Goal: Task Accomplishment & Management: Complete application form

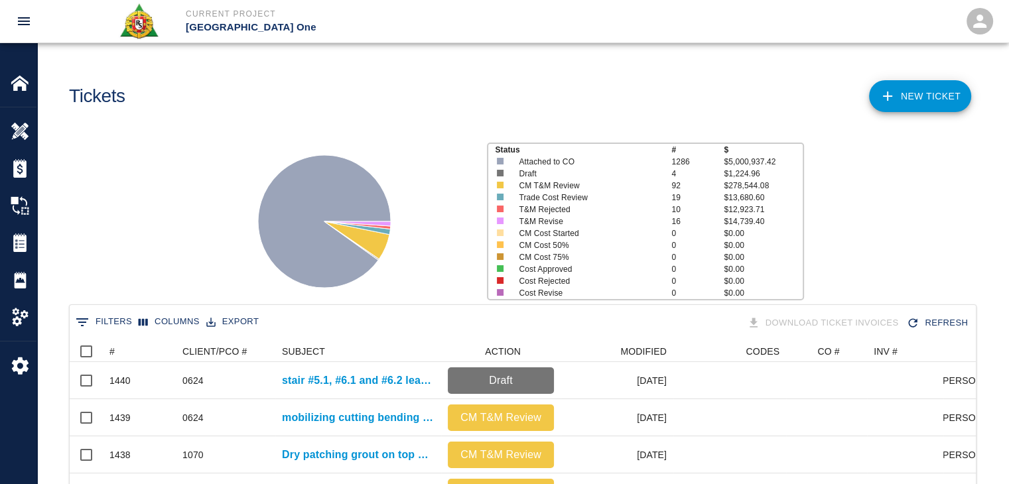
click at [301, 70] on div "Tickets" at bounding box center [287, 91] width 459 height 54
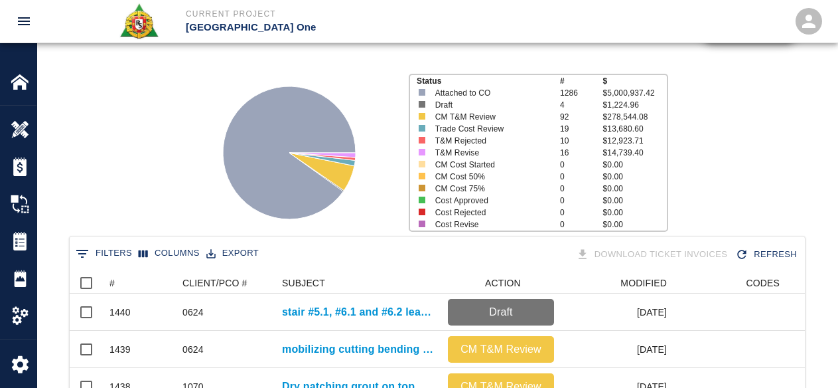
scroll to position [133, 0]
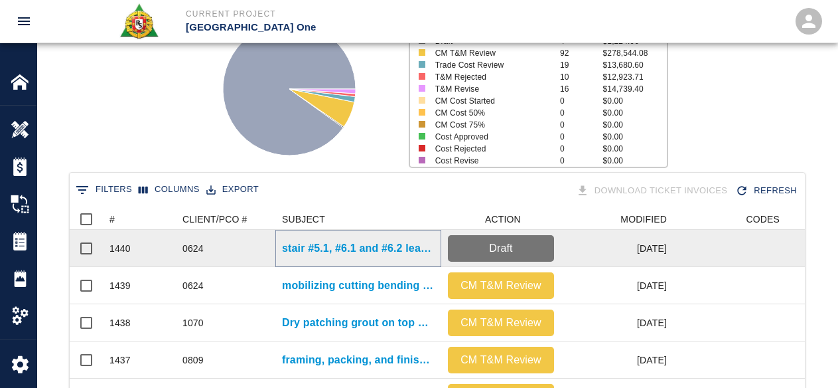
click at [354, 249] on p "stair #5.1, #6.1 and #6.2 leave outs on Level #2 mobilizing concrete via motor …" at bounding box center [358, 248] width 153 height 16
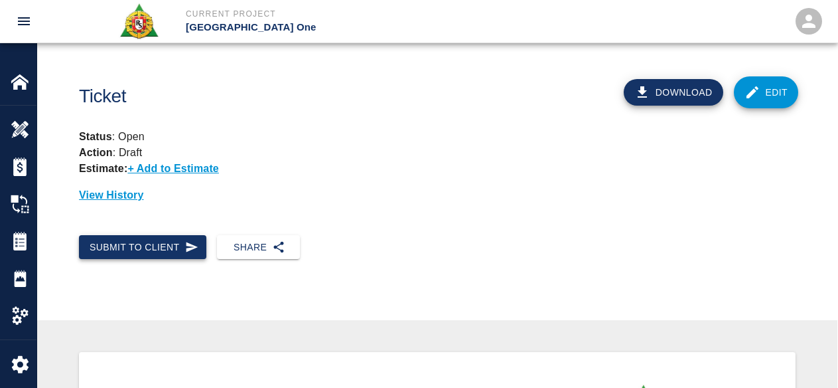
click at [182, 243] on button "Submit to Client" at bounding box center [142, 247] width 127 height 25
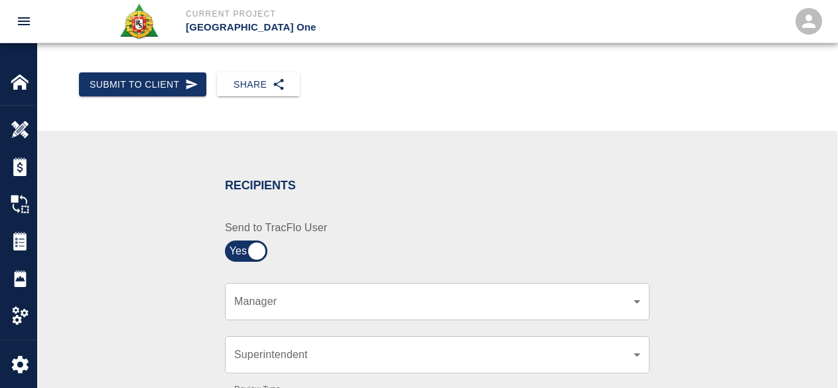
scroll to position [199, 0]
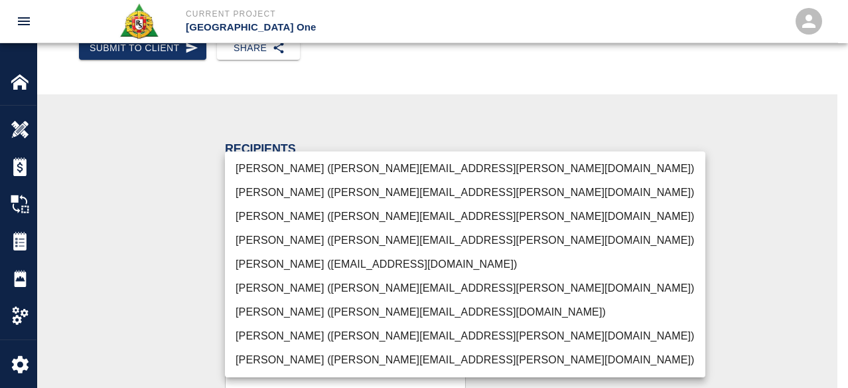
click at [310, 163] on li "Peter Hardecker (peter.hardecker@aecom.com)" at bounding box center [465, 169] width 480 height 24
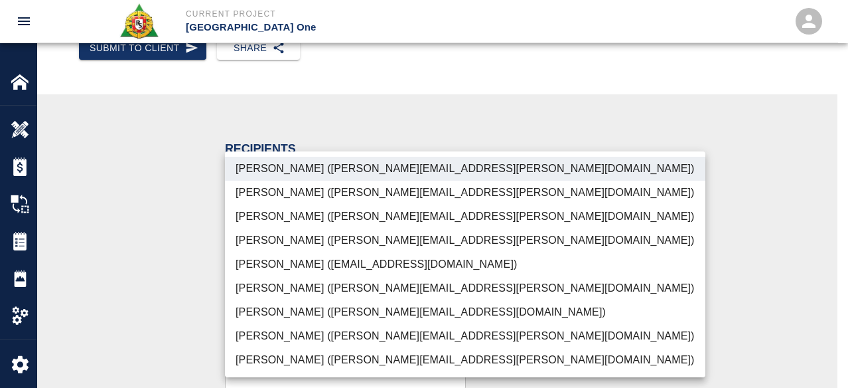
click at [314, 216] on li "Parin Kanani (parin.kanani@aecom.com)" at bounding box center [465, 216] width 480 height 24
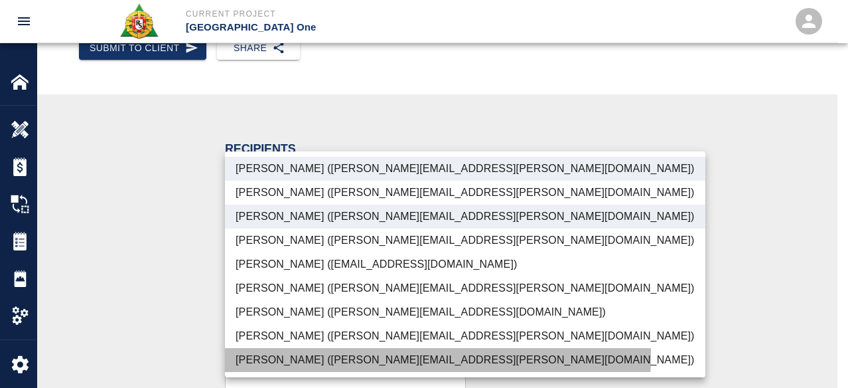
drag, startPoint x: 306, startPoint y: 354, endPoint x: 308, endPoint y: 338, distance: 16.0
click at [307, 350] on li "Shane Lamay (shane.lamay@aecom.com)" at bounding box center [465, 360] width 480 height 24
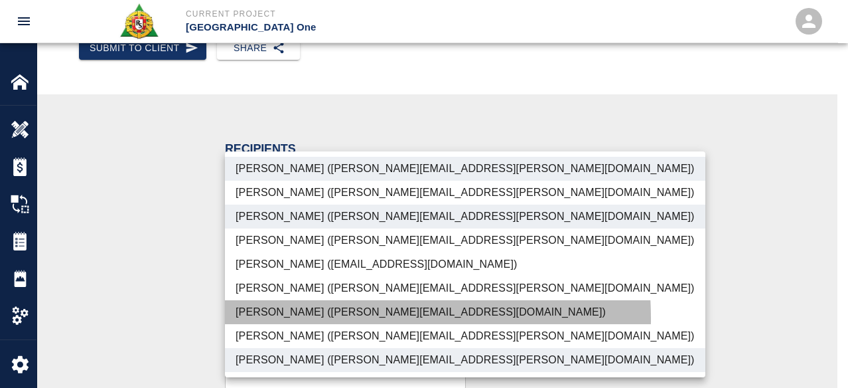
click at [301, 319] on li "[PERSON_NAME] ([PERSON_NAME][EMAIL_ADDRESS][DOMAIN_NAME])" at bounding box center [465, 312] width 480 height 24
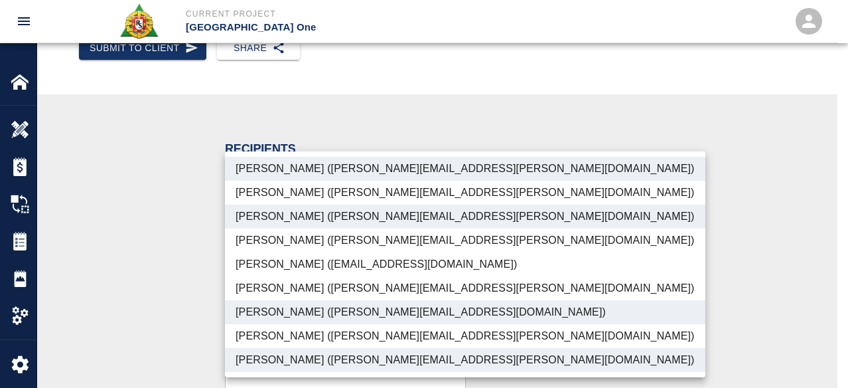
click at [295, 340] on li "[PERSON_NAME] ([PERSON_NAME][EMAIL_ADDRESS][PERSON_NAME][DOMAIN_NAME])" at bounding box center [465, 336] width 480 height 24
type input "ede96749-2565-4a65-a76c-ac2c5448e16e,69d78ca4-8a93-4c72-a988-7271956ccf0b,c39cc…"
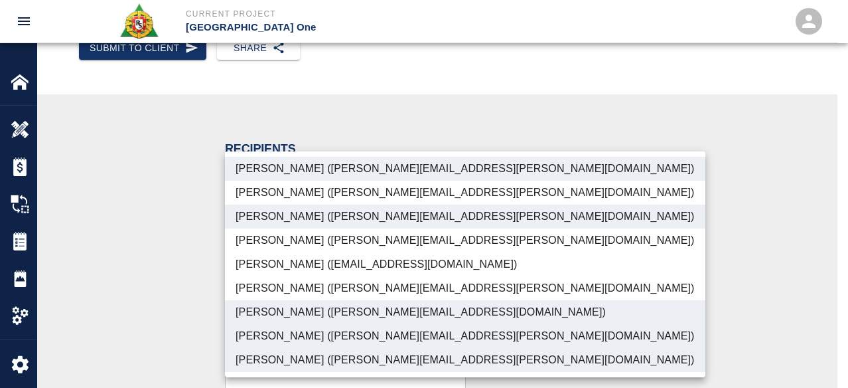
click at [176, 344] on div at bounding box center [424, 194] width 848 height 388
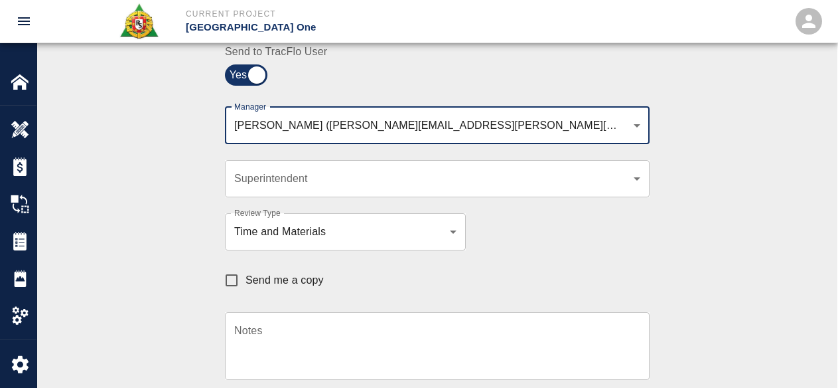
scroll to position [398, 0]
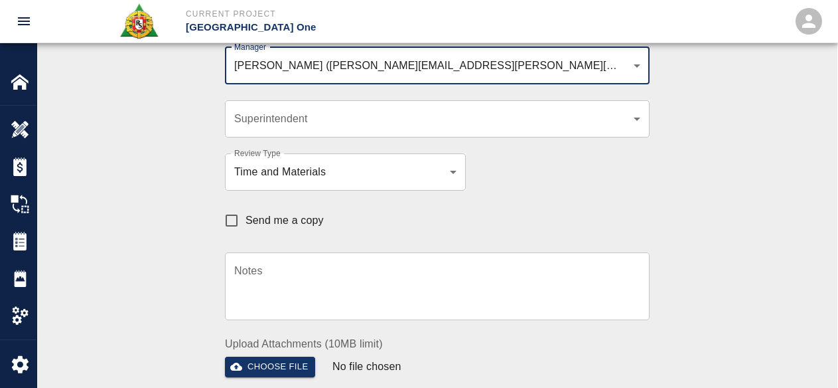
click at [254, 221] on span "Send me a copy" at bounding box center [285, 220] width 78 height 16
click at [246, 221] on input "Send me a copy" at bounding box center [232, 220] width 28 height 28
checkbox input "true"
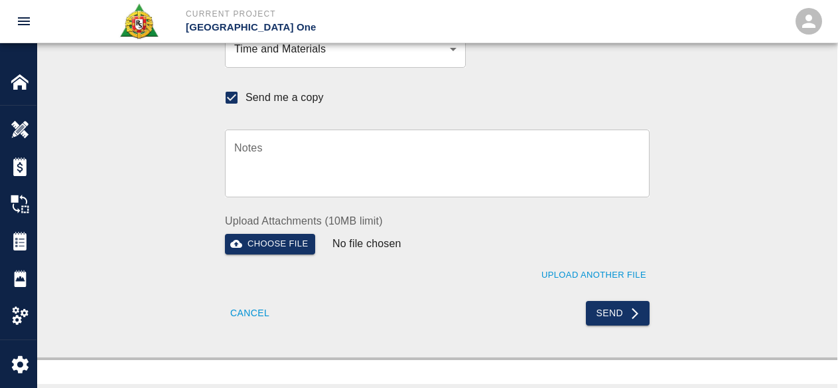
scroll to position [597, 0]
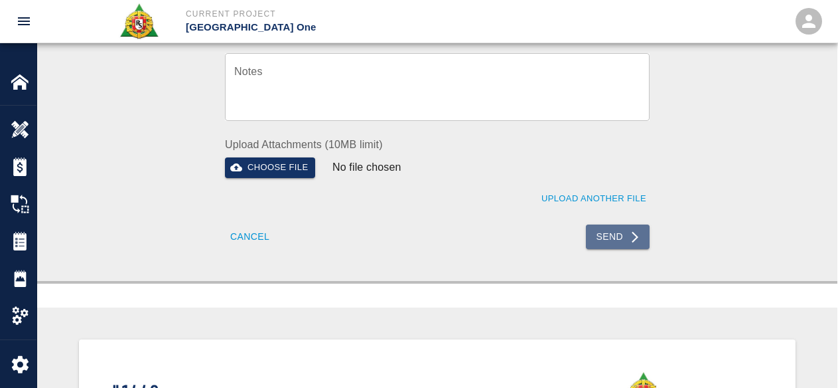
click at [618, 230] on button "Send" at bounding box center [618, 236] width 64 height 25
checkbox input "false"
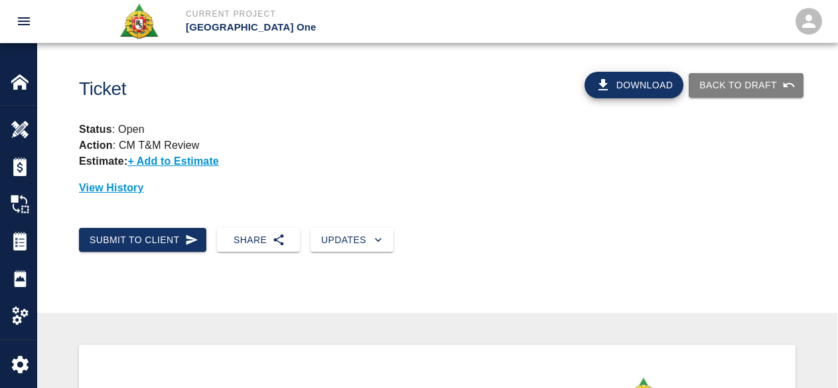
scroll to position [0, 0]
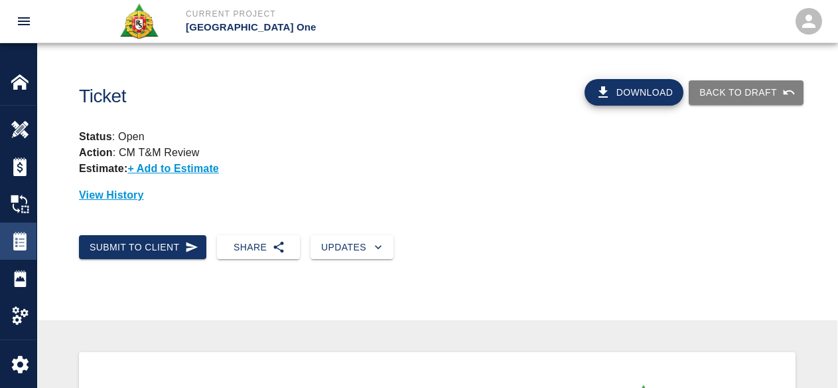
click at [18, 244] on img at bounding box center [20, 241] width 19 height 19
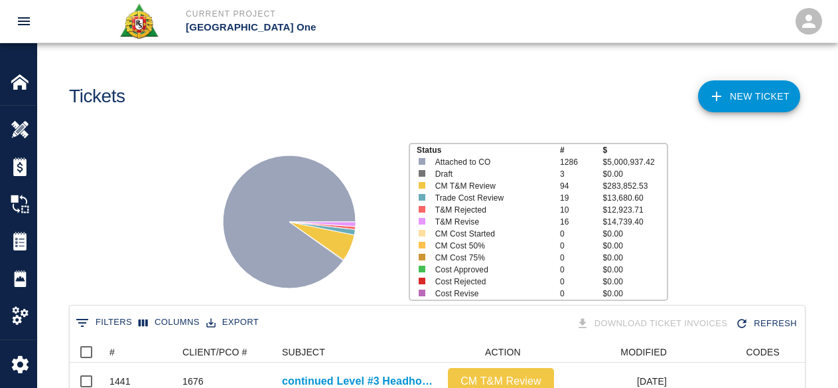
scroll to position [764, 725]
click at [739, 104] on link "NEW TICKET" at bounding box center [749, 96] width 102 height 32
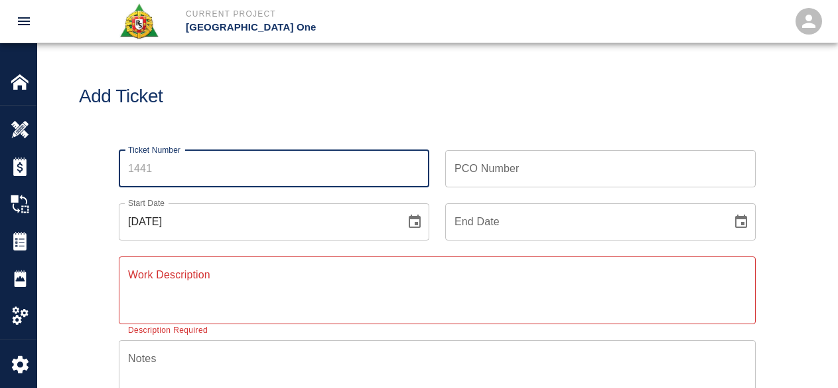
click at [264, 172] on input "Ticket Number" at bounding box center [274, 168] width 311 height 37
type input "1441"
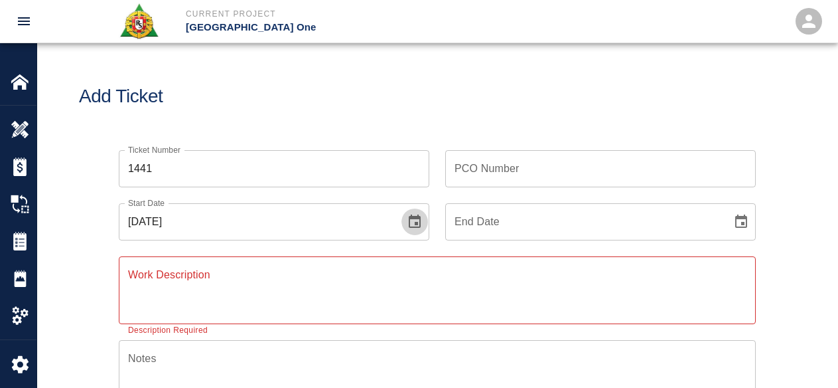
click at [413, 215] on icon "Choose date, selected date is Oct 15, 2025" at bounding box center [415, 222] width 16 height 16
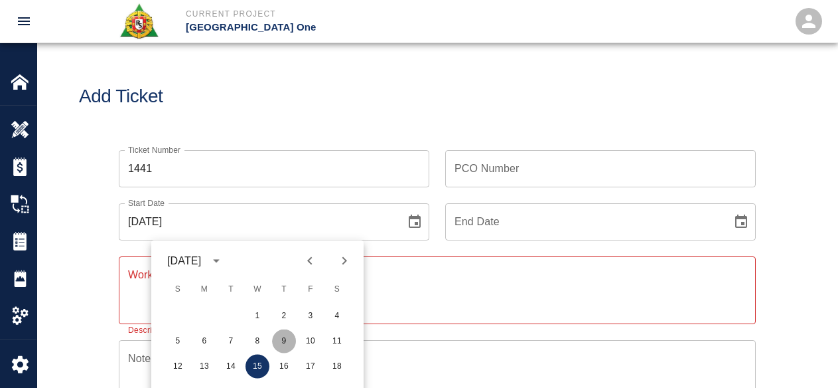
click at [283, 342] on button "9" at bounding box center [284, 341] width 24 height 24
type input "[DATE]"
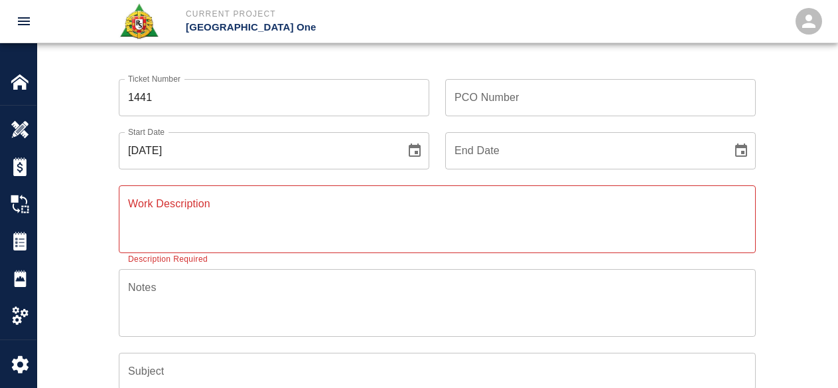
scroll to position [133, 0]
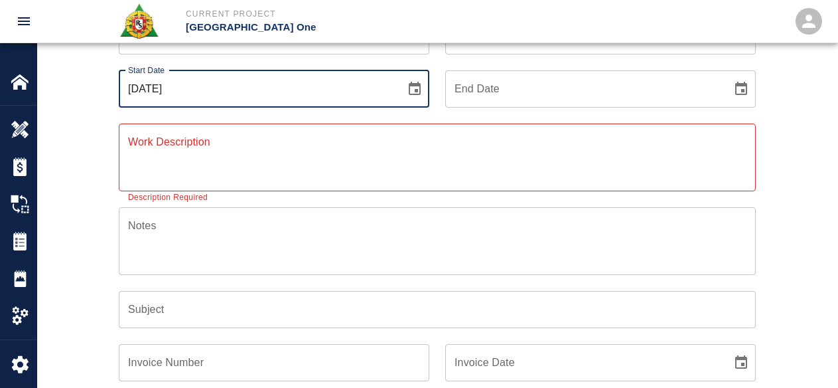
click at [184, 101] on input "[DATE]" at bounding box center [257, 88] width 277 height 37
click at [180, 125] on div "x Work Description" at bounding box center [437, 157] width 637 height 68
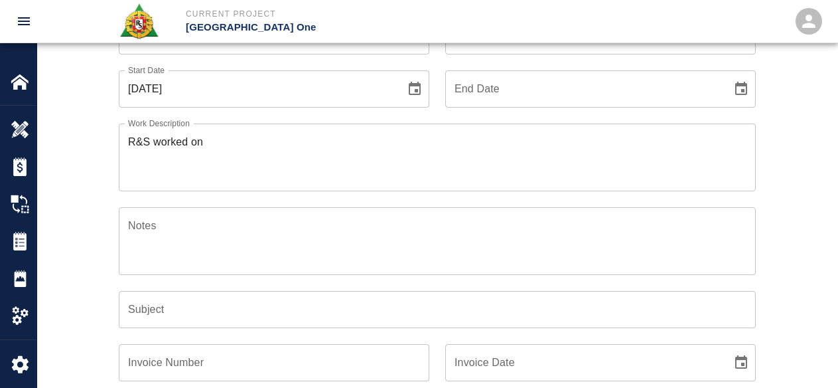
click at [386, 162] on textarea "R&S worked on" at bounding box center [437, 157] width 618 height 46
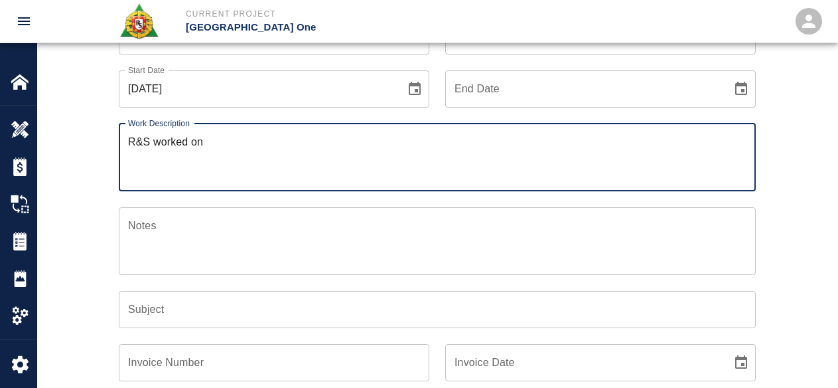
paste textarea "L3 Headhouse installing styrofoam underneath walker duct"
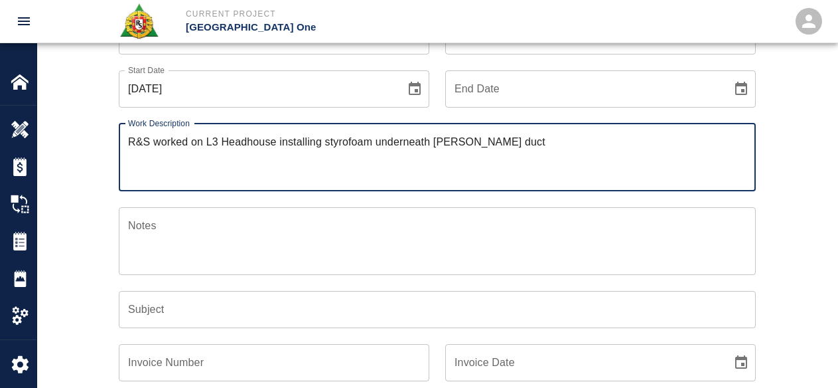
click at [203, 142] on textarea "R&S worked on L3 Headhouse installing styrofoam underneath walker duct" at bounding box center [437, 157] width 618 height 46
click at [204, 145] on textarea "R&S worked on continued L3 Headhouse installing styrofoam underneath walker duct" at bounding box center [437, 157] width 618 height 46
click at [204, 146] on textarea "R&S continued L3 Headhouse installing styrofoam underneath walker duct" at bounding box center [437, 157] width 618 height 46
click at [354, 142] on textarea "R&S continued work on Level #3 Headhouse installing styrofoam underneath walker…" at bounding box center [437, 157] width 618 height 46
click at [398, 148] on textarea "R&S continued work on Level #3 Headhouse installing styrofoam underneath walker…" at bounding box center [437, 157] width 618 height 46
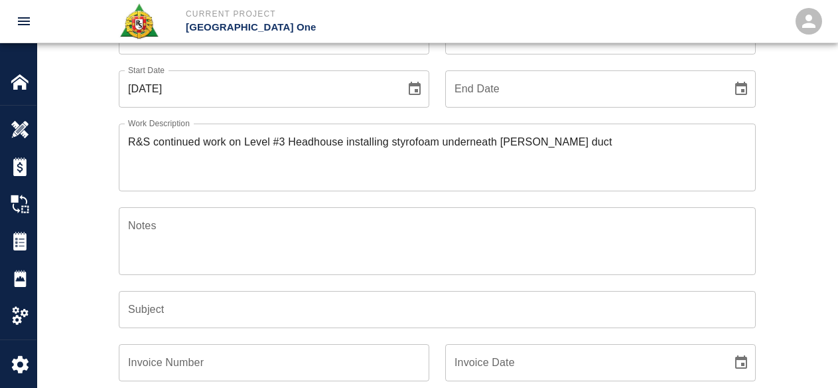
drag, startPoint x: 415, startPoint y: 132, endPoint x: 409, endPoint y: 141, distance: 11.0
click at [409, 141] on textarea "R&S continued work on Level #3 Headhouse installing styrofoam underneath walker…" at bounding box center [437, 157] width 618 height 46
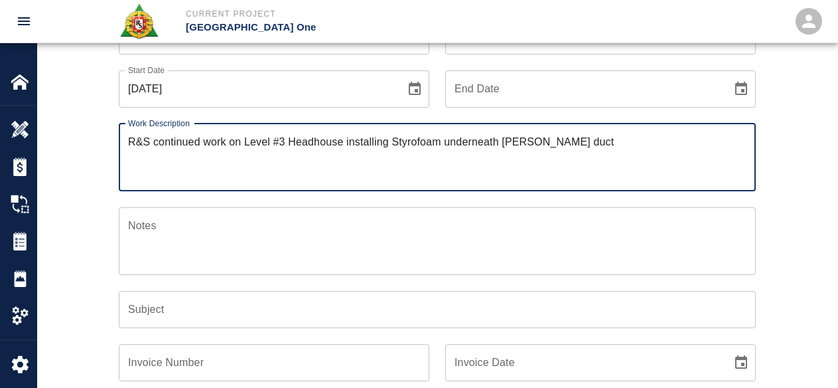
drag, startPoint x: 483, startPoint y: 148, endPoint x: 574, endPoint y: 124, distance: 94.0
click at [483, 147] on textarea "R&S continued work on Level #3 Headhouse installing Styrofoam underneath walker…" at bounding box center [437, 157] width 618 height 46
click at [576, 135] on textarea "R&S continued work on Level #3 Headhouse installing Styrofoam underneath walker…" at bounding box center [437, 157] width 618 height 46
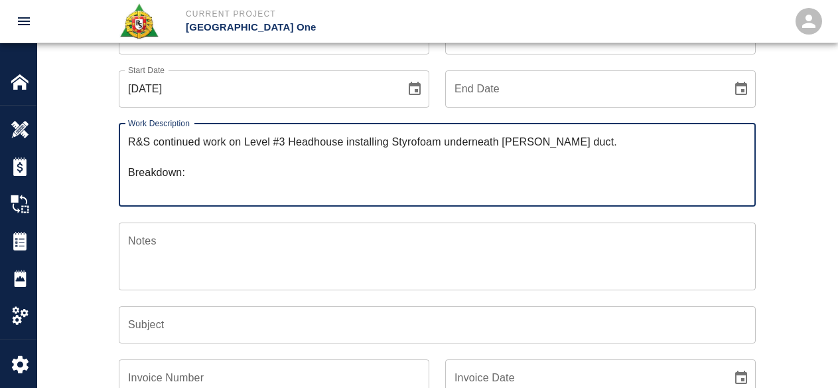
type textarea "R&S continued work on Level #3 Headhouse installing Styrofoam underneath walker…"
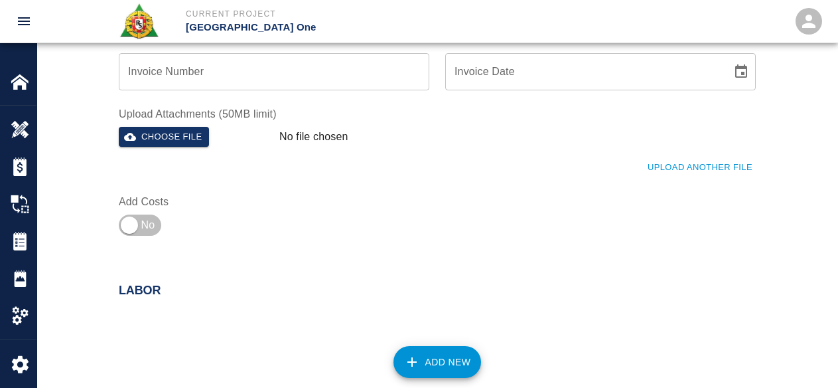
scroll to position [464, 0]
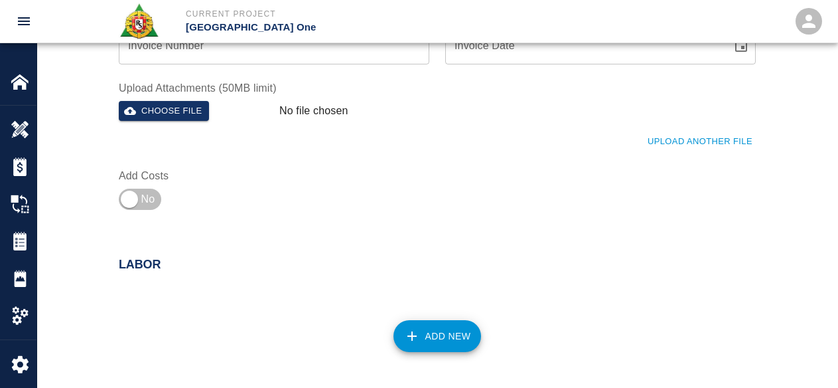
click at [703, 149] on button "Upload Another File" at bounding box center [699, 141] width 111 height 21
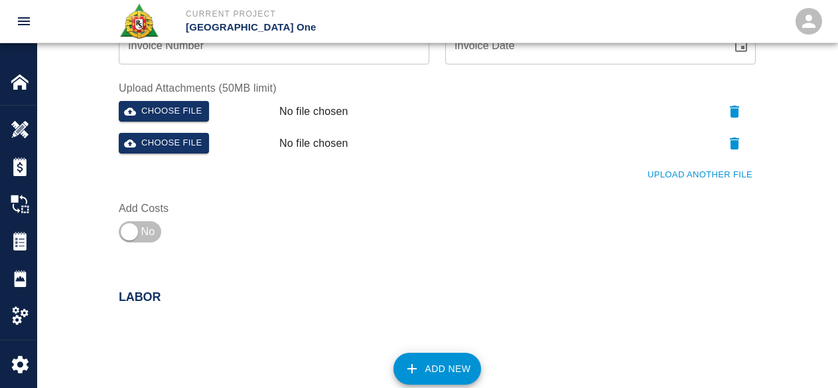
click at [676, 175] on button "Upload Another File" at bounding box center [699, 175] width 111 height 21
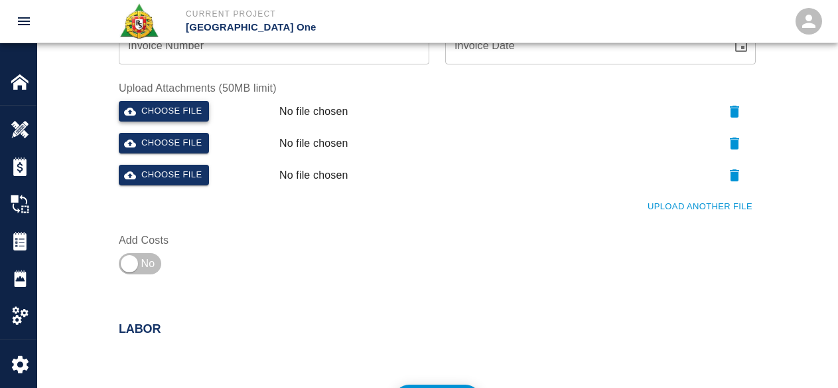
click at [192, 113] on button "Choose file" at bounding box center [164, 111] width 90 height 21
click at [194, 149] on button "Choose file" at bounding box center [164, 143] width 90 height 21
click at [193, 167] on button "Choose file" at bounding box center [164, 175] width 90 height 21
click at [143, 254] on input "checkbox" at bounding box center [130, 264] width 96 height 32
checkbox input "true"
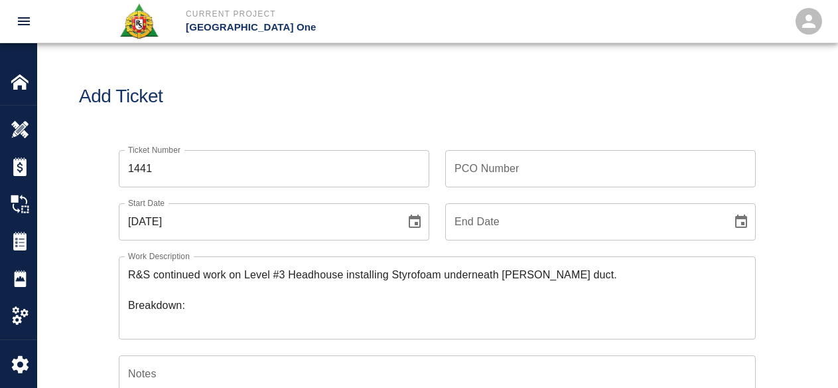
scroll to position [0, 0]
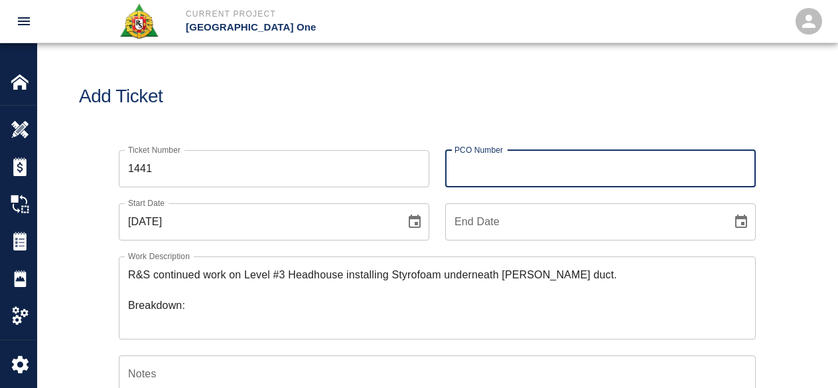
click at [474, 161] on div "PCO Number PCO Number" at bounding box center [600, 168] width 311 height 37
type input "1676"
click at [433, 128] on div "Add Ticket" at bounding box center [437, 96] width 800 height 107
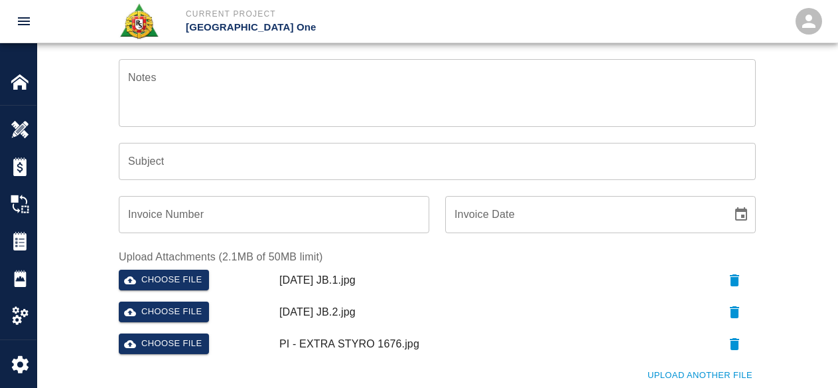
scroll to position [199, 0]
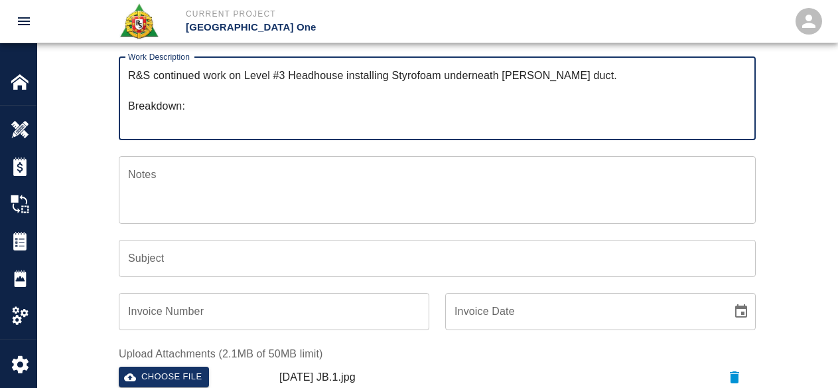
drag, startPoint x: 569, startPoint y: 77, endPoint x: 155, endPoint y: 79, distance: 413.4
click at [155, 79] on textarea "R&S continued work on Level #3 Headhouse installing Styrofoam underneath walker…" at bounding box center [437, 98] width 618 height 61
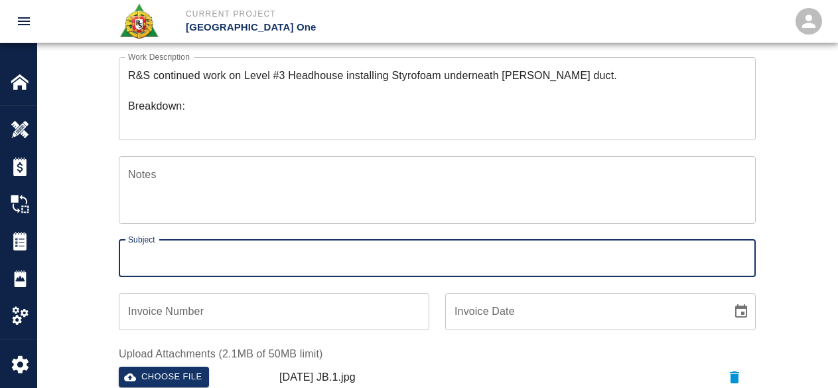
click at [202, 249] on input "Subject" at bounding box center [437, 258] width 637 height 37
paste input "continued work on Level #3 Headhouse installing Styrofoam underneath walker duc…"
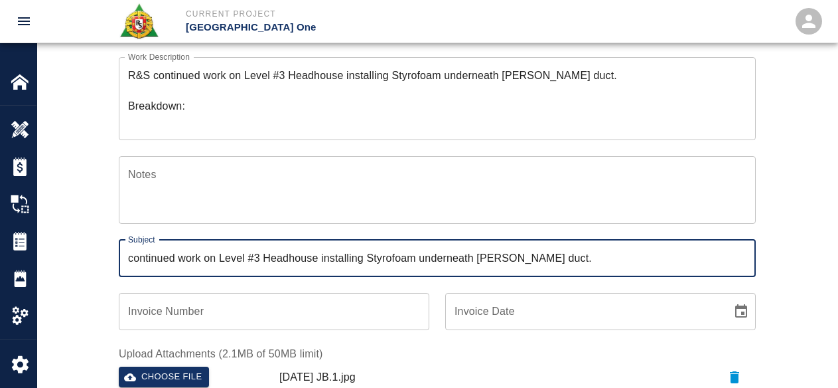
click at [220, 256] on input "continued work on Level #3 Headhouse installing Styrofoam underneath walker duc…" at bounding box center [437, 258] width 637 height 37
type input "continued Level #3 Headhouse installing Styrofoam underneath [PERSON_NAME] duct."
click at [88, 259] on div "Ticket Number 1441 Ticket Number PCO Number 1676 PCO Number Start Date 10/09/20…" at bounding box center [437, 240] width 717 height 610
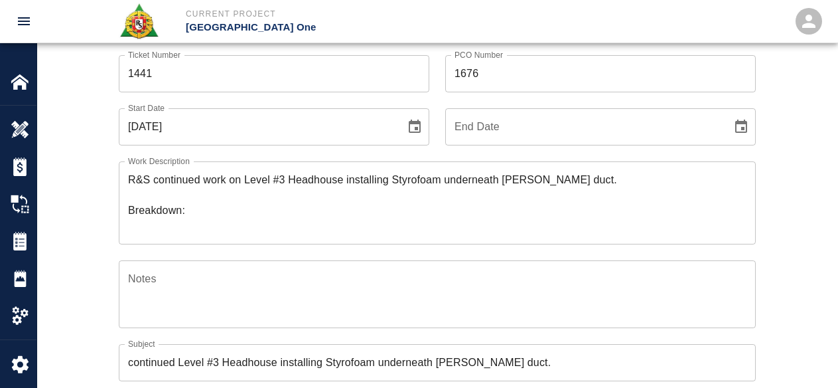
scroll to position [0, 0]
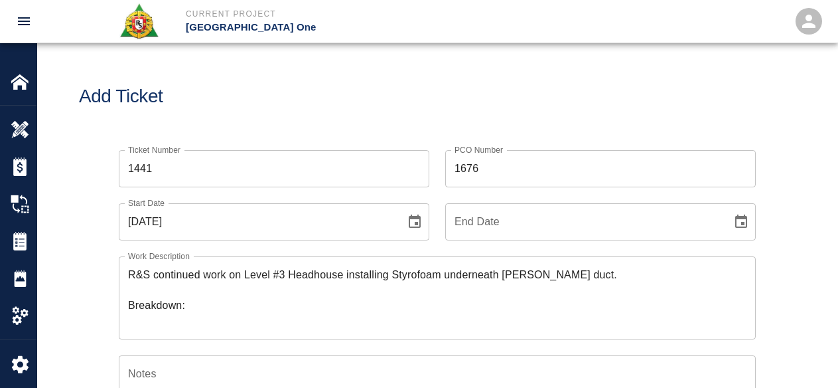
click at [213, 307] on textarea "R&S continued work on Level #3 Headhouse installing Styrofoam underneath walker…" at bounding box center [437, 297] width 618 height 61
click at [436, 131] on div "Add Ticket" at bounding box center [437, 96] width 800 height 107
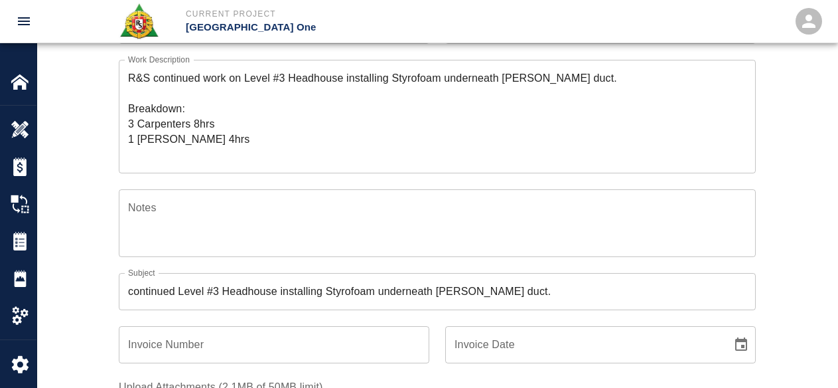
scroll to position [199, 0]
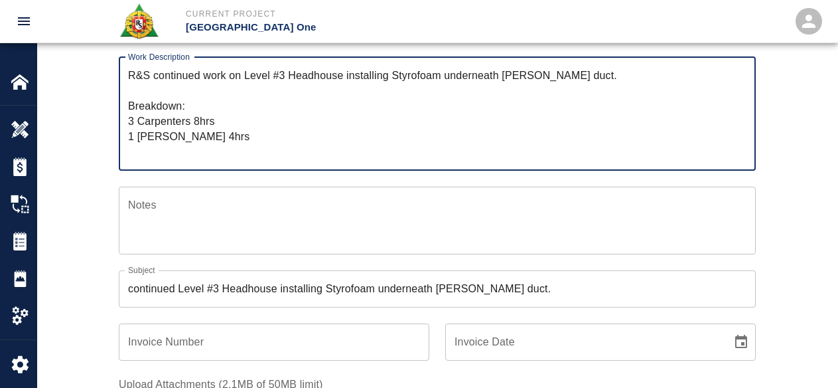
click at [172, 143] on textarea "R&S continued work on Level #3 Headhouse installing Styrofoam underneath walker…" at bounding box center [437, 114] width 618 height 92
click at [182, 156] on textarea "R&S continued work on Level #3 Headhouse installing Styrofoam underneath walker…" at bounding box center [437, 114] width 618 height 92
click at [226, 141] on textarea "R&S continued work on Level #3 Headhouse installing Styrofoam underneath walker…" at bounding box center [437, 114] width 618 height 92
click at [201, 145] on textarea "R&S continued work on Level #3 Headhouse installing Styrofoam underneath walker…" at bounding box center [437, 114] width 618 height 92
type textarea "R&S continued work on Level #3 Headhouse installing Styrofoam underneath walker…"
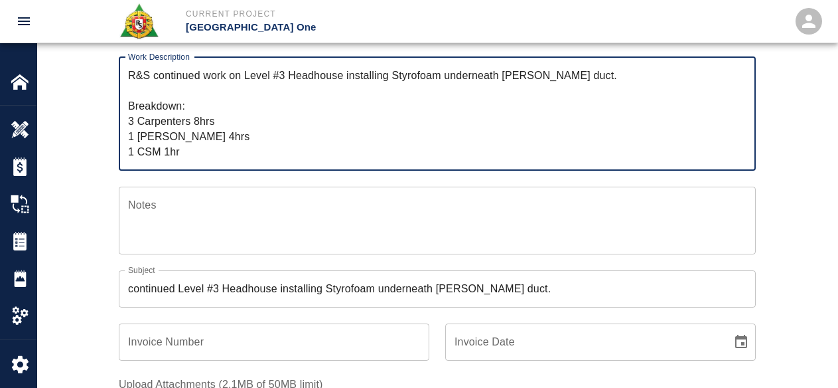
click at [115, 187] on div "Notes x Notes" at bounding box center [429, 213] width 653 height 84
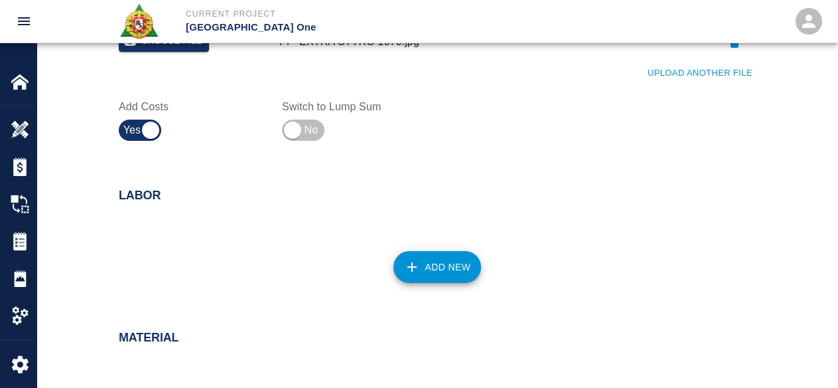
scroll to position [796, 0]
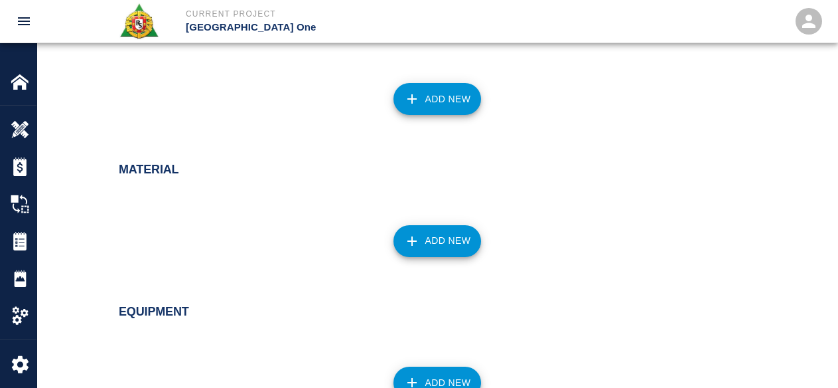
click at [444, 82] on div "Add New" at bounding box center [429, 91] width 653 height 58
click at [451, 88] on button "Add New" at bounding box center [437, 99] width 88 height 32
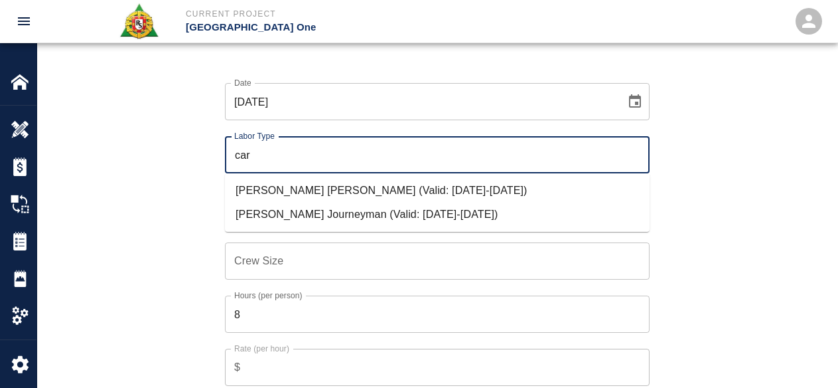
click at [303, 215] on li "Carpenter Journeyman (Valid: 07/01/2024-10/31/2025)" at bounding box center [437, 214] width 425 height 24
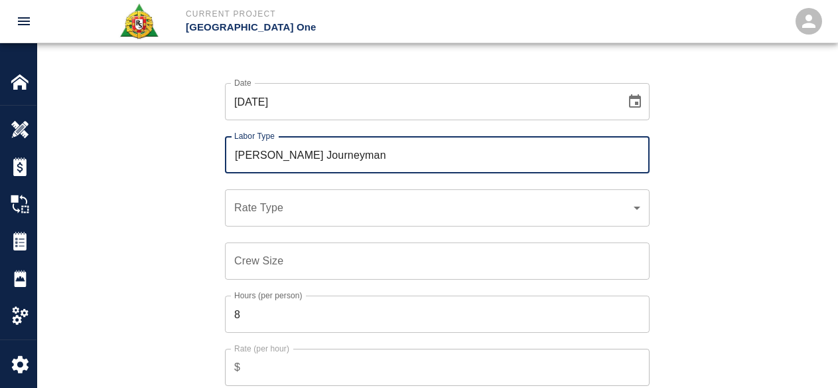
type input "[PERSON_NAME] Journeyman"
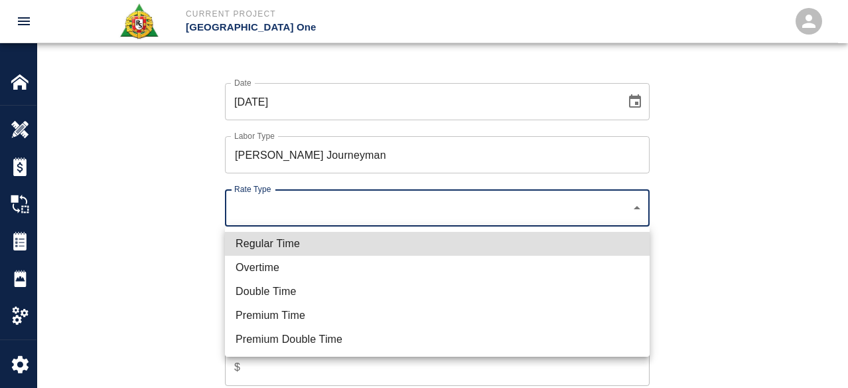
click at [271, 234] on li "Regular Time" at bounding box center [437, 244] width 425 height 24
type input "rate_rt"
type input "141.20"
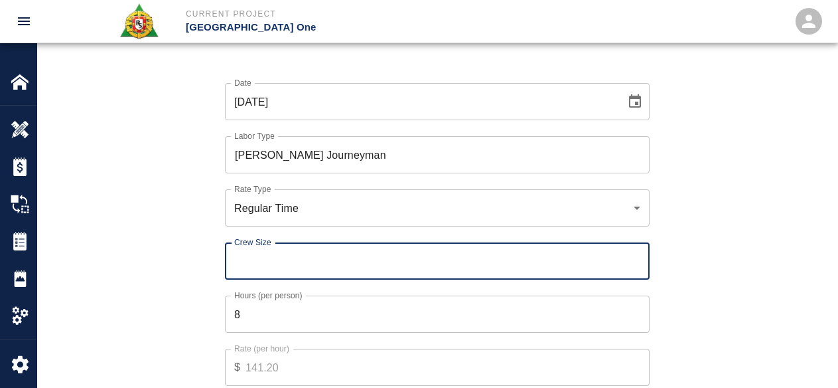
click at [275, 271] on input "Crew Size" at bounding box center [437, 260] width 425 height 37
type input "4"
type input "3"
click at [187, 338] on div "Date 10/09/2025 Date Labor Type Carpenter Journeyman Labor Type Rate Type Regul…" at bounding box center [429, 244] width 653 height 364
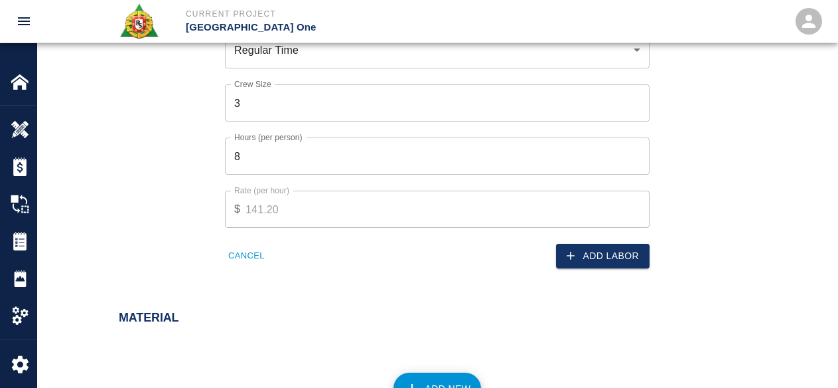
scroll to position [1062, 0]
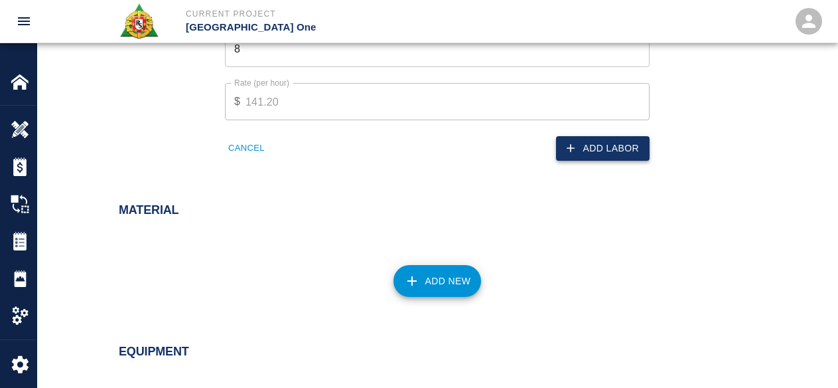
click at [585, 153] on button "Add Labor" at bounding box center [603, 148] width 94 height 25
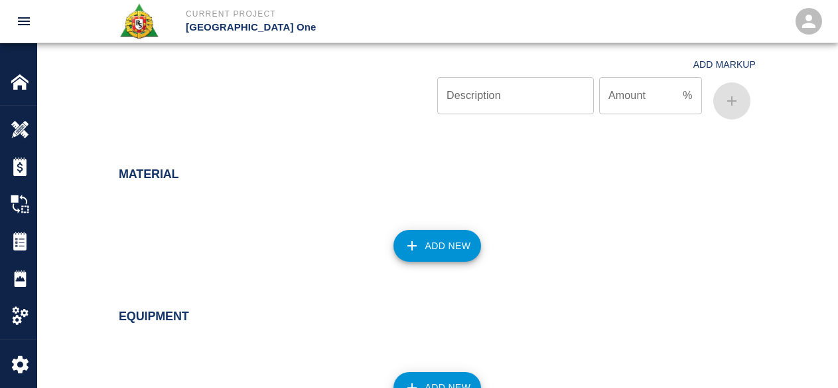
scroll to position [888, 0]
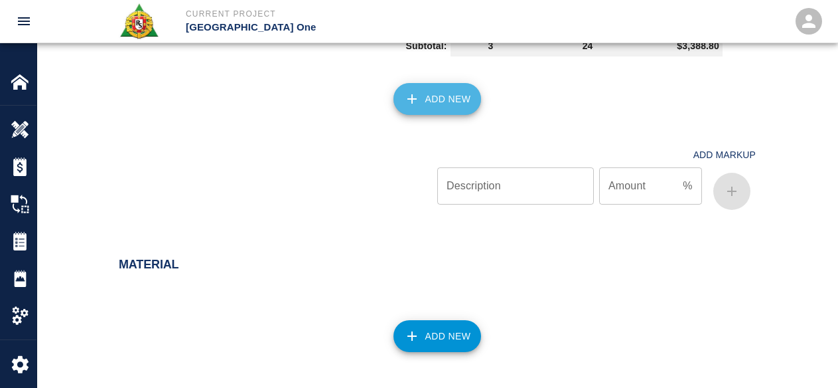
click at [419, 102] on icon "button" at bounding box center [412, 99] width 16 height 16
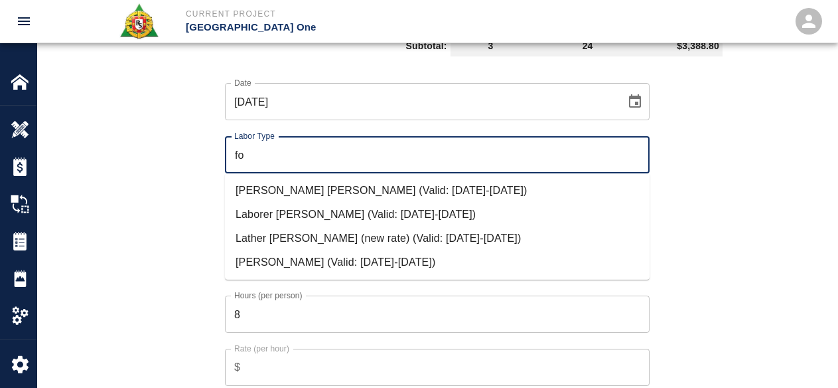
click at [307, 197] on li "Carpenter Foreman (Valid: 07/01/2024-10/31/2025)" at bounding box center [437, 190] width 425 height 24
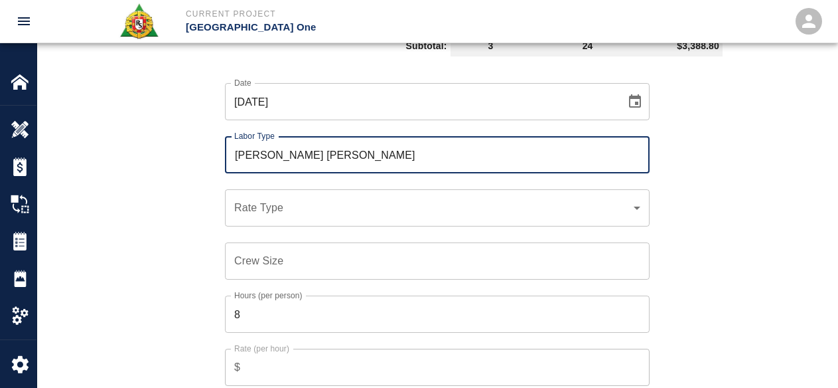
type input "Carpenter Foreman"
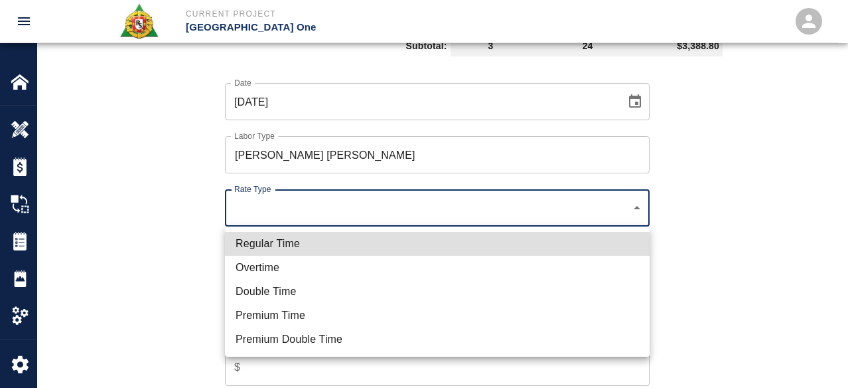
click at [305, 249] on li "Regular Time" at bounding box center [437, 244] width 425 height 24
type input "rate_rt"
type input "148.66"
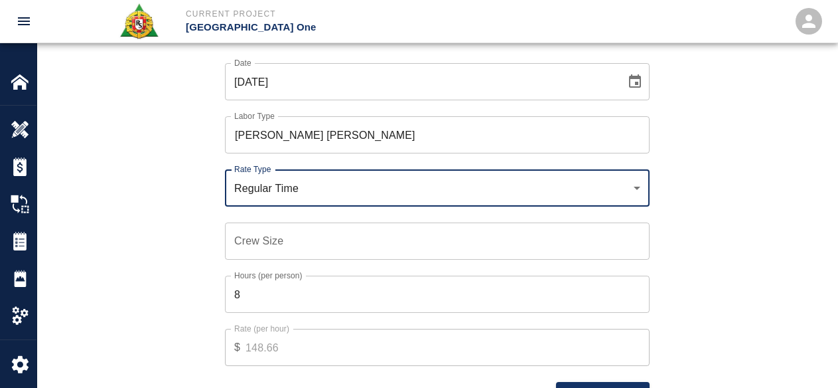
scroll to position [1021, 0]
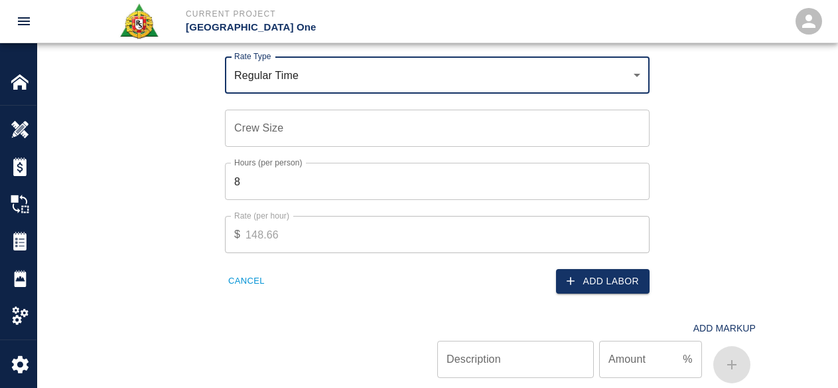
click at [291, 127] on input "Crew Size" at bounding box center [437, 127] width 425 height 37
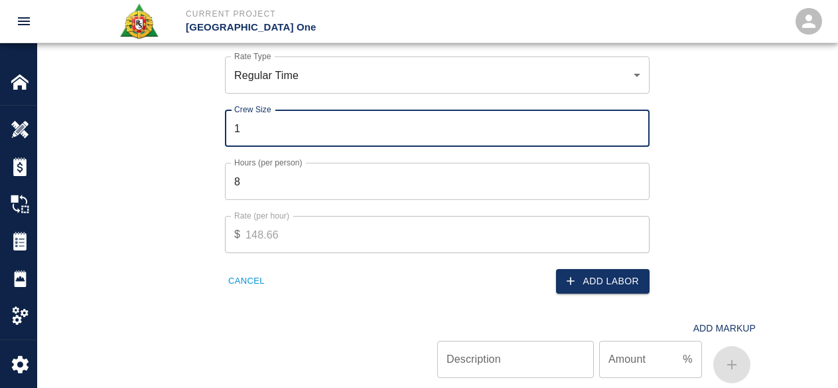
type input "1"
click at [278, 188] on input "8" at bounding box center [437, 181] width 425 height 37
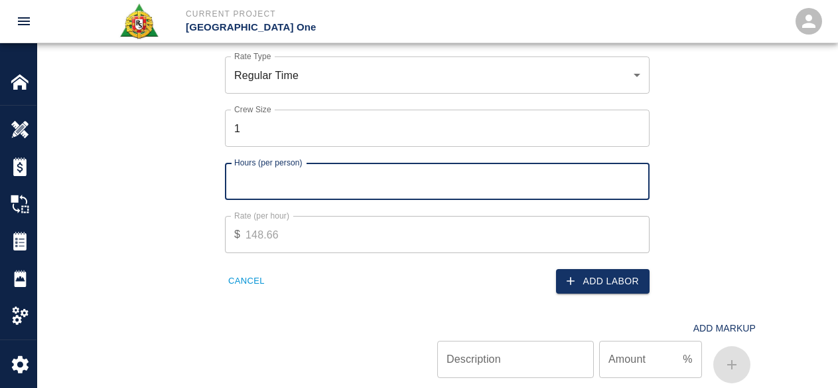
type input "3"
type input "4"
click at [582, 273] on button "Add Labor" at bounding box center [603, 281] width 94 height 25
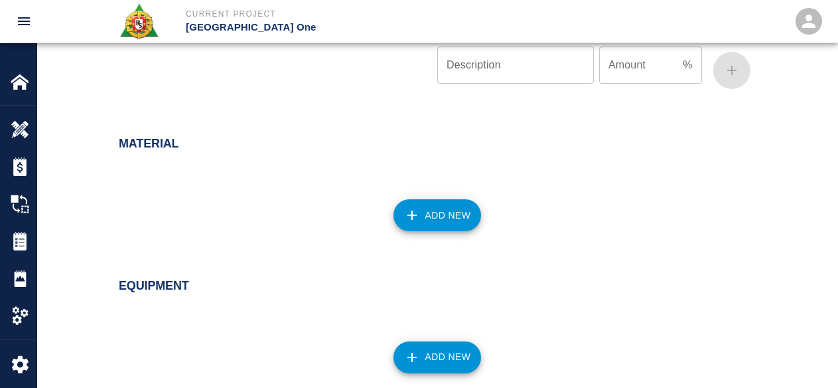
scroll to position [796, 0]
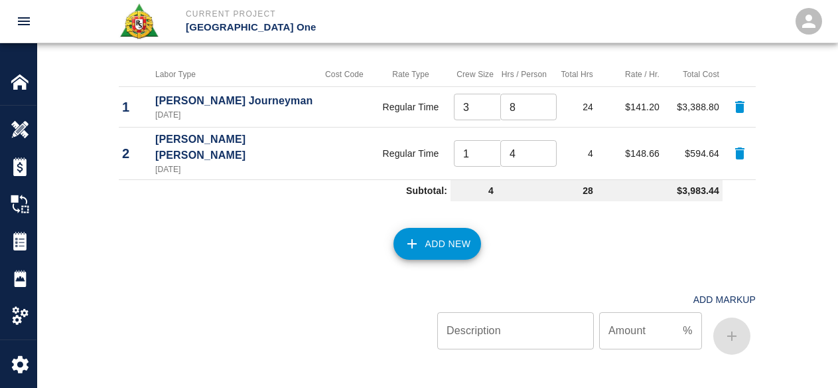
click at [403, 241] on button "Add New" at bounding box center [437, 244] width 88 height 32
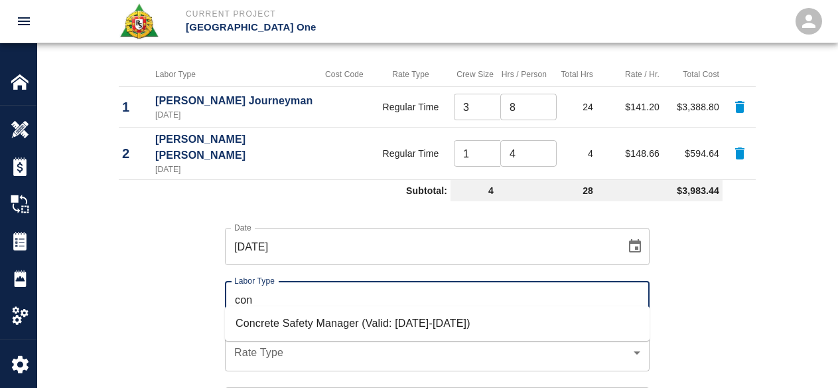
click at [344, 312] on li "Concrete Safety Manager (Valid: 01/01/2025-01/01/2026)" at bounding box center [437, 323] width 425 height 24
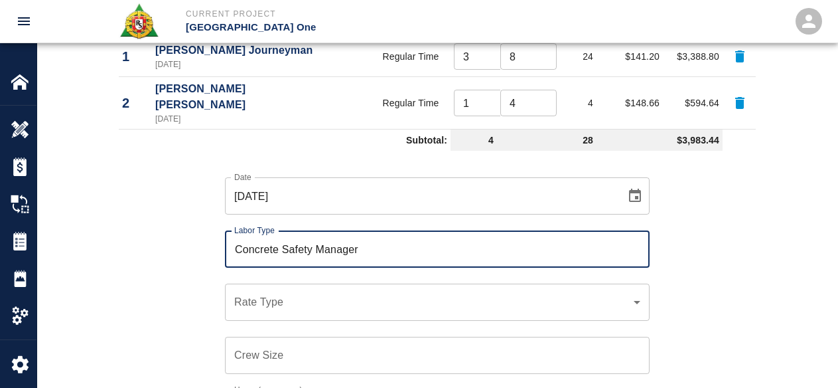
scroll to position [862, 0]
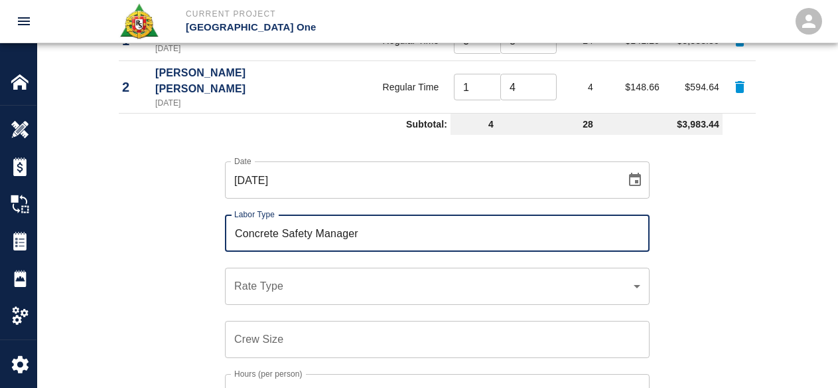
type input "Concrete Safety Manager"
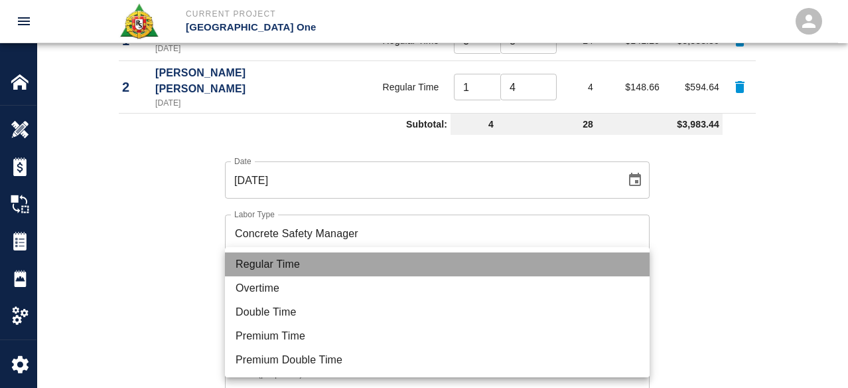
click at [308, 267] on li "Regular Time" at bounding box center [437, 264] width 425 height 24
type input "rate_rt"
type input "100.05"
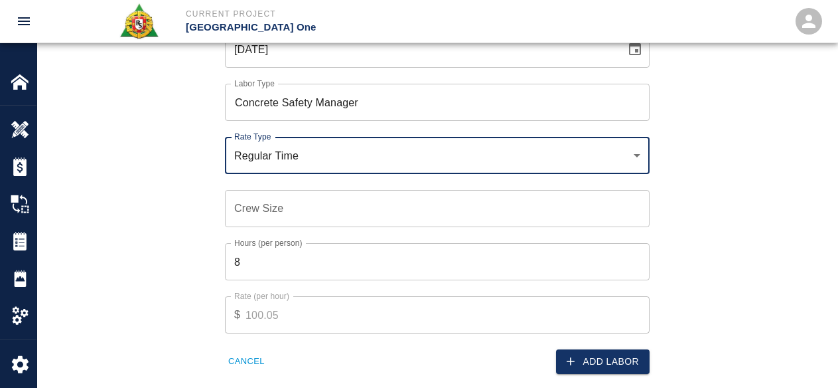
scroll to position [1061, 0]
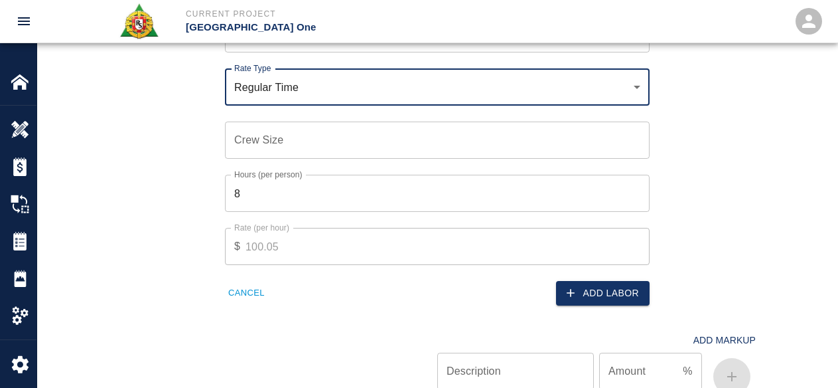
click at [288, 126] on input "Crew Size" at bounding box center [437, 139] width 425 height 37
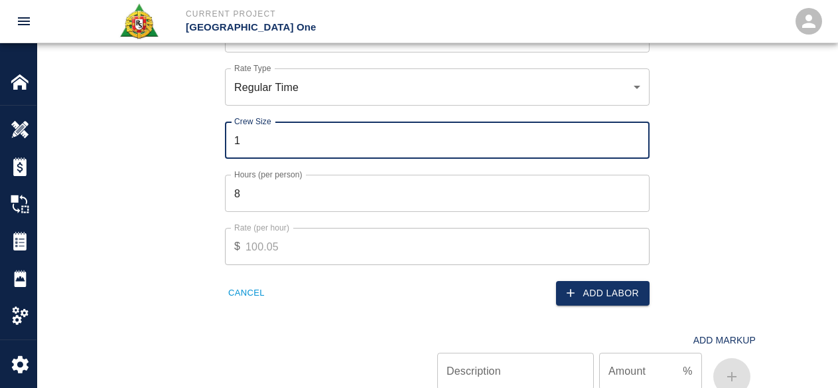
type input "1"
click at [277, 178] on input "8" at bounding box center [437, 193] width 425 height 37
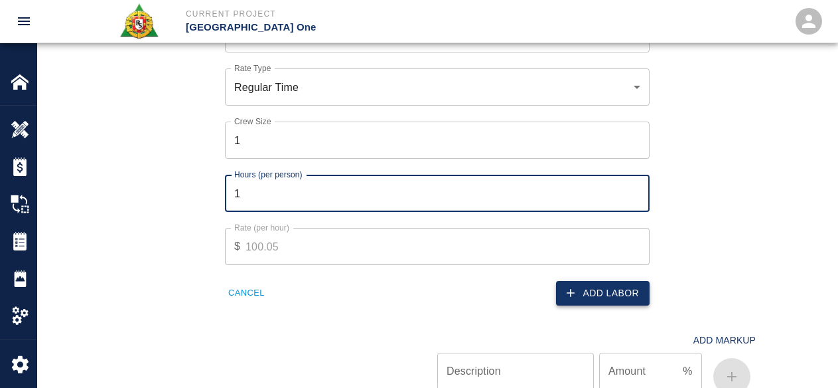
type input "1"
click at [598, 281] on button "Add Labor" at bounding box center [603, 293] width 94 height 25
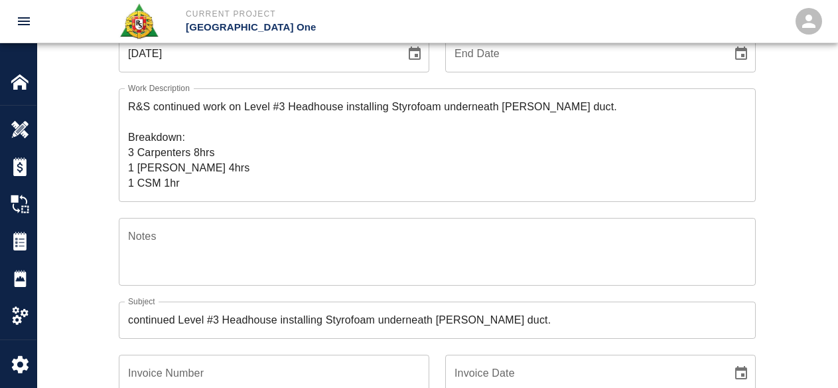
scroll to position [1, 0]
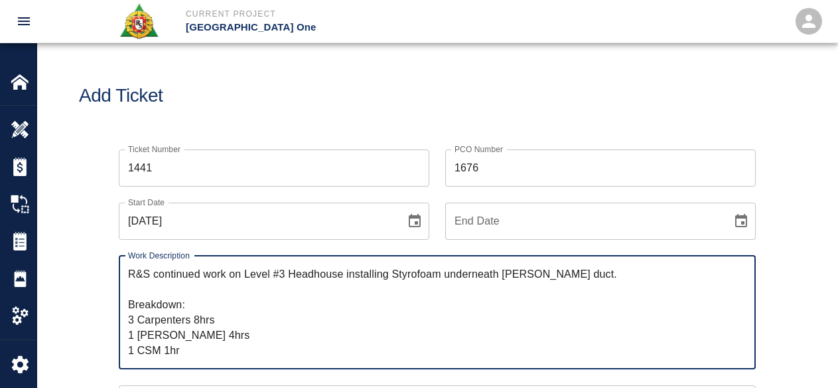
drag, startPoint x: 191, startPoint y: 348, endPoint x: 119, endPoint y: 257, distance: 115.8
click at [119, 257] on div "R&S continued work on Level #3 Headhouse installing Styrofoam underneath walker…" at bounding box center [437, 311] width 637 height 113
click at [202, 103] on h1 "Add Ticket" at bounding box center [437, 96] width 717 height 22
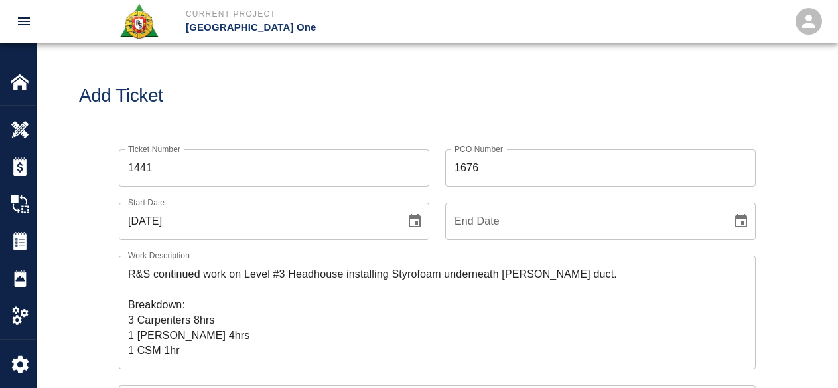
click at [263, 99] on h1 "Add Ticket" at bounding box center [437, 96] width 717 height 22
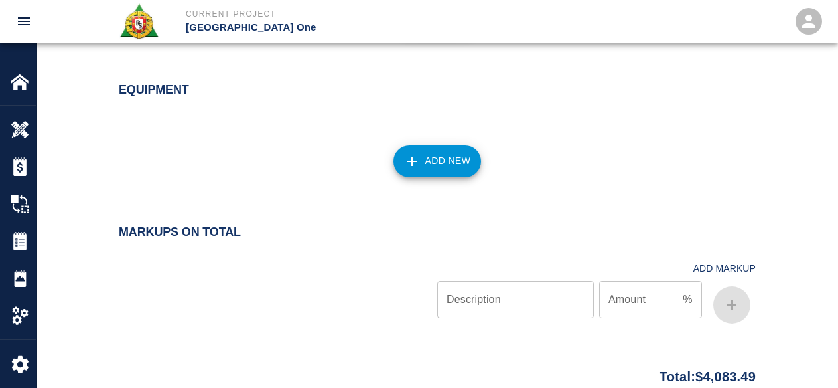
scroll to position [1394, 0]
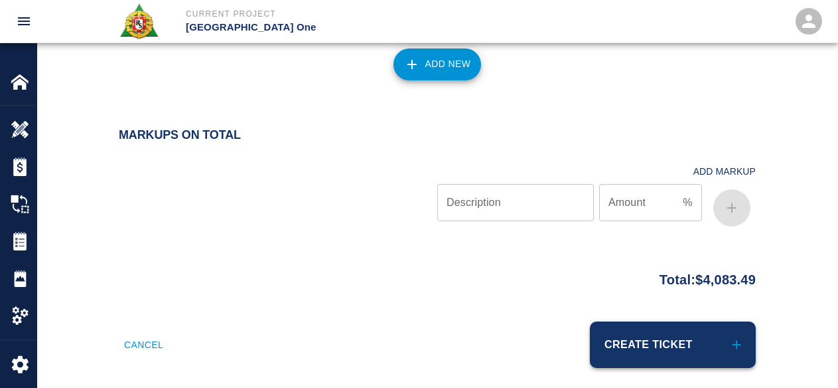
click at [654, 342] on button "Create Ticket" at bounding box center [673, 344] width 166 height 46
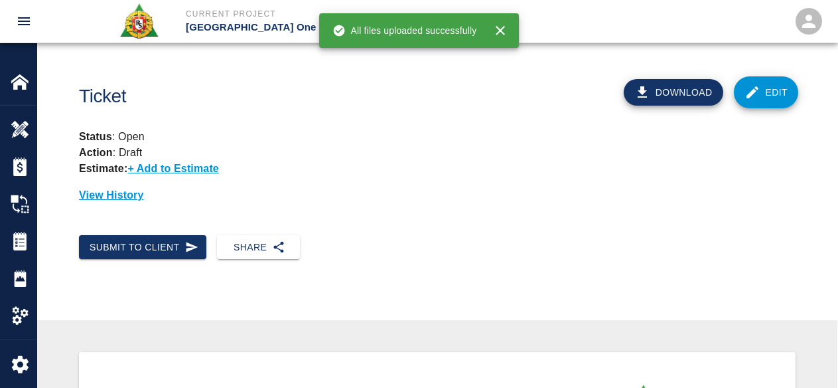
click at [778, 90] on link "Edit" at bounding box center [766, 92] width 65 height 32
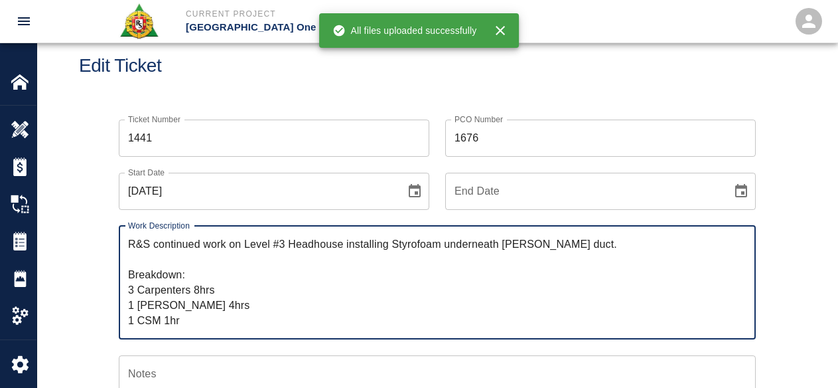
scroll to position [66, 0]
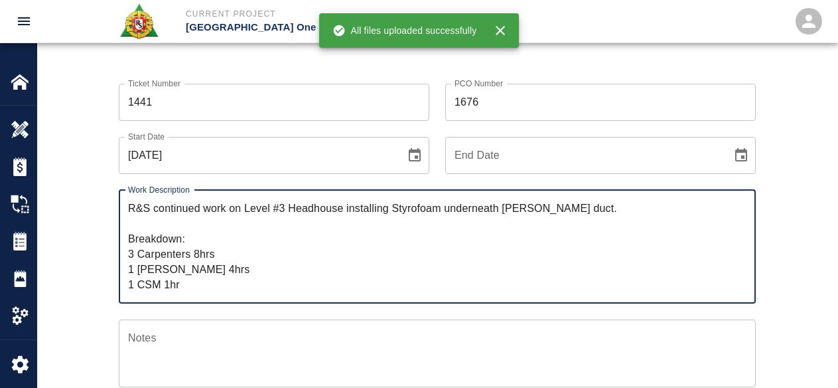
click at [265, 286] on textarea "R&S continued work on Level #3 Headhouse installing Styrofoam underneath walker…" at bounding box center [437, 246] width 618 height 92
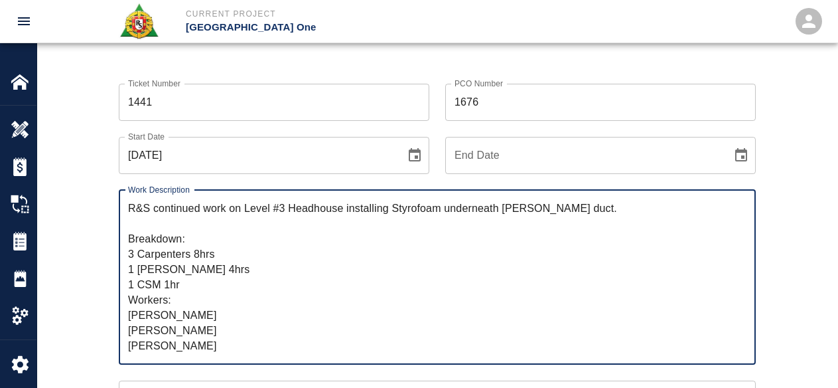
scroll to position [14, 0]
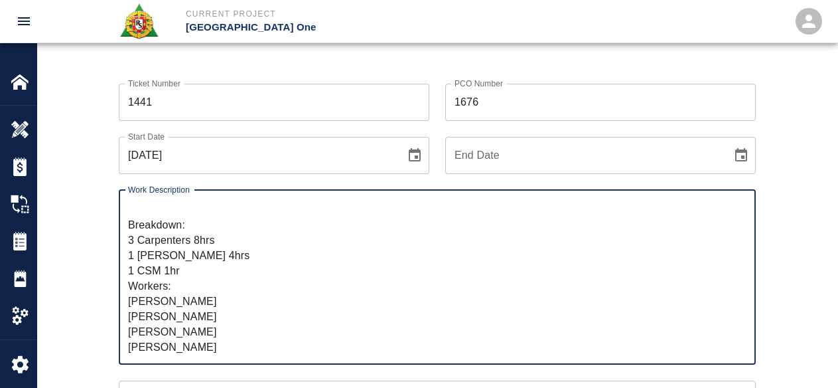
click at [281, 326] on textarea "R&S continued work on Level #3 Headhouse installing Styrofoam underneath walker…" at bounding box center [437, 276] width 618 height 153
click at [220, 345] on textarea "R&S continued work on Level #3 Headhouse installing Styrofoam underneath walker…" at bounding box center [437, 276] width 618 height 153
drag, startPoint x: 242, startPoint y: 343, endPoint x: 66, endPoint y: 283, distance: 185.9
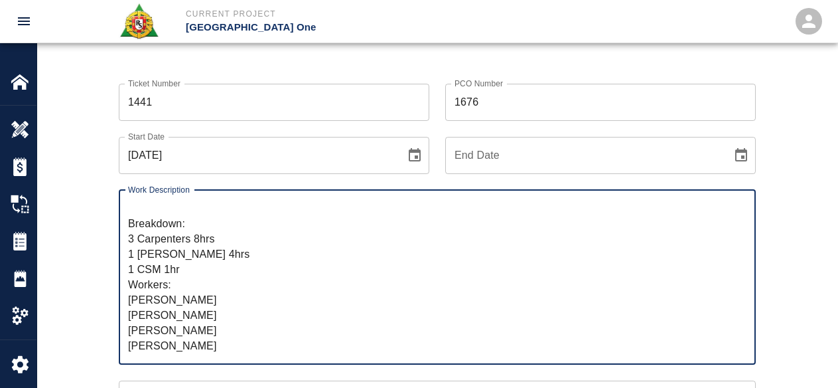
type textarea "R&S continued work on Level #3 Headhouse installing Styrofoam underneath walker…"
click at [300, 73] on div "Ticket Number 1441 Ticket Number" at bounding box center [266, 94] width 326 height 53
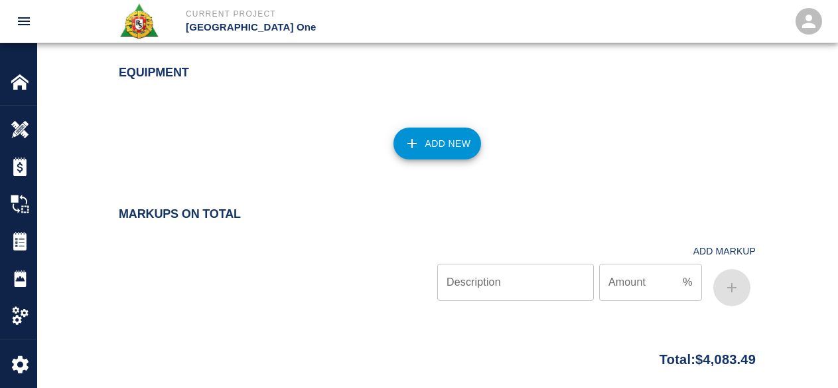
scroll to position [1541, 0]
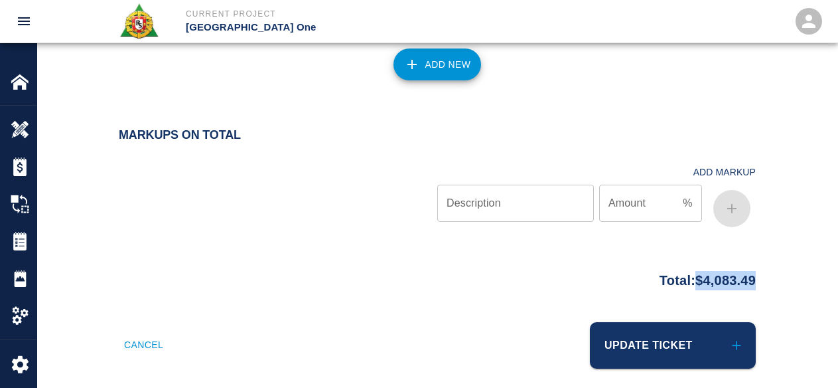
drag, startPoint x: 786, startPoint y: 266, endPoint x: 683, endPoint y: 275, distance: 103.3
click at [683, 275] on div "Total: $4,083.49" at bounding box center [437, 277] width 717 height 26
copy p "$4,083.49"
click at [324, 153] on div at bounding box center [278, 192] width 319 height 79
click at [687, 326] on button "Update Ticket" at bounding box center [673, 345] width 166 height 46
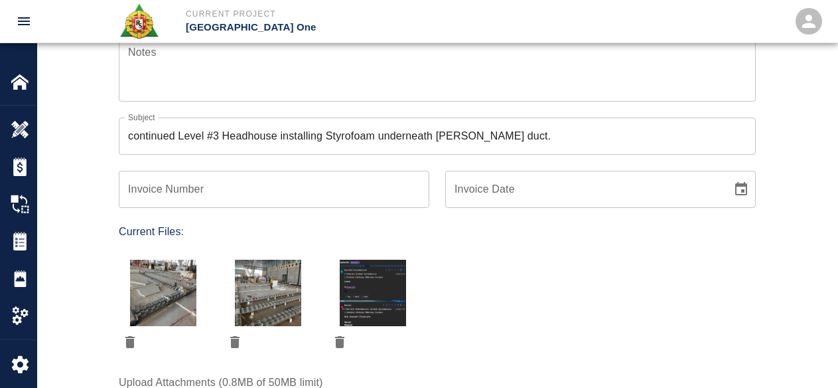
scroll to position [280, 0]
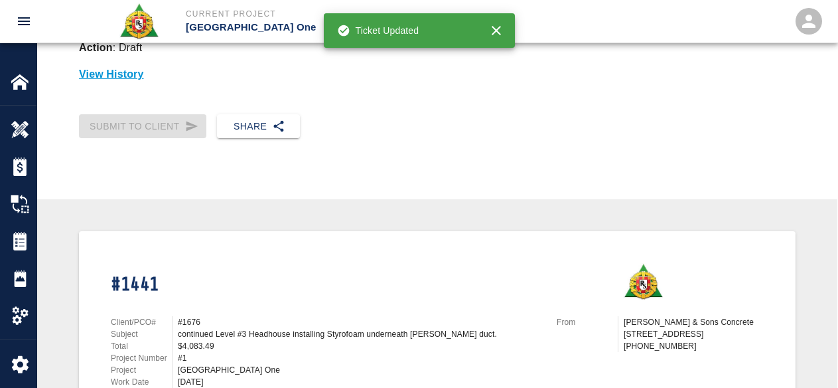
scroll to position [133, 0]
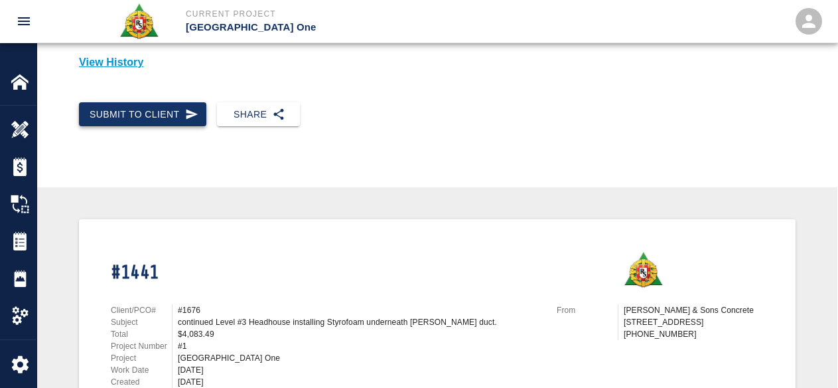
click at [129, 111] on button "Submit to Client" at bounding box center [142, 114] width 127 height 25
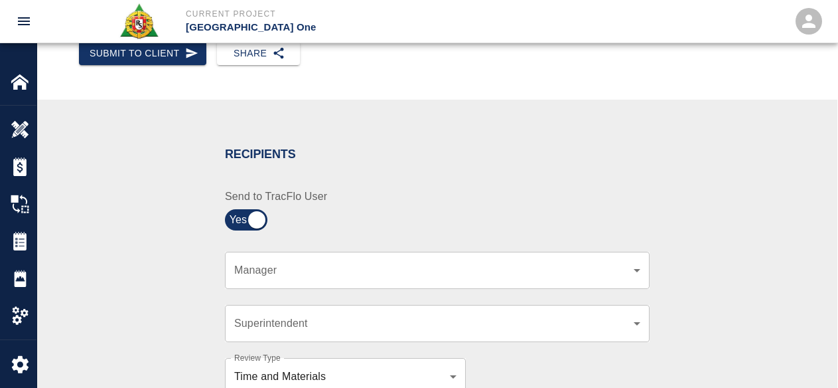
scroll to position [265, 0]
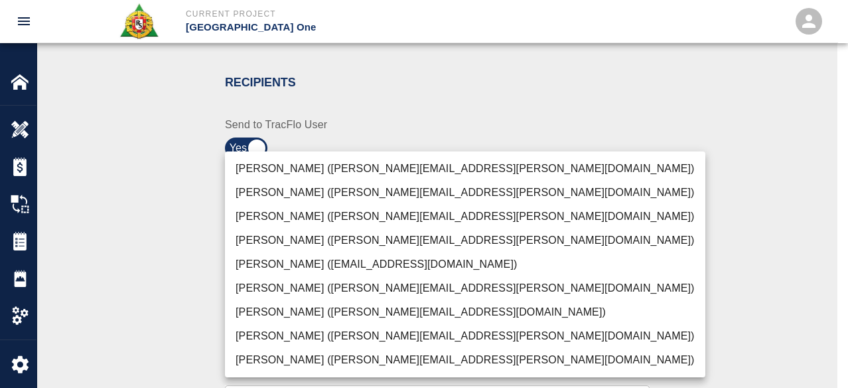
click at [307, 176] on li "Peter Hardecker (peter.hardecker@aecom.com)" at bounding box center [465, 169] width 480 height 24
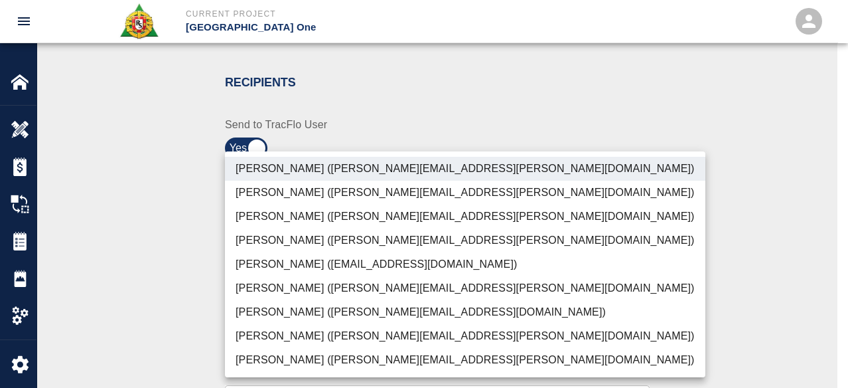
click at [297, 220] on li "Parin Kanani (parin.kanani@aecom.com)" at bounding box center [465, 216] width 480 height 24
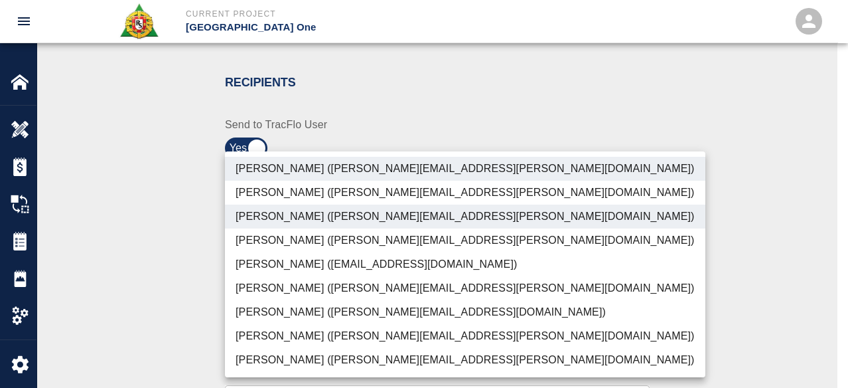
click at [297, 332] on li "Dylan Sims (dylan.sims@aecom.com)" at bounding box center [465, 336] width 480 height 24
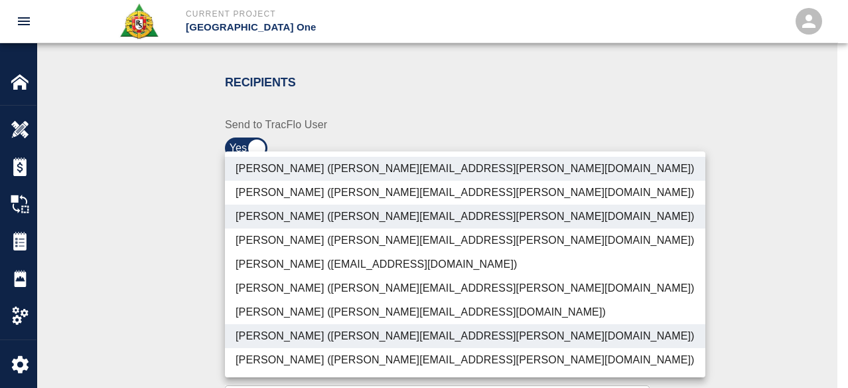
click at [301, 304] on li "Patrick Testino (patrick.testino@aecom.com)" at bounding box center [465, 312] width 480 height 24
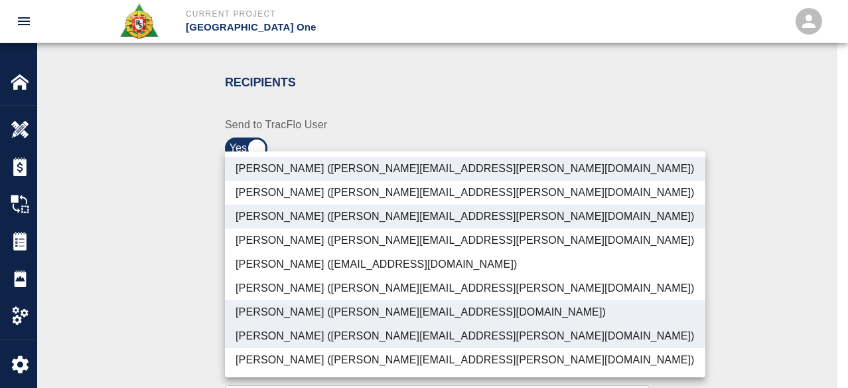
click at [293, 369] on li "Shane Lamay (shane.lamay@aecom.com)" at bounding box center [465, 360] width 480 height 24
type input "ede96749-2565-4a65-a76c-ac2c5448e16e,69d78ca4-8a93-4c72-a988-7271956ccf0b,b38a7…"
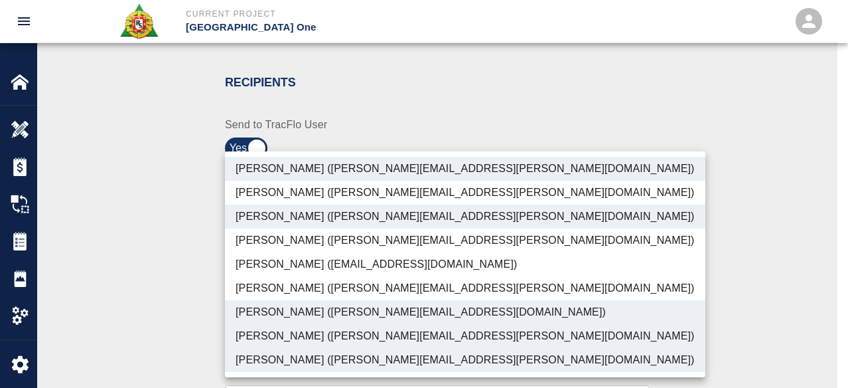
click at [182, 322] on div at bounding box center [424, 194] width 848 height 388
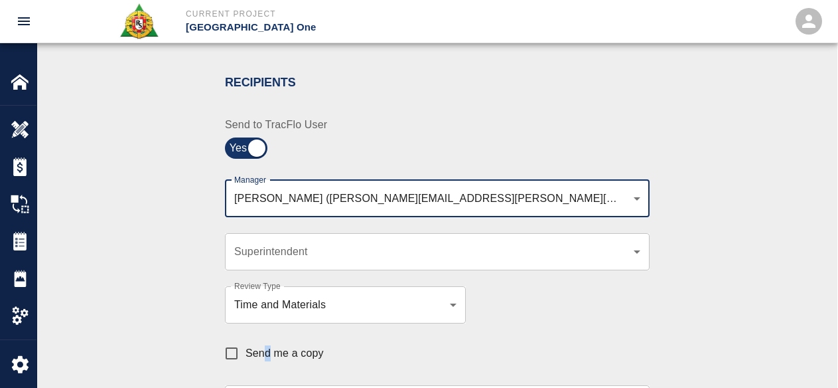
drag, startPoint x: 267, startPoint y: 347, endPoint x: 290, endPoint y: 315, distance: 39.0
click at [269, 348] on span "Send me a copy" at bounding box center [285, 353] width 78 height 16
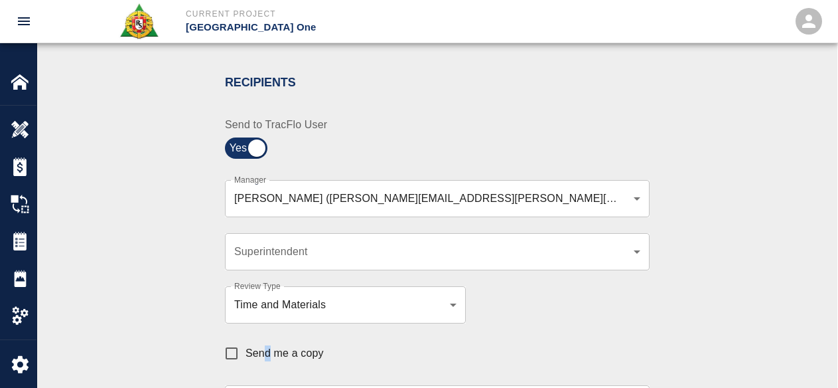
scroll to position [332, 0]
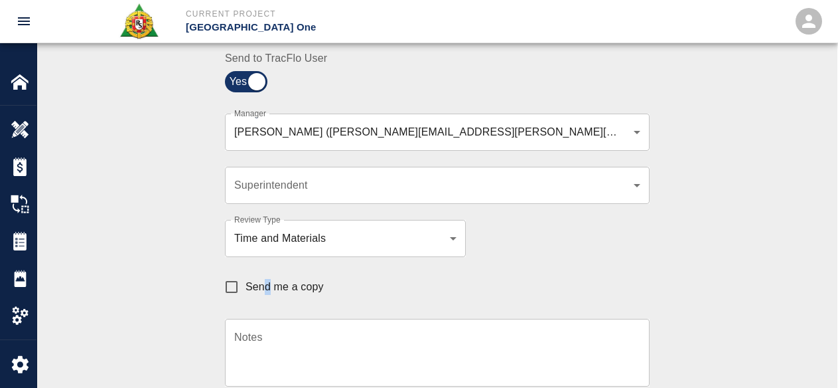
click at [234, 275] on input "Send me a copy" at bounding box center [232, 287] width 28 height 28
checkbox input "true"
click at [190, 278] on div "Recipients Send to TracFlo User Manager Peter Hardecker (peter.hardecker@aecom.…" at bounding box center [437, 253] width 717 height 521
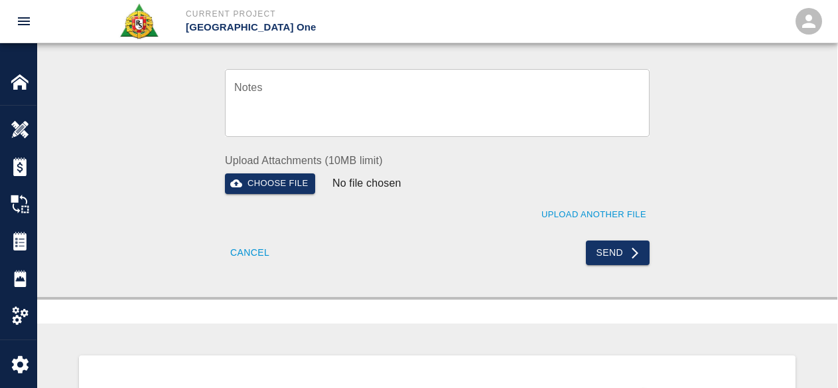
scroll to position [597, 0]
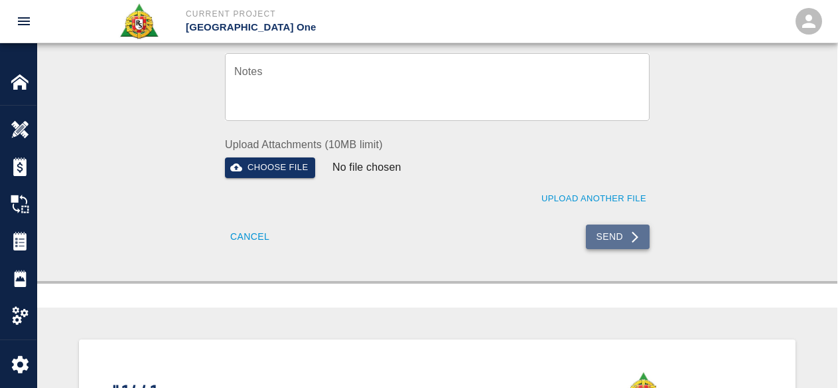
click at [618, 232] on button "Send" at bounding box center [618, 236] width 64 height 25
checkbox input "false"
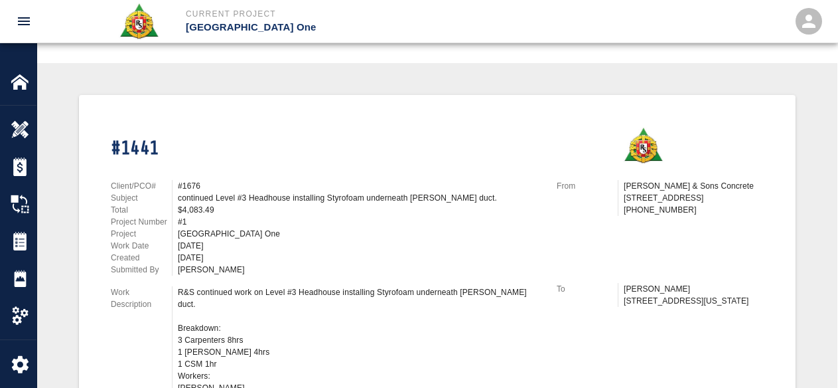
scroll to position [0, 0]
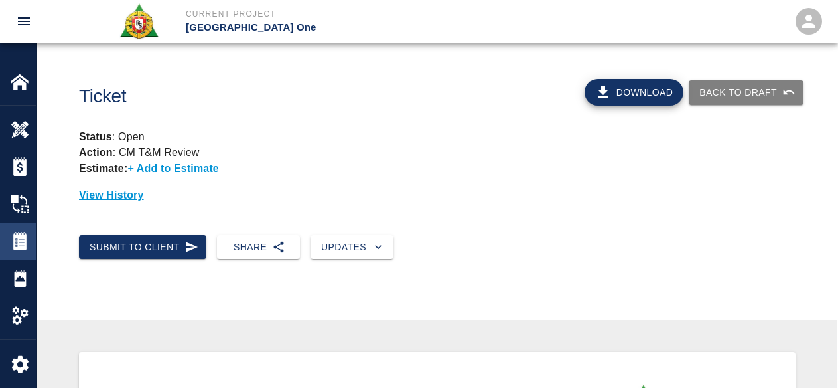
click at [4, 253] on div "Tickets" at bounding box center [18, 240] width 36 height 37
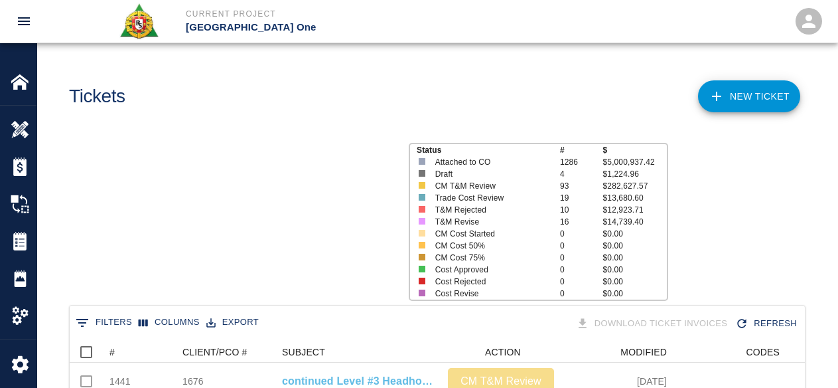
scroll to position [764, 725]
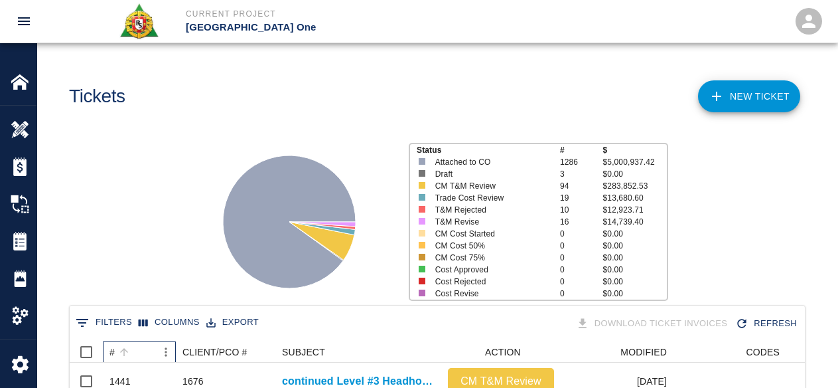
click at [143, 347] on div "#" at bounding box center [132, 351] width 46 height 21
click at [125, 350] on icon "Sort" at bounding box center [124, 352] width 8 height 8
click at [180, 267] on div "Status # $ Attached to CO 1286 $5,000,937.42 Draft 3 $0.00 CM T&M Review 94 $28…" at bounding box center [432, 216] width 811 height 177
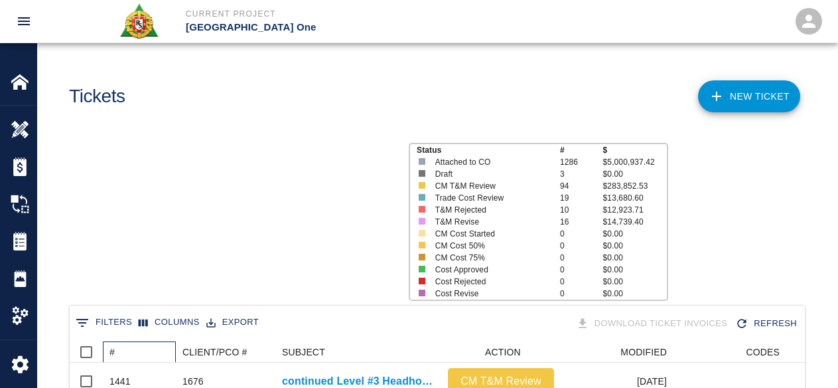
scroll to position [764, 725]
click at [134, 349] on div "#" at bounding box center [142, 351] width 66 height 21
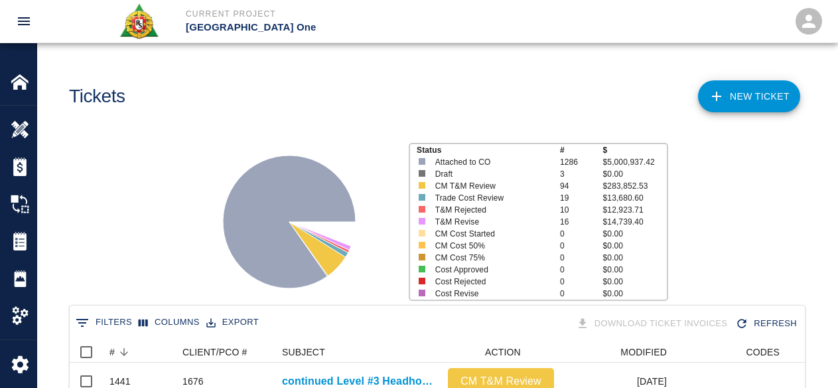
click at [186, 155] on div "Status # $ Attached to CO 1286 $5,000,937.42 Draft 3 $0.00 CM T&M Review 94 $28…" at bounding box center [432, 216] width 811 height 177
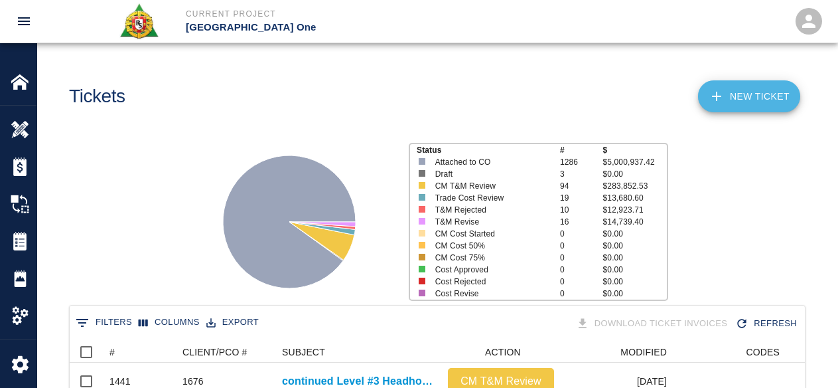
click at [766, 94] on link "NEW TICKET" at bounding box center [749, 96] width 102 height 32
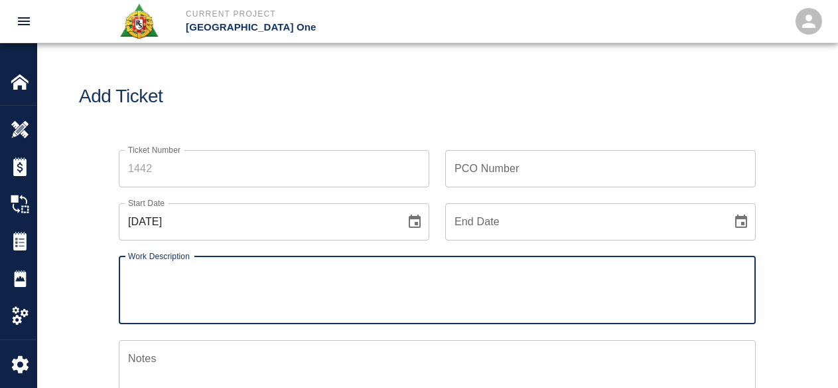
click at [258, 173] on input "Ticket Number" at bounding box center [274, 168] width 311 height 37
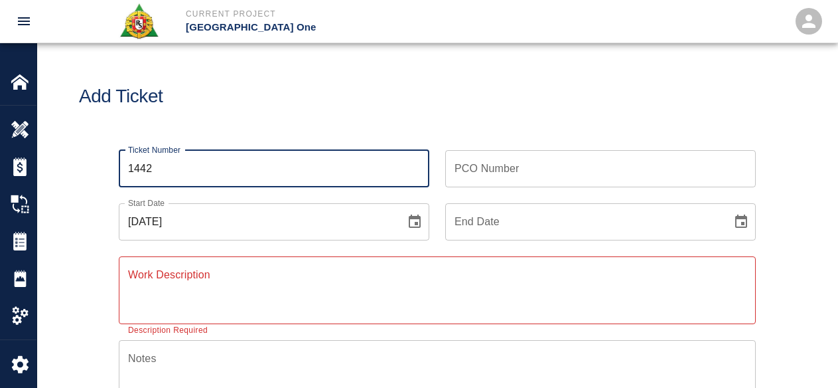
type input "1442"
click at [405, 224] on button "Choose date, selected date is Oct 15, 2025" at bounding box center [414, 221] width 27 height 27
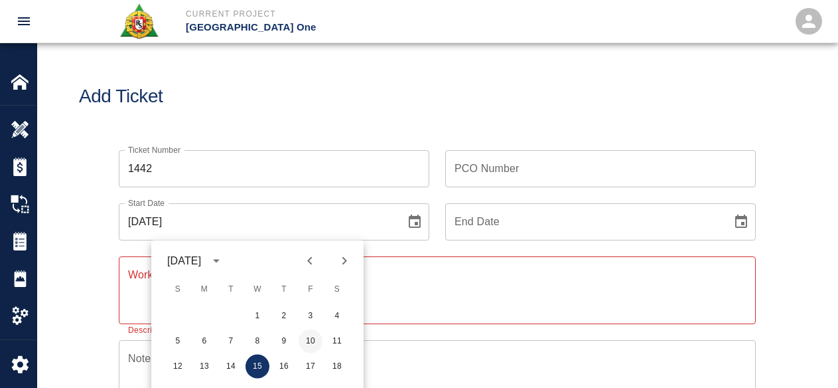
click at [304, 336] on button "10" at bounding box center [311, 341] width 24 height 24
type input "[DATE]"
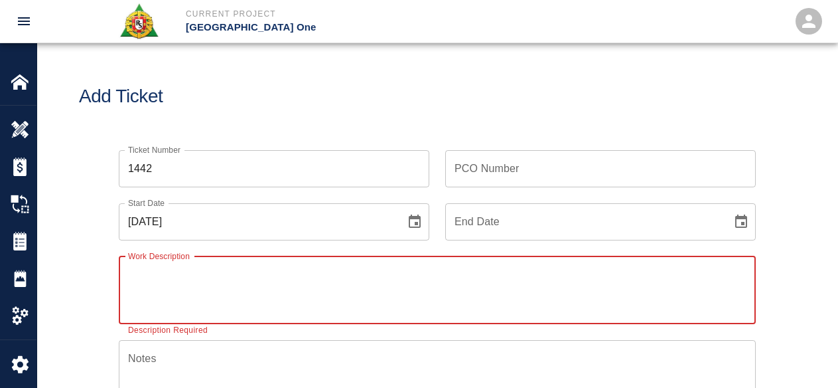
click at [251, 301] on textarea "Work Description" at bounding box center [437, 290] width 618 height 46
paste textarea "R&S continued work on Level #3 Headhouse installing Styrofoam underneath the wa…"
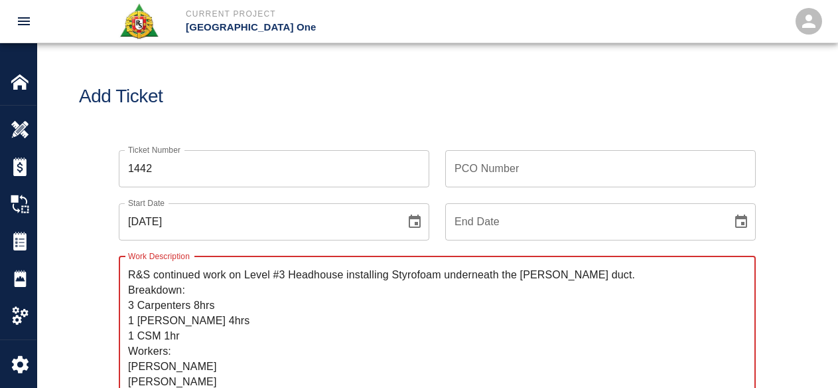
scroll to position [31, 0]
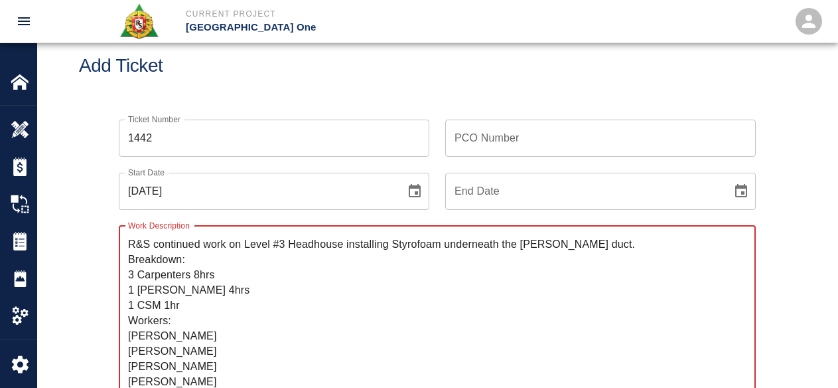
click at [206, 240] on textarea "R&S continued work on Level #3 Headhouse installing Styrofoam underneath the wa…" at bounding box center [437, 312] width 618 height 153
click at [291, 252] on textarea "R&S continued work on Level #3 Headhouse installing Styrofoam underneath the wa…" at bounding box center [437, 312] width 618 height 153
click at [379, 244] on textarea "R&S continued work on Level #3 Headhouse installing Styrofoam underneath the wa…" at bounding box center [437, 312] width 618 height 153
click at [458, 247] on textarea "R&S continued work on Level #3 Headhouse installing Styrofoam underneath the wa…" at bounding box center [437, 312] width 618 height 153
click at [583, 250] on textarea "R&S continued work on Level #3 Headhouse installing Styrofoam underneath the wa…" at bounding box center [437, 312] width 618 height 153
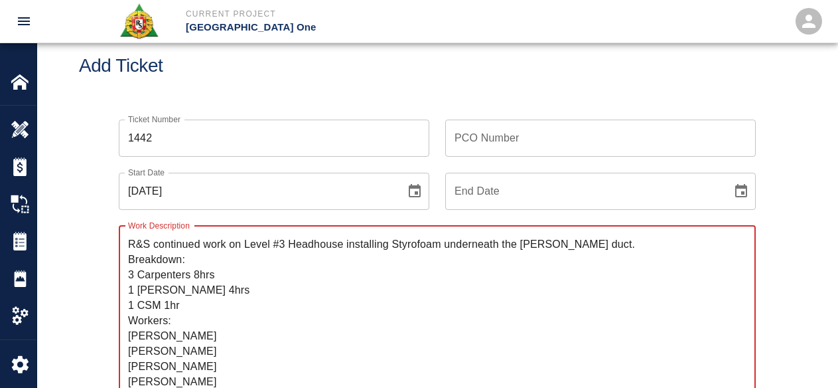
click at [202, 246] on textarea "R&S continued work on Level #3 Headhouse installing Styrofoam underneath the wa…" at bounding box center [437, 312] width 618 height 153
drag, startPoint x: 280, startPoint y: 261, endPoint x: 390, endPoint y: 264, distance: 110.2
click at [281, 261] on textarea "R&S continued work on Level #3 Headhouse installing Styrofoam underneath the wa…" at bounding box center [437, 312] width 618 height 153
click at [664, 251] on textarea "R&S continued work on Level #3 Headhouse installing Styrofoam underneath the wa…" at bounding box center [437, 312] width 618 height 153
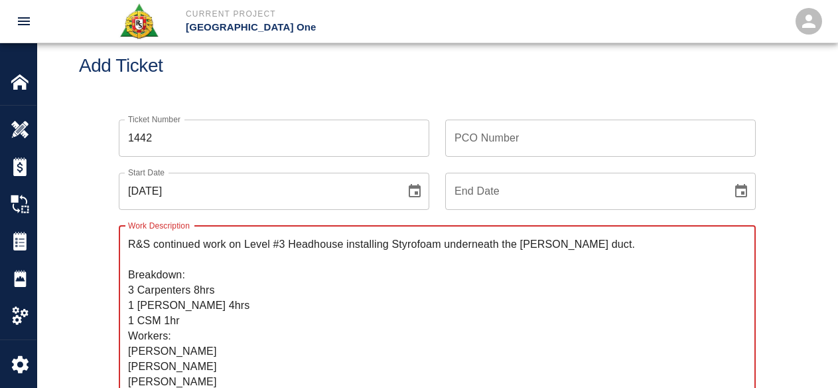
click at [516, 283] on textarea "R&S continued work on Level #3 Headhouse installing Styrofoam underneath the wa…" at bounding box center [437, 312] width 618 height 153
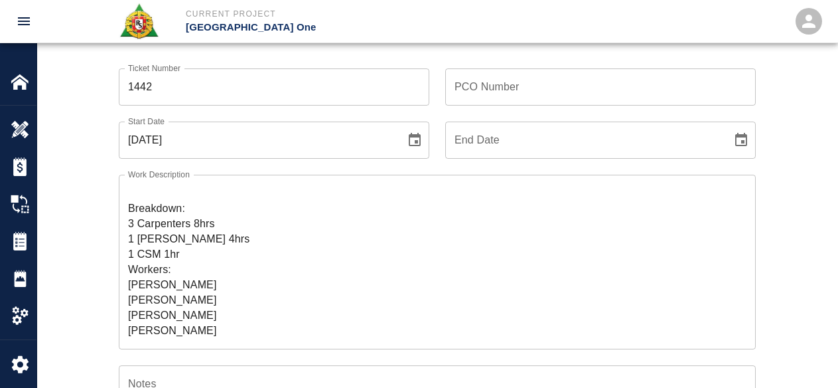
scroll to position [97, 0]
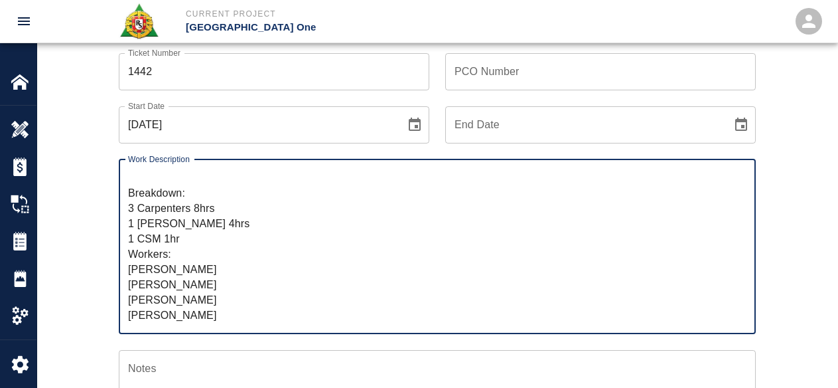
click at [133, 209] on textarea "R&S continued work on Level #3 Headhouse installing Styrofoam underneath the wa…" at bounding box center [437, 246] width 618 height 153
click at [153, 242] on textarea "R&S continued work on Level #3 Headhouse installing Styrofoam underneath the wa…" at bounding box center [437, 246] width 618 height 153
click at [135, 249] on textarea "R&S continued work on Level #3 Headhouse installing Styrofoam underneath the wa…" at bounding box center [437, 246] width 618 height 153
click at [182, 245] on textarea "R&S continued work on Level #3 Headhouse installing Styrofoam underneath the wa…" at bounding box center [437, 246] width 618 height 153
click at [198, 255] on textarea "R&S continued work on Level #3 Headhouse installing Styrofoam underneath the wa…" at bounding box center [437, 246] width 618 height 153
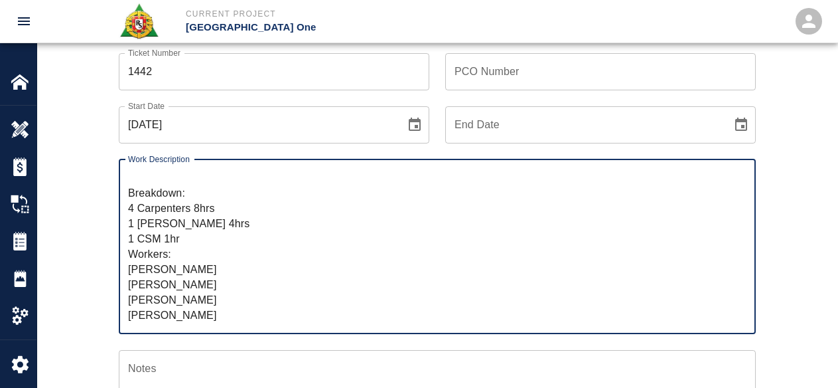
click at [317, 307] on textarea "R&S continued work on Level #3 Headhouse installing Styrofoam underneath the wa…" at bounding box center [437, 246] width 618 height 153
click at [315, 285] on textarea "R&S continued work on Level #3 Headhouse installing Styrofoam underneath the wa…" at bounding box center [437, 246] width 618 height 153
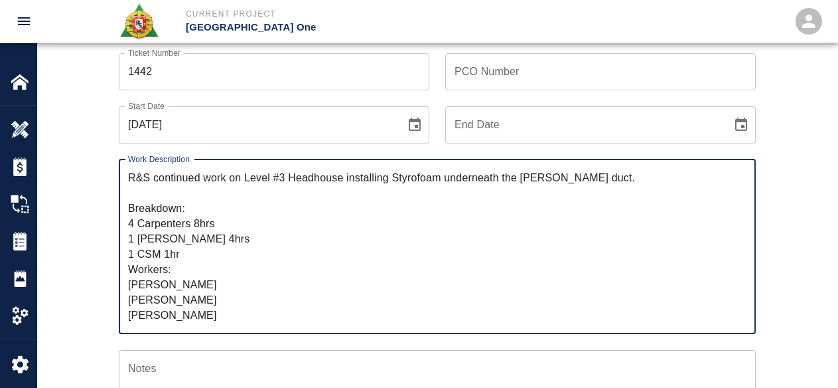
click at [294, 190] on textarea "R&S continued work on Level #3 Headhouse installing Styrofoam underneath the wa…" at bounding box center [437, 246] width 618 height 153
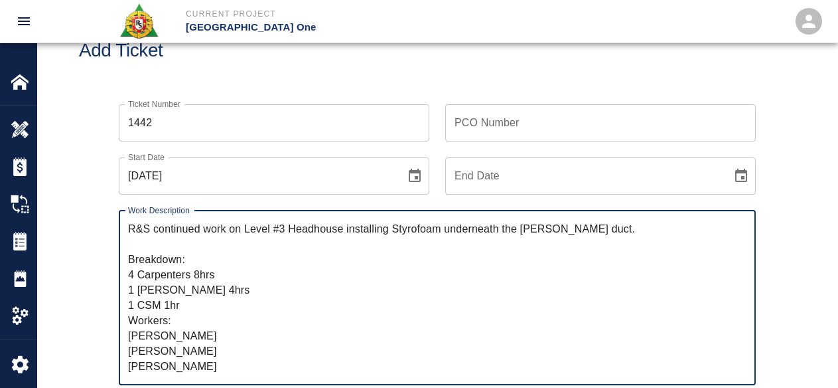
scroll to position [31, 0]
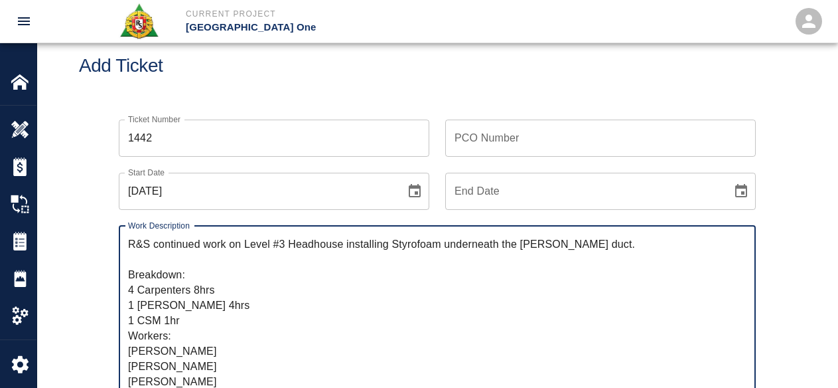
type textarea "R&S continued work on Level #3 Headhouse installing Styrofoam underneath the wa…"
click at [559, 150] on input "PCO Number" at bounding box center [600, 137] width 311 height 37
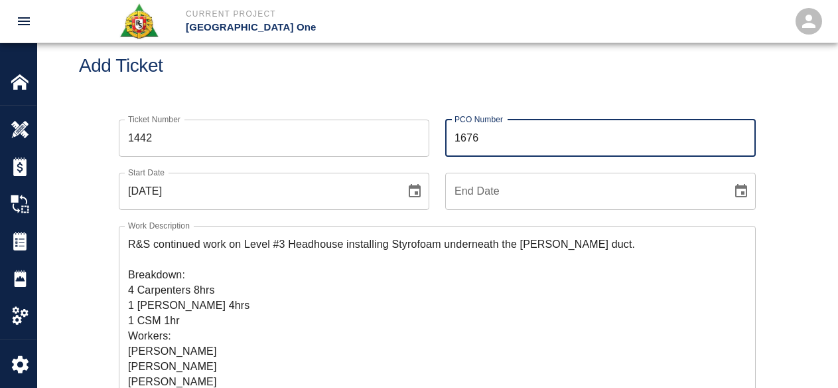
type input "1676"
click at [534, 64] on h1 "Add Ticket" at bounding box center [437, 66] width 717 height 22
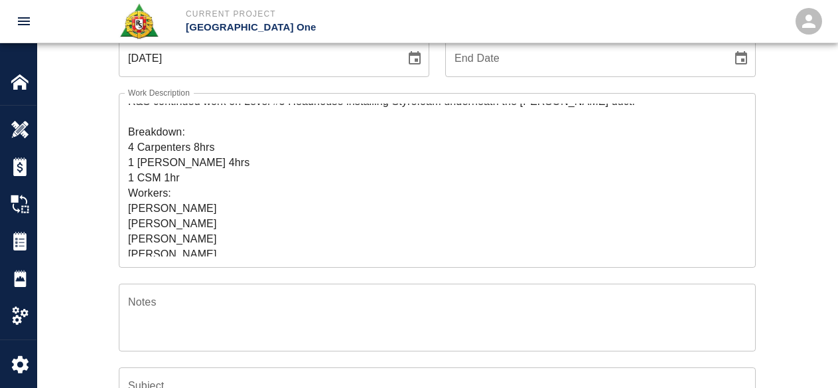
scroll to position [0, 0]
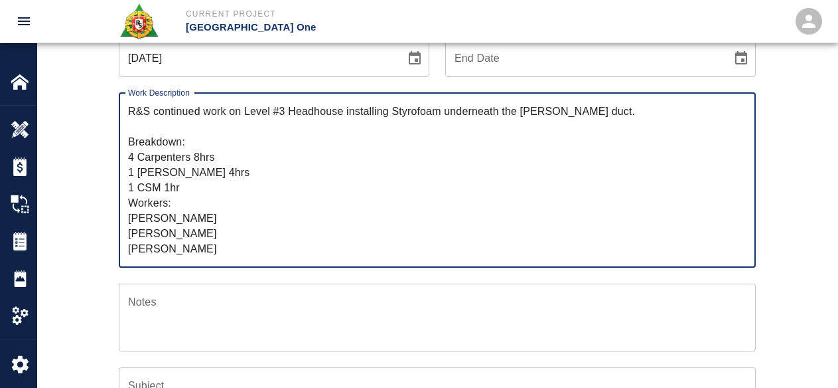
drag, startPoint x: 224, startPoint y: 131, endPoint x: 245, endPoint y: 113, distance: 26.8
click at [245, 113] on textarea "R&S continued work on Level #3 Headhouse installing Styrofoam underneath the wa…" at bounding box center [437, 180] width 618 height 153
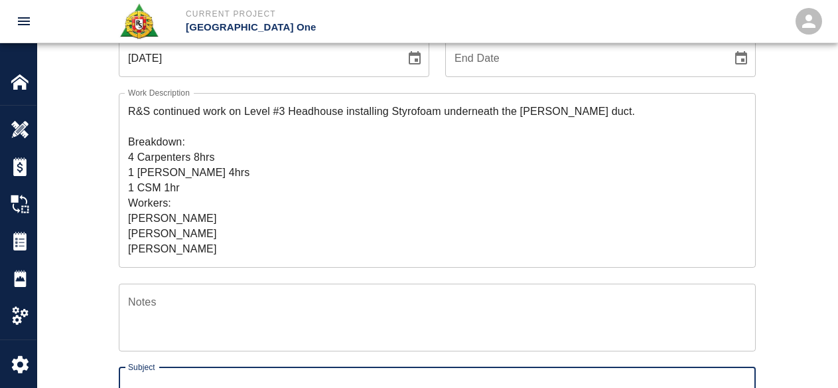
click at [173, 376] on input "Subject" at bounding box center [437, 385] width 637 height 37
paste input "Level #3 Headhouse installing Styrofoam underneath the [PERSON_NAME] duct."
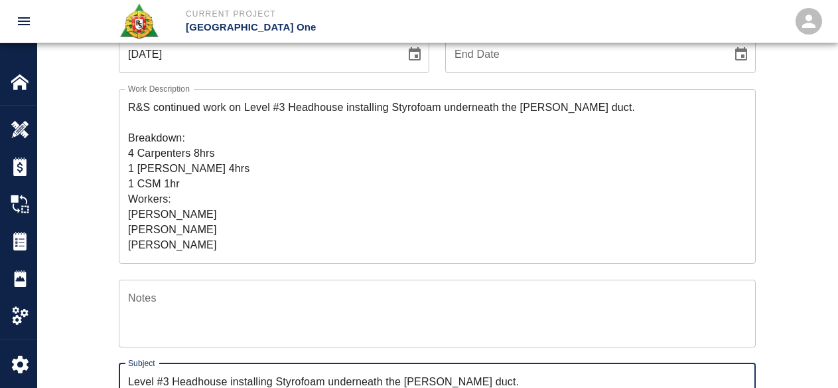
type input "Level #3 Headhouse installing Styrofoam underneath the [PERSON_NAME] duct."
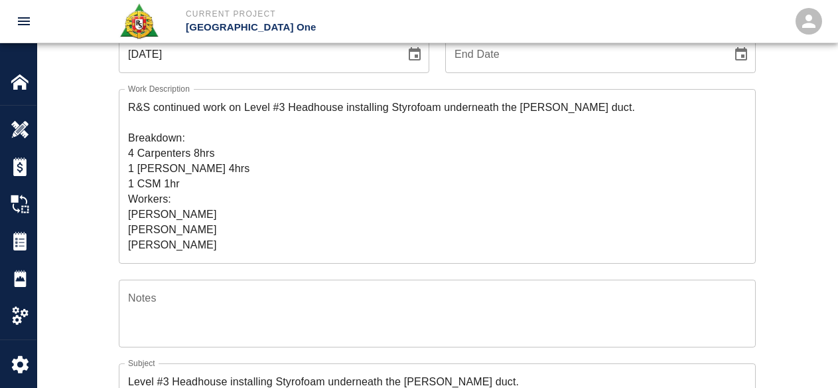
click at [76, 327] on div "Ticket Number 1442 Ticket Number PCO Number 1676 PCO Number Start Date 10/10/20…" at bounding box center [437, 302] width 800 height 670
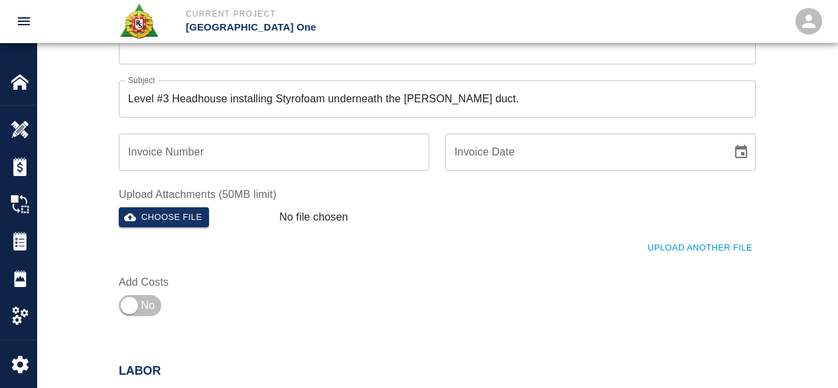
scroll to position [499, 0]
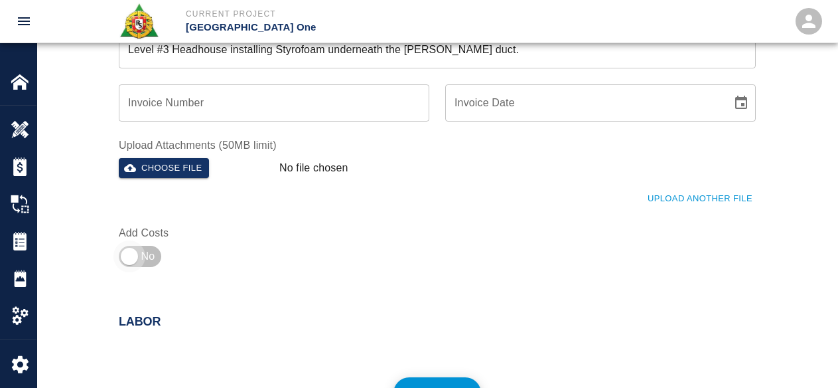
click at [145, 248] on input "checkbox" at bounding box center [130, 256] width 96 height 32
checkbox input "true"
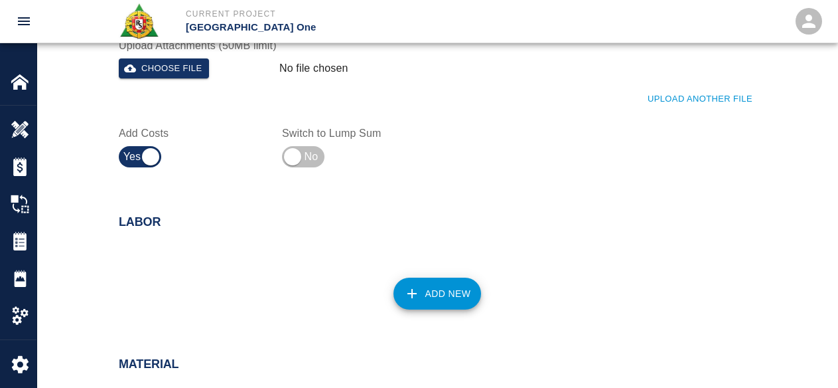
scroll to position [730, 0]
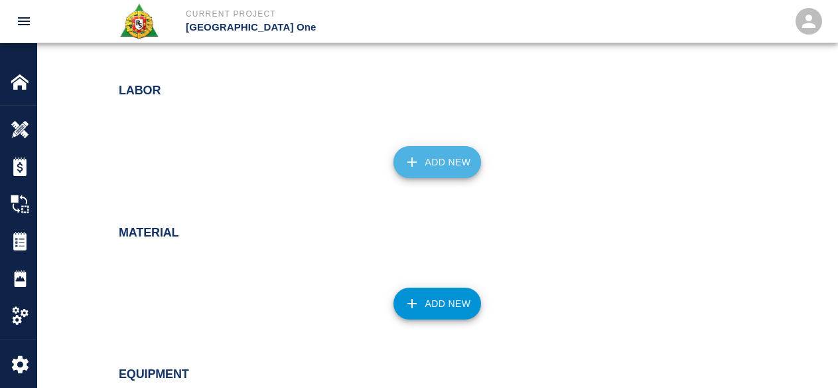
click at [403, 153] on button "Add New" at bounding box center [437, 162] width 88 height 32
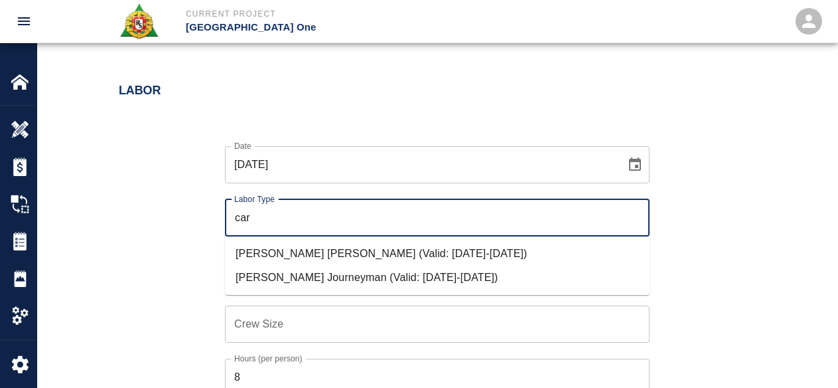
click at [372, 283] on li "Carpenter Journeyman (Valid: 07/01/2024-10/31/2025)" at bounding box center [437, 277] width 425 height 24
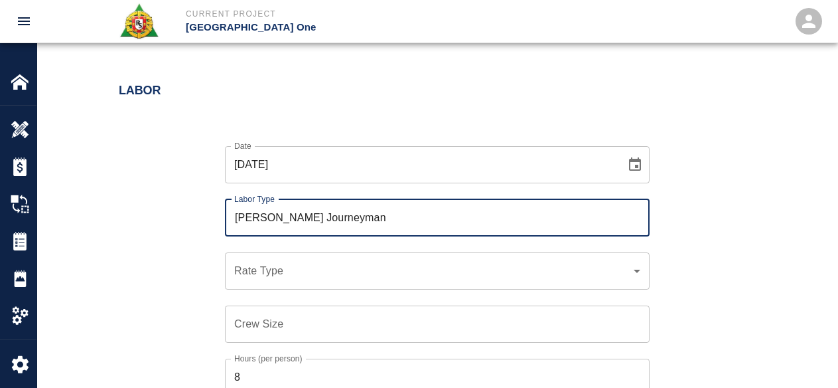
type input "[PERSON_NAME] Journeyman"
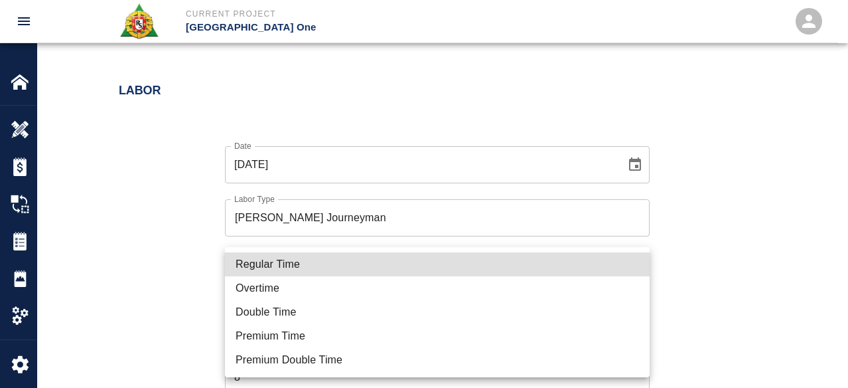
click at [270, 275] on li "Regular Time" at bounding box center [437, 264] width 425 height 24
type input "rate_rt"
type input "141.20"
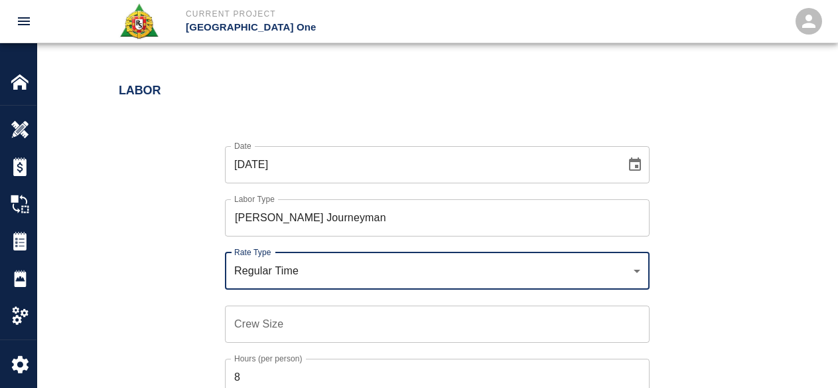
scroll to position [863, 0]
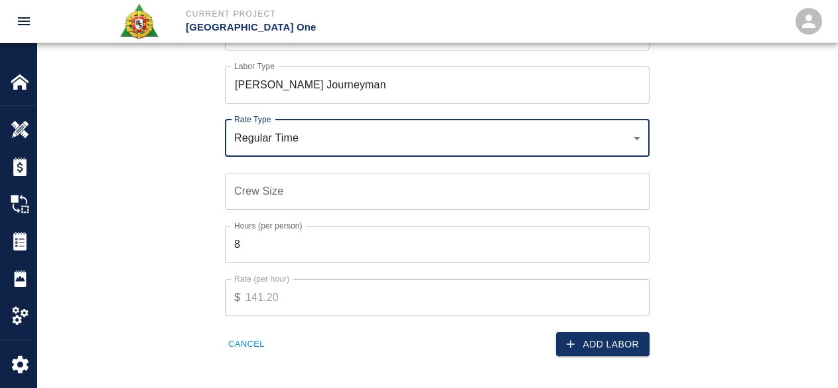
click at [296, 181] on input "Crew Size" at bounding box center [437, 191] width 425 height 37
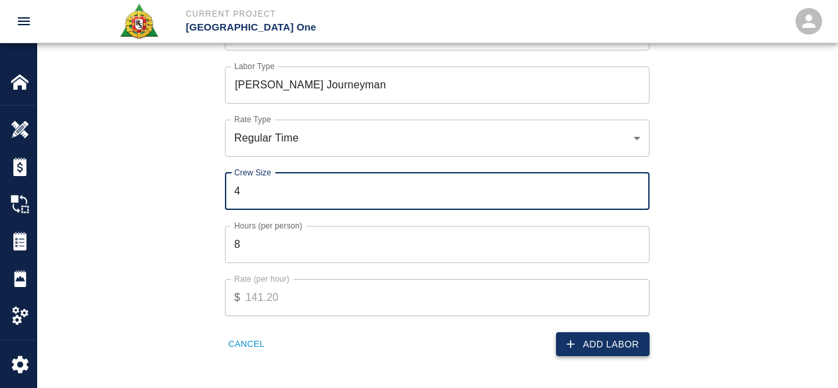
type input "4"
click at [575, 350] on button "Add Labor" at bounding box center [603, 344] width 94 height 25
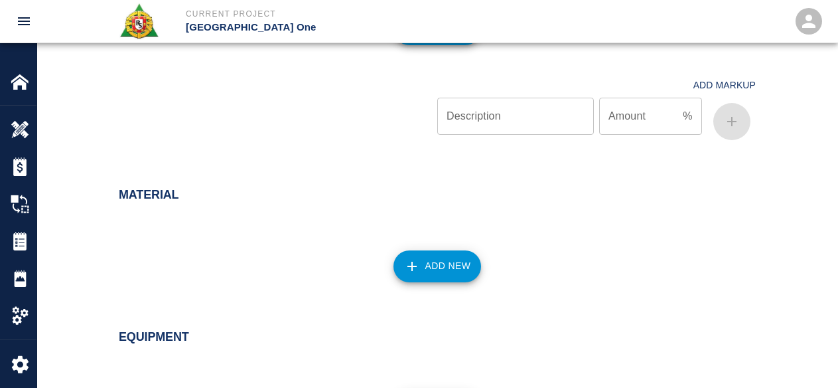
click at [442, 46] on div "Add New" at bounding box center [429, 21] width 653 height 58
click at [442, 44] on button "Add New" at bounding box center [437, 29] width 88 height 32
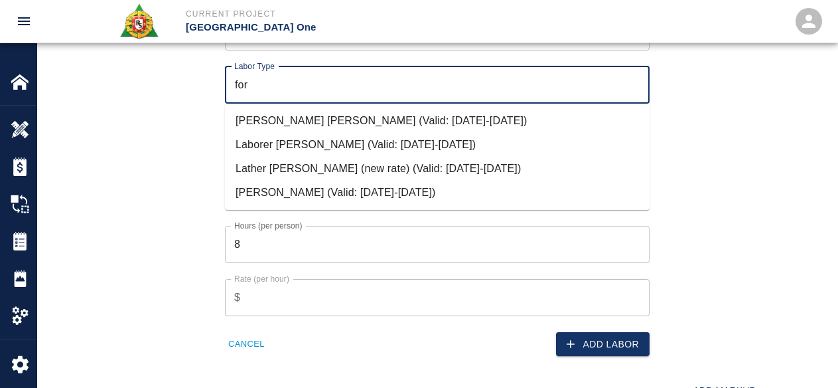
click at [352, 115] on li "Carpenter Foreman (Valid: 07/01/2024-10/31/2025)" at bounding box center [437, 121] width 425 height 24
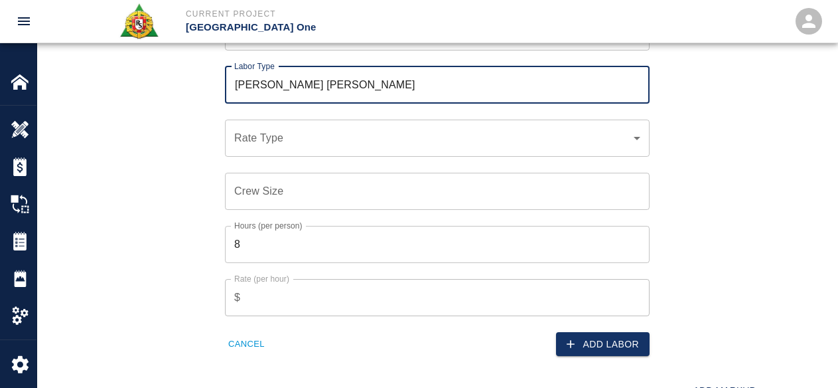
type input "[PERSON_NAME] [PERSON_NAME]"
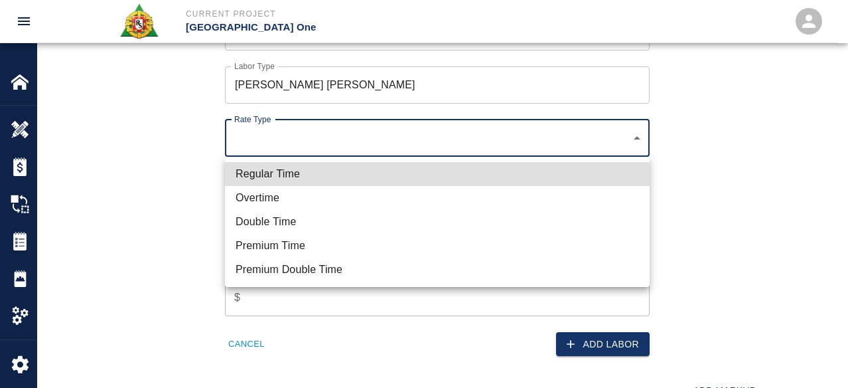
click at [281, 169] on li "Regular Time" at bounding box center [437, 174] width 425 height 24
type input "rate_rt"
type input "148.66"
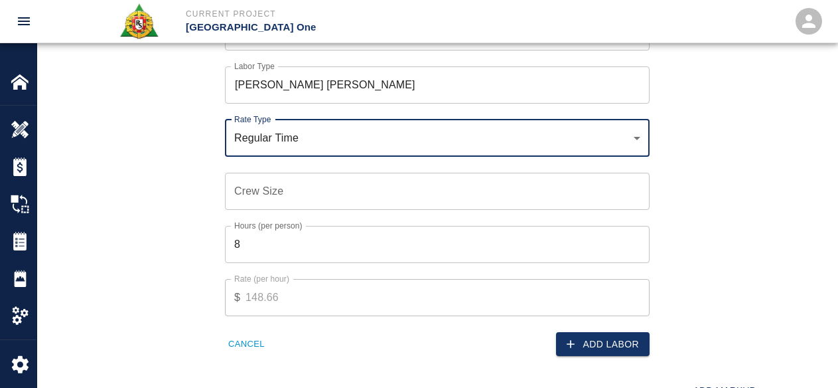
drag, startPoint x: 249, startPoint y: 202, endPoint x: 252, endPoint y: 229, distance: 27.3
click at [251, 224] on div "Date 10/10/2025 Date Labor Type Carpenter Foreman Labor Type Rate Type Regular …" at bounding box center [429, 176] width 441 height 359
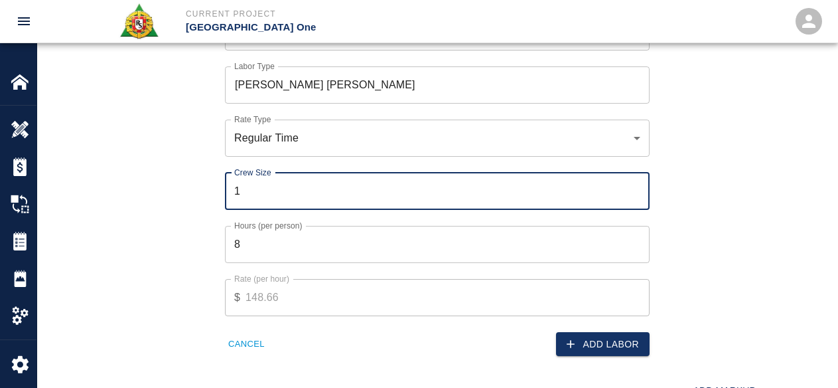
type input "1"
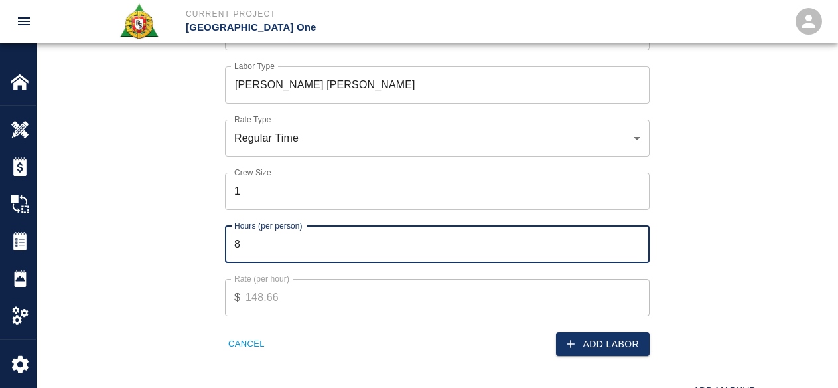
click at [253, 239] on input "8" at bounding box center [437, 244] width 425 height 37
type input "4"
click at [592, 341] on button "Add Labor" at bounding box center [603, 344] width 94 height 25
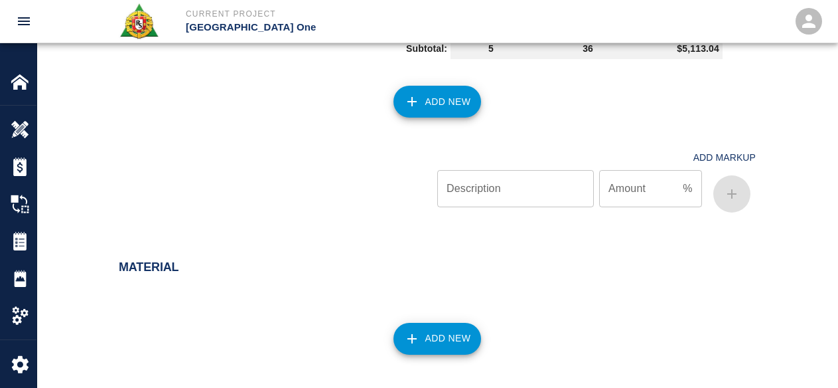
scroll to position [796, 0]
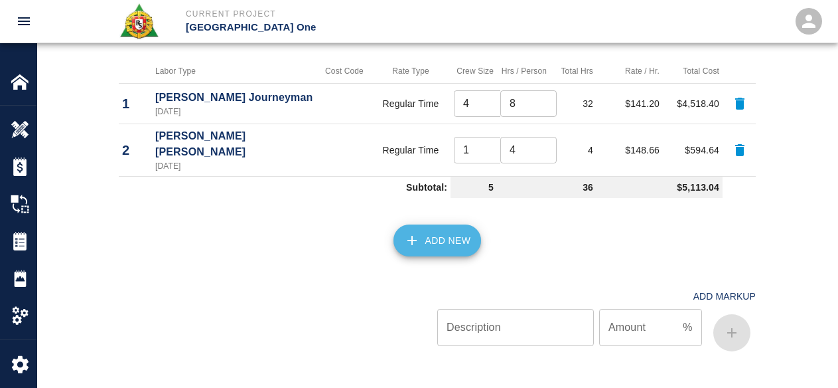
click at [473, 224] on button "Add New" at bounding box center [437, 240] width 88 height 32
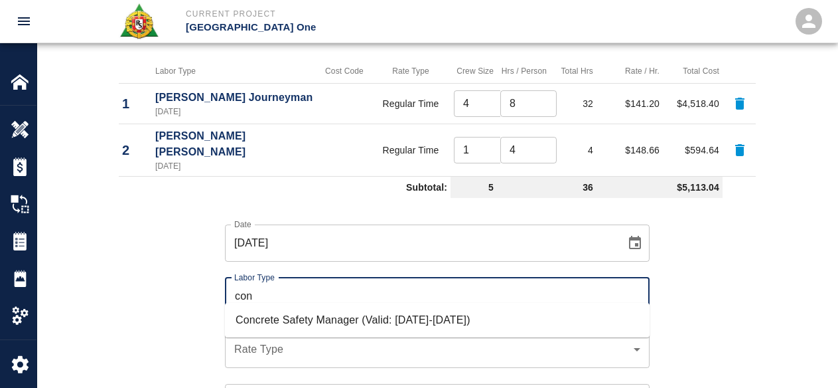
click at [355, 326] on li "Concrete Safety Manager (Valid: 01/01/2025-01/01/2026)" at bounding box center [437, 320] width 425 height 24
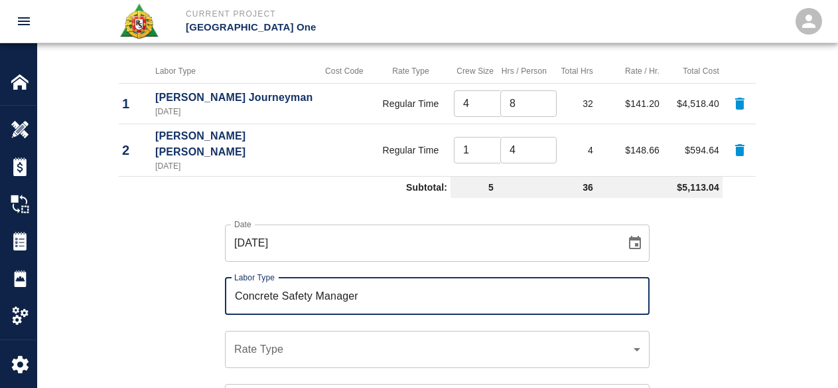
type input "Concrete Safety Manager"
click at [289, 330] on div "​ Rate Type" at bounding box center [437, 348] width 425 height 37
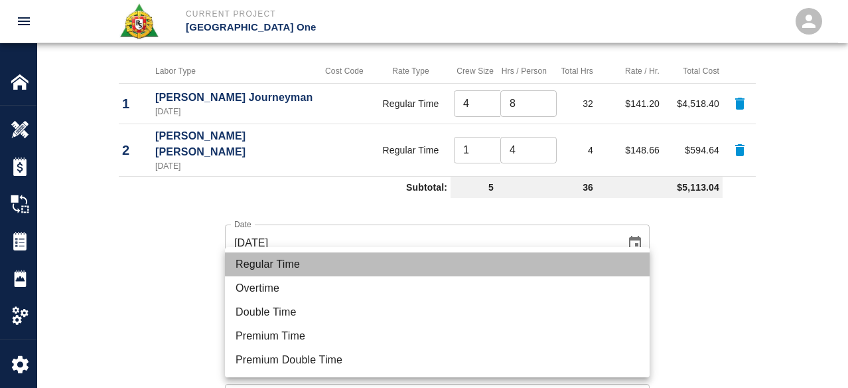
click at [287, 259] on li "Regular Time" at bounding box center [437, 264] width 425 height 24
type input "rate_rt"
type input "100.05"
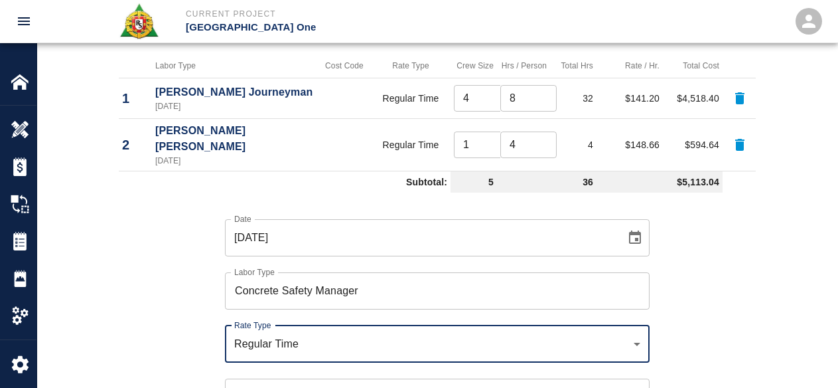
scroll to position [928, 0]
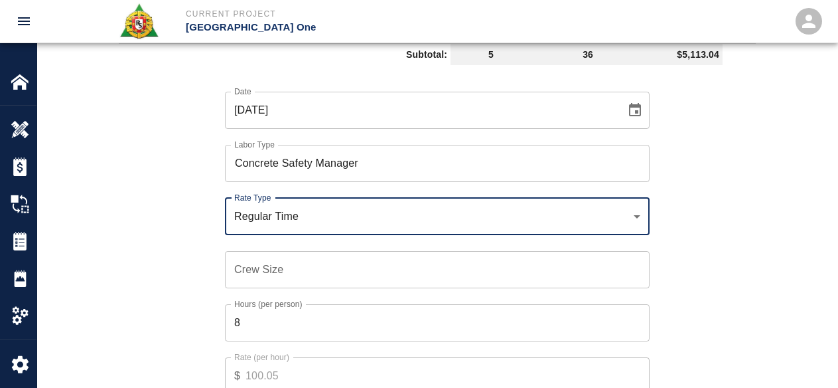
click at [287, 264] on input "Crew Size" at bounding box center [437, 269] width 425 height 37
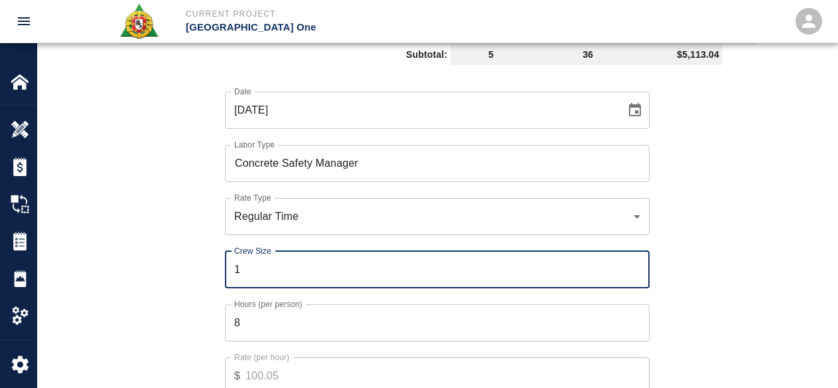
type input "1"
click at [277, 305] on input "8" at bounding box center [437, 322] width 425 height 37
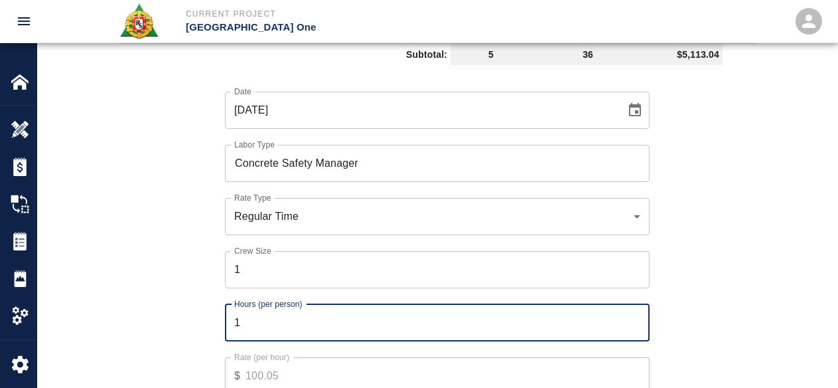
type input "1"
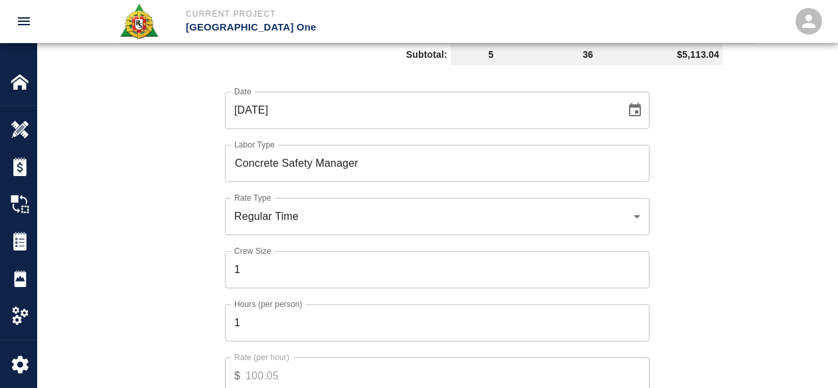
drag, startPoint x: 192, startPoint y: 312, endPoint x: 271, endPoint y: 313, distance: 78.3
click at [194, 312] on div "Date 10/10/2025 Date Labor Type Concrete Safety Manager Labor Type Rate Type Re…" at bounding box center [429, 252] width 653 height 364
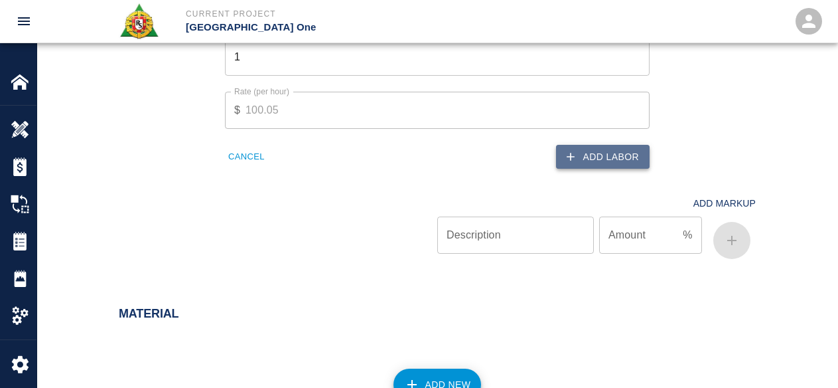
click at [567, 150] on icon "button" at bounding box center [570, 156] width 13 height 13
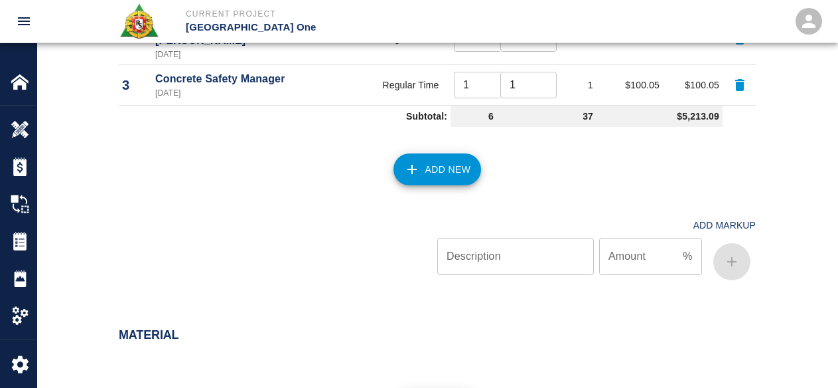
scroll to position [660, 0]
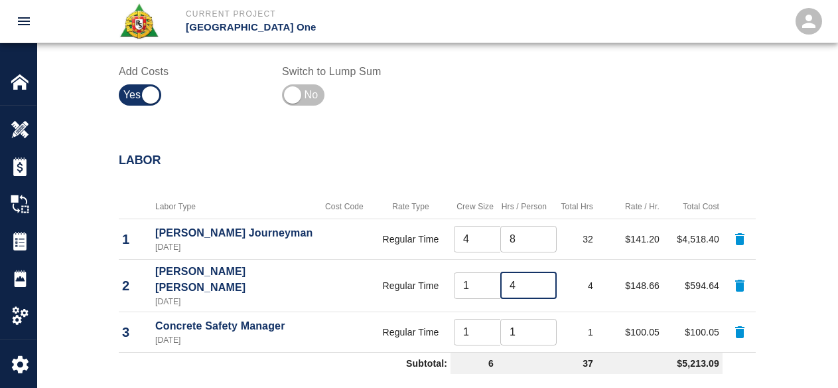
click at [518, 287] on input "4" at bounding box center [528, 285] width 56 height 27
click at [401, 87] on div at bounding box center [355, 95] width 147 height 32
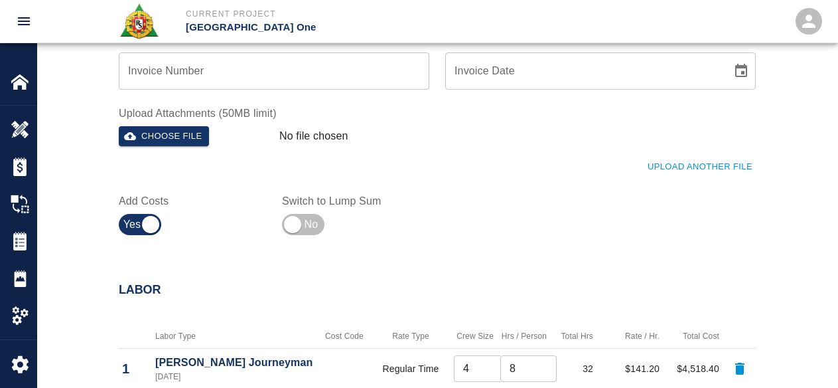
scroll to position [597, 0]
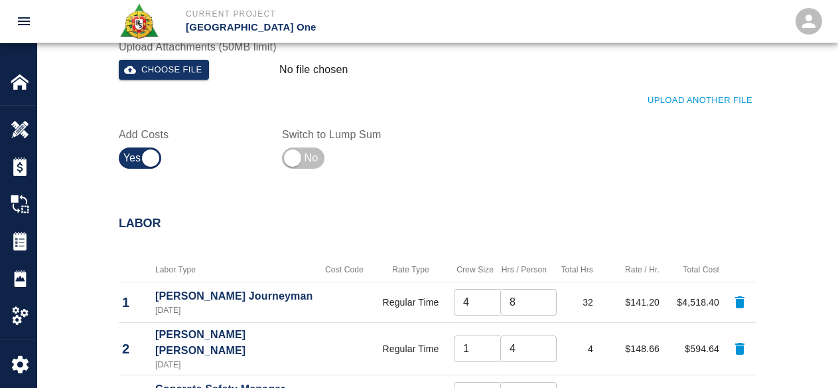
click at [652, 90] on div "Upload Another File" at bounding box center [429, 92] width 653 height 36
drag, startPoint x: 652, startPoint y: 90, endPoint x: 652, endPoint y: 106, distance: 16.6
click at [652, 92] on div "Upload Another File" at bounding box center [429, 92] width 653 height 36
click at [653, 109] on button "Upload Another File" at bounding box center [699, 100] width 111 height 21
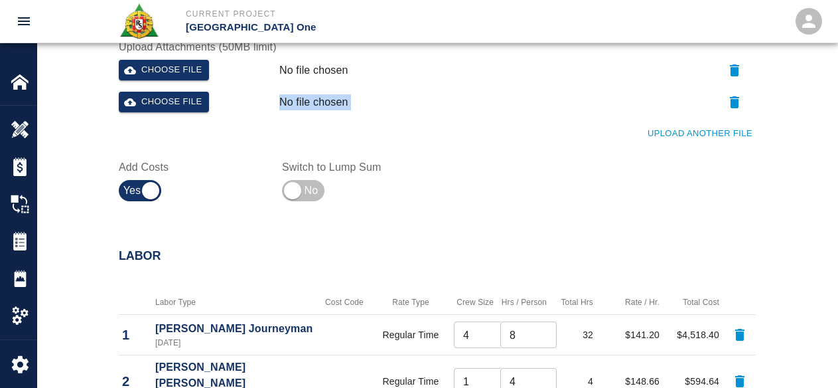
click at [663, 139] on button "Upload Another File" at bounding box center [699, 133] width 111 height 21
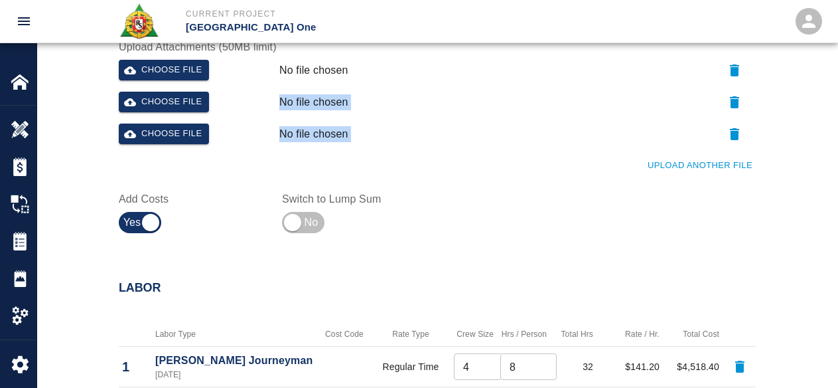
click at [659, 158] on button "Upload Another File" at bounding box center [699, 165] width 111 height 21
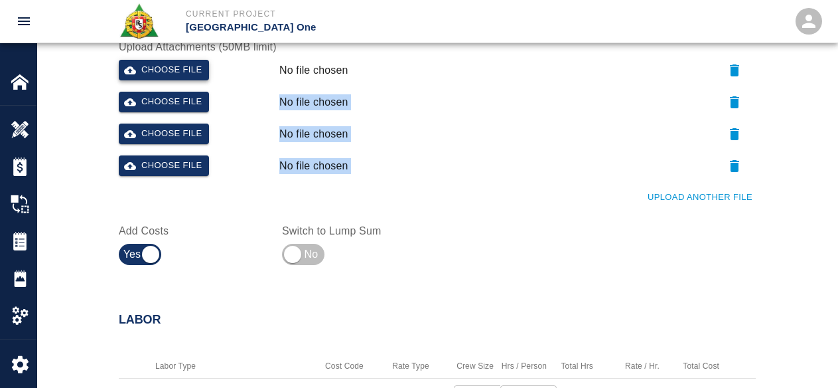
click at [148, 71] on button "Choose file" at bounding box center [164, 70] width 90 height 21
click at [372, 195] on div "Upload Another File" at bounding box center [429, 189] width 653 height 36
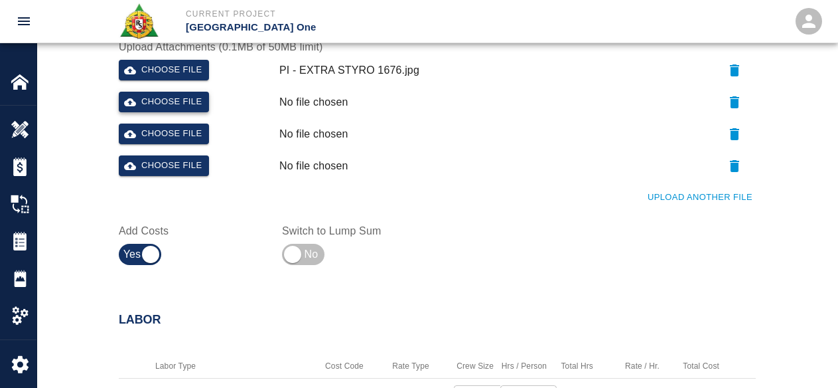
click at [137, 91] on div "Choose file" at bounding box center [193, 99] width 161 height 27
click at [137, 92] on button "Choose file" at bounding box center [164, 102] width 90 height 21
click at [178, 115] on div "Choose file 10-10-25 JB.1.jpg" at bounding box center [434, 104] width 642 height 37
click at [182, 125] on button "Choose file" at bounding box center [164, 133] width 90 height 21
click at [181, 168] on button "Choose file" at bounding box center [164, 165] width 90 height 21
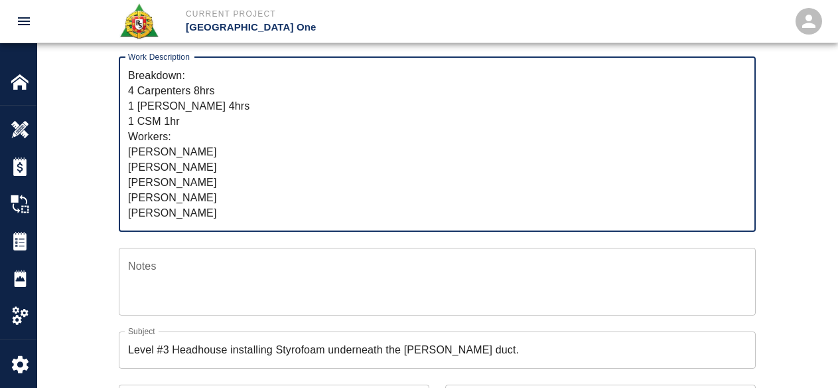
scroll to position [0, 0]
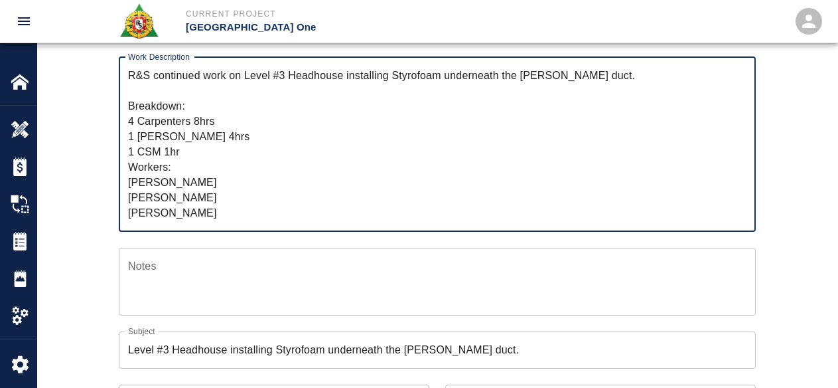
drag, startPoint x: 234, startPoint y: 218, endPoint x: 121, endPoint y: 59, distance: 194.8
click at [121, 59] on div "R&S continued work on Level #3 Headhouse installing Styrofoam underneath the wa…" at bounding box center [437, 144] width 637 height 175
click at [264, 200] on textarea "R&S continued work on Level #3 Headhouse installing Styrofoam underneath the wa…" at bounding box center [437, 144] width 618 height 153
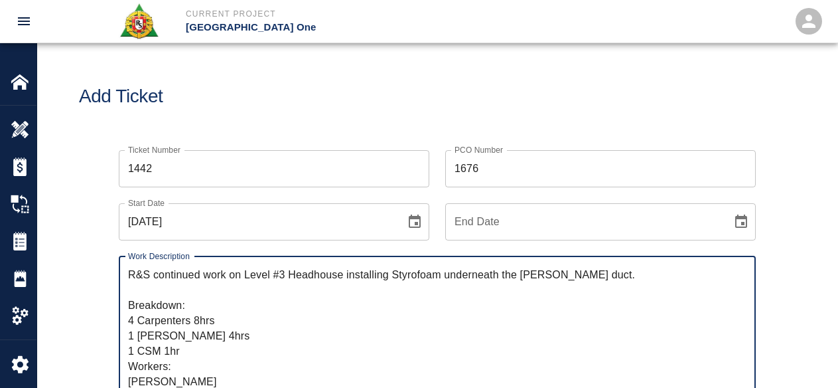
click at [230, 82] on div "Add Ticket" at bounding box center [437, 96] width 800 height 107
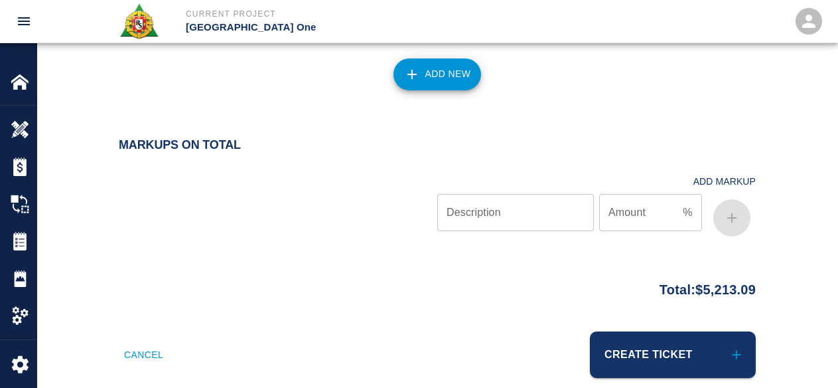
scroll to position [1487, 0]
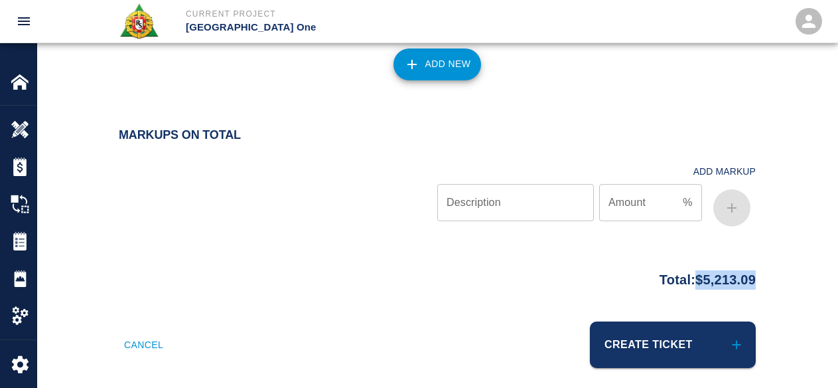
drag, startPoint x: 765, startPoint y: 271, endPoint x: 686, endPoint y: 275, distance: 79.1
click at [685, 275] on div "Total: $5,213.09" at bounding box center [437, 276] width 717 height 26
copy p "$5,213.09"
click at [327, 159] on div at bounding box center [278, 192] width 319 height 79
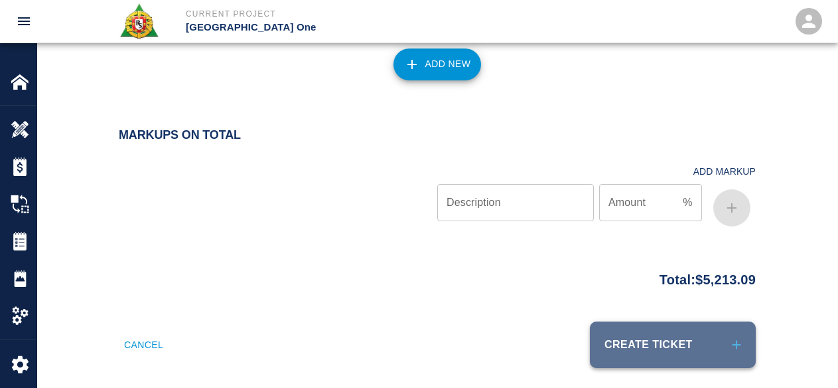
click at [709, 321] on button "Create Ticket" at bounding box center [673, 344] width 166 height 46
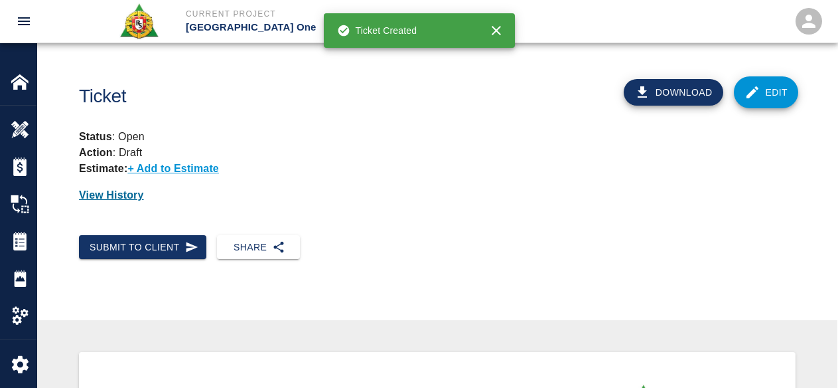
click at [415, 198] on p "View History" at bounding box center [437, 195] width 717 height 16
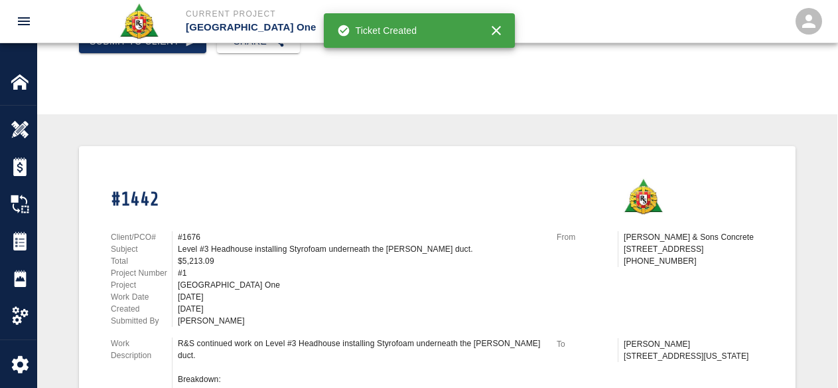
scroll to position [142, 0]
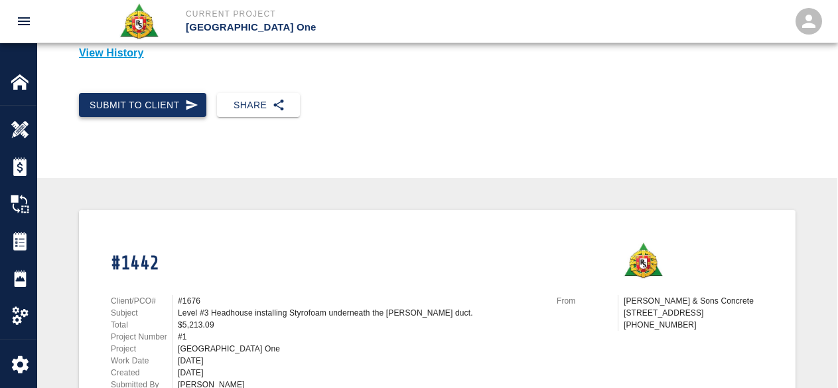
click at [149, 98] on button "Submit to Client" at bounding box center [142, 105] width 127 height 25
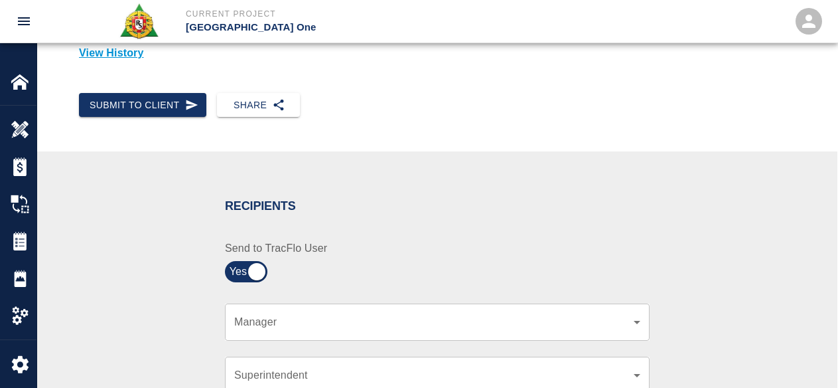
click at [346, 313] on div "​ Manager" at bounding box center [437, 321] width 425 height 37
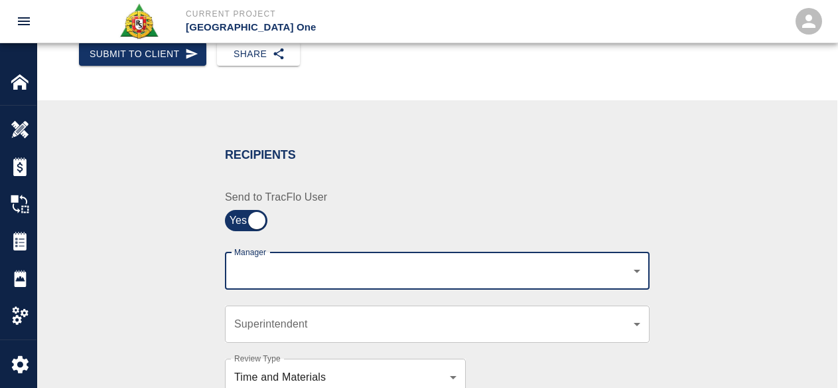
scroll to position [208, 0]
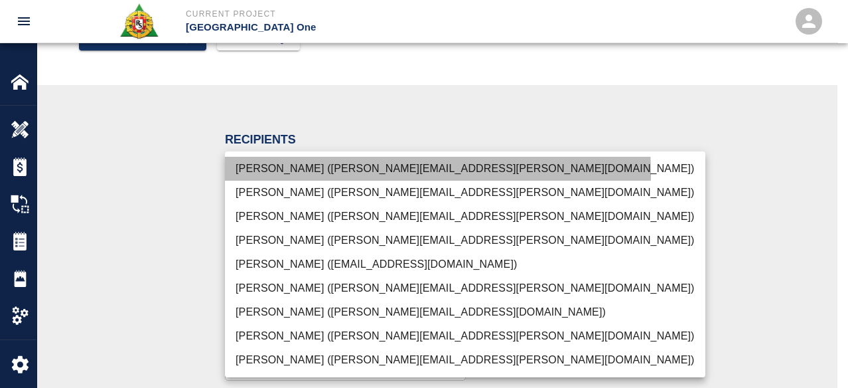
click at [314, 173] on li "Peter Hardecker (peter.hardecker@aecom.com)" at bounding box center [465, 169] width 480 height 24
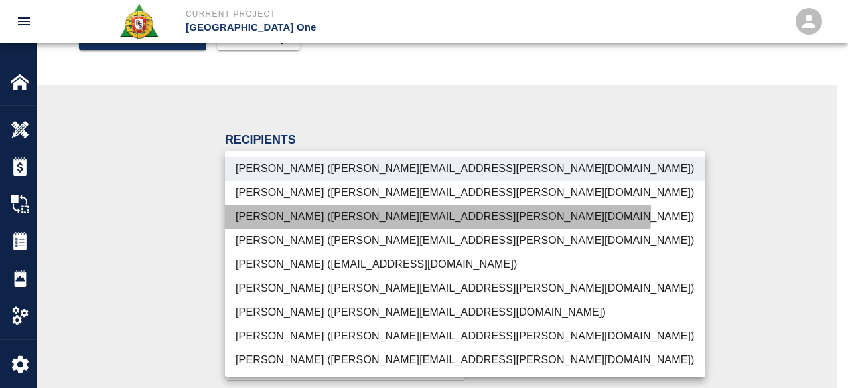
click at [305, 212] on li "Parin Kanani (parin.kanani@aecom.com)" at bounding box center [465, 216] width 480 height 24
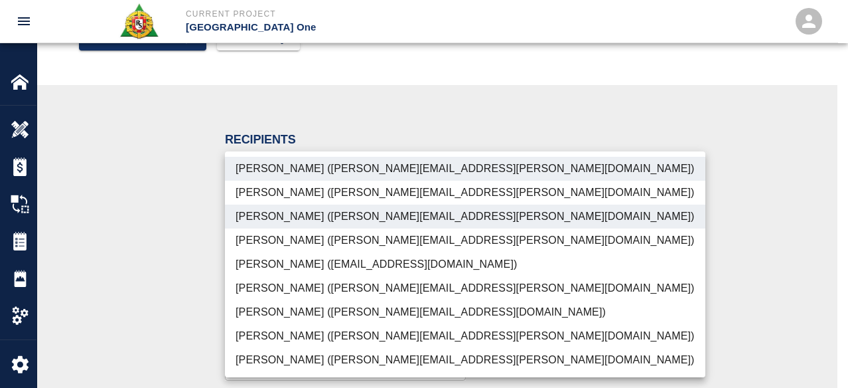
click at [338, 321] on li "Patrick Testino (patrick.testino@aecom.com)" at bounding box center [465, 312] width 480 height 24
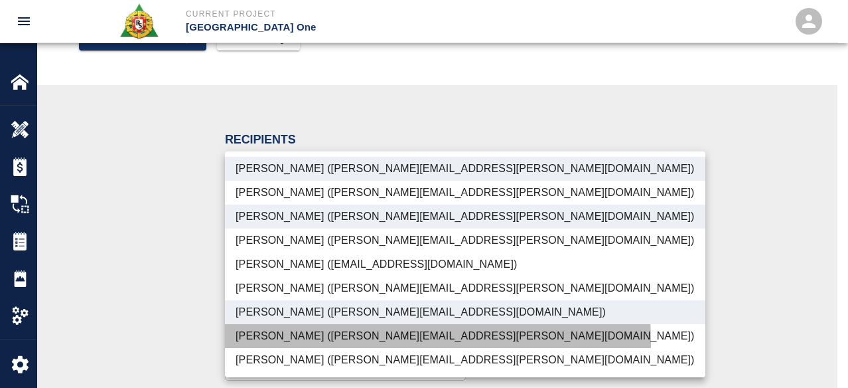
click at [335, 342] on li "Dylan Sims (dylan.sims@aecom.com)" at bounding box center [465, 336] width 480 height 24
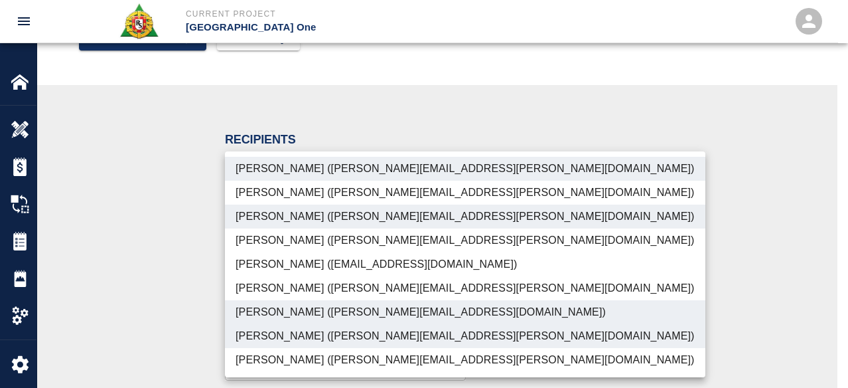
click at [335, 361] on li "Shane Lamay (shane.lamay@aecom.com)" at bounding box center [465, 360] width 480 height 24
type input "ede96749-2565-4a65-a76c-ac2c5448e16e,69d78ca4-8a93-4c72-a988-7271956ccf0b,ad99d…"
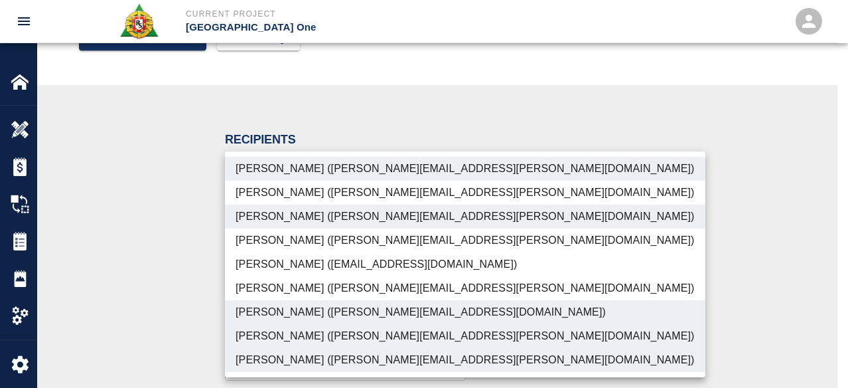
click at [192, 323] on div at bounding box center [424, 194] width 848 height 388
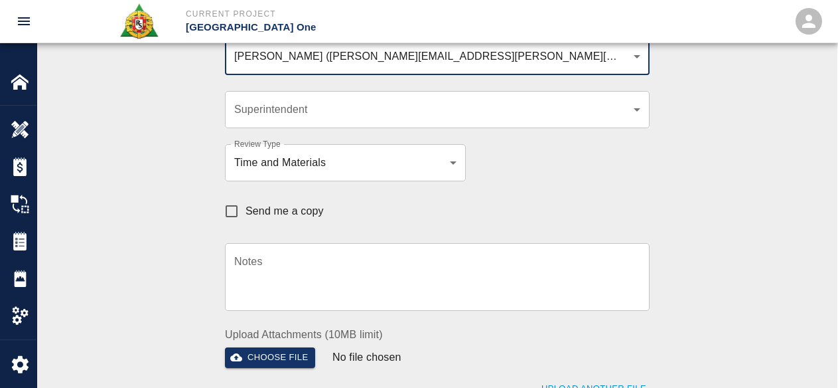
click at [297, 205] on span "Send me a copy" at bounding box center [285, 211] width 78 height 16
click at [246, 205] on input "Send me a copy" at bounding box center [232, 211] width 28 height 28
checkbox input "true"
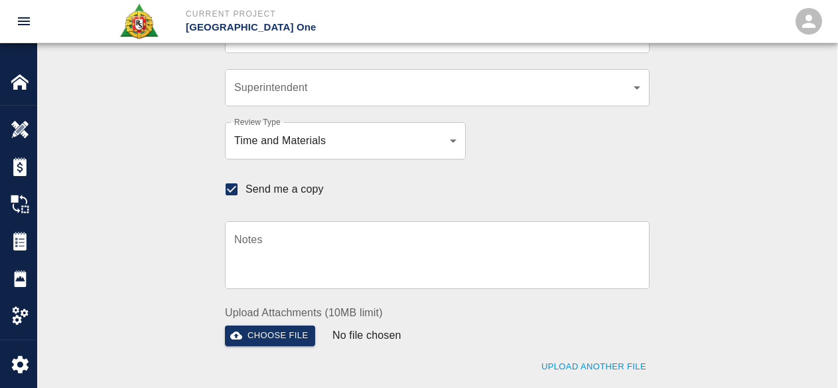
scroll to position [474, 0]
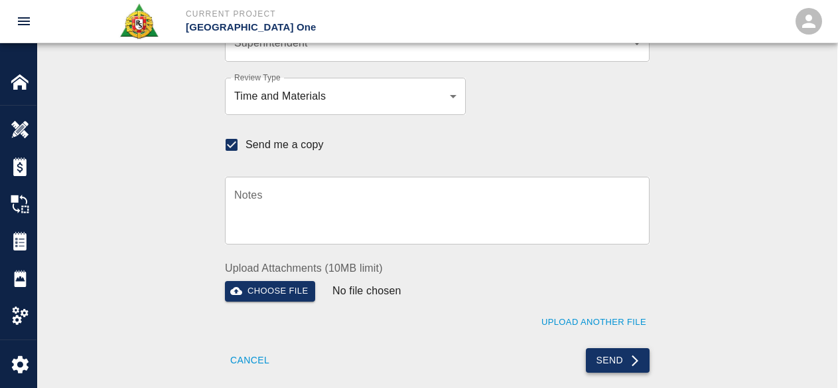
click at [635, 354] on icon "submit" at bounding box center [634, 360] width 13 height 13
checkbox input "false"
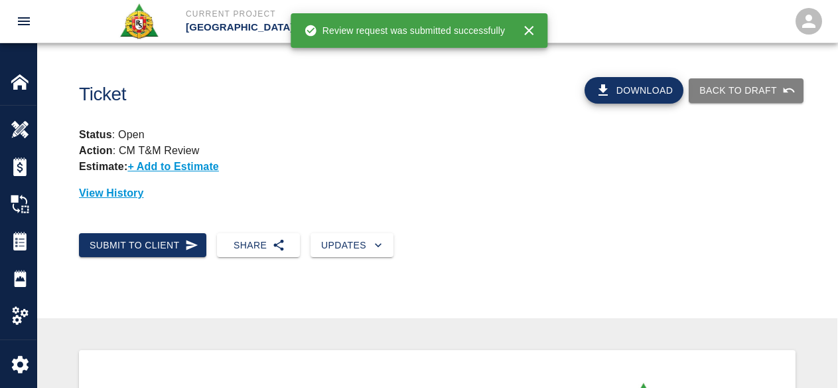
scroll to position [0, 0]
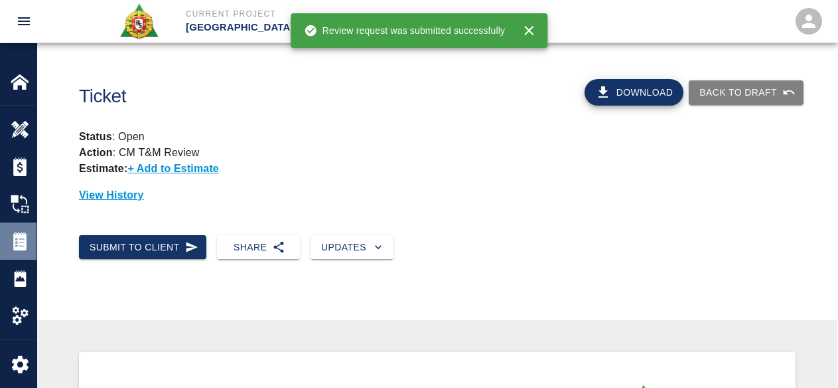
click at [27, 252] on div "Tickets" at bounding box center [18, 240] width 36 height 37
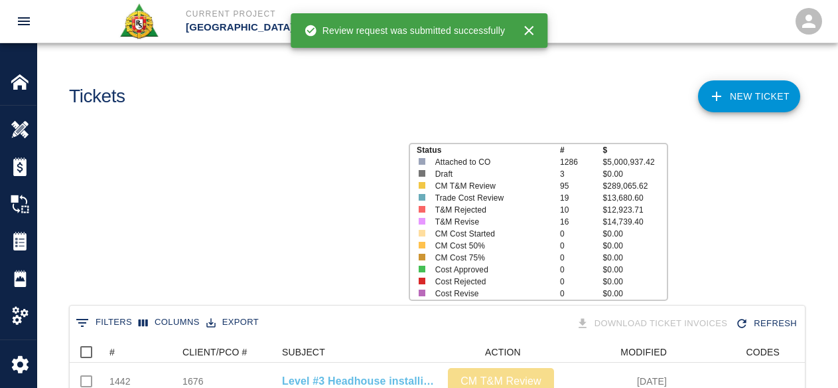
scroll to position [764, 725]
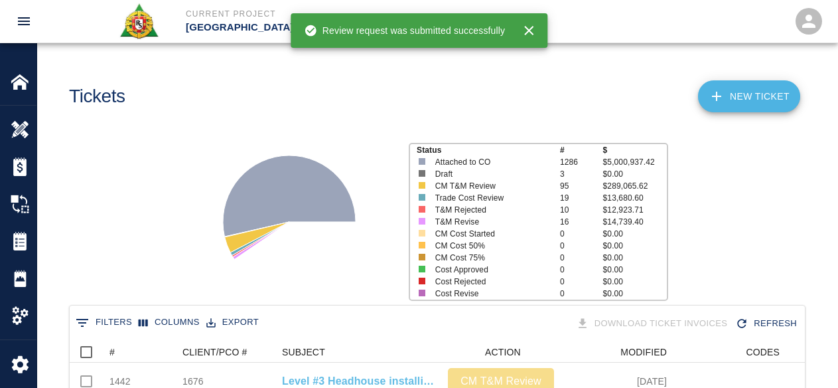
click at [750, 88] on link "NEW TICKET" at bounding box center [749, 96] width 102 height 32
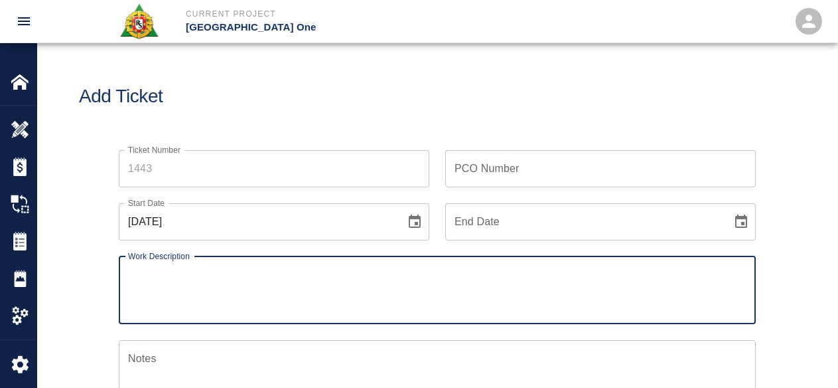
click at [291, 169] on input "Ticket Number" at bounding box center [274, 168] width 311 height 37
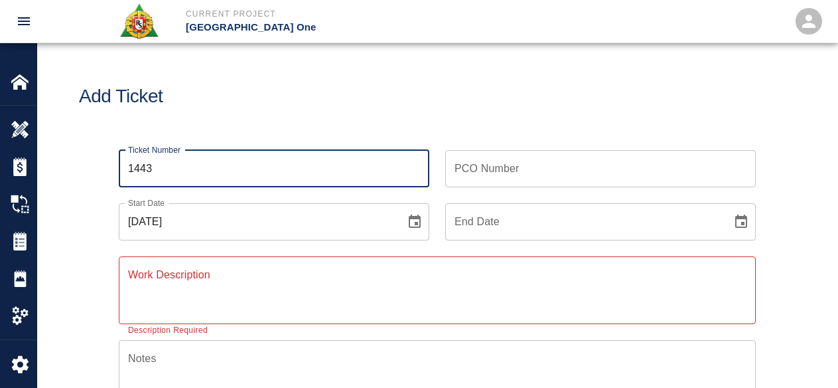
type input "1443"
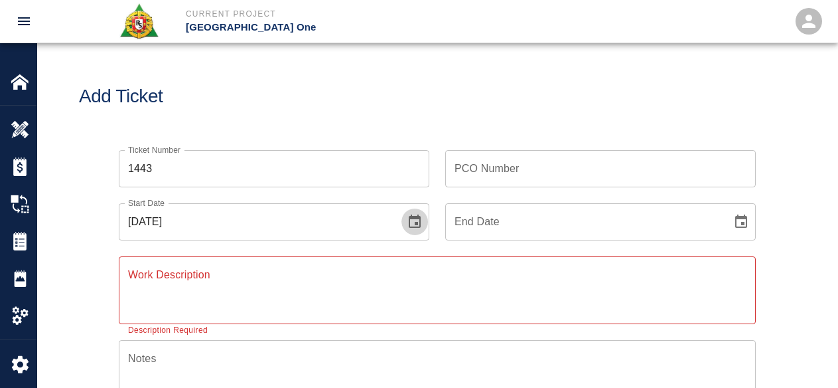
click at [417, 218] on icon "Choose date, selected date is Oct 15, 2025" at bounding box center [415, 220] width 12 height 13
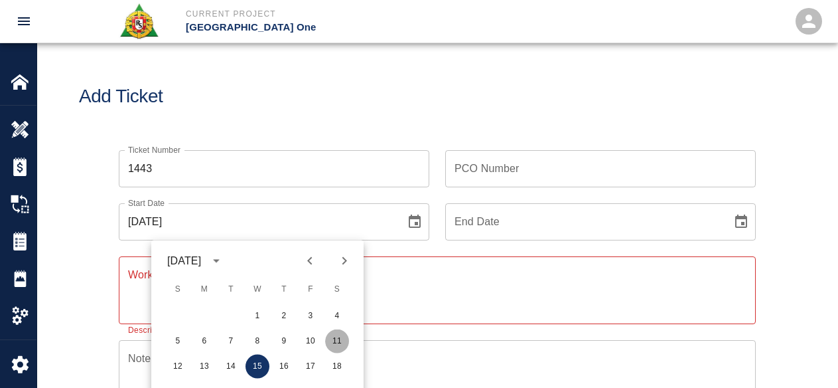
click at [332, 332] on button "11" at bounding box center [337, 341] width 24 height 24
type input "10/11/2025"
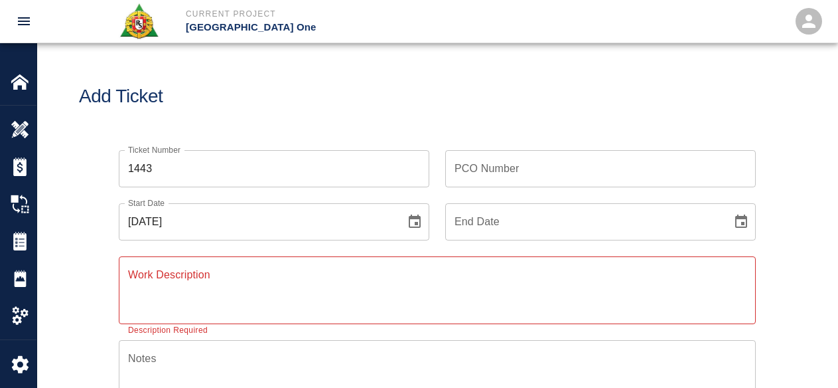
click at [208, 261] on div "x Work Description" at bounding box center [437, 290] width 637 height 68
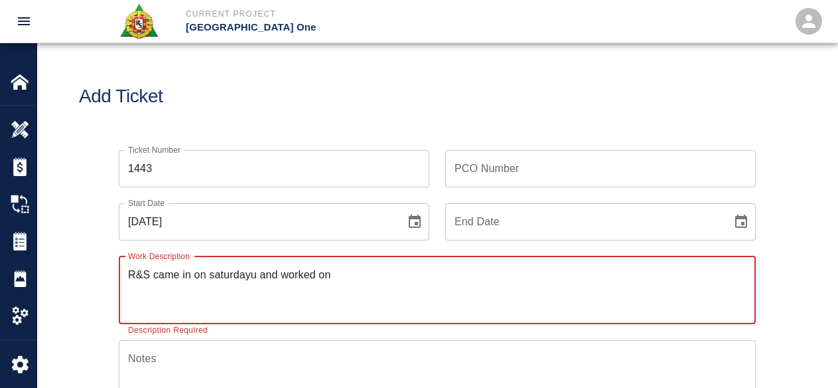
click at [229, 284] on textarea "R&S came in on saturdayu and worked on" at bounding box center [437, 290] width 618 height 46
drag, startPoint x: 317, startPoint y: 272, endPoint x: 360, endPoint y: 281, distance: 43.3
click at [318, 272] on textarea "R&S came in on Saturday and worked on" at bounding box center [437, 290] width 618 height 46
click at [360, 281] on textarea "R&S came in on Saturday and worked on" at bounding box center [437, 290] width 618 height 46
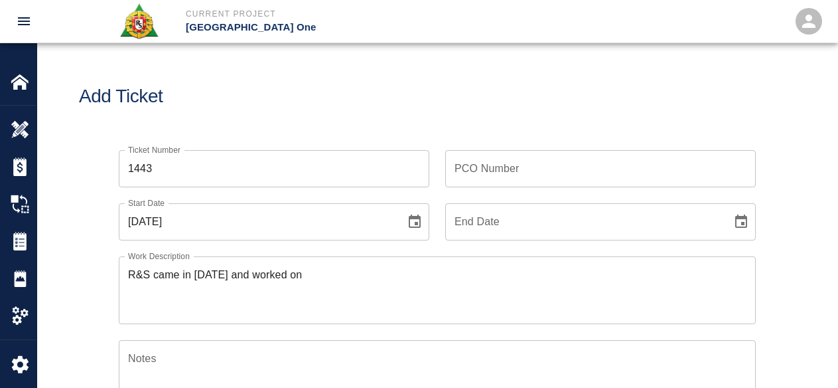
click at [435, 297] on textarea "R&S came in on Saturday and worked on" at bounding box center [437, 290] width 618 height 46
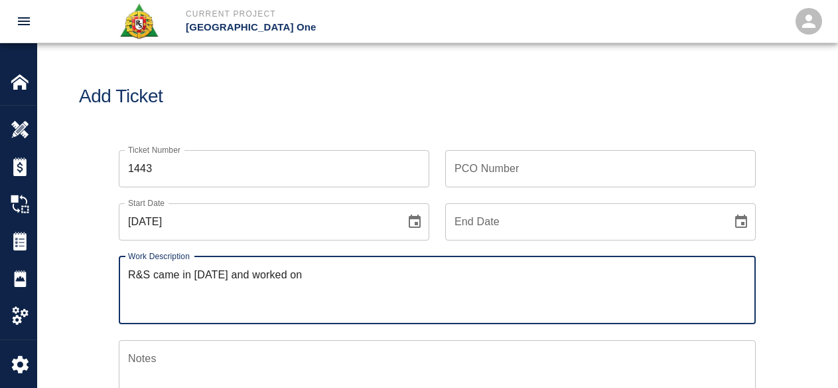
paste textarea "L3 Headhouse was installing styrofoam underneath walker duct Premium time P1#70…"
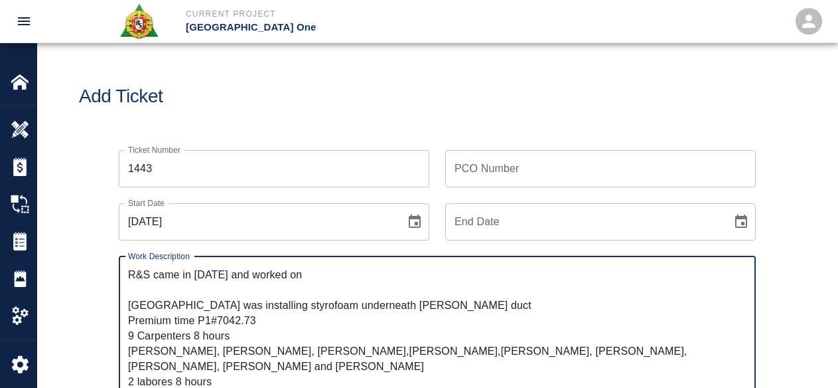
scroll to position [15, 0]
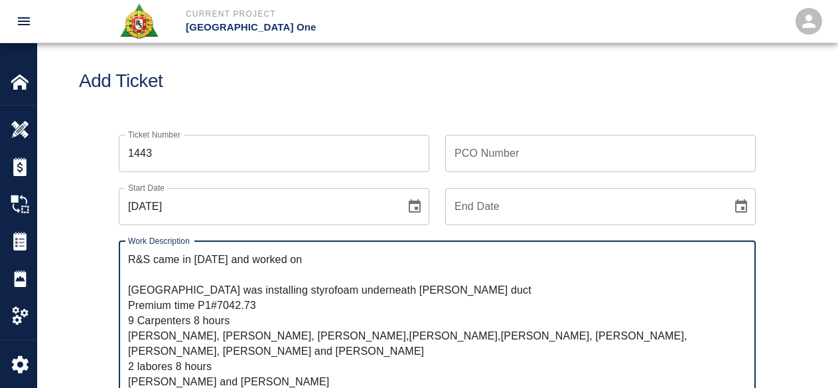
click at [133, 283] on textarea "R&S came in on Saturday and worked on L3 Headhouse was installing styrofoam und…" at bounding box center [437, 319] width 618 height 137
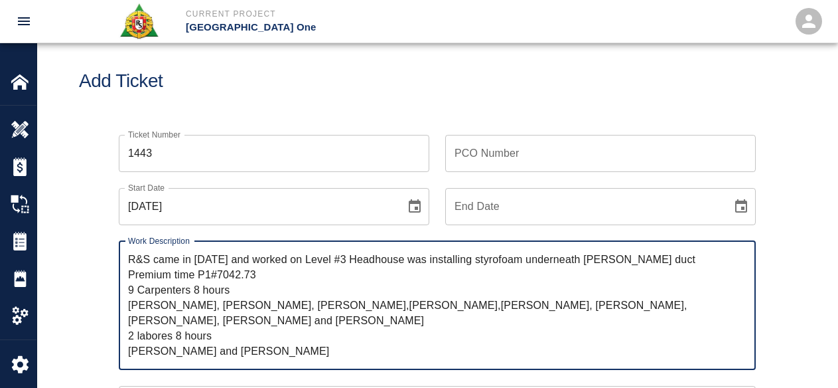
click at [456, 253] on textarea "R&S came in on Saturday and worked on Level #3 Headhouse was installing styrofo…" at bounding box center [437, 304] width 618 height 107
click at [455, 257] on textarea "R&S came in on Saturday and worked on Level #3 Headhouse was installing styrofo…" at bounding box center [437, 304] width 618 height 107
click at [497, 261] on textarea "R&S came in on Saturday and worked on Level #3 Headhouse installing styrofoam u…" at bounding box center [437, 304] width 618 height 107
click at [563, 261] on textarea "R&S came in on Saturday and worked on Level #3 Headhouse installing Styrofoam u…" at bounding box center [437, 304] width 618 height 107
click at [594, 261] on textarea "R&S came in on Saturday and worked on Level #3 Headhouse installing Styrofoam u…" at bounding box center [437, 304] width 618 height 107
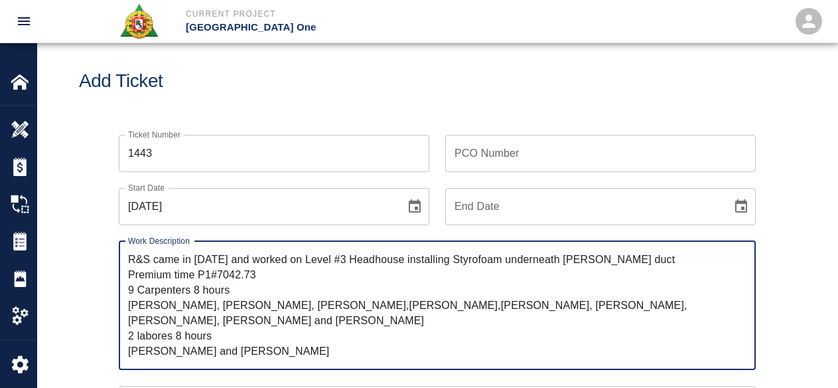
click at [159, 278] on textarea "R&S came in on Saturday and worked on Level #3 Headhouse installing Styrofoam u…" at bounding box center [437, 304] width 618 height 107
click at [220, 274] on textarea "R&S came in on Saturday and worked on Level #3 Headhouse installing Styrofoam u…" at bounding box center [437, 304] width 618 height 107
drag, startPoint x: 321, startPoint y: 274, endPoint x: 268, endPoint y: 276, distance: 53.1
click at [318, 274] on textarea "R&S came in on Saturday and worked on Level #3 Headhouse installing Styrofoam u…" at bounding box center [437, 304] width 618 height 107
drag, startPoint x: 267, startPoint y: 276, endPoint x: 215, endPoint y: 273, distance: 52.5
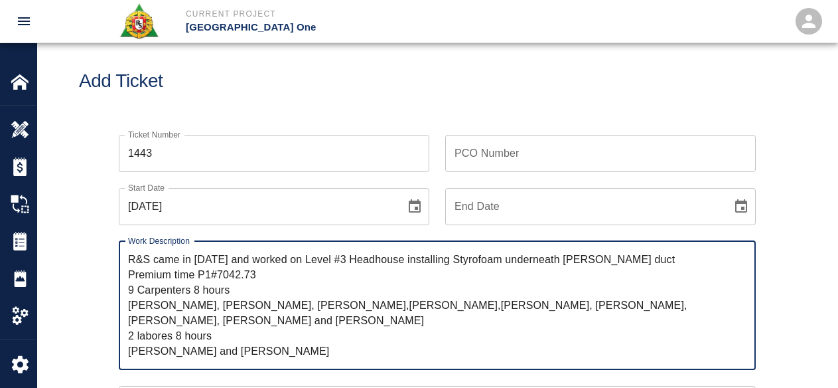
click at [215, 273] on textarea "R&S came in on Saturday and worked on Level #3 Headhouse installing Styrofoam u…" at bounding box center [437, 304] width 618 height 107
type textarea "R&S came in on Saturday and worked on Level #3 Headhouse installing Styrofoam u…"
click at [533, 153] on input "PCO Number" at bounding box center [600, 153] width 311 height 37
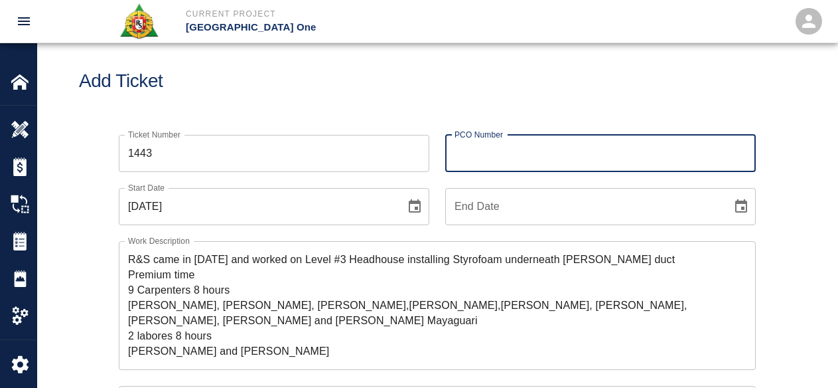
paste input "7042.73"
type input "7042.73"
click at [212, 275] on textarea "R&S came in on Saturday and worked on Level #3 Headhouse installing Styrofoam u…" at bounding box center [437, 304] width 618 height 107
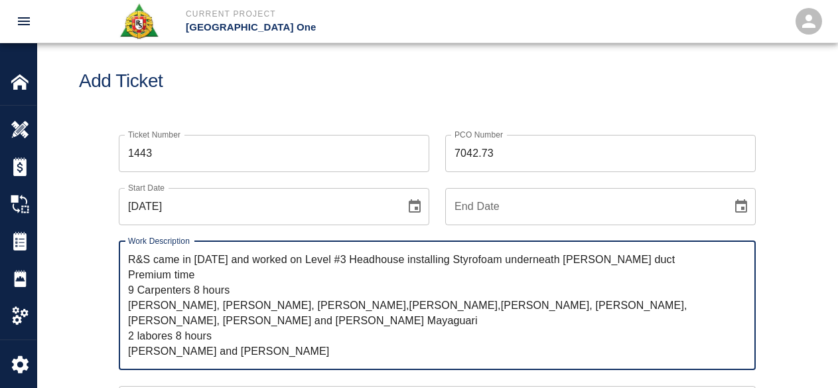
drag, startPoint x: 212, startPoint y: 275, endPoint x: 119, endPoint y: 272, distance: 92.3
click at [119, 272] on div "R&S came in on Saturday and worked on Level #3 Headhouse installing Styrofoam u…" at bounding box center [437, 305] width 637 height 129
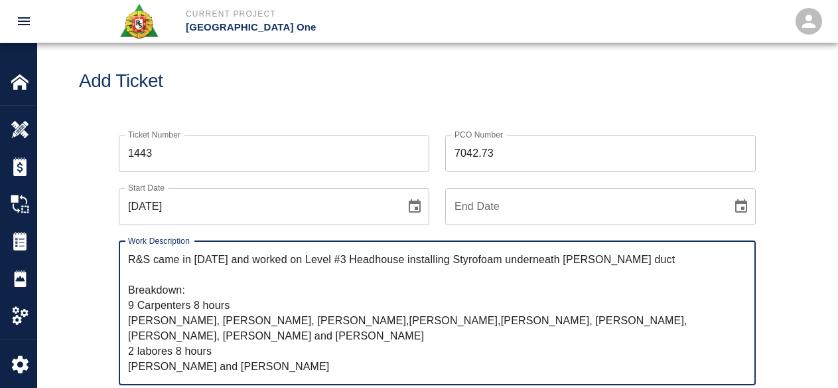
click at [238, 305] on textarea "R&S came in on Saturday and worked on Level #3 Headhouse installing Styrofoam u…" at bounding box center [437, 312] width 618 height 122
paste textarea "Premium time"
click at [222, 307] on textarea "R&S came in on Saturday and worked on Level #3 Headhouse installing Styrofoam u…" at bounding box center [437, 312] width 618 height 122
click at [167, 299] on textarea "R&S came in on Saturday and worked on Level #3 Headhouse installing Styrofoam u…" at bounding box center [437, 312] width 618 height 122
click at [170, 301] on textarea "R&S came in on Saturday and worked on Level #3 Headhouse installing Styrofoam u…" at bounding box center [437, 312] width 618 height 122
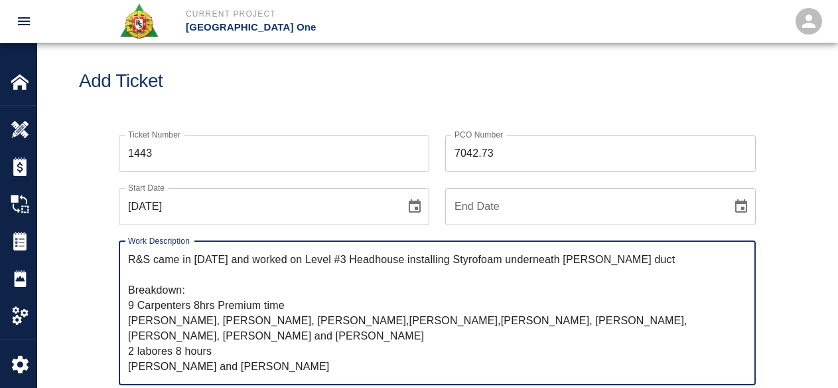
click at [161, 299] on textarea "R&S came in on Saturday and worked on Level #3 Headhouse installing Styrofoam u…" at bounding box center [437, 312] width 618 height 122
click at [226, 306] on textarea "R&S came in on Saturday and worked on Level #3 Headhouse installing Styrofoam u…" at bounding box center [437, 312] width 618 height 122
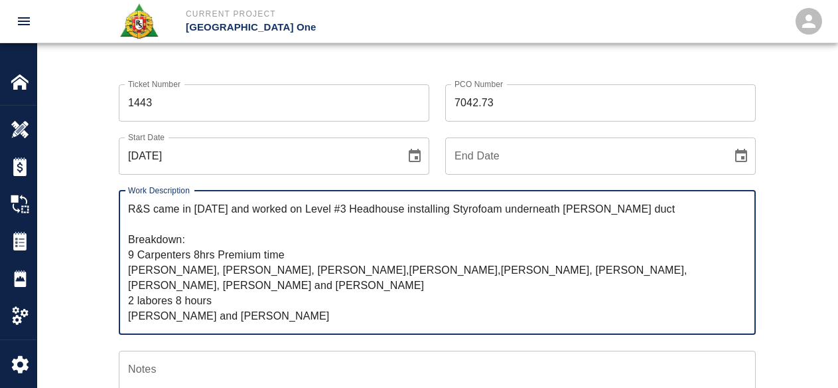
scroll to position [82, 0]
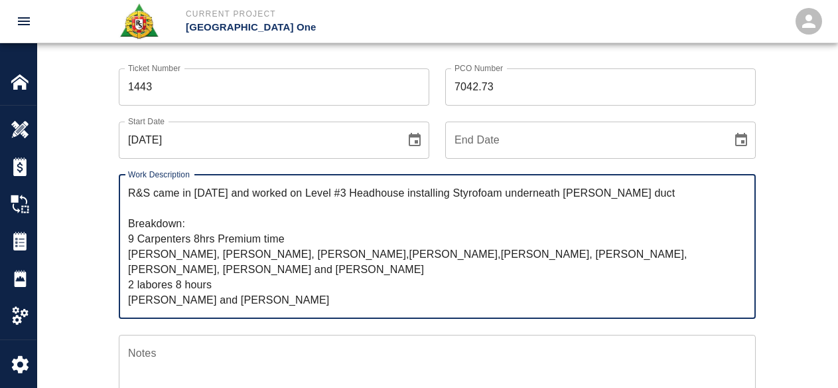
click at [258, 269] on textarea "R&S came in on Saturday and worked on Level #3 Headhouse installing Styrofoam u…" at bounding box center [437, 246] width 618 height 122
click at [223, 255] on textarea "R&S came in on Saturday and worked on Level #3 Headhouse installing Styrofoam u…" at bounding box center [437, 246] width 618 height 122
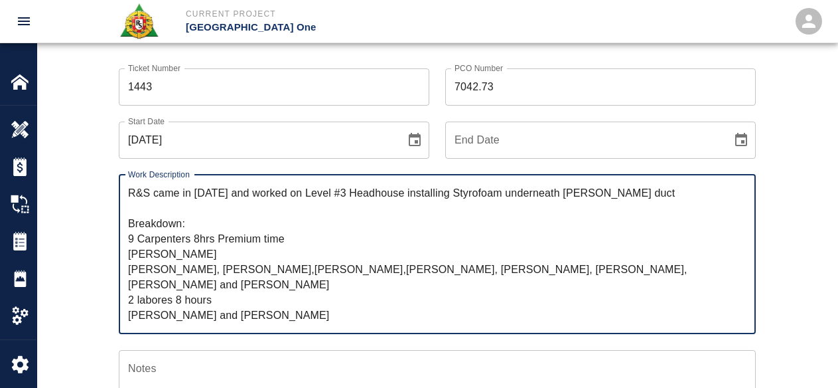
click at [214, 275] on textarea "R&S came in on Saturday and worked on Level #3 Headhouse installing Styrofoam u…" at bounding box center [437, 253] width 618 height 137
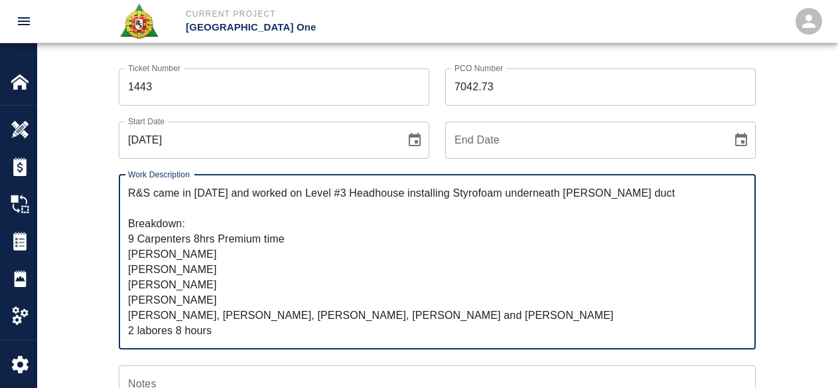
click at [214, 310] on textarea "R&S came in on Saturday and worked on Level #3 Headhouse installing Styrofoam u…" at bounding box center [437, 261] width 618 height 153
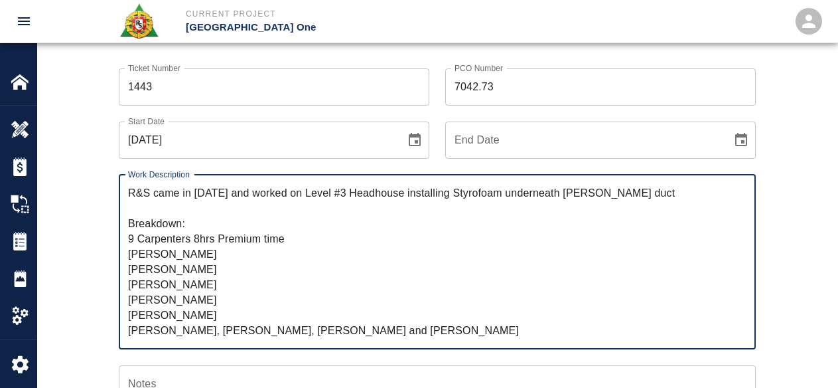
click at [216, 331] on textarea "R&S came in on Saturday and worked on Level #3 Headhouse installing Styrofoam u…" at bounding box center [437, 261] width 618 height 153
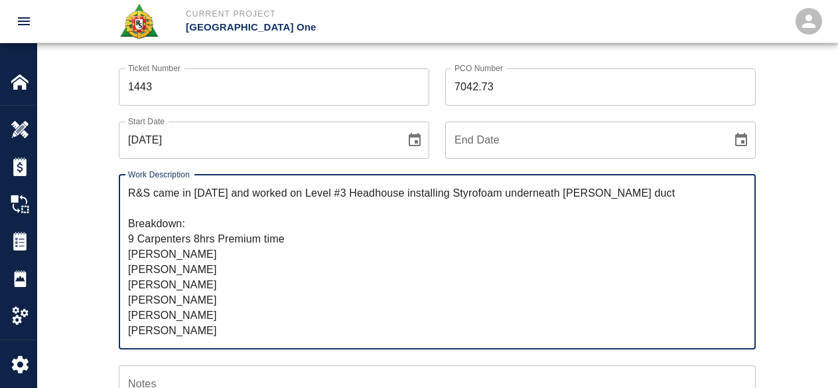
scroll to position [14, 0]
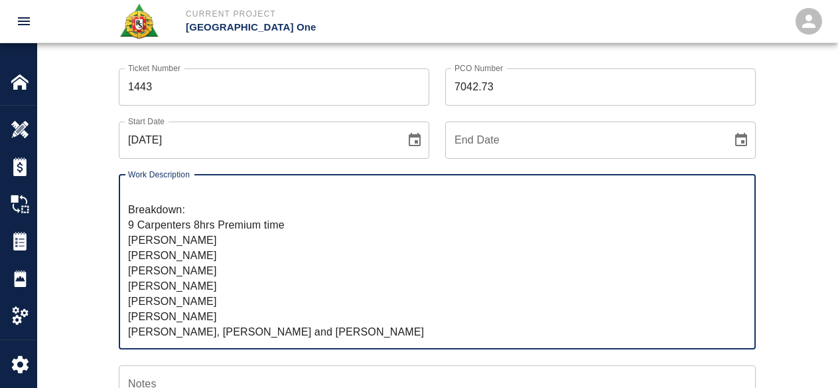
click at [206, 330] on textarea "R&S came in on Saturday and worked on Level #3 Headhouse installing Styrofoam u…" at bounding box center [437, 261] width 618 height 153
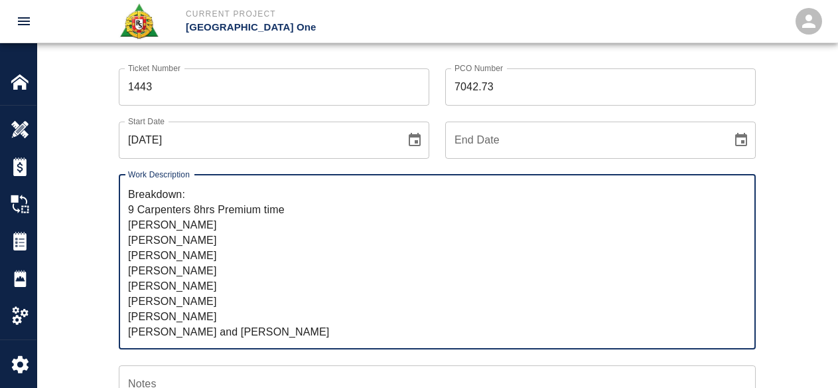
click at [222, 329] on textarea "R&S came in on Saturday and worked on Level #3 Headhouse installing Styrofoam u…" at bounding box center [437, 261] width 618 height 153
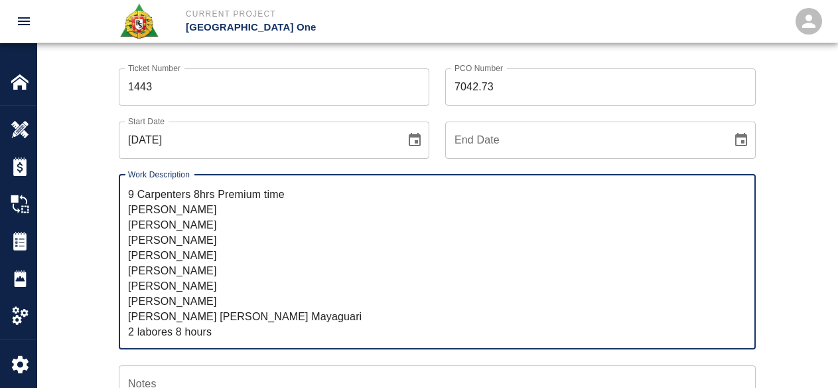
click at [234, 328] on textarea "R&S came in on Saturday and worked on Level #3 Headhouse installing Styrofoam u…" at bounding box center [437, 261] width 618 height 153
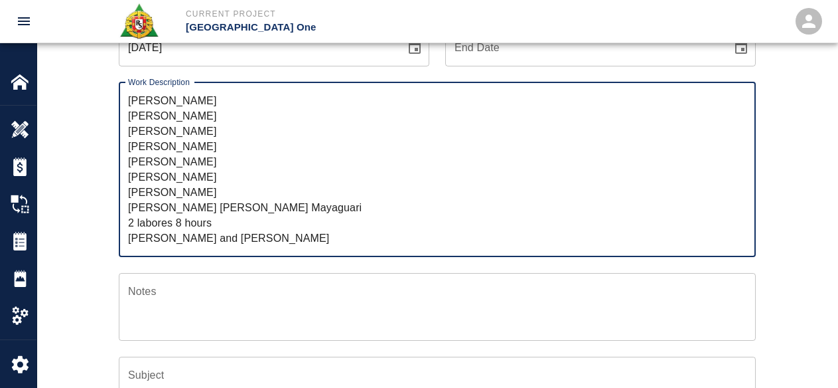
scroll to position [214, 0]
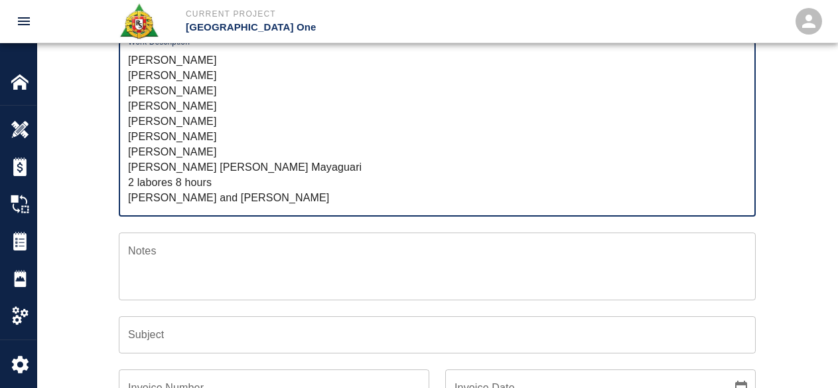
drag, startPoint x: 190, startPoint y: 167, endPoint x: 459, endPoint y: 122, distance: 272.4
click at [471, 119] on textarea "R&S came in on Saturday and worked on Level #3 Headhouse installing Styrofoam u…" at bounding box center [437, 128] width 618 height 153
click at [153, 185] on textarea "R&S came in on Saturday and worked on Level #3 Headhouse installing Styrofoam u…" at bounding box center [437, 128] width 618 height 153
click at [173, 183] on textarea "R&S came in on Saturday and worked on Level #3 Headhouse installing Styrofoam u…" at bounding box center [437, 128] width 618 height 153
click at [161, 180] on textarea "R&S came in on Saturday and worked on Level #3 Headhouse installing Styrofoam u…" at bounding box center [437, 128] width 618 height 153
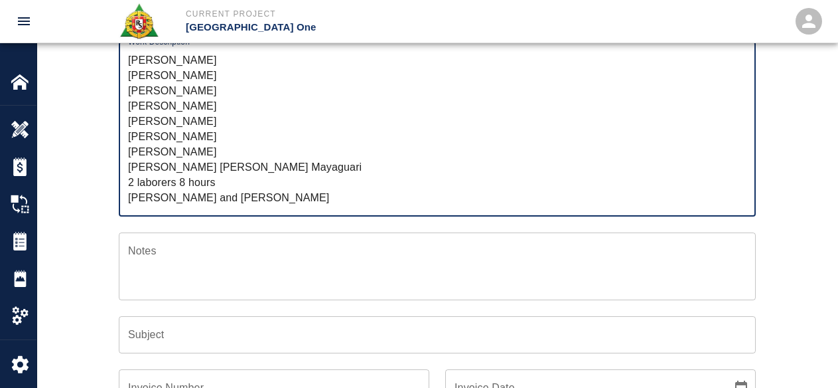
click at [246, 182] on textarea "R&S came in on Saturday and worked on Level #3 Headhouse installing Styrofoam u…" at bounding box center [437, 128] width 618 height 153
click at [193, 182] on textarea "R&S came in on Saturday and worked on Level #3 Headhouse installing Styrofoam u…" at bounding box center [437, 128] width 618 height 153
click at [213, 194] on textarea "R&S came in on Saturday and worked on Level #3 Headhouse installing Styrofoam u…" at bounding box center [437, 128] width 618 height 153
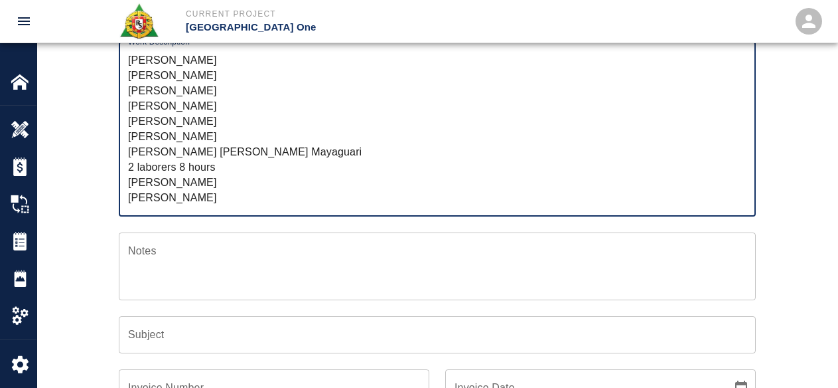
scroll to position [90, 0]
click at [190, 192] on textarea "R&S came in on Saturday and worked on Level #3 Headhouse installing Styrofoam u…" at bounding box center [437, 128] width 618 height 153
drag, startPoint x: 220, startPoint y: 169, endPoint x: 115, endPoint y: 168, distance: 104.2
click at [115, 168] on div "Work Description R&S came in on Saturday and worked on Level #3 Headhouse insta…" at bounding box center [429, 121] width 653 height 190
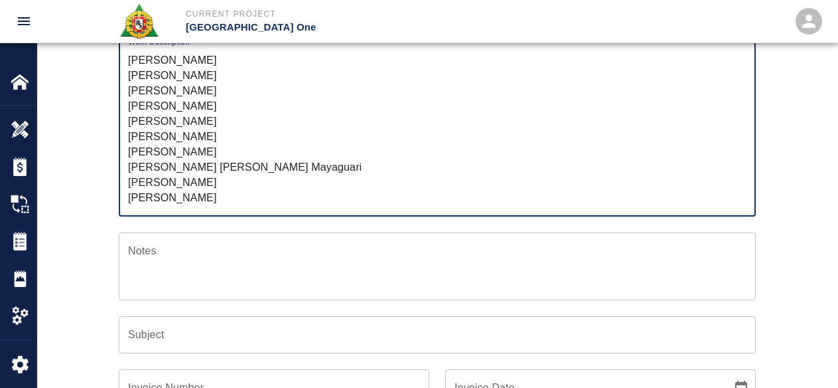
click at [210, 143] on textarea "R&S came in on Saturday and worked on Level #3 Headhouse installing Styrofoam u…" at bounding box center [437, 128] width 618 height 153
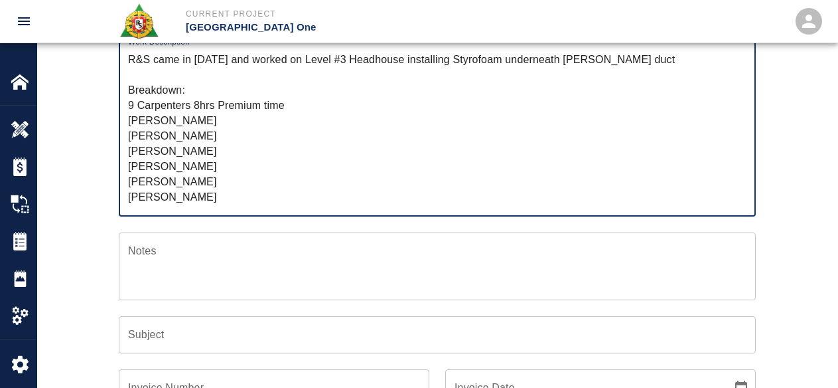
scroll to position [0, 0]
click at [239, 121] on textarea "R&S came in on Saturday and worked on Level #3 Headhouse installing Styrofoam u…" at bounding box center [437, 128] width 618 height 153
click at [289, 104] on textarea "R&S came in on Saturday and worked on Level #3 Headhouse installing Styrofoam u…" at bounding box center [437, 128] width 618 height 153
paste textarea "2 laborers 8 hours"
click at [214, 176] on textarea "R&S came in on Saturday and worked on Level #3 Headhouse installing Styrofoam u…" at bounding box center [437, 128] width 618 height 153
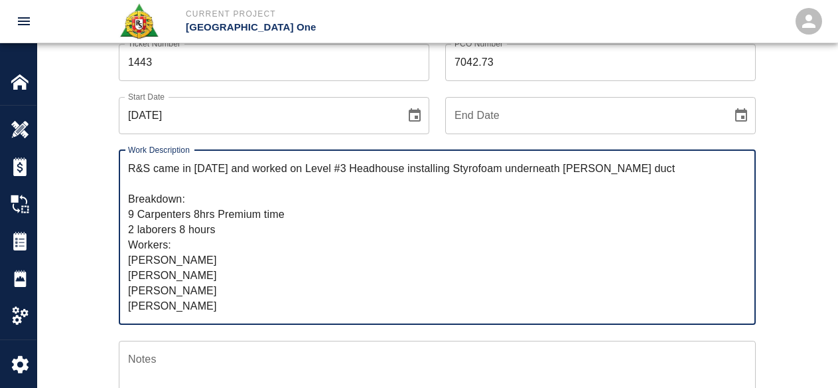
scroll to position [82, 0]
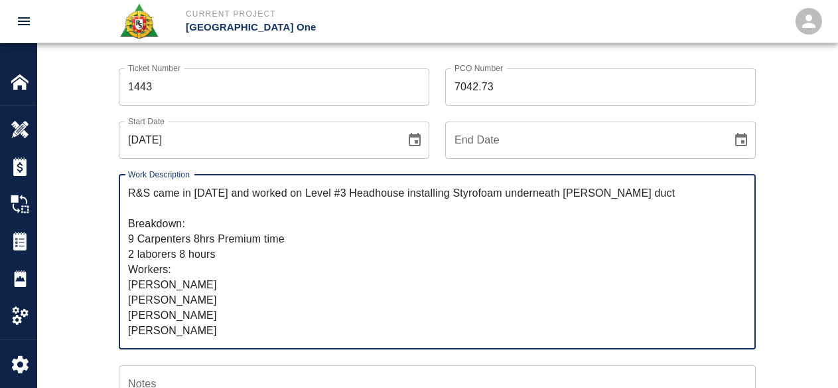
click at [199, 235] on textarea "R&S came in on Saturday and worked on Level #3 Headhouse installing Styrofoam u…" at bounding box center [437, 261] width 618 height 153
click at [220, 248] on textarea "R&S came in on Saturday and worked on Level #3 Headhouse installing Styrofoam u…" at bounding box center [437, 261] width 618 height 153
click at [346, 242] on textarea "R&S came in on Saturday and worked on Level #3 Headhouse installing Styrofoam u…" at bounding box center [437, 261] width 618 height 153
click at [328, 252] on textarea "R&S came in on Saturday and worked on Level #3 Headhouse installing Styrofoam u…" at bounding box center [437, 261] width 618 height 153
click at [244, 317] on textarea "R&S came in on Saturday and worked on Level #3 Headhouse installing Styrofoam u…" at bounding box center [437, 261] width 618 height 153
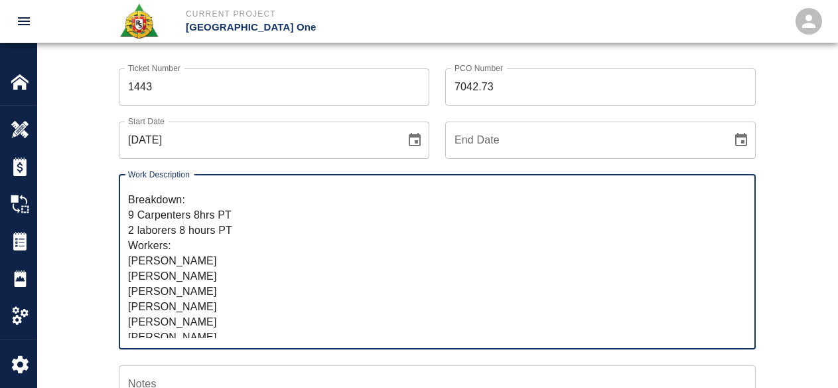
scroll to position [0, 0]
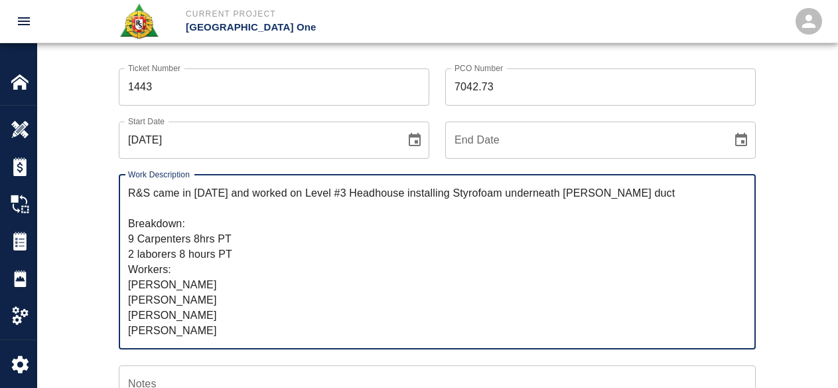
click at [209, 257] on textarea "R&S came in on Saturday and worked on Level #3 Headhouse installing Styrofoam u…" at bounding box center [437, 261] width 618 height 153
click at [204, 261] on textarea "R&S came in on Saturday and worked on Level #3 Headhouse installing Styrofoam u…" at bounding box center [437, 261] width 618 height 153
drag, startPoint x: 246, startPoint y: 237, endPoint x: 246, endPoint y: 244, distance: 6.7
click at [247, 237] on textarea "R&S came in on Saturday and worked on Level #3 Headhouse installing Styrofoam u…" at bounding box center [437, 261] width 618 height 153
click at [329, 240] on textarea "R&S came in on Saturday and worked on Level #3 Headhouse installing Styrofoam u…" at bounding box center [437, 261] width 618 height 153
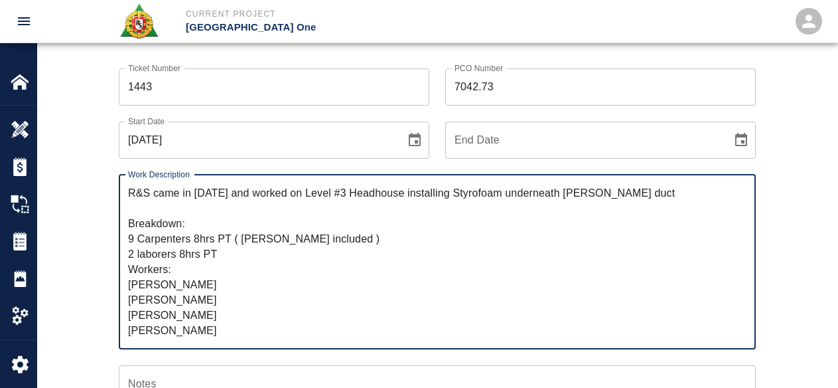
click at [346, 236] on textarea "R&S came in on Saturday and worked on Level #3 Headhouse installing Styrofoam u…" at bounding box center [437, 261] width 618 height 153
click at [186, 282] on textarea "R&S came in on Saturday and worked on Level #3 Headhouse installing Styrofoam u…" at bounding box center [437, 261] width 618 height 153
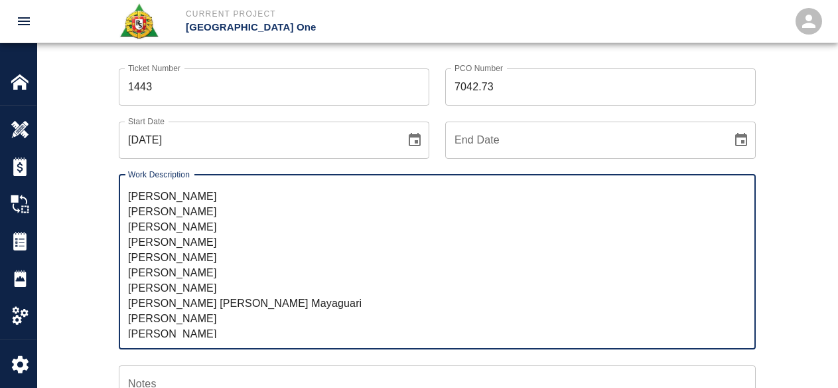
scroll to position [107, 0]
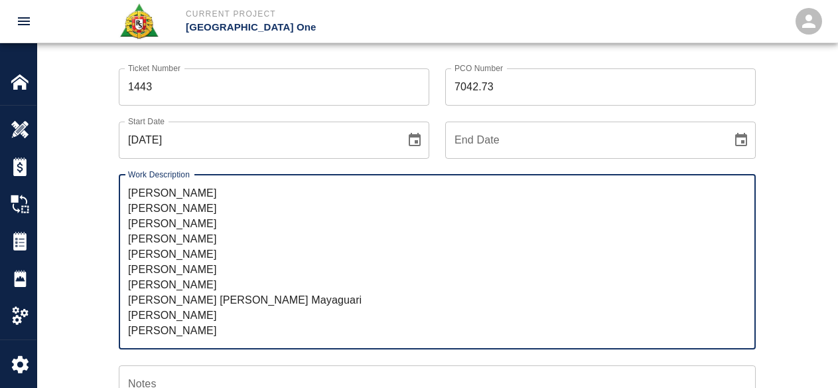
type textarea "R&S came in on Saturday and worked on Level #3 Headhouse installing Styrofoam u…"
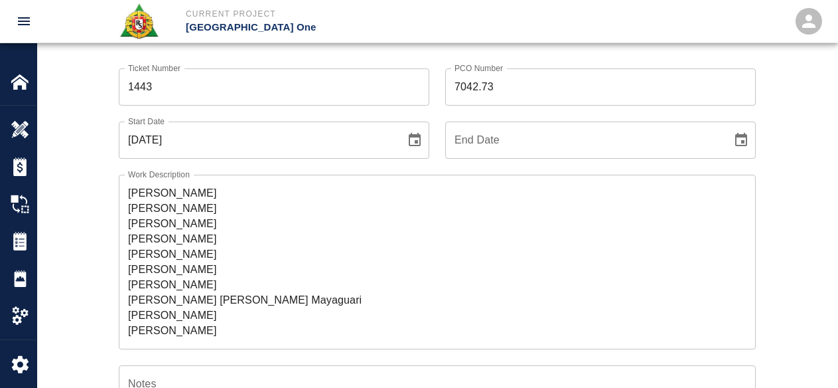
click at [116, 287] on div "Work Description R&S came in on Saturday and worked on Level #3 Headhouse insta…" at bounding box center [429, 254] width 653 height 190
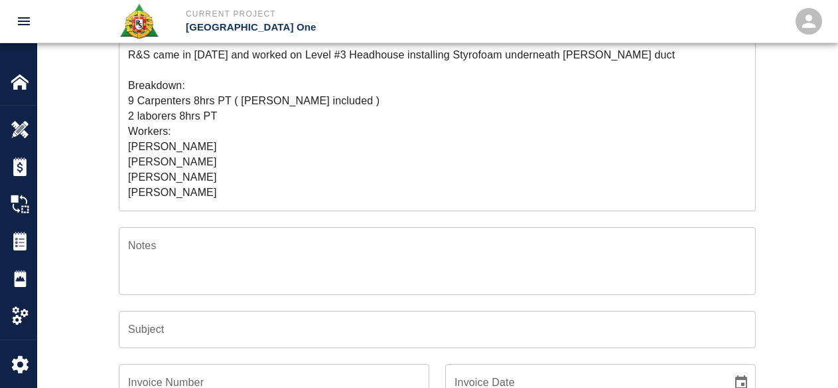
scroll to position [148, 0]
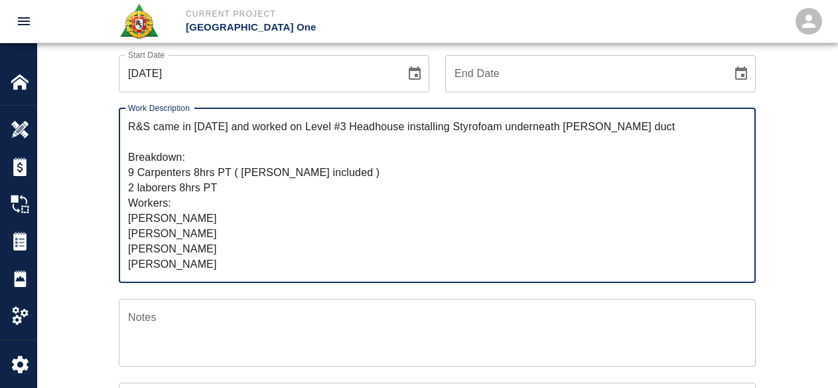
drag, startPoint x: 316, startPoint y: 153, endPoint x: 231, endPoint y: 132, distance: 87.6
click at [231, 132] on textarea "R&S came in on Saturday and worked on Level #3 Headhouse installing Styrofoam u…" at bounding box center [437, 195] width 618 height 153
click at [240, 141] on textarea "R&S came in on Saturday and worked on Level #3 Headhouse installing Styrofoam u…" at bounding box center [437, 195] width 618 height 153
drag, startPoint x: 210, startPoint y: 145, endPoint x: 154, endPoint y: 131, distance: 58.1
click at [154, 131] on textarea "R&S came in on Saturday and worked on Level #3 Headhouse installing Styrofoam u…" at bounding box center [437, 195] width 618 height 153
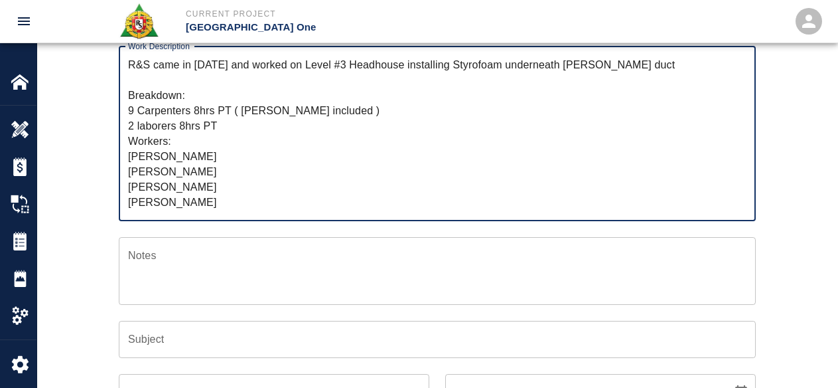
scroll to position [281, 0]
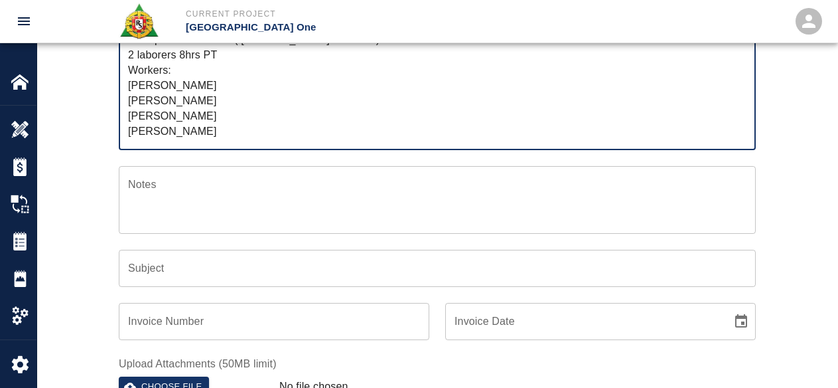
click at [153, 266] on input "Subject" at bounding box center [437, 267] width 637 height 37
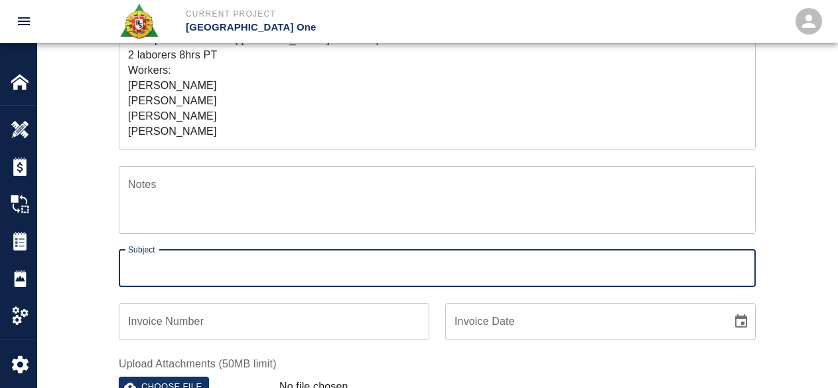
paste input "came in [DATE] and worked on Level #3 Headhouse installing Styrofoam underneath…"
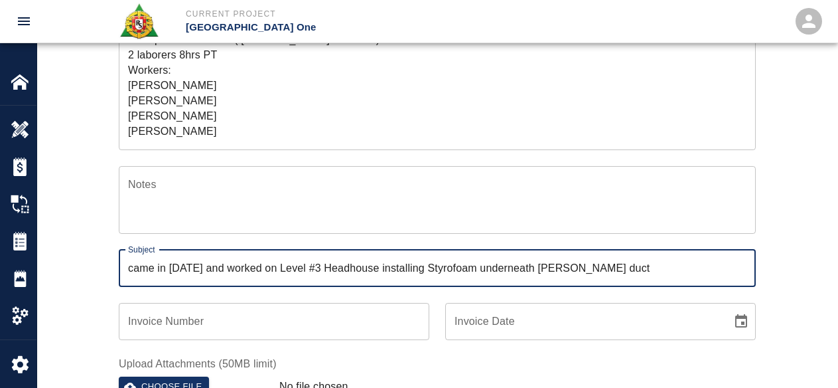
click at [121, 273] on input "came in [DATE] and worked on Level #3 Headhouse installing Styrofoam underneath…" at bounding box center [437, 267] width 637 height 37
type input "came in [DATE] and worked on Level #3 Headhouse installing Styrofoam underneath…"
click at [100, 279] on div "Ticket Number 1443 Ticket Number PCO Number 7042.73 PCO Number Start Date 10/11…" at bounding box center [437, 172] width 717 height 638
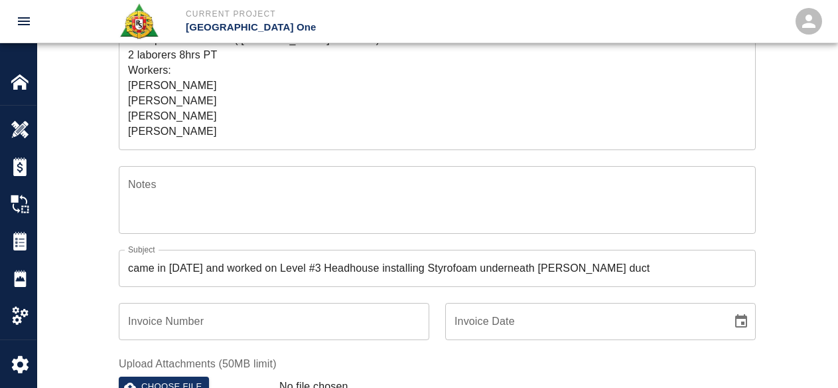
click at [87, 293] on div "Ticket Number 1443 Ticket Number PCO Number 7042.73 PCO Number Start Date 10/11…" at bounding box center [437, 172] width 717 height 638
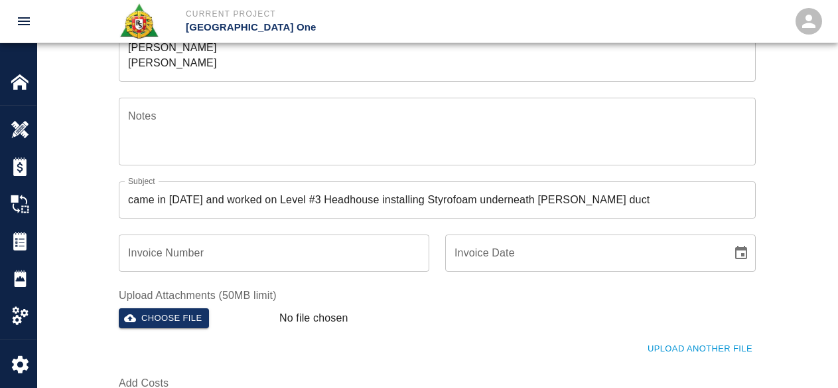
scroll to position [413, 0]
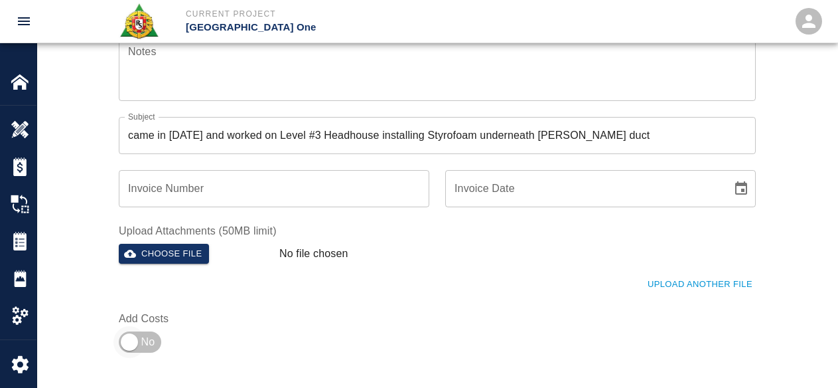
click at [131, 342] on input "checkbox" at bounding box center [130, 342] width 96 height 32
checkbox input "true"
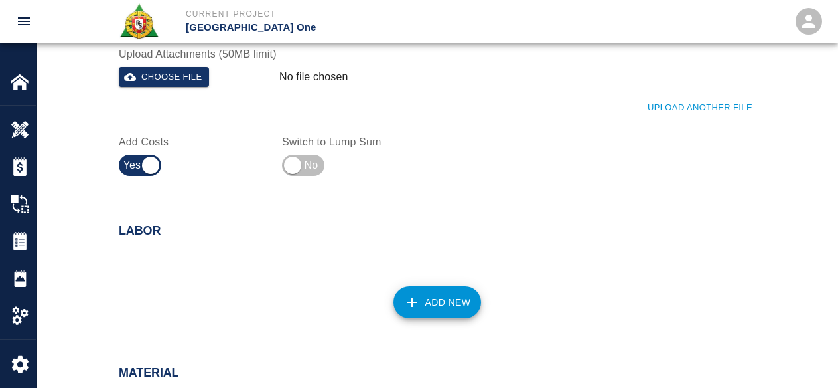
scroll to position [612, 0]
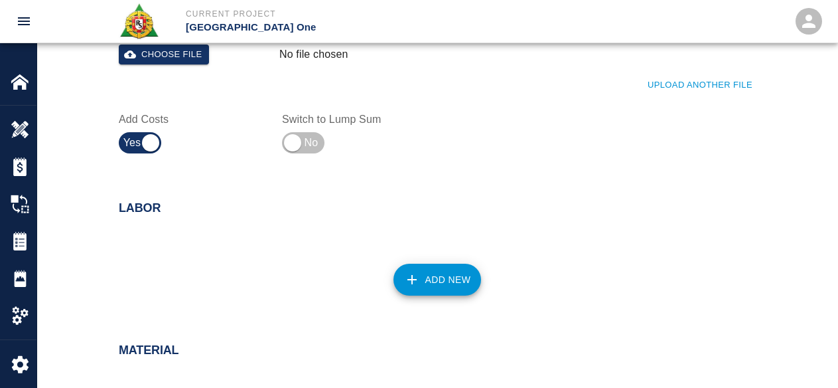
click at [394, 278] on button "Add New" at bounding box center [437, 279] width 88 height 32
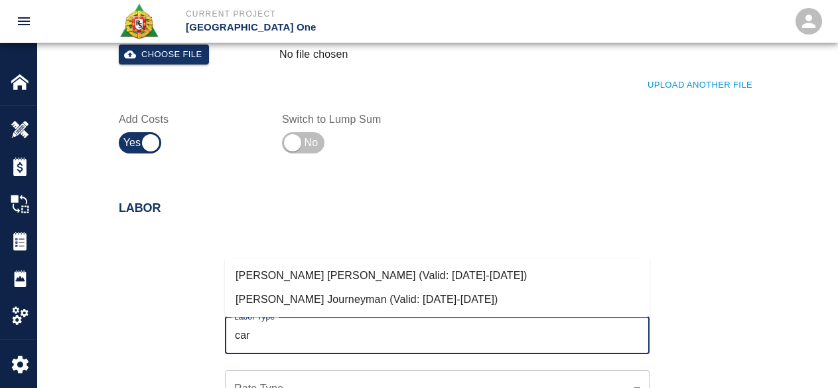
click at [354, 294] on li "Carpenter Journeyman (Valid: 07/01/2024-10/31/2025)" at bounding box center [437, 299] width 425 height 24
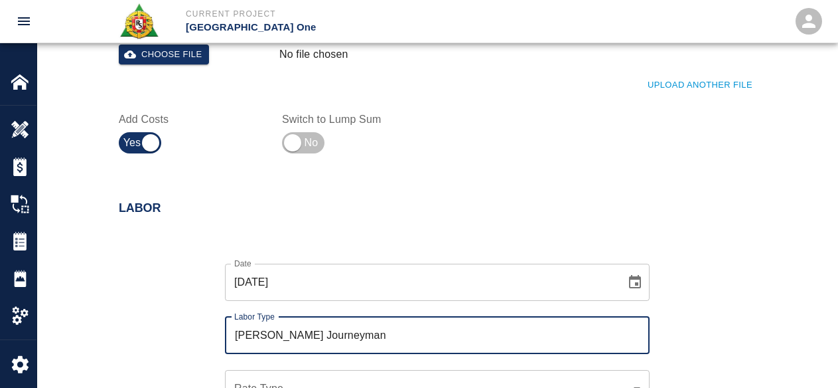
scroll to position [745, 0]
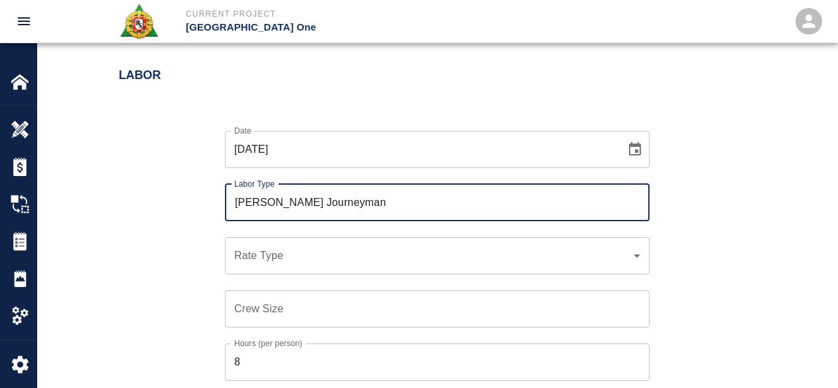
type input "Carpenter Journeyman"
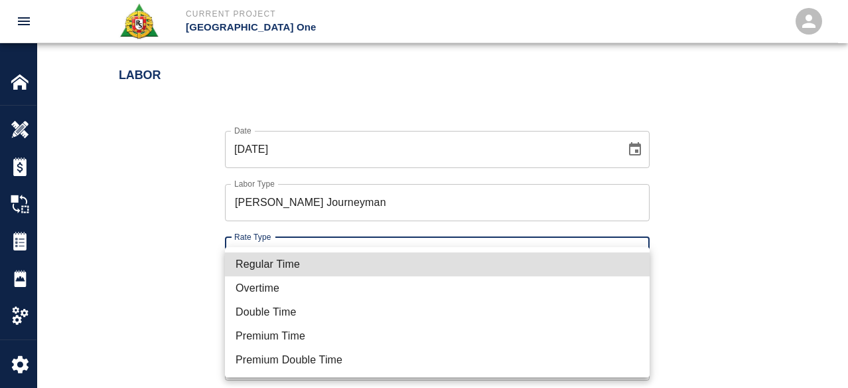
drag, startPoint x: 323, startPoint y: 269, endPoint x: 319, endPoint y: 279, distance: 10.4
click at [321, 271] on li "Regular Time" at bounding box center [437, 264] width 425 height 24
type input "rate_rt"
type input "141.20"
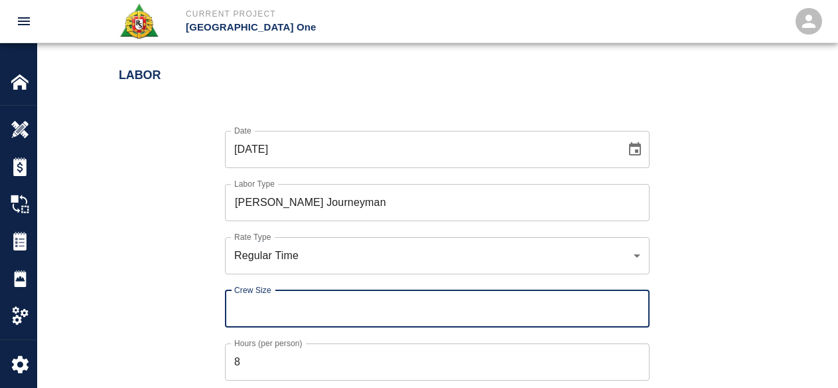
click at [296, 311] on input "Crew Size" at bounding box center [437, 308] width 425 height 37
type input "8"
click at [189, 322] on div "Date 10/11/2025 Date Labor Type Carpenter Journeyman Labor Type Rate Type Regul…" at bounding box center [429, 291] width 653 height 364
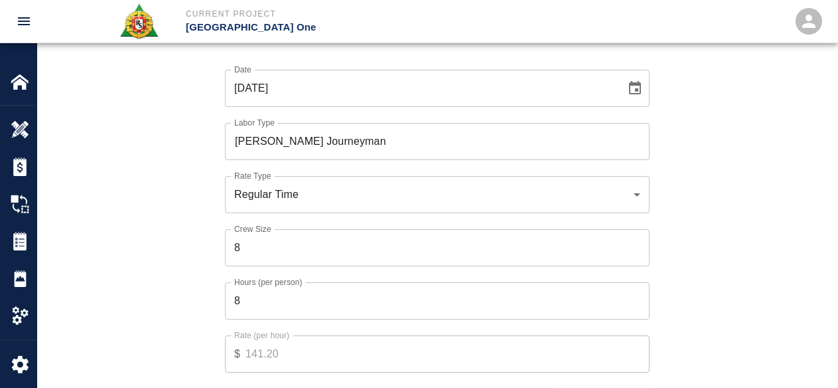
scroll to position [878, 0]
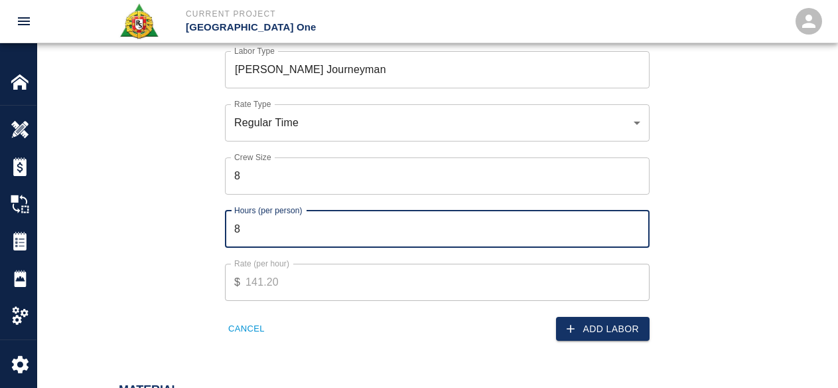
click at [336, 221] on input "8" at bounding box center [437, 228] width 425 height 37
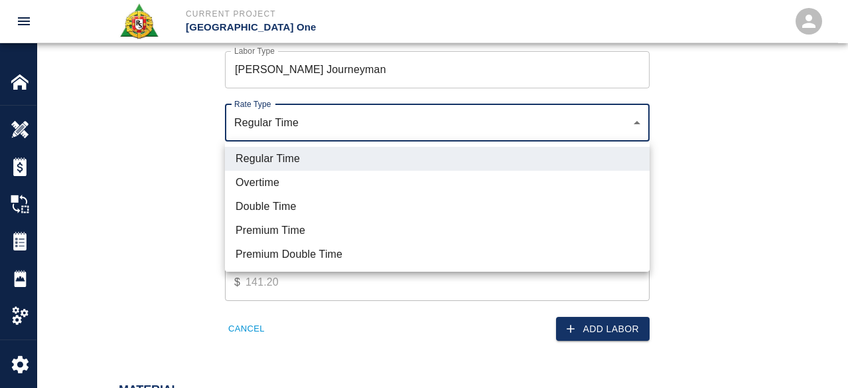
drag, startPoint x: 328, startPoint y: 130, endPoint x: 328, endPoint y: 121, distance: 8.7
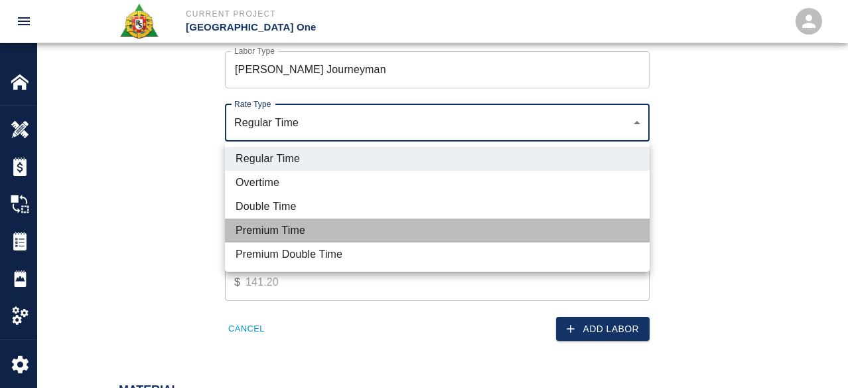
click at [256, 228] on li "Premium Time" at bounding box center [437, 230] width 425 height 24
type input "rate_pot"
type input "37.69"
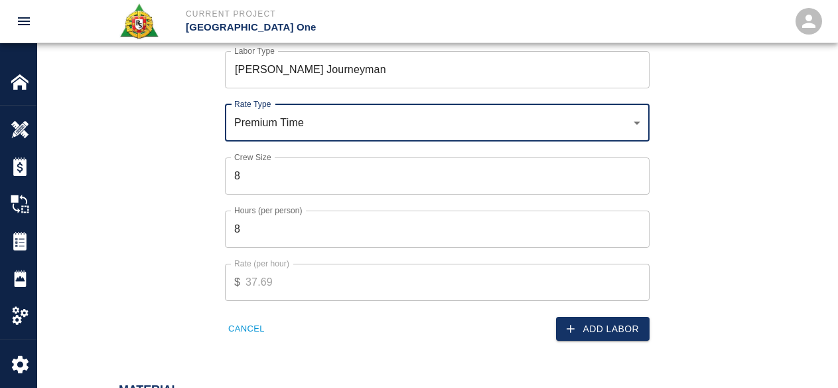
click at [328, 112] on div "Premium Time rate_pot Rate Type" at bounding box center [437, 122] width 425 height 37
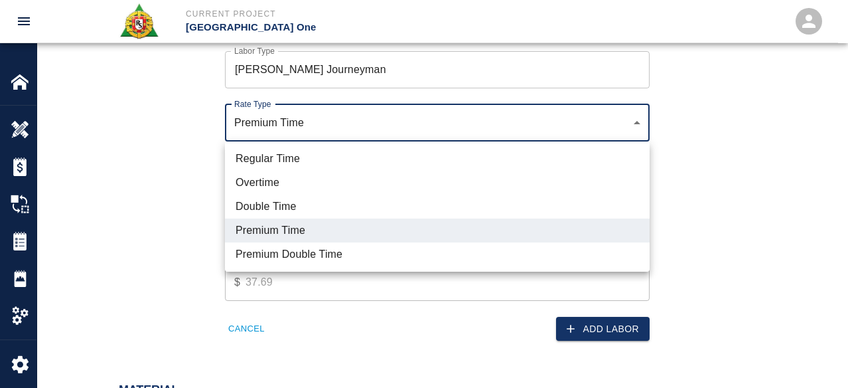
click at [158, 232] on div at bounding box center [424, 194] width 848 height 388
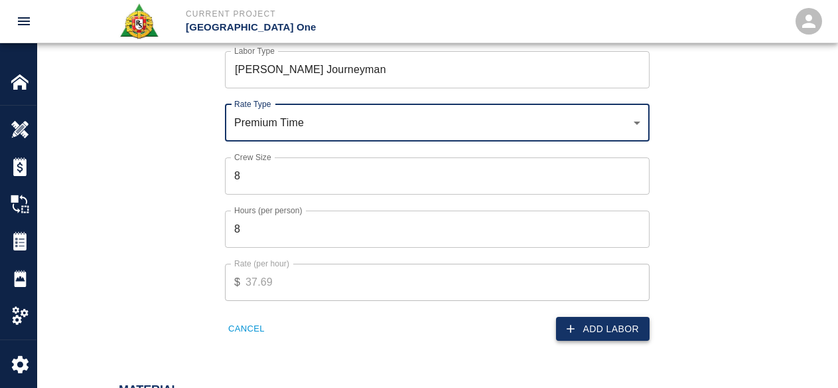
click at [557, 328] on button "Add Labor" at bounding box center [603, 329] width 94 height 25
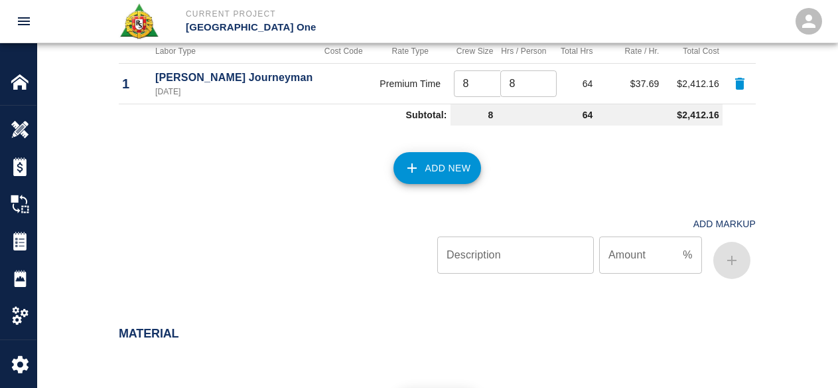
scroll to position [770, 0]
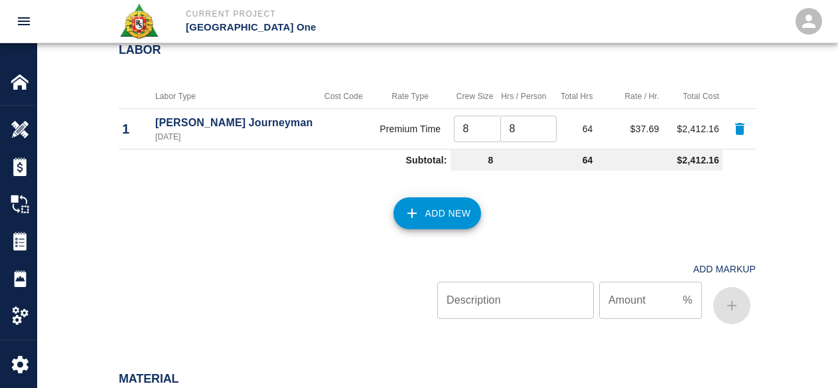
click at [470, 212] on button "Add New" at bounding box center [437, 213] width 88 height 32
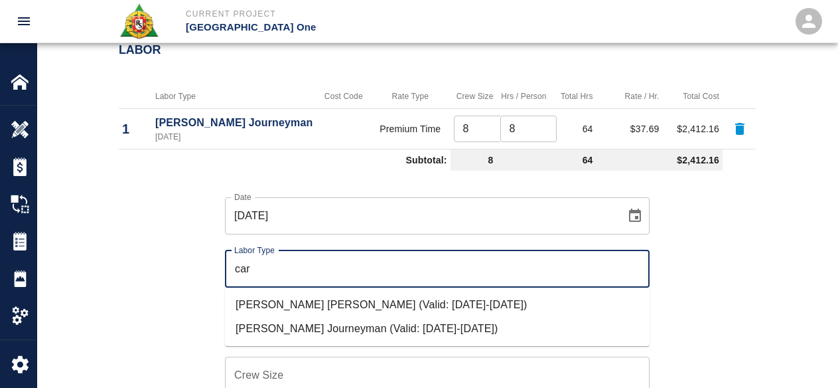
click at [297, 307] on li "Carpenter Foreman (Valid: 07/01/2024-10/31/2025)" at bounding box center [437, 305] width 425 height 24
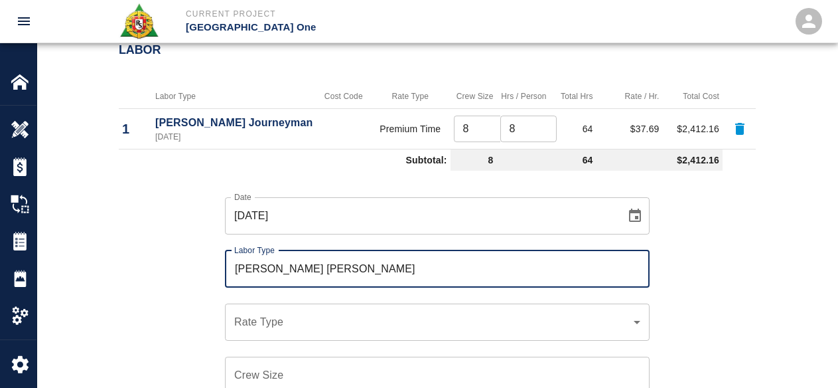
type input "Carpenter Foreman"
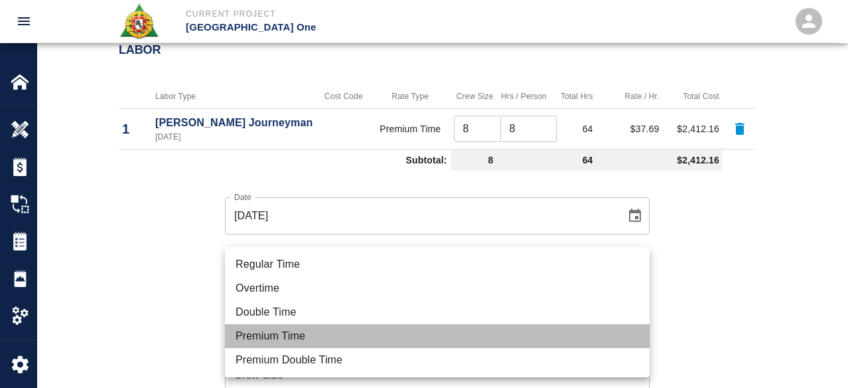
click at [242, 332] on li "Premium Time" at bounding box center [437, 336] width 425 height 24
type input "rate_pot"
type input "41.42"
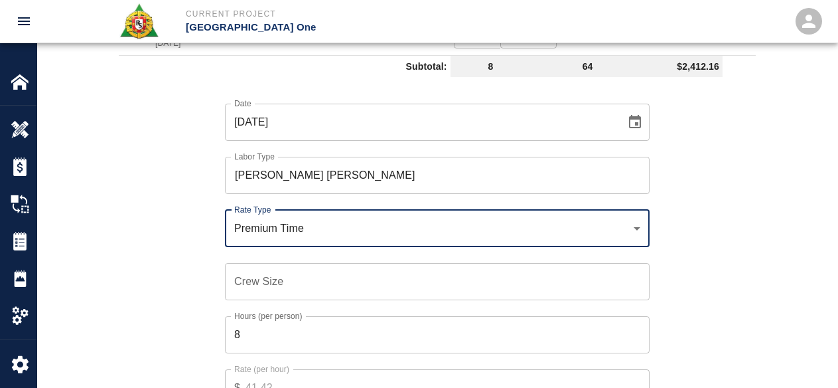
scroll to position [903, 0]
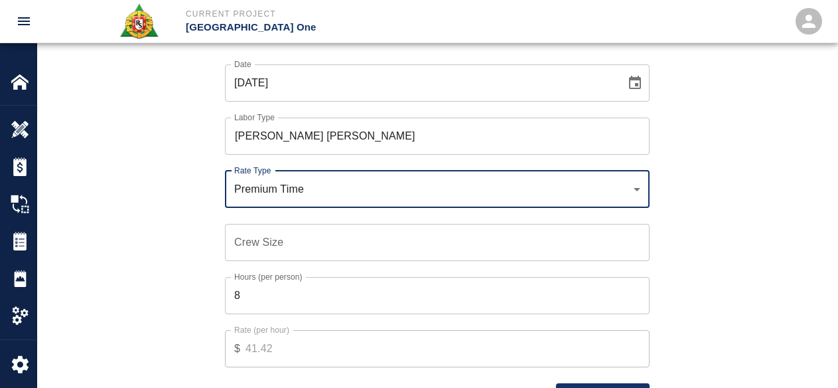
click at [285, 253] on input "Crew Size" at bounding box center [437, 242] width 425 height 37
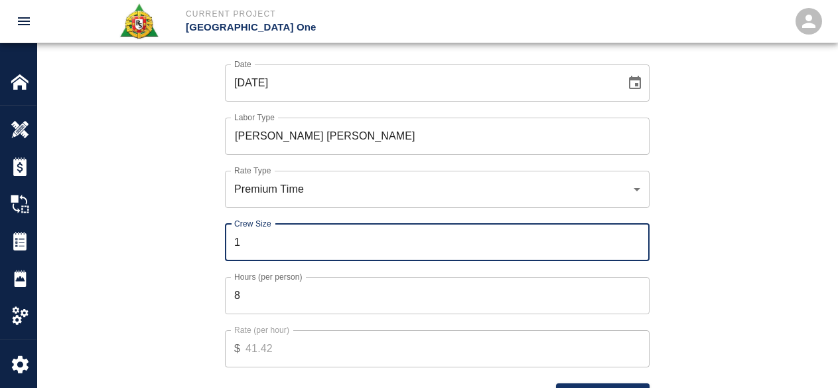
type input "1"
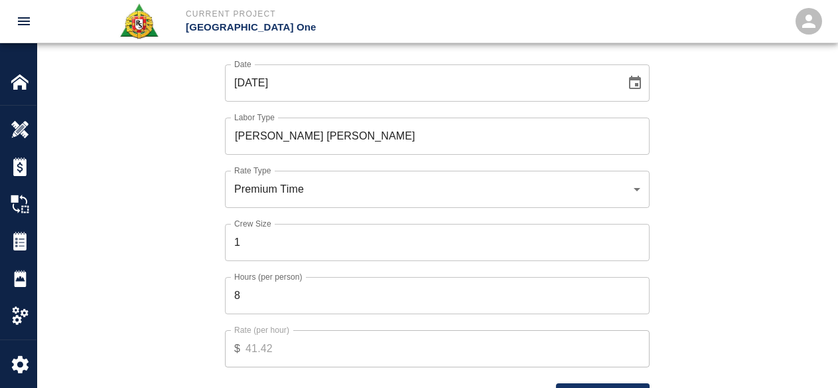
click at [138, 265] on div "Date 10/11/2025 Date Labor Type Carpenter Foreman Labor Type Rate Type Premium …" at bounding box center [429, 225] width 653 height 364
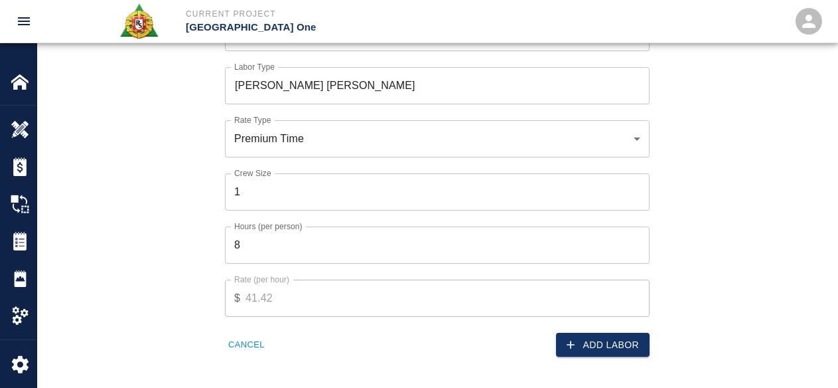
scroll to position [969, 0]
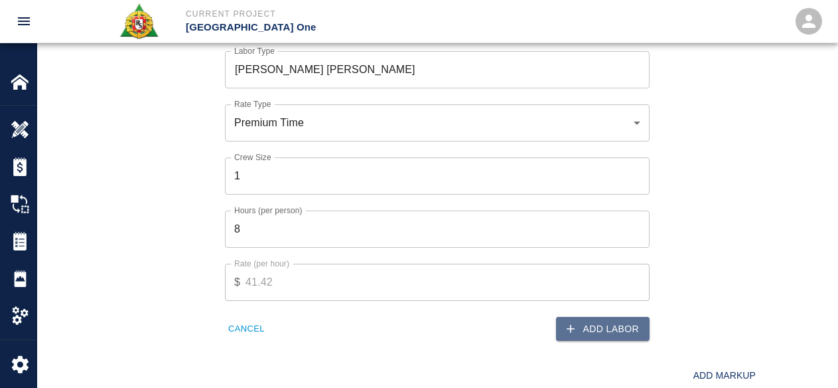
click at [577, 328] on icon "button" at bounding box center [570, 328] width 13 height 13
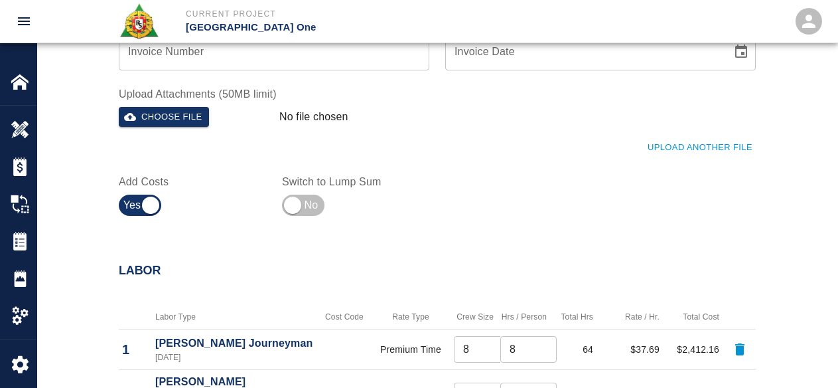
scroll to position [745, 0]
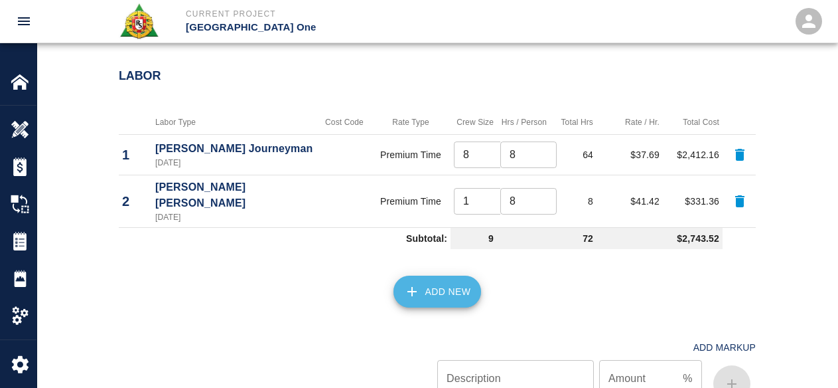
click at [444, 276] on button "Add New" at bounding box center [437, 291] width 88 height 32
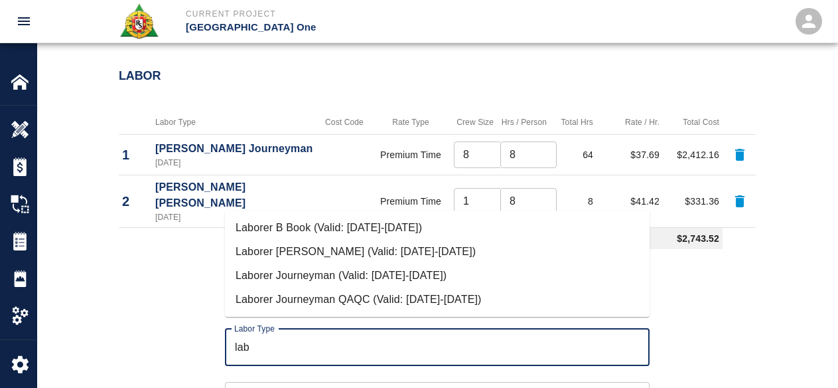
click at [404, 275] on li "Laborer Journeyman (Valid: 07/01/2024-10/31/2025)" at bounding box center [437, 275] width 425 height 24
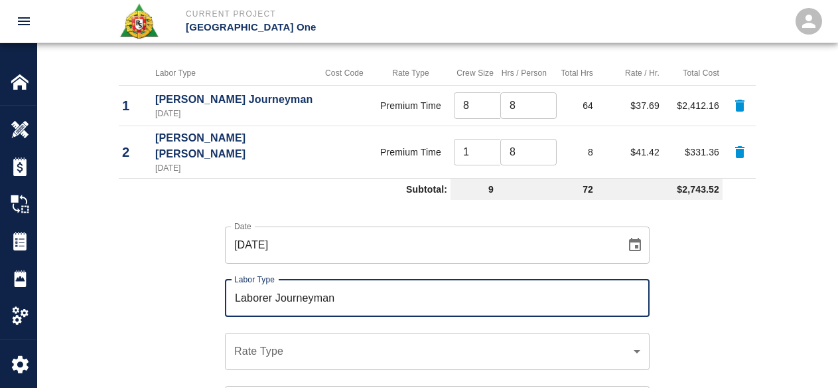
scroll to position [877, 0]
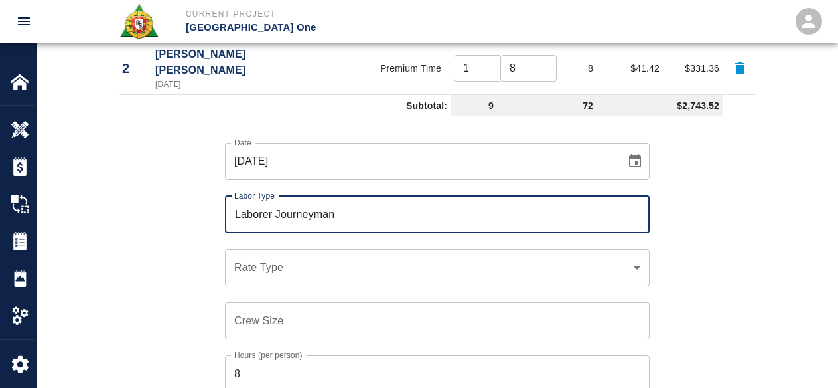
type input "Laborer Journeyman"
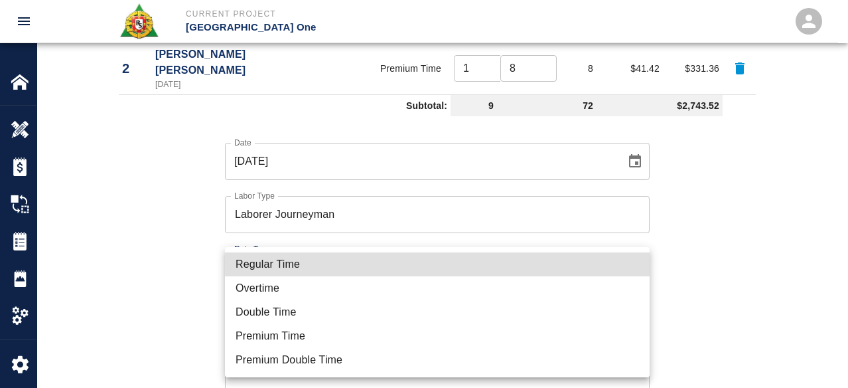
click at [292, 263] on li "Regular Time" at bounding box center [437, 264] width 425 height 24
type input "rate_rt"
type input "97.06"
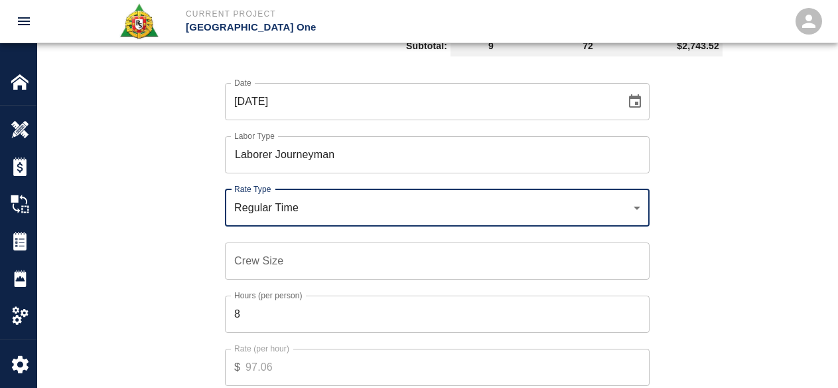
scroll to position [1010, 0]
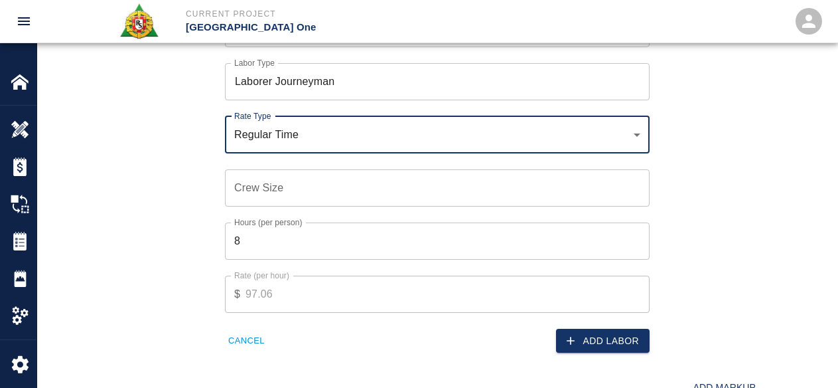
click at [303, 169] on input "Crew Size" at bounding box center [437, 187] width 425 height 37
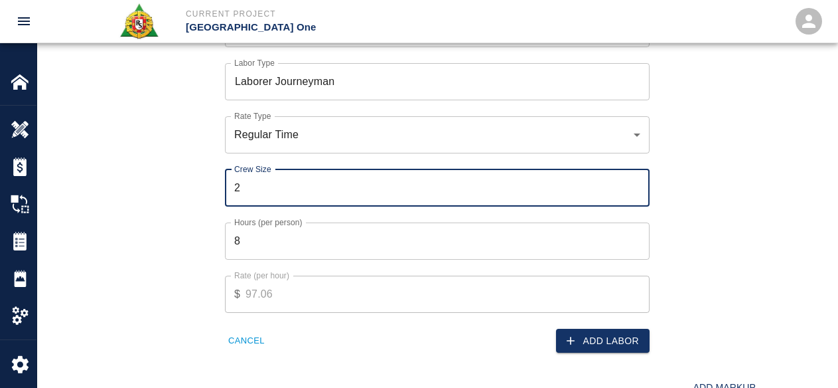
type input "2"
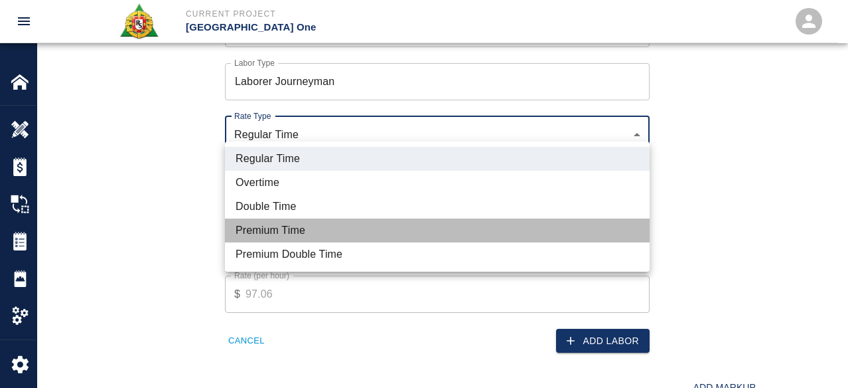
drag, startPoint x: 272, startPoint y: 228, endPoint x: 480, endPoint y: 370, distance: 252.1
click at [272, 228] on li "Premium Time" at bounding box center [437, 230] width 425 height 24
type input "rate_pot"
type input "36.76"
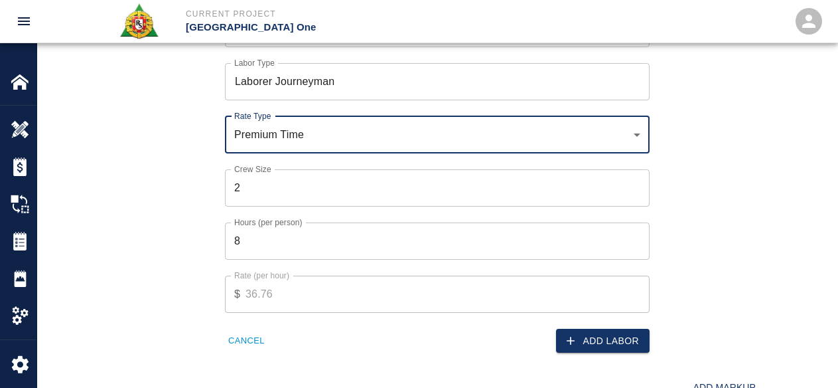
click at [575, 334] on icon "button" at bounding box center [570, 340] width 13 height 13
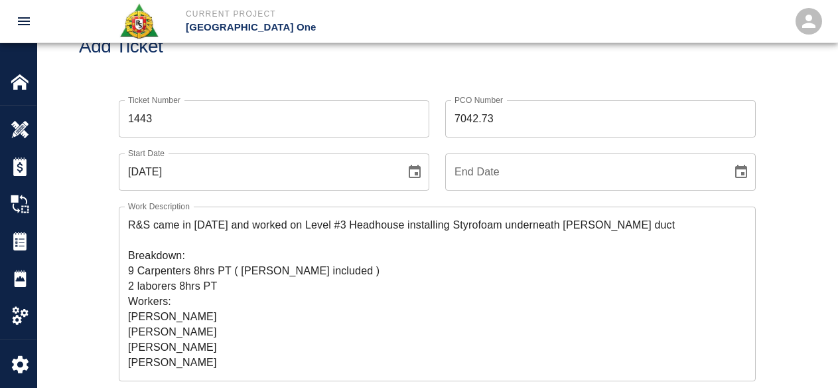
scroll to position [66, 0]
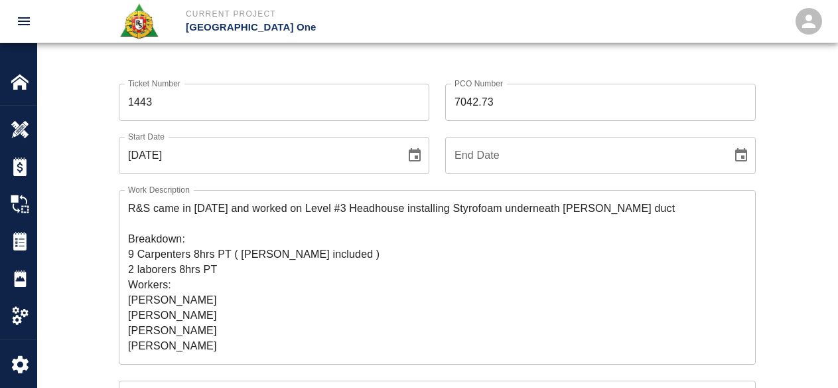
click at [312, 316] on textarea "R&S came in on Saturday and worked on Level #3 Headhouse installing Styrofoam u…" at bounding box center [437, 276] width 618 height 153
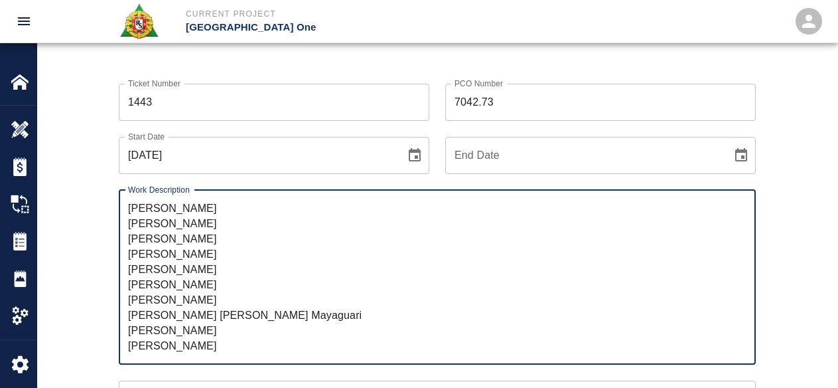
scroll to position [107, 0]
click at [321, 316] on textarea "R&S came in on Saturday and worked on Level #3 Headhouse installing Styrofoam u…" at bounding box center [437, 276] width 618 height 153
click at [299, 331] on textarea "R&S came in on Saturday and worked on Level #3 Headhouse installing Styrofoam u…" at bounding box center [437, 276] width 618 height 153
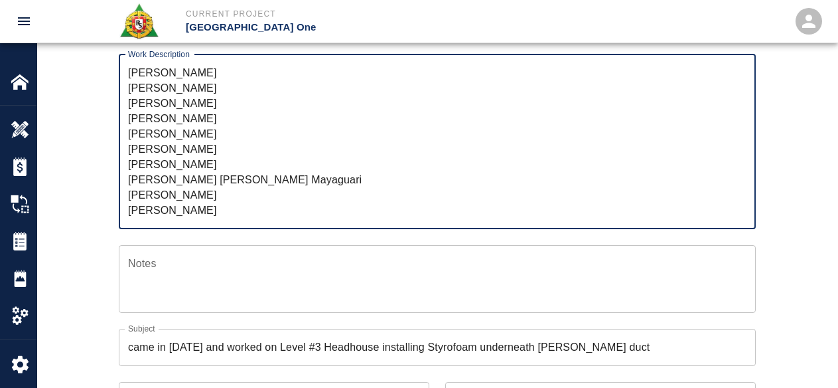
scroll to position [265, 0]
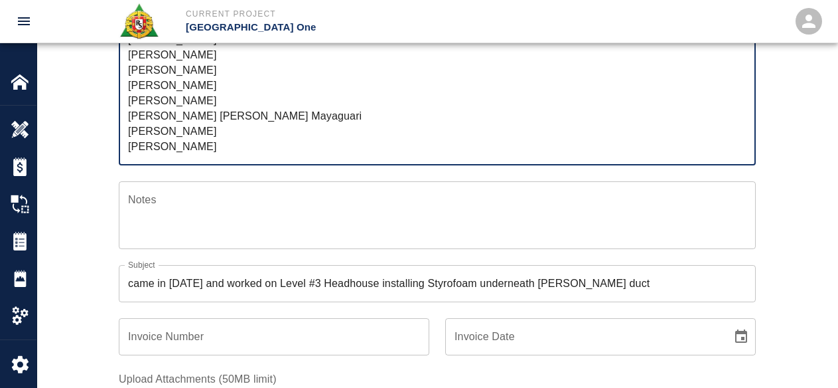
click at [279, 150] on textarea "R&S came in on Saturday and worked on Level #3 Headhouse installing Styrofoam u…" at bounding box center [437, 77] width 618 height 153
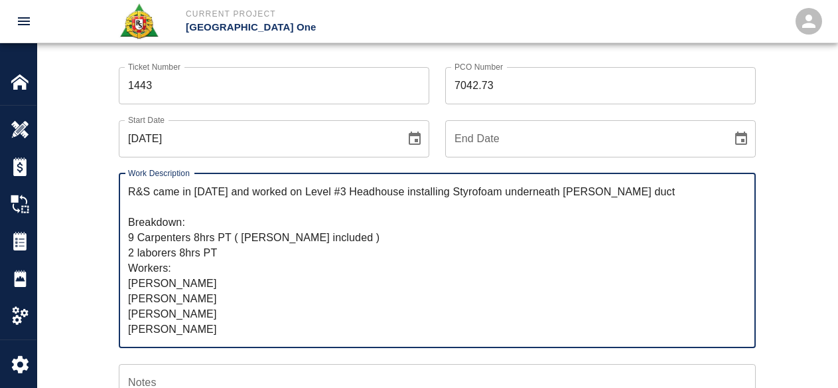
scroll to position [66, 0]
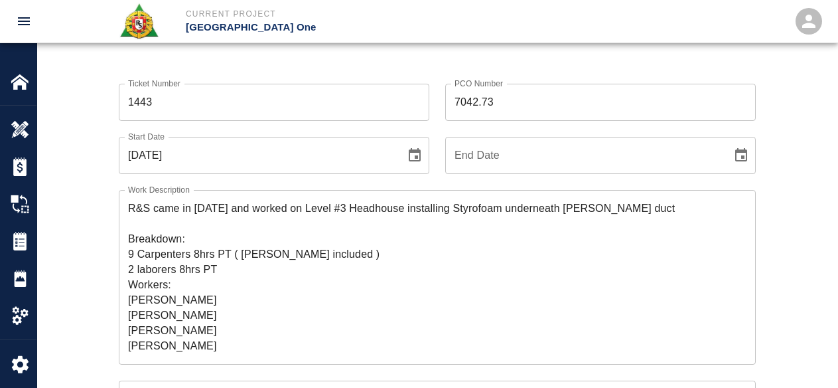
click at [341, 63] on div "Add Ticket" at bounding box center [437, 30] width 800 height 107
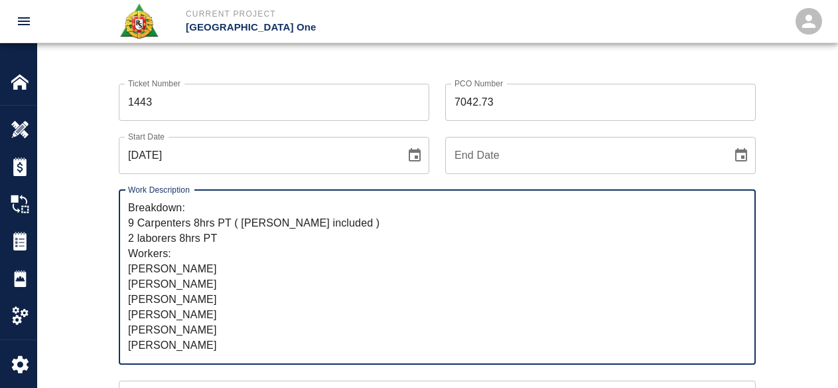
scroll to position [0, 0]
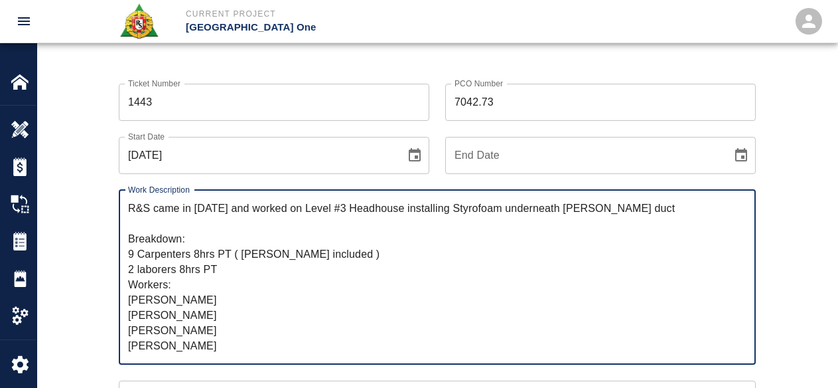
click at [660, 211] on textarea "R&S came in on Saturday and worked on Level #3 Headhouse installing Styrofoam u…" at bounding box center [437, 276] width 618 height 153
click at [581, 242] on textarea "R&S came in on Saturday and worked on Level #3 Headhouse installing Styrofoam u…" at bounding box center [437, 276] width 618 height 153
click at [629, 198] on div "R&S came in on Saturday and worked on Level #3 Headhouse installing Styrofoam u…" at bounding box center [437, 277] width 637 height 175
click at [670, 211] on textarea "R&S came in on Saturday and worked on Level #3 Headhouse installing Styrofoam u…" at bounding box center [437, 276] width 618 height 153
click at [530, 201] on textarea "R&S came in on Saturday and worked on Level #3 Headhouse installing Styrofoam u…" at bounding box center [437, 276] width 618 height 153
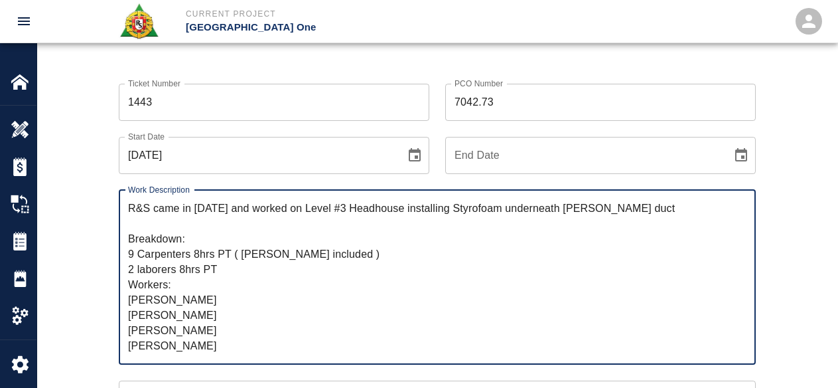
click at [535, 213] on textarea "R&S came in on Saturday and worked on Level #3 Headhouse installing Styrofoam u…" at bounding box center [437, 276] width 618 height 153
click at [603, 204] on textarea "R&S came in on Saturday and worked on Level #3 Headhouse installing Styrofoam u…" at bounding box center [437, 276] width 618 height 153
click at [626, 204] on textarea "R&S came in on Saturday and worked on Level #3 Headhouse installing Styrofoam u…" at bounding box center [437, 276] width 618 height 153
click at [198, 269] on textarea "R&S came in on Saturday and worked on Level #3 Headhouse installing Styrofoam u…" at bounding box center [437, 276] width 618 height 153
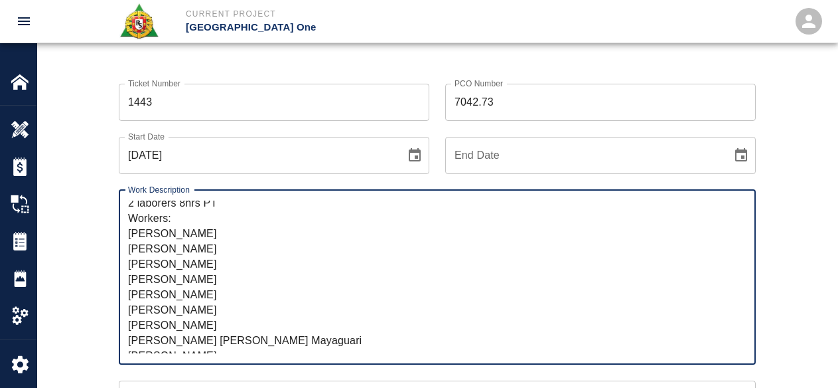
click at [253, 307] on textarea "R&S came in on Saturday and worked on Level #3 Headhouse installing Styrofoam u…" at bounding box center [437, 276] width 618 height 153
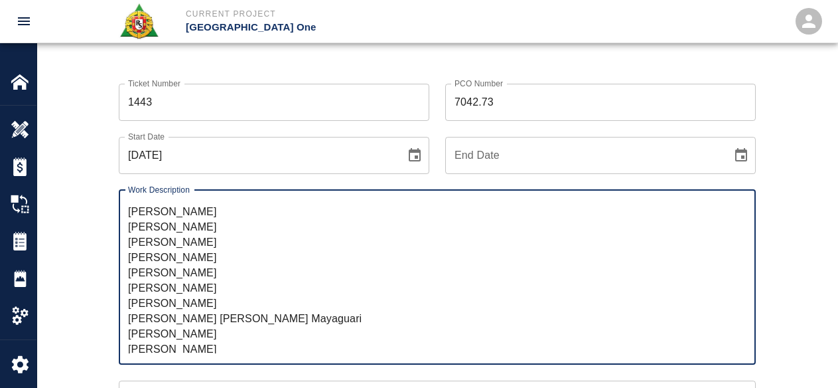
scroll to position [107, 0]
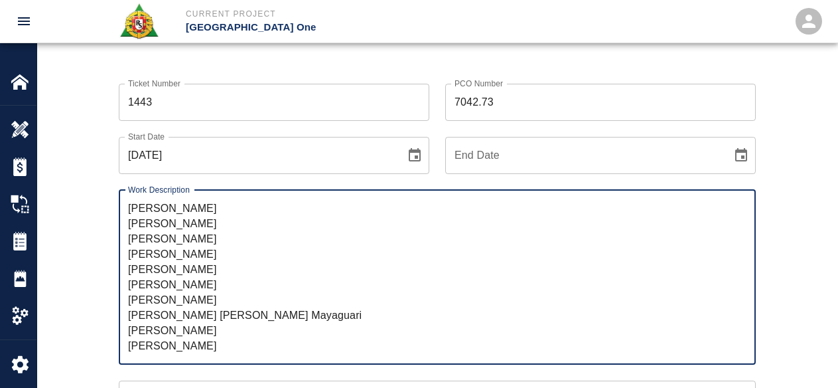
click at [236, 311] on textarea "R&S came in on Saturday and worked on Level #3 Headhouse installing Styrofoam u…" at bounding box center [437, 276] width 618 height 153
click at [211, 307] on textarea "R&S came in on Saturday and worked on Level #3 Headhouse installing Styrofoam u…" at bounding box center [437, 276] width 618 height 153
click at [210, 285] on textarea "R&S came in on Saturday and worked on Level #3 Headhouse installing Styrofoam u…" at bounding box center [437, 276] width 618 height 153
click at [210, 258] on textarea "R&S came in on Saturday and worked on Level #3 Headhouse installing Styrofoam u…" at bounding box center [437, 276] width 618 height 153
click at [167, 287] on textarea "R&S came in on Saturday and worked on Level #3 Headhouse installing Styrofoam u…" at bounding box center [437, 276] width 618 height 153
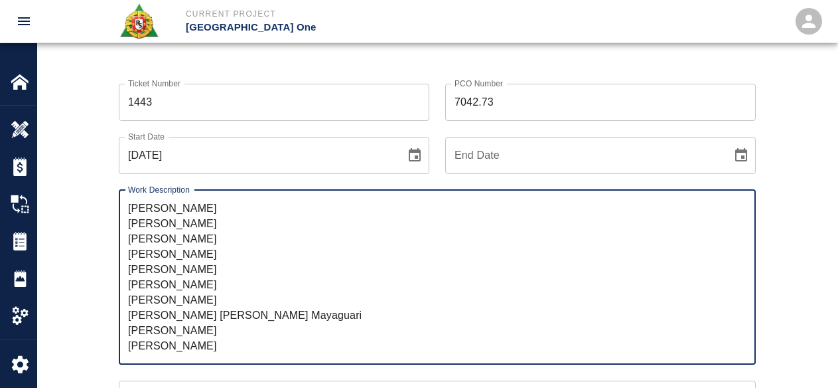
drag, startPoint x: 194, startPoint y: 291, endPoint x: 451, endPoint y: 326, distance: 259.9
click at [451, 326] on textarea "R&S came in on Saturday and worked on Level #3 Headhouse installing Styrofoam u…" at bounding box center [437, 276] width 618 height 153
click at [313, 294] on textarea "R&S came in on Saturday and worked on Level #3 Headhouse installing Styrofoam u…" at bounding box center [437, 276] width 618 height 153
click at [217, 251] on textarea "R&S came in on Saturday and worked on Level #3 Headhouse installing Styrofoam u…" at bounding box center [437, 276] width 618 height 153
click at [205, 271] on textarea "R&S came in on Saturday and worked on Level #3 Headhouse installing Styrofoam u…" at bounding box center [437, 276] width 618 height 153
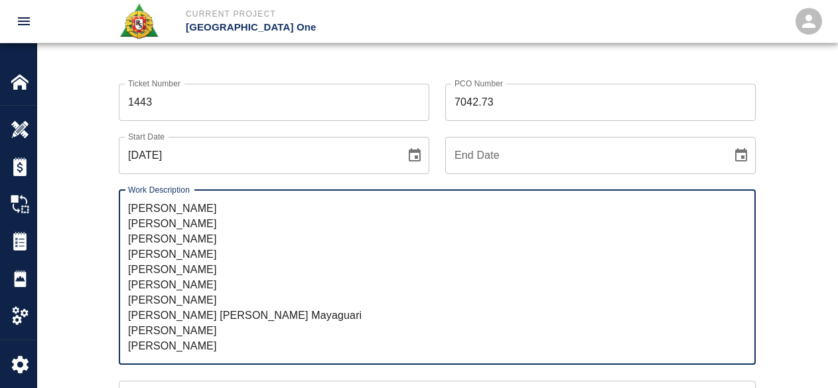
click at [205, 256] on textarea "R&S came in on Saturday and worked on Level #3 Headhouse installing Styrofoam u…" at bounding box center [437, 276] width 618 height 153
click at [201, 238] on textarea "R&S came in on Saturday and worked on Level #3 Headhouse installing Styrofoam u…" at bounding box center [437, 276] width 618 height 153
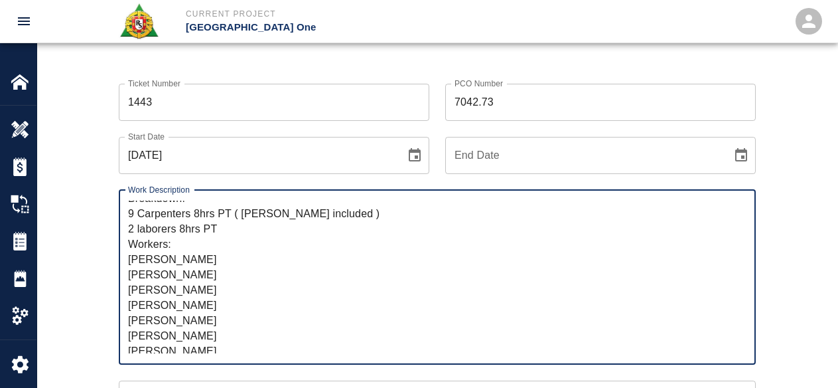
click at [177, 270] on textarea "R&S came in on Saturday and worked on Level #3 Headhouse installing Styrofoam u…" at bounding box center [437, 276] width 618 height 153
click at [238, 272] on textarea "R&S came in on Saturday and worked on Level #3 Headhouse installing Styrofoam u…" at bounding box center [437, 276] width 618 height 153
click at [232, 289] on textarea "R&S came in on Saturday and worked on Level #3 Headhouse installing Styrofoam u…" at bounding box center [437, 276] width 618 height 153
click at [232, 280] on textarea "R&S came in on Saturday and worked on Level #3 Headhouse installing Styrofoam u…" at bounding box center [437, 276] width 618 height 153
click at [226, 292] on textarea "R&S came in on Saturday and worked on Level #3 Headhouse installing Styrofoam u…" at bounding box center [437, 276] width 618 height 153
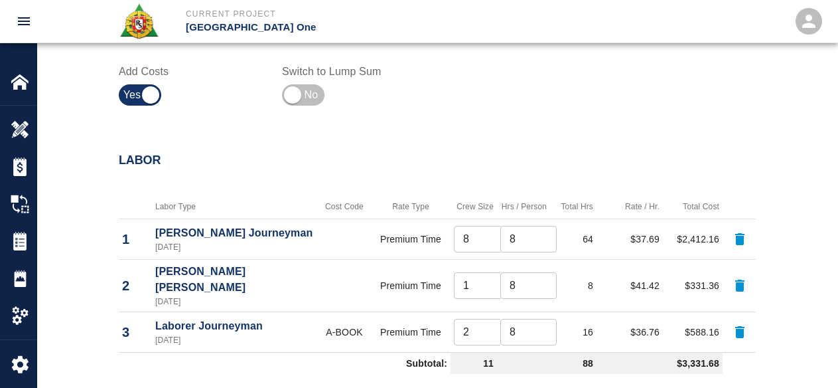
scroll to position [461, 0]
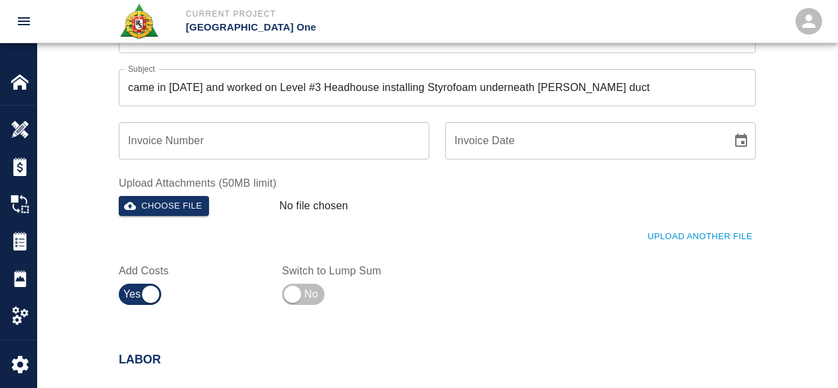
type textarea "R&S came in on Saturday and worked on Level #3 Headhouse installing Styrofoam u…"
click at [677, 223] on div "Upload Another File" at bounding box center [429, 228] width 653 height 36
click at [683, 233] on button "Upload Another File" at bounding box center [699, 236] width 111 height 21
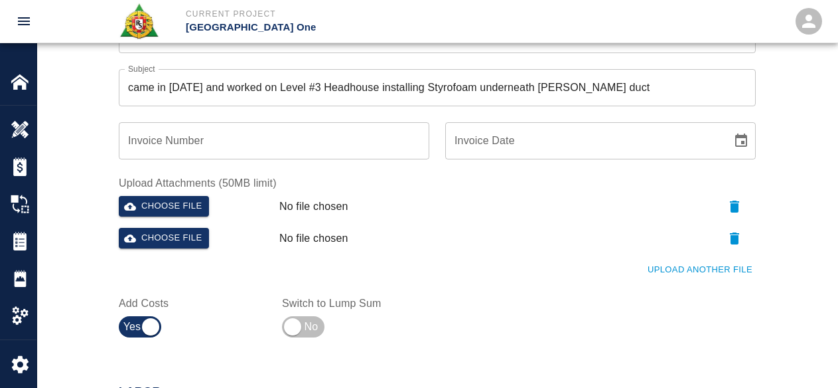
click at [674, 267] on button "Upload Another File" at bounding box center [699, 269] width 111 height 21
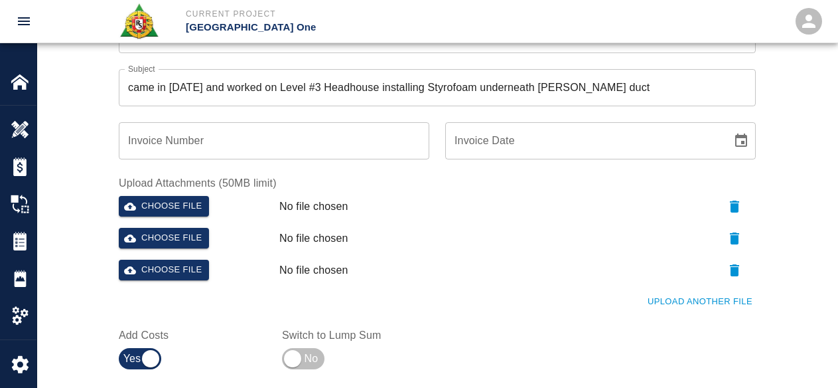
click at [662, 299] on button "Upload Another File" at bounding box center [699, 301] width 111 height 21
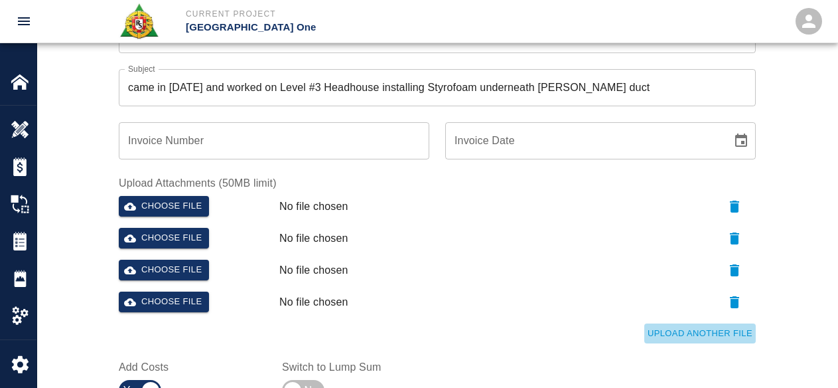
click at [658, 328] on button "Upload Another File" at bounding box center [699, 333] width 111 height 21
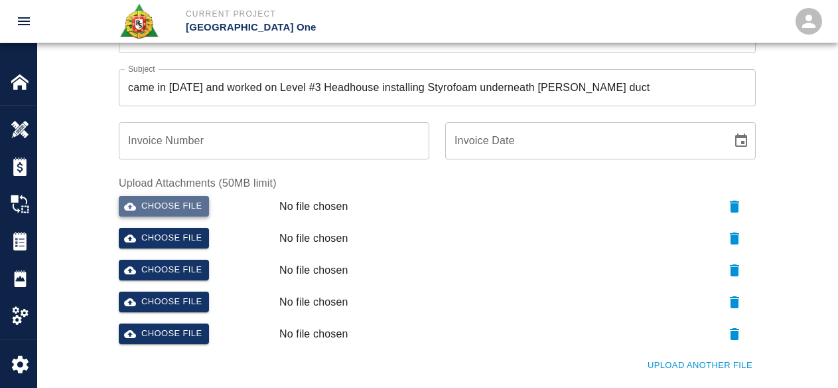
click at [161, 208] on button "Choose file" at bounding box center [164, 206] width 90 height 21
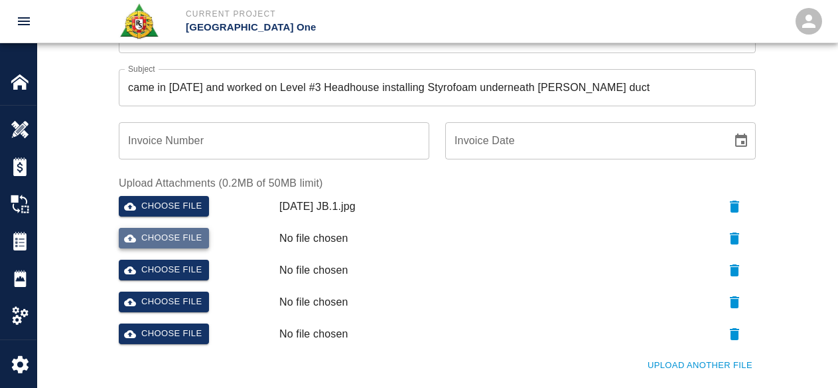
click at [201, 236] on button "Choose file" at bounding box center [164, 238] width 90 height 21
click at [167, 275] on button "Choose file" at bounding box center [164, 269] width 90 height 21
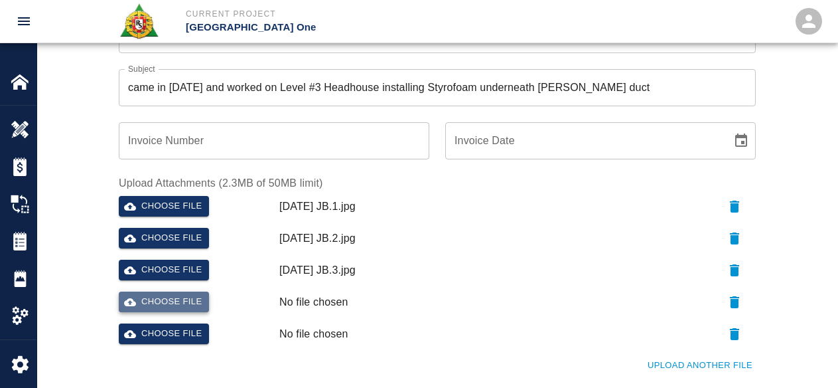
click at [175, 291] on button "Choose file" at bounding box center [164, 301] width 90 height 21
click at [175, 334] on button "Choose file" at bounding box center [164, 333] width 90 height 21
click at [71, 271] on div "Ticket Number 1443 Ticket Number PCO Number 7042.73 PCO Number Start Date 10/11…" at bounding box center [437, 72] width 800 height 798
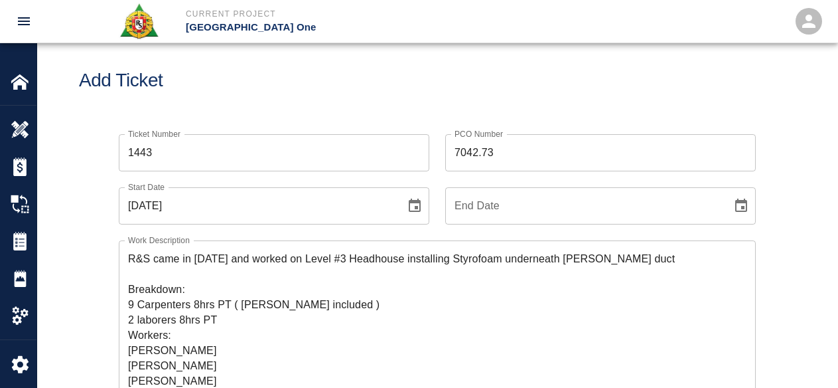
scroll to position [0, 0]
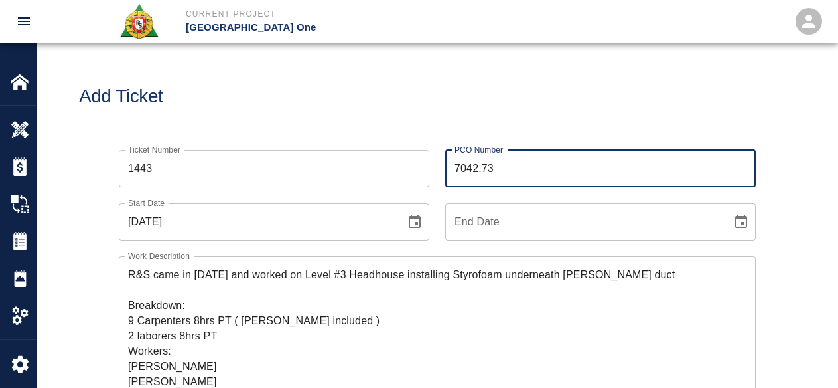
drag, startPoint x: 530, startPoint y: 161, endPoint x: 431, endPoint y: 172, distance: 99.4
click at [431, 172] on div "PCO Number 7042.73 PCO Number" at bounding box center [592, 160] width 326 height 53
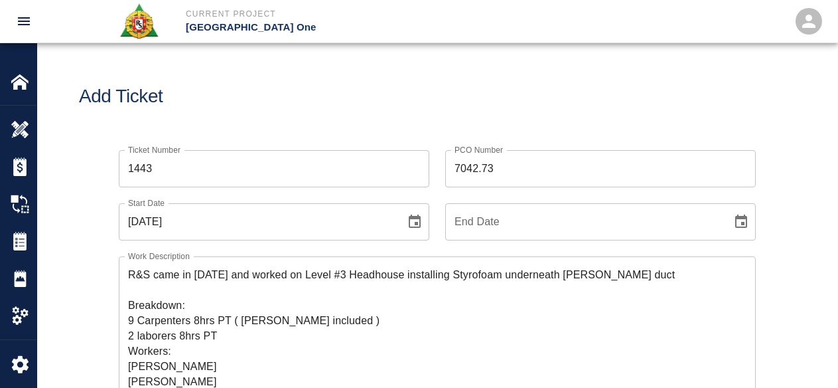
click at [314, 107] on h1 "Add Ticket" at bounding box center [437, 97] width 717 height 22
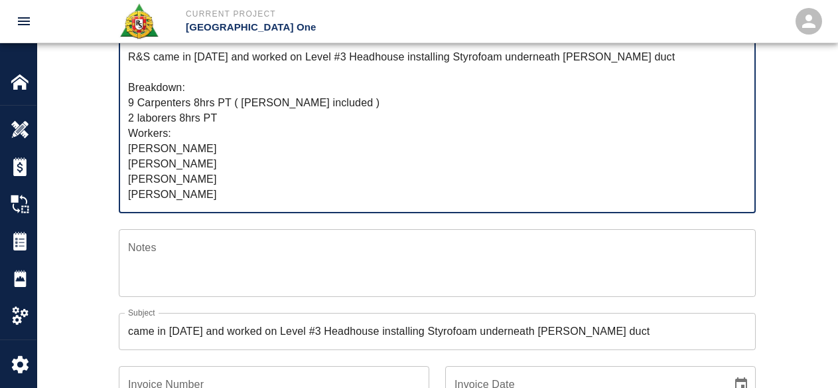
scroll to position [216, 0]
drag, startPoint x: 218, startPoint y: 159, endPoint x: 119, endPoint y: 6, distance: 181.8
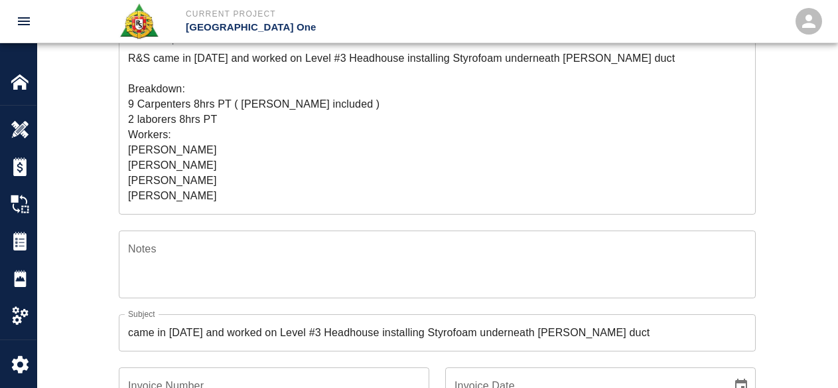
click at [285, 216] on div "Notes x Notes" at bounding box center [429, 256] width 653 height 84
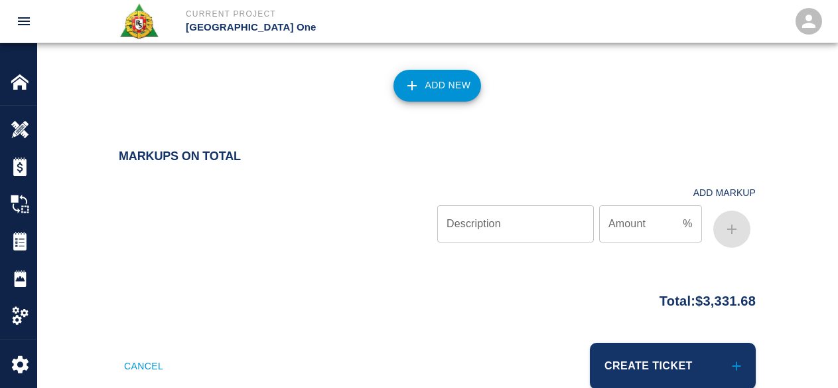
scroll to position [1519, 0]
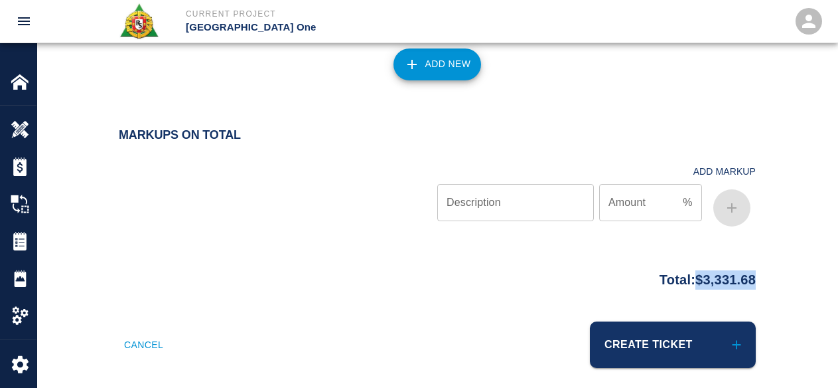
drag, startPoint x: 783, startPoint y: 259, endPoint x: 686, endPoint y: 269, distance: 97.4
click at [686, 269] on div "Total: $3,331.68" at bounding box center [437, 276] width 717 height 26
copy p "$3,331.68"
click at [315, 240] on div "Markups on Total Add Markup Description Description Amount % Amount" at bounding box center [437, 196] width 800 height 136
click at [660, 351] on button "Create Ticket" at bounding box center [673, 344] width 166 height 46
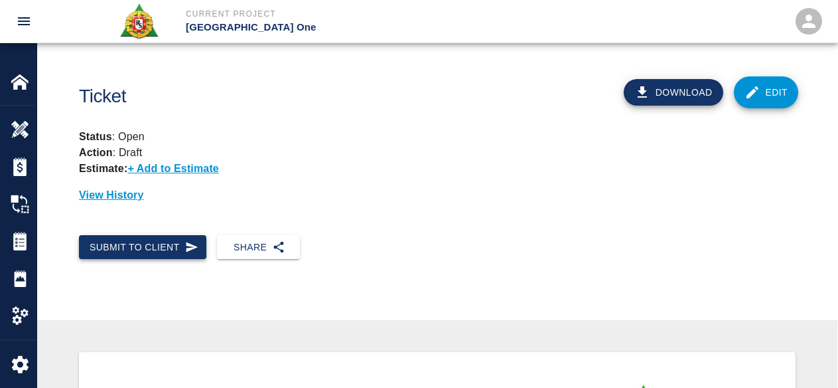
click at [159, 247] on button "Submit to Client" at bounding box center [142, 247] width 127 height 25
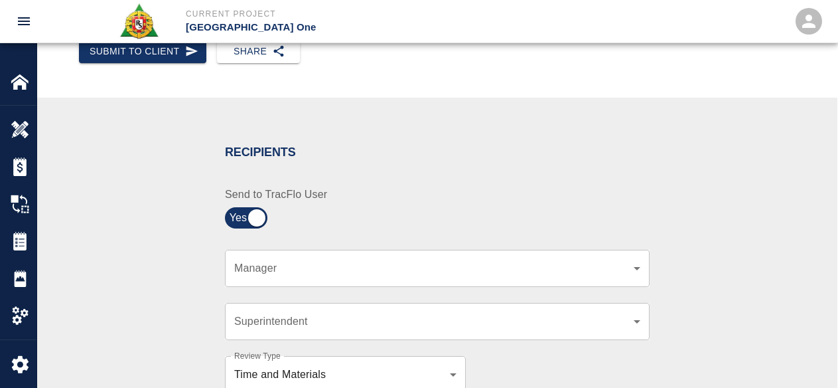
scroll to position [199, 0]
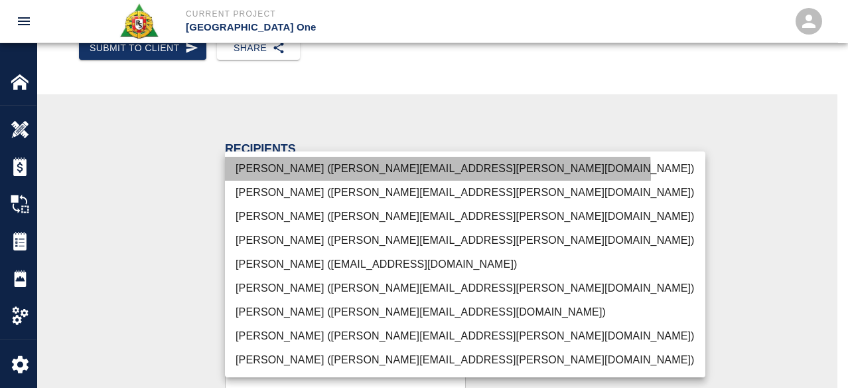
click at [325, 175] on li "Peter Hardecker (peter.hardecker@aecom.com)" at bounding box center [465, 169] width 480 height 24
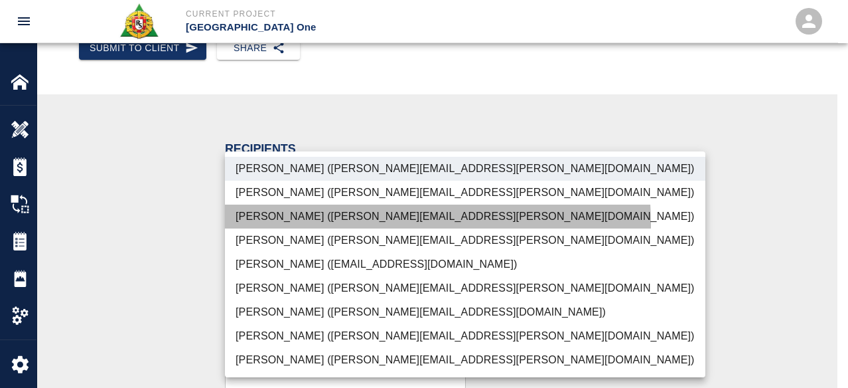
click at [321, 226] on li "Parin Kanani (parin.kanani@aecom.com)" at bounding box center [465, 216] width 480 height 24
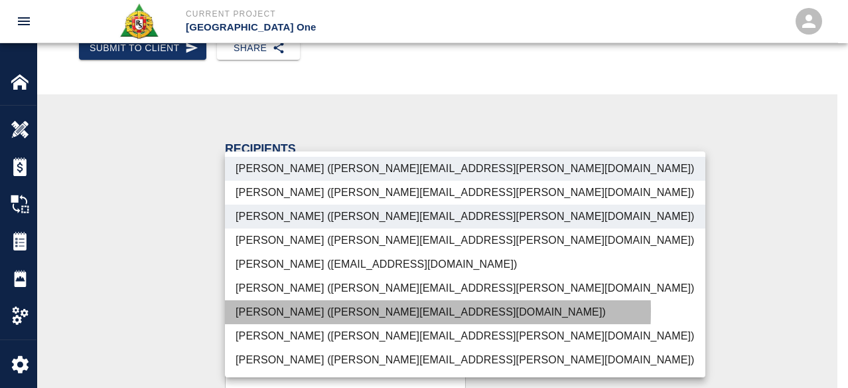
click at [332, 310] on li "Patrick Testino (patrick.testino@aecom.com)" at bounding box center [465, 312] width 480 height 24
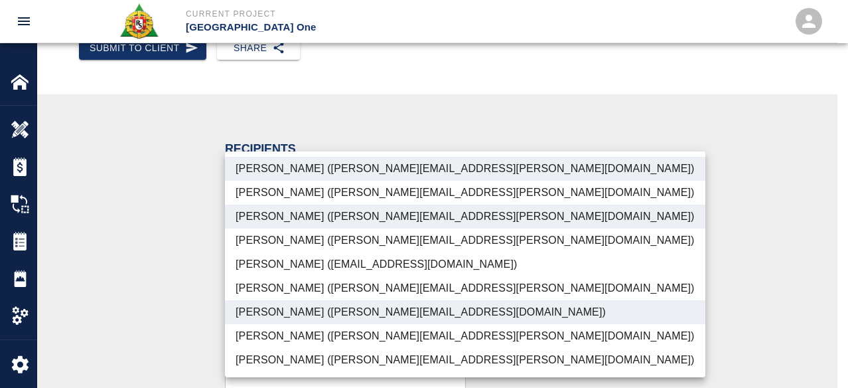
click at [333, 334] on li "Dylan Sims (dylan.sims@aecom.com)" at bounding box center [465, 336] width 480 height 24
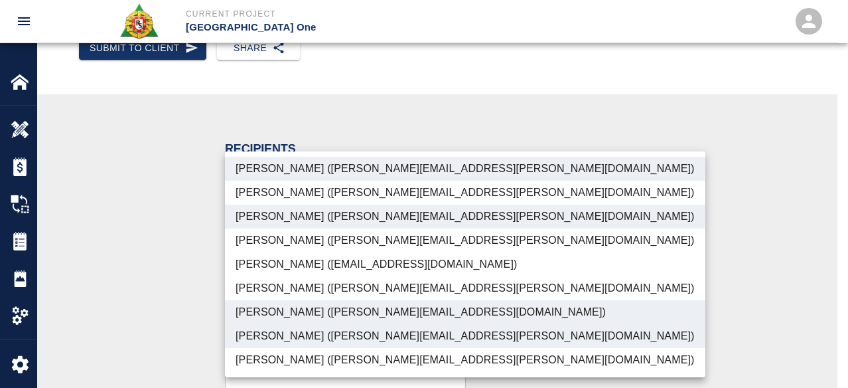
click at [322, 357] on li "Shane Lamay (shane.lamay@aecom.com)" at bounding box center [465, 360] width 480 height 24
type input "ede96749-2565-4a65-a76c-ac2c5448e16e,69d78ca4-8a93-4c72-a988-7271956ccf0b,ad99d…"
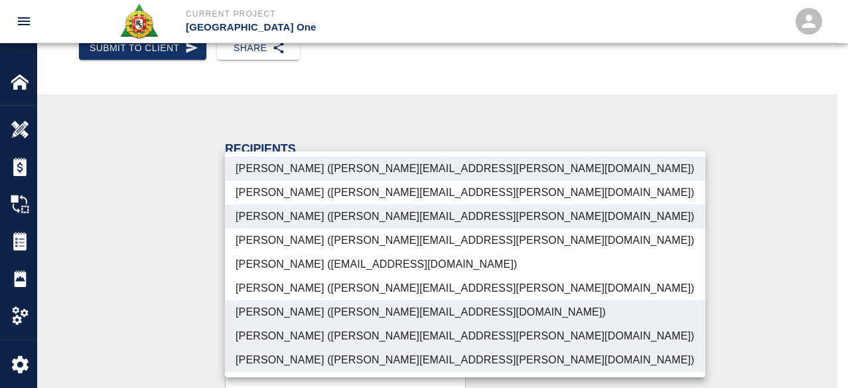
click at [178, 331] on div at bounding box center [424, 194] width 848 height 388
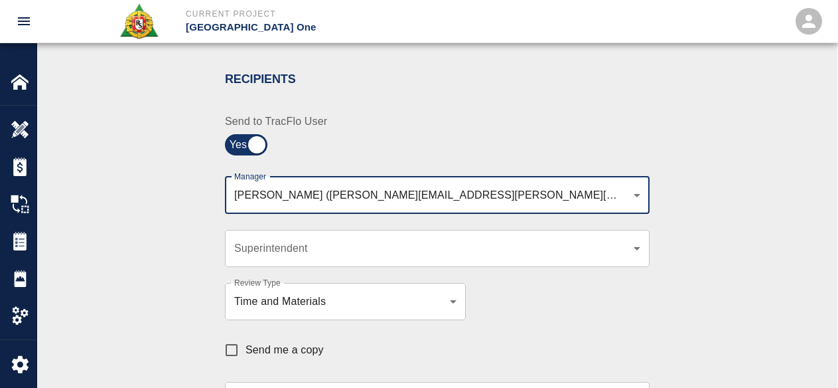
scroll to position [332, 0]
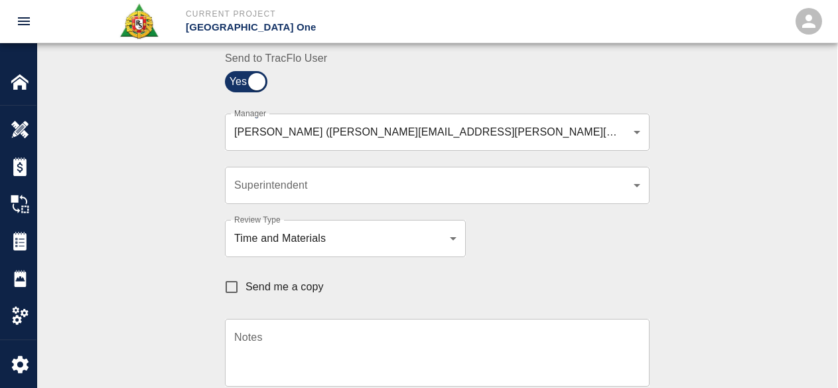
click at [269, 291] on span "Send me a copy" at bounding box center [285, 287] width 78 height 16
click at [246, 291] on input "Send me a copy" at bounding box center [232, 287] width 28 height 28
checkbox input "true"
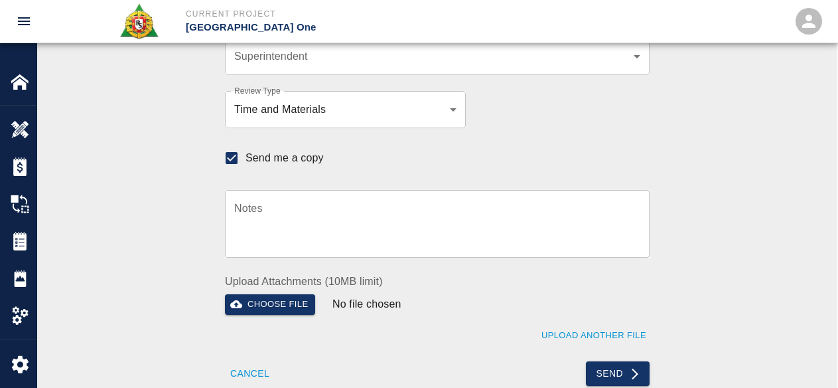
scroll to position [464, 0]
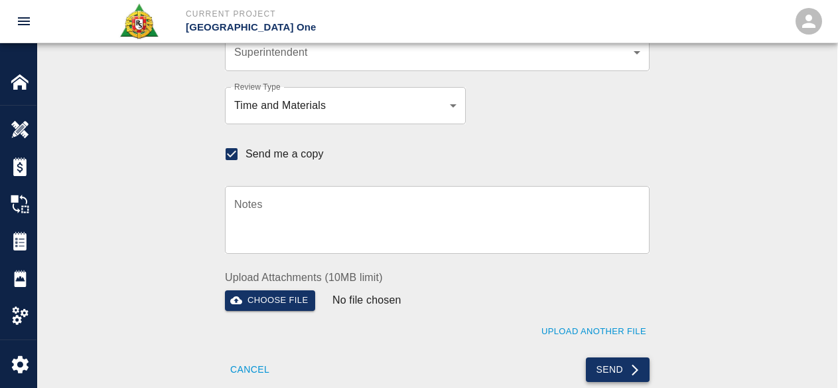
click at [611, 370] on button "Send" at bounding box center [618, 369] width 64 height 25
checkbox input "false"
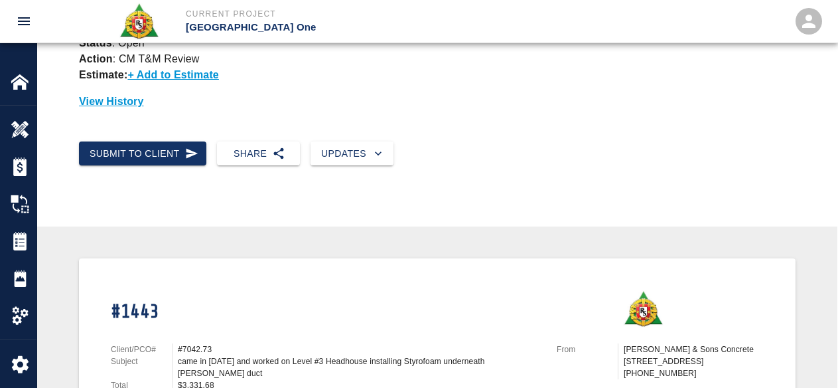
scroll to position [0, 0]
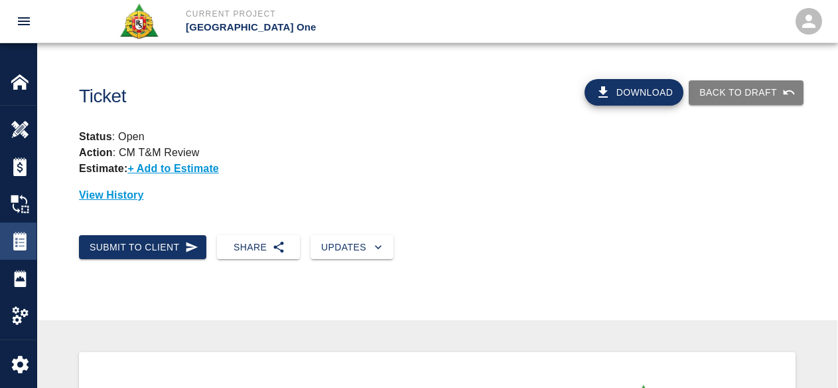
click at [16, 236] on img at bounding box center [20, 241] width 19 height 19
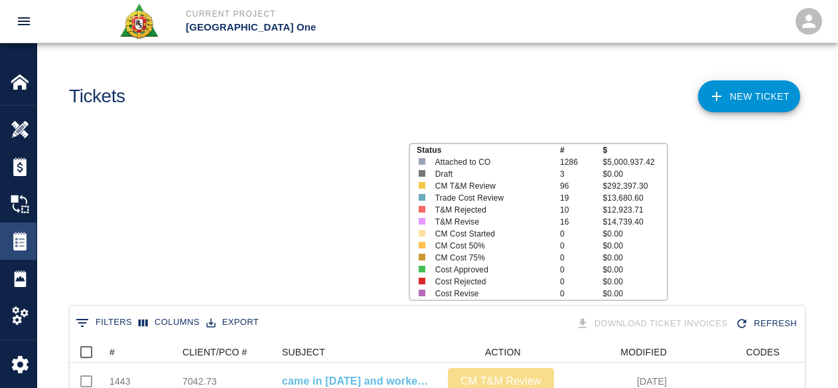
scroll to position [764, 725]
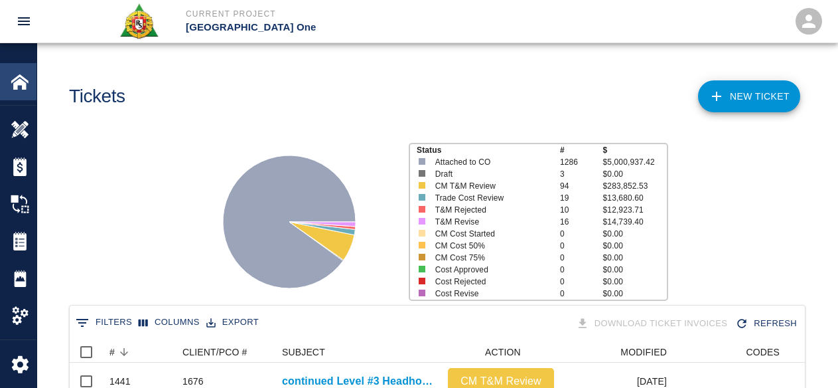
scroll to position [764, 725]
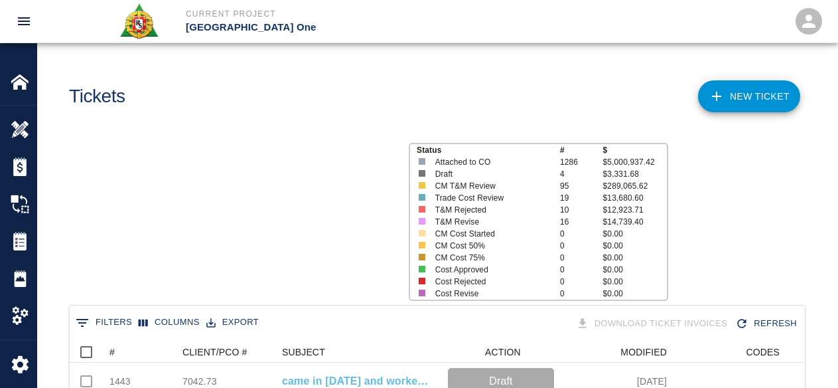
scroll to position [764, 725]
click at [138, 350] on div "#" at bounding box center [132, 351] width 46 height 21
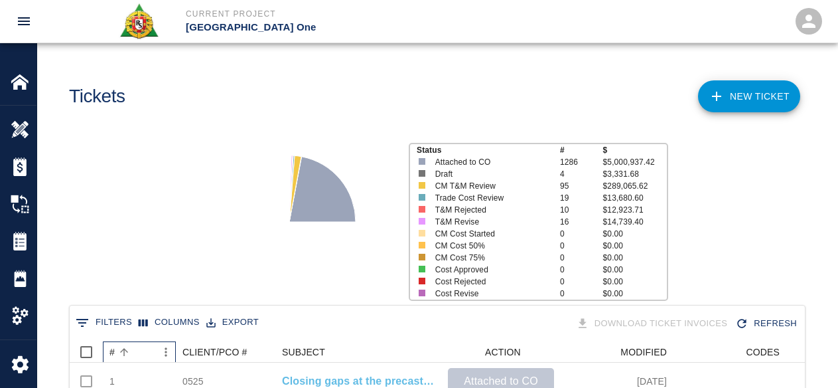
click at [138, 350] on div "#" at bounding box center [132, 351] width 46 height 21
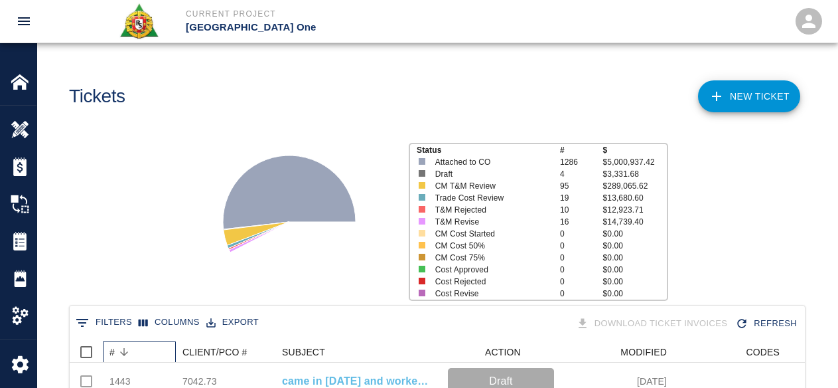
scroll to position [0, 0]
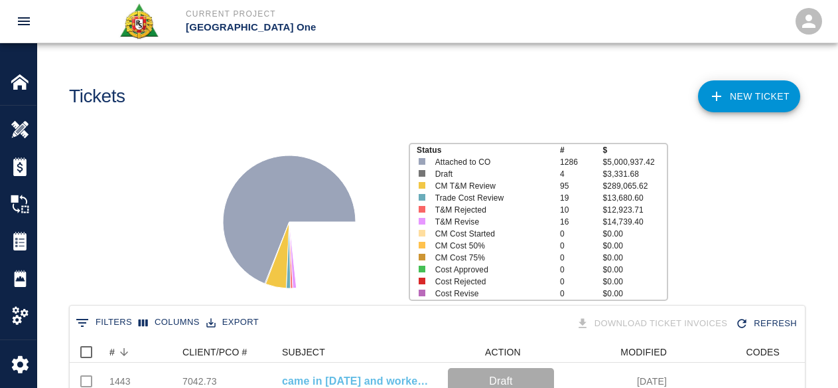
click at [199, 234] on div at bounding box center [297, 216] width 203 height 177
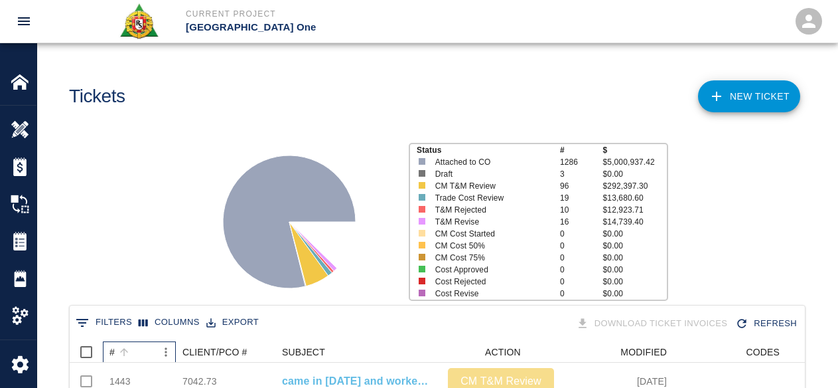
click at [131, 344] on div "#" at bounding box center [124, 351] width 19 height 19
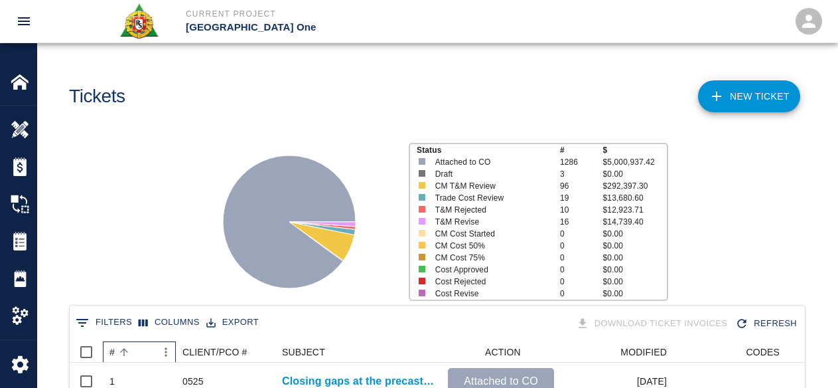
click at [130, 343] on div "#" at bounding box center [124, 351] width 19 height 19
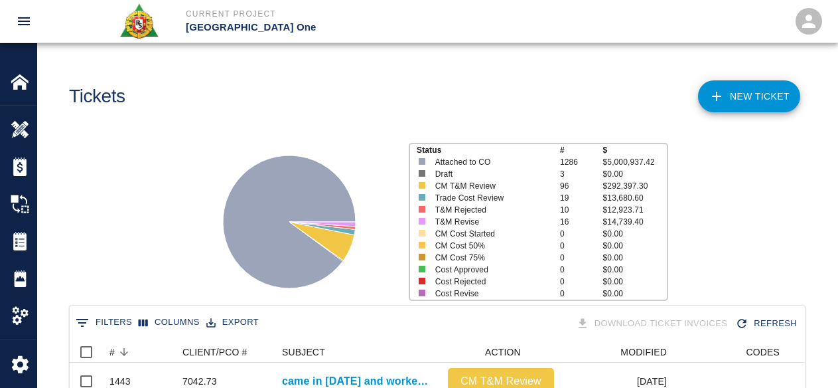
click at [163, 236] on div "Status # $ Attached to CO 1286 $5,000,937.42 Draft 3 $0.00 CM T&M Review 96 $29…" at bounding box center [432, 216] width 811 height 177
click at [231, 114] on div "Tickets" at bounding box center [245, 91] width 374 height 54
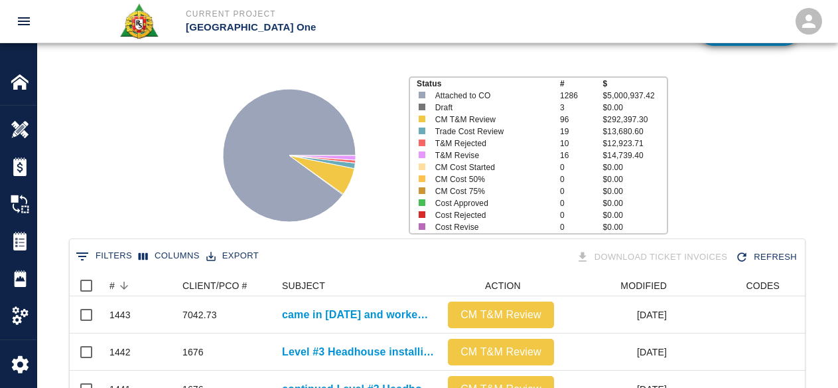
scroll to position [199, 0]
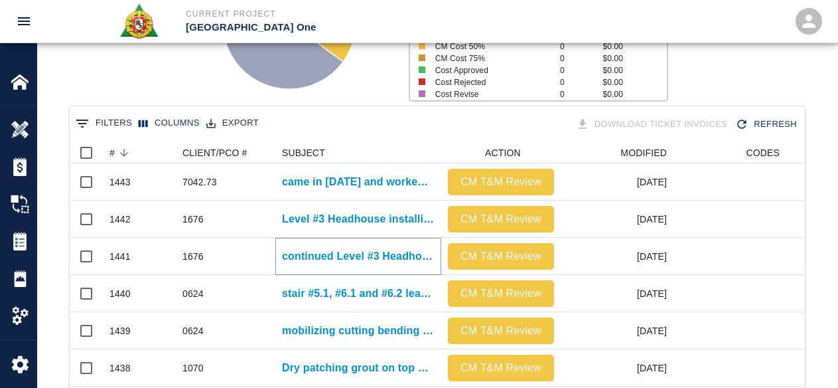
click at [296, 251] on p "continued Level #3 Headhouse installing Styrofoam underneath [PERSON_NAME] duct." at bounding box center [358, 256] width 153 height 16
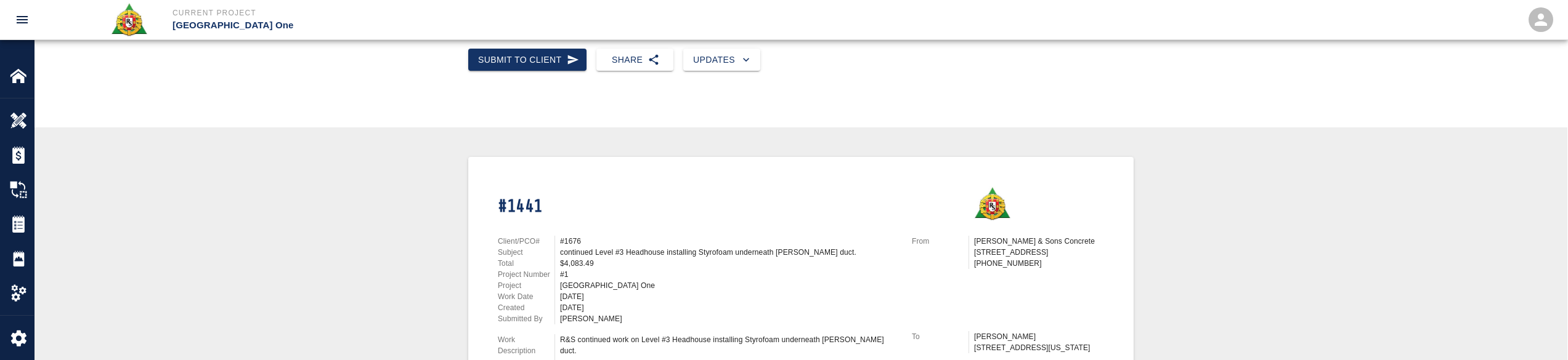
scroll to position [123, 0]
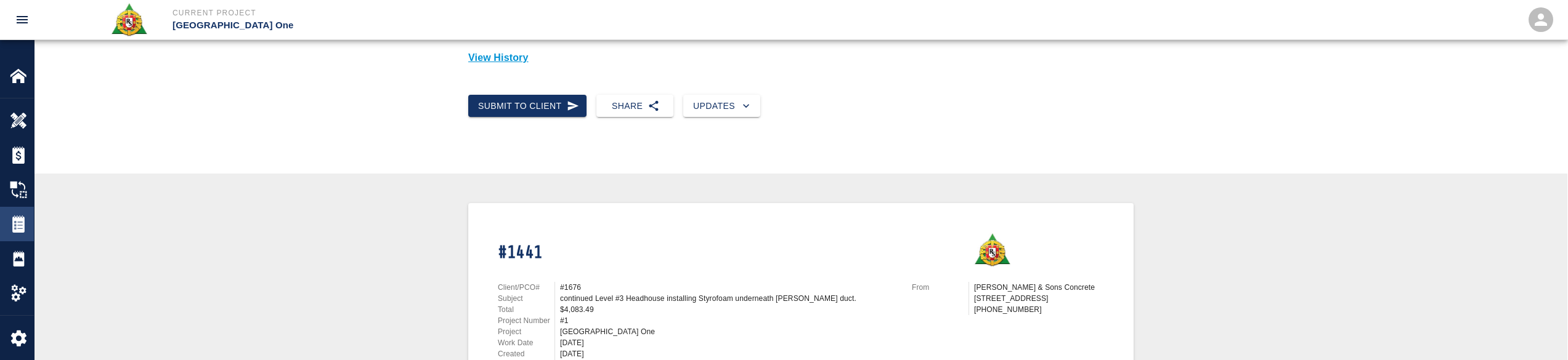
click at [14, 232] on div "Tickets" at bounding box center [17, 224] width 33 height 34
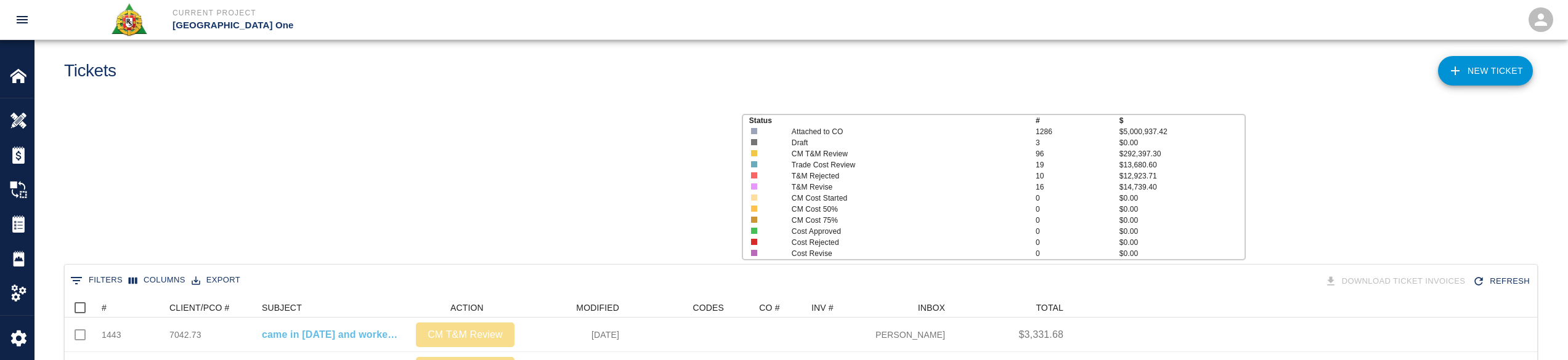
scroll to position [700, 1463]
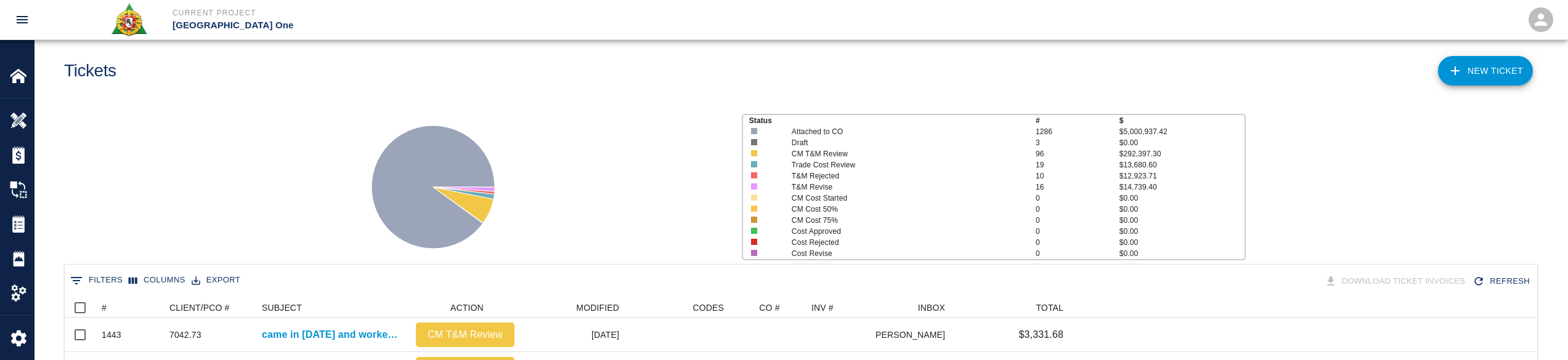
click at [777, 58] on link "NEW TICKET" at bounding box center [1485, 71] width 95 height 30
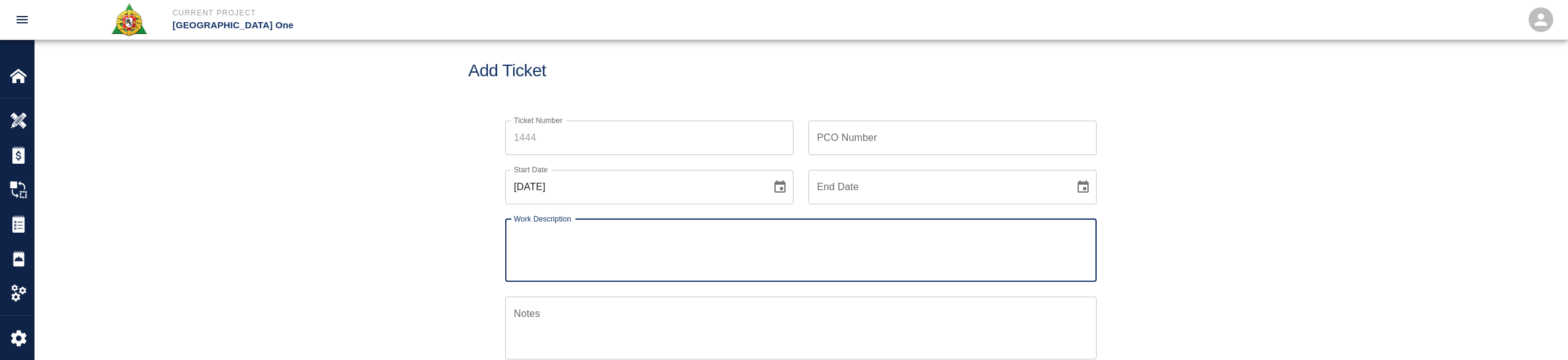
drag, startPoint x: 605, startPoint y: 136, endPoint x: 583, endPoint y: 123, distance: 25.6
click at [605, 136] on input "Ticket Number" at bounding box center [649, 137] width 289 height 34
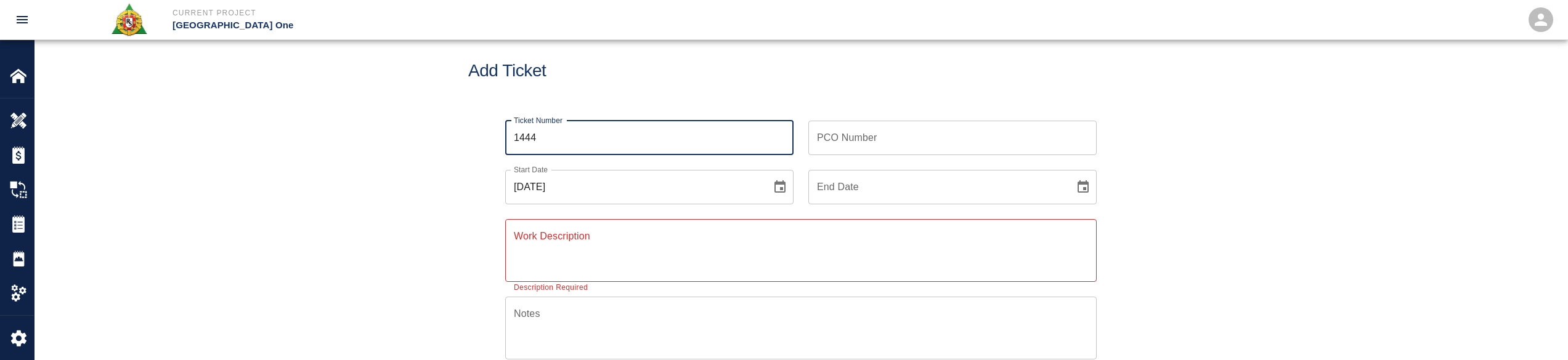
type input "1444"
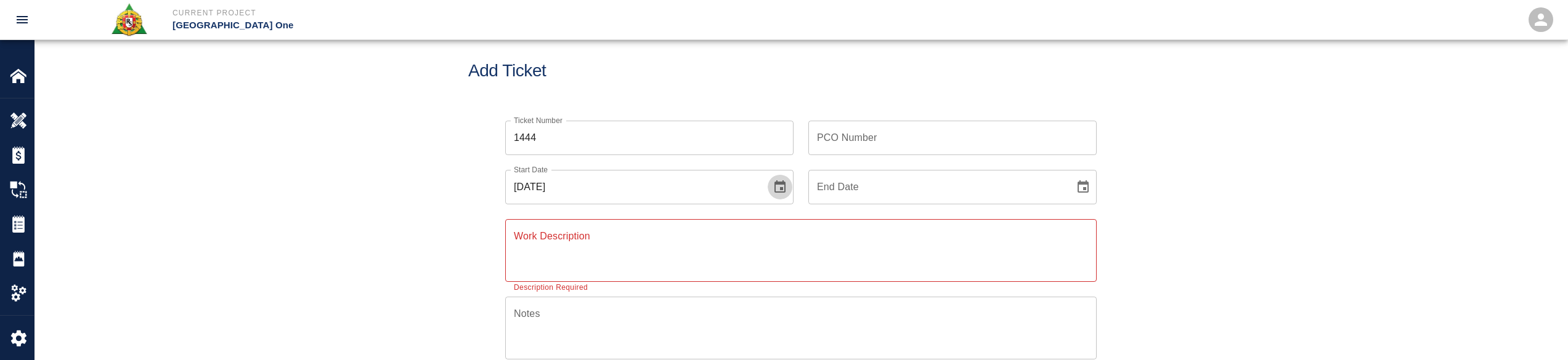
click at [777, 188] on icon "Choose date, selected date is Oct 15, 2025" at bounding box center [780, 187] width 15 height 15
drag, startPoint x: 590, startPoint y: 321, endPoint x: 591, endPoint y: 302, distance: 19.0
click at [590, 321] on button "13" at bounding box center [585, 321] width 22 height 22
type input "[DATE]"
click at [590, 261] on textarea "Work Description" at bounding box center [800, 251] width 574 height 43
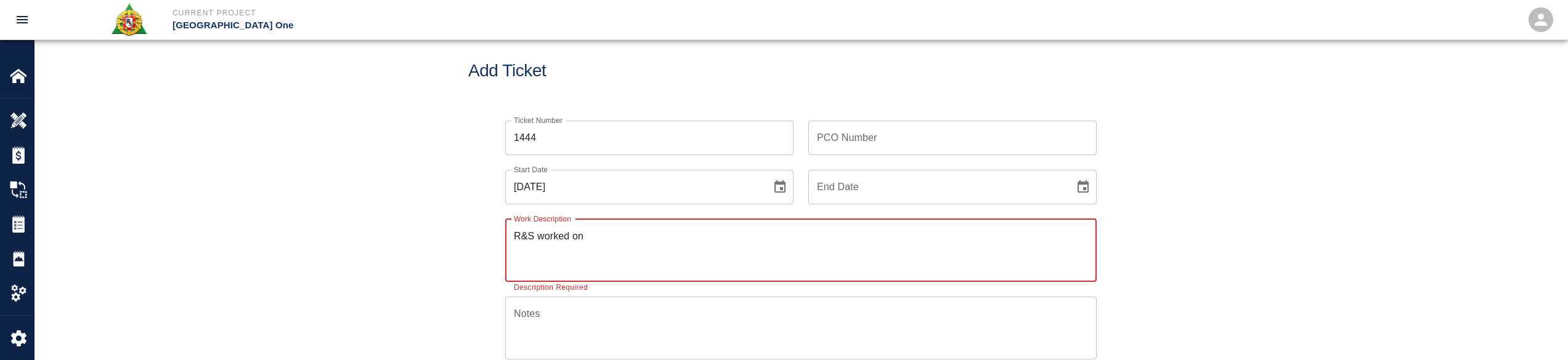
paste textarea "Installing styrofoam on level 2 and 3"
click at [645, 230] on textarea "R&S worked on Installing styrofoam on level 2 and 3" at bounding box center [800, 251] width 574 height 43
click at [713, 233] on textarea "R&S worked on Installing Styrofoam on level 2 and 3" at bounding box center [800, 251] width 574 height 43
click at [715, 237] on textarea "R&S worked on Installing Styrofoam on level 2 and 3" at bounding box center [800, 251] width 574 height 43
click at [748, 237] on textarea "R&S worked on Installing Styrofoam on level #2 and 3" at bounding box center [800, 251] width 574 height 43
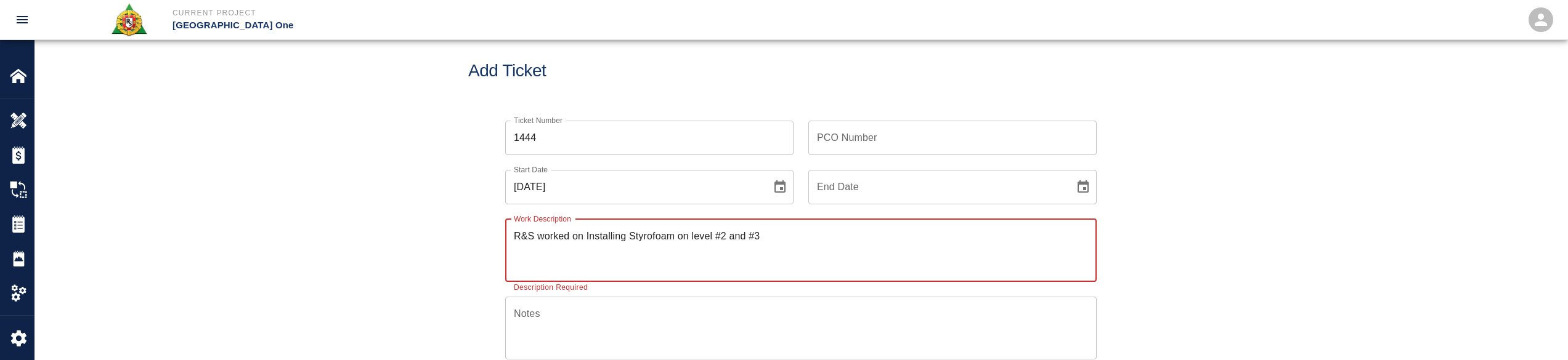
click at [777, 236] on textarea "R&S worked on Installing Styrofoam on level #2 and #3" at bounding box center [800, 251] width 574 height 43
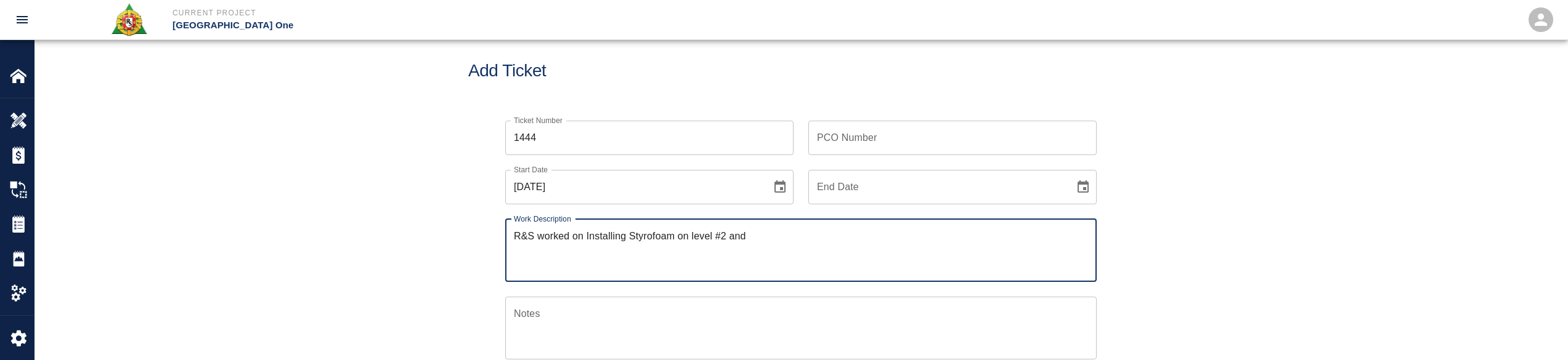
paste textarea "Level #3 Headhouse installing Styrofoam underneath walker duct"
click at [777, 235] on textarea "R&S worked on Installing Styrofoam on level #2 and Level #3 Headhouse installin…" at bounding box center [800, 251] width 574 height 43
click at [777, 245] on textarea "R&S worked on Installing Styrofoam on level #2 and Level #3 Headhouse installin…" at bounding box center [800, 251] width 574 height 43
click at [777, 240] on textarea "R&S worked on Installing Styrofoam on level #2 and Level #3 Headhouse installin…" at bounding box center [800, 251] width 574 height 43
click at [777, 238] on textarea "R&S worked on Installing Styrofoam on level #2 and Level #3 Headhouse installin…" at bounding box center [800, 251] width 574 height 43
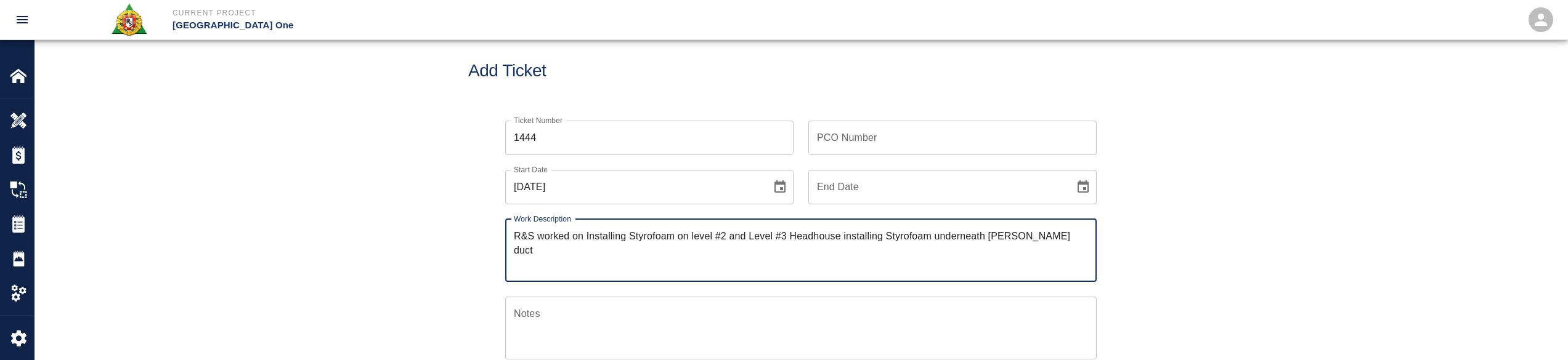
click at [777, 235] on textarea "R&S worked on Installing Styrofoam on level #2 and Level #3 Headhouse installin…" at bounding box center [800, 251] width 574 height 43
type textarea "R&S worked on Installing Styrofoam on level #2 and Level #3 Headhouse installin…"
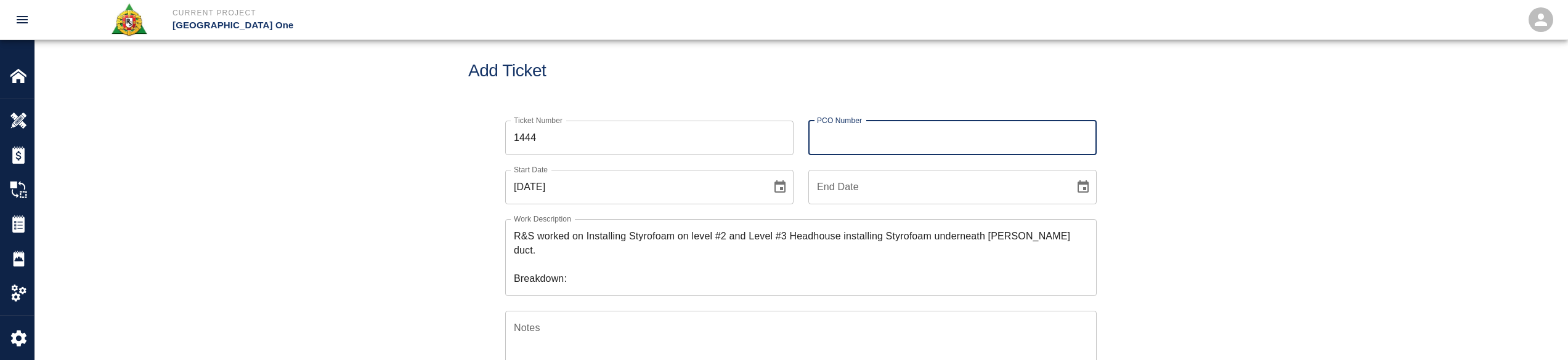
drag, startPoint x: 908, startPoint y: 135, endPoint x: 906, endPoint y: 142, distance: 7.3
click at [777, 135] on input "PCO Number" at bounding box center [952, 137] width 289 height 34
type input "1676"
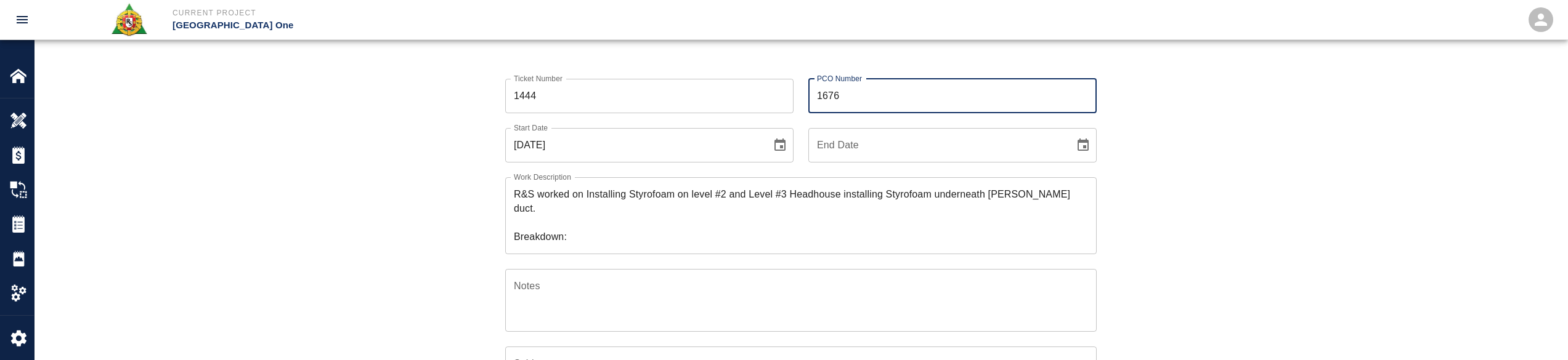
scroll to position [80, 0]
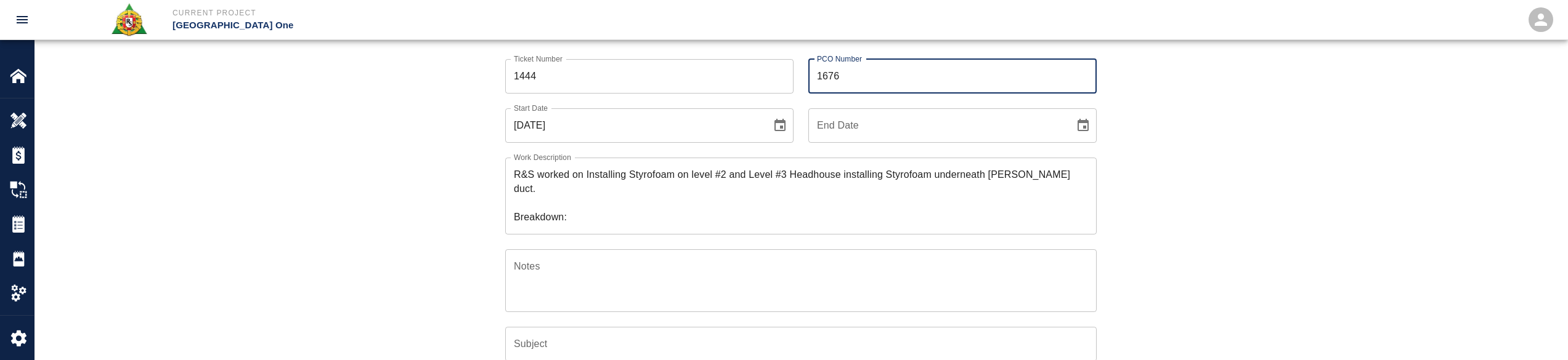
click at [570, 204] on textarea "R&S worked on Installing Styrofoam on level #2 and Level #3 Headhouse installin…" at bounding box center [800, 195] width 574 height 57
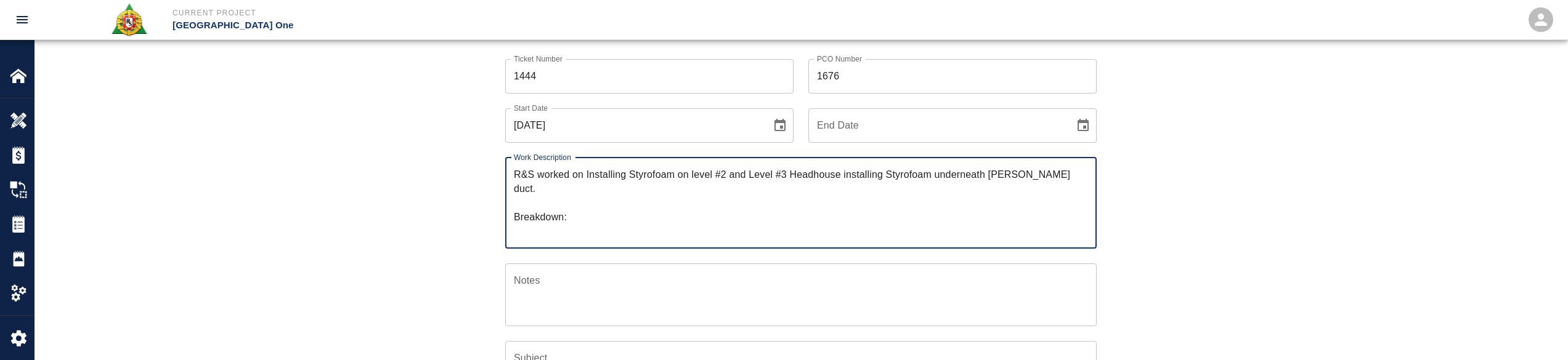
paste textarea "Alfredo Gonçalves Luis Palaguachi Josue Portillo Fernando Batista Joaquim Dasil…"
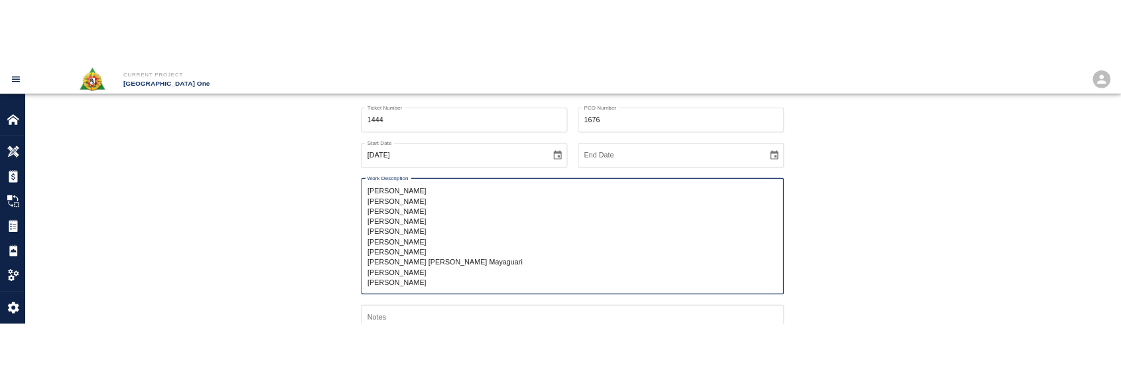
scroll to position [0, 0]
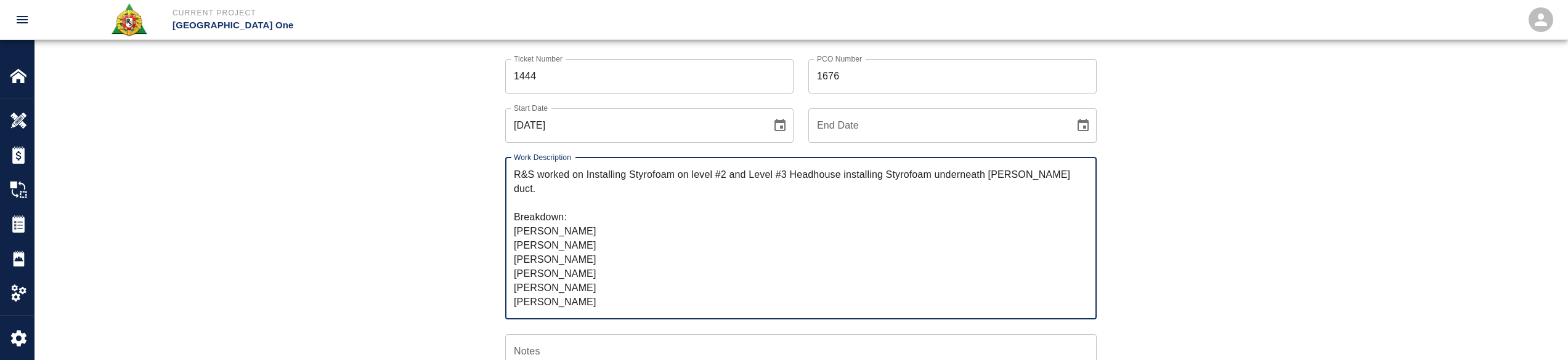
click at [576, 217] on textarea "R&S worked on Installing Styrofoam on level #2 and Level #3 Headhouse installin…" at bounding box center [800, 238] width 574 height 142
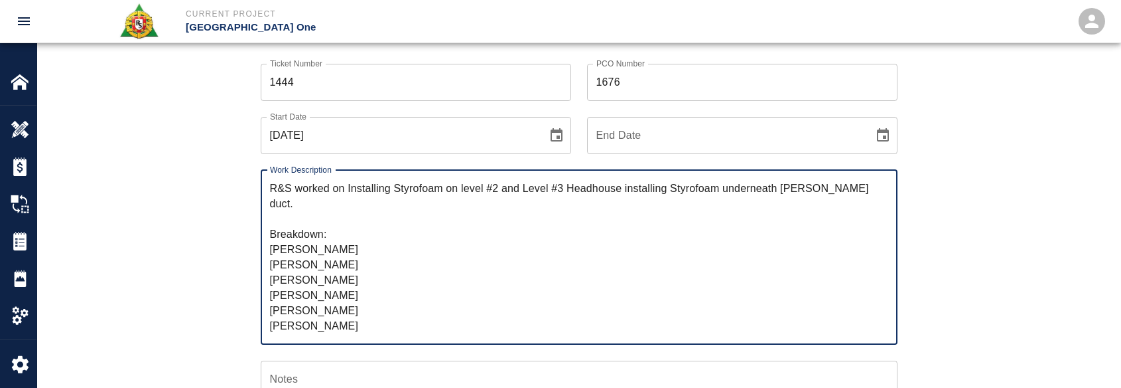
click at [641, 248] on textarea "R&S worked on Installing Styrofoam on level #2 and Level #3 Headhouse installin…" at bounding box center [579, 256] width 618 height 153
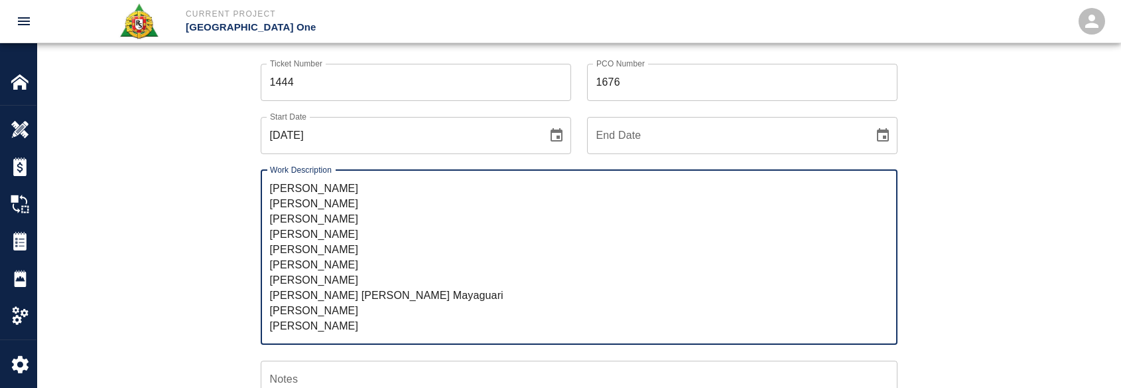
scroll to position [76, 0]
click at [382, 308] on textarea "R&S worked on Installing Styrofoam on level #2 and Level #3 Headhouse installin…" at bounding box center [579, 256] width 618 height 153
click at [349, 328] on textarea "R&S worked on Installing Styrofoam on level #2 and Level #3 Headhouse installin…" at bounding box center [579, 256] width 618 height 153
click at [417, 289] on textarea "R&S worked on Installing Styrofoam on level #2 and Level #3 Headhouse installin…" at bounding box center [579, 256] width 618 height 153
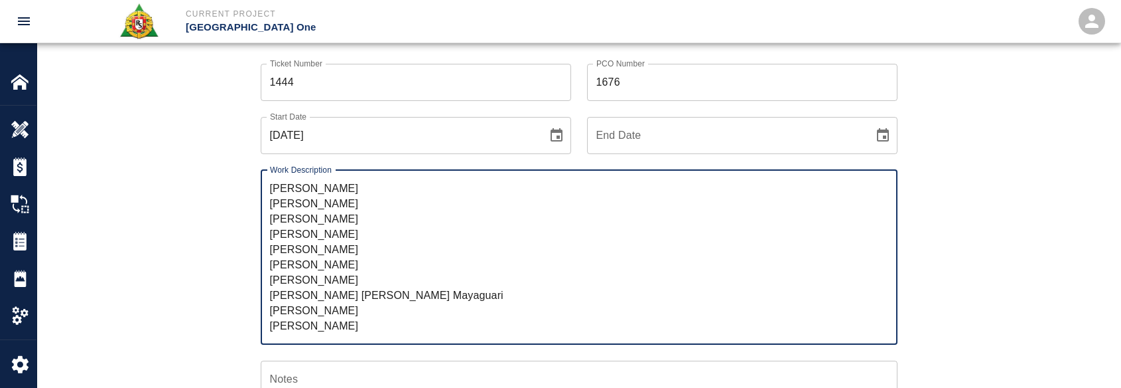
scroll to position [0, 0]
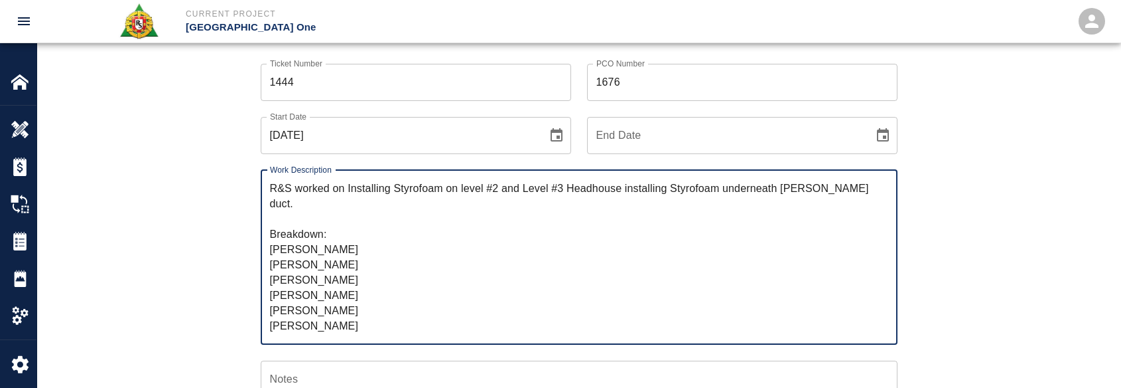
click at [371, 246] on textarea "R&S worked on Installing Styrofoam on level #2 and Level #3 Headhouse installin…" at bounding box center [579, 256] width 618 height 153
click at [368, 269] on textarea "R&S worked on Installing Styrofoam on level #2 and Level #3 Headhouse installin…" at bounding box center [579, 256] width 618 height 153
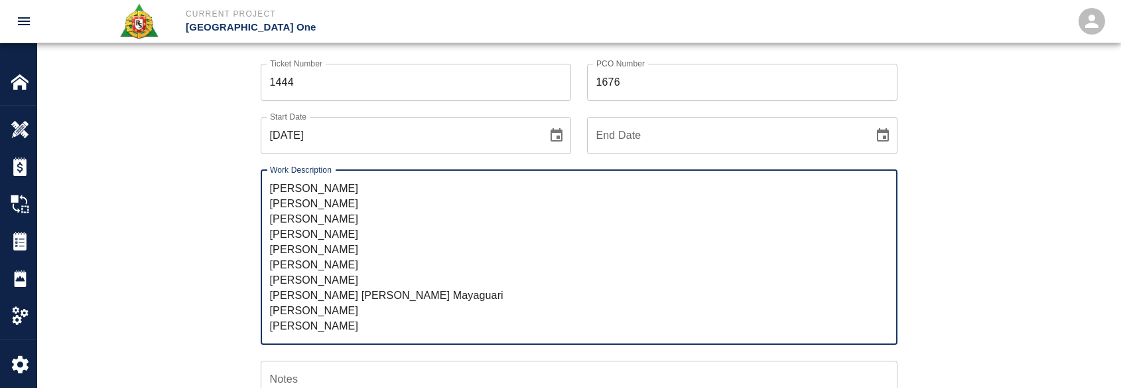
click at [376, 223] on textarea "R&S worked on Installing Styrofoam on level #2 and Level #3 Headhouse installin…" at bounding box center [579, 256] width 618 height 153
click at [375, 231] on textarea "R&S worked on Installing Styrofoam on level #2 and Level #3 Headhouse installin…" at bounding box center [579, 256] width 618 height 153
click at [375, 248] on textarea "R&S worked on Installing Styrofoam on level #2 and Level #3 Headhouse installin…" at bounding box center [579, 256] width 618 height 153
click at [377, 268] on textarea "R&S worked on Installing Styrofoam on level #2 and Level #3 Headhouse installin…" at bounding box center [579, 256] width 618 height 153
click at [372, 279] on textarea "R&S worked on Installing Styrofoam on level #2 and Level #3 Headhouse installin…" at bounding box center [579, 256] width 618 height 153
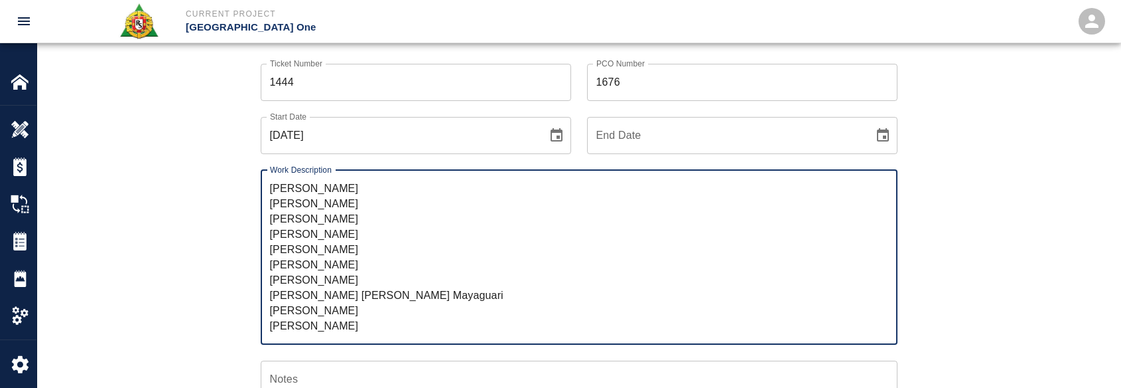
click at [375, 293] on textarea "R&S worked on Installing Styrofoam on level #2 and Level #3 Headhouse installin…" at bounding box center [579, 256] width 618 height 153
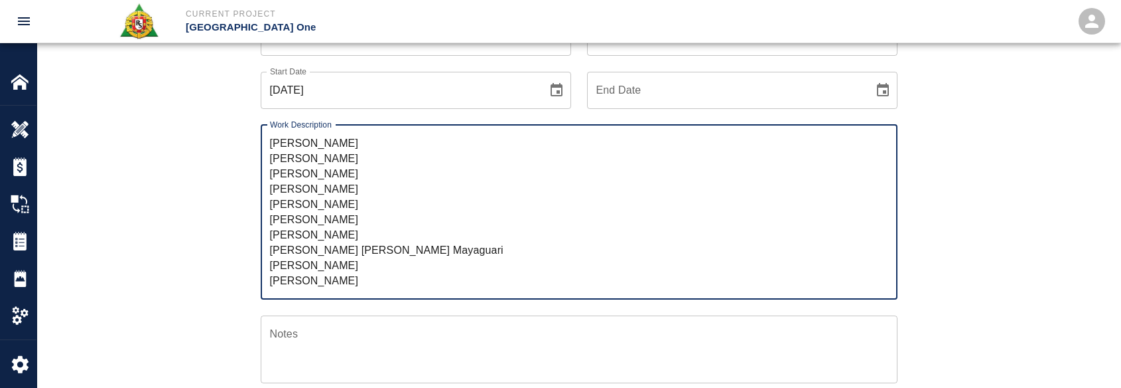
scroll to position [153, 0]
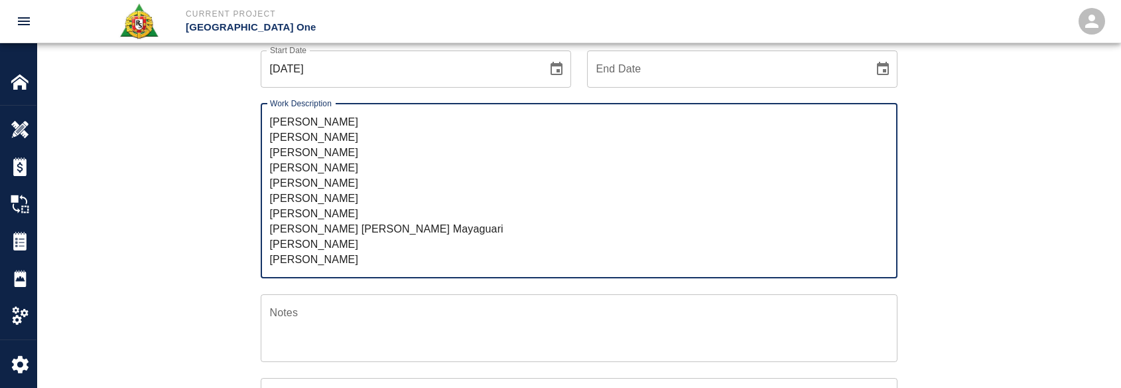
click at [381, 253] on textarea "R&S worked on Installing Styrofoam on level #2 and Level #3 Headhouse installin…" at bounding box center [579, 190] width 618 height 153
drag, startPoint x: 360, startPoint y: 258, endPoint x: 246, endPoint y: 253, distance: 114.9
click at [246, 253] on div "Work Description R&S worked on Installing Styrofoam on level #2 and Level #3 He…" at bounding box center [571, 183] width 653 height 190
type textarea "R&S worked on Installing Styrofoam on level #2 and Level #3 Headhouse installin…"
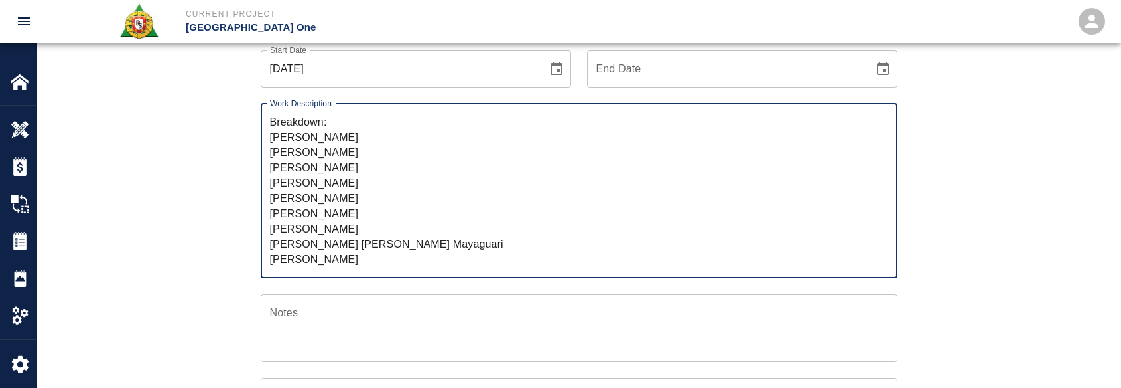
scroll to position [0, 0]
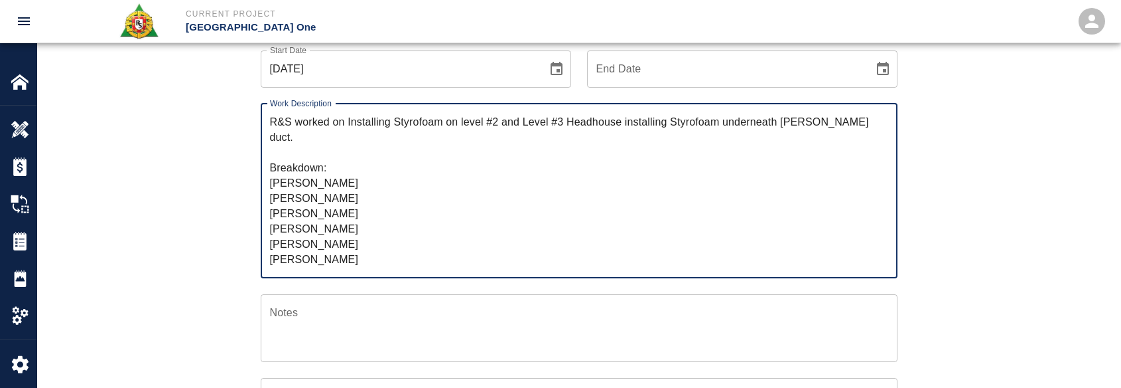
drag, startPoint x: 341, startPoint y: 257, endPoint x: 257, endPoint y: 80, distance: 195.3
click at [257, 80] on div "Ticket Number 1444 Ticket Number PCO Number 1676 PCO Number Start Date 10/13/20…" at bounding box center [571, 300] width 653 height 638
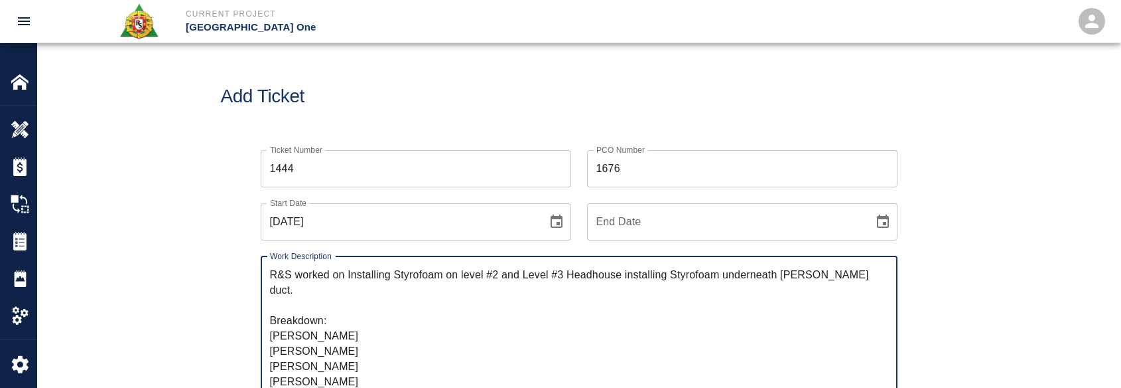
drag, startPoint x: 209, startPoint y: 140, endPoint x: 211, endPoint y: 133, distance: 6.9
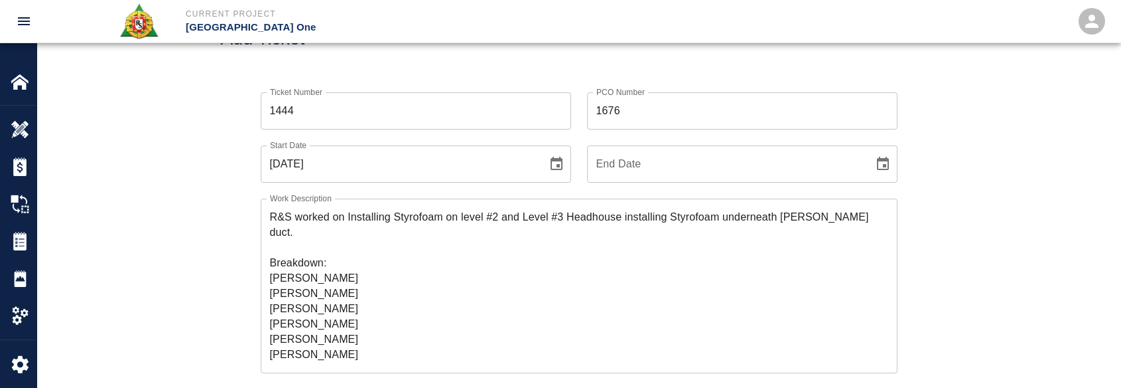
scroll to position [199, 0]
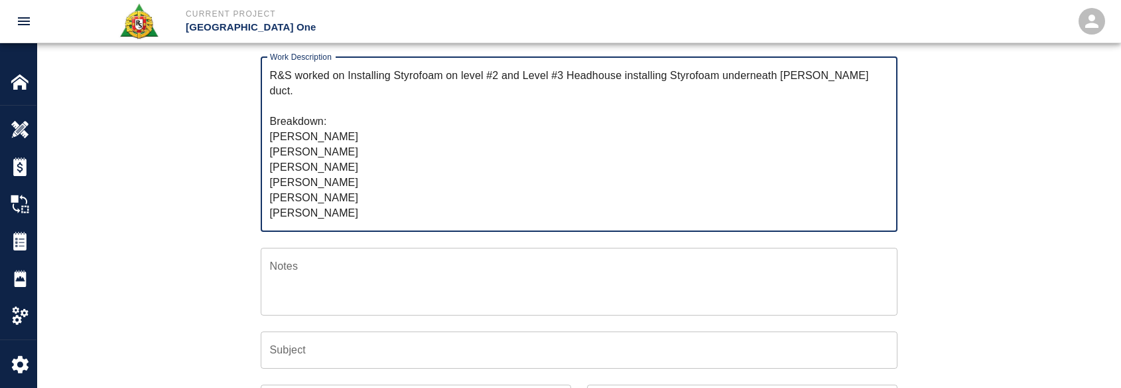
drag, startPoint x: 356, startPoint y: 91, endPoint x: 348, endPoint y: 79, distance: 14.0
click at [348, 79] on textarea "R&S worked on Installing Styrofoam on level #2 and Level #3 Headhouse installin…" at bounding box center [579, 144] width 618 height 153
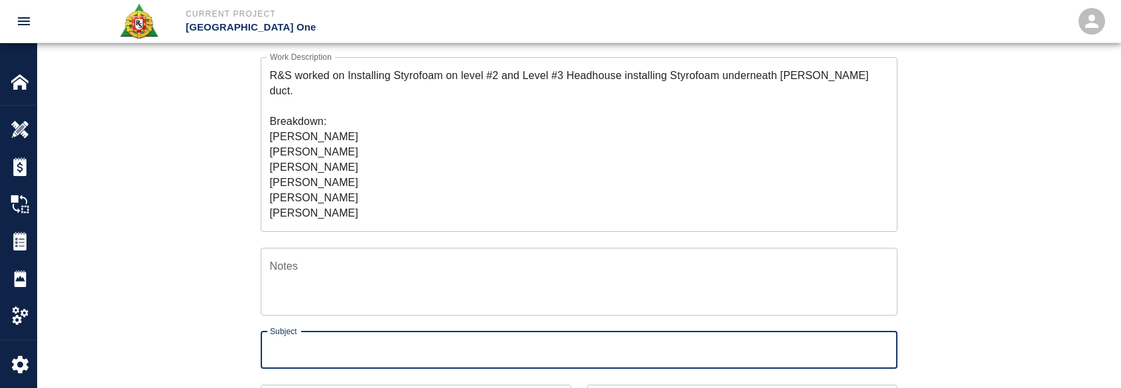
drag, startPoint x: 285, startPoint y: 366, endPoint x: 285, endPoint y: 352, distance: 14.6
click at [285, 366] on input "Subject" at bounding box center [579, 349] width 637 height 37
paste input "Installing Styrofoam on level #2 and Level #3 Headhouse installing Styrofoam un…"
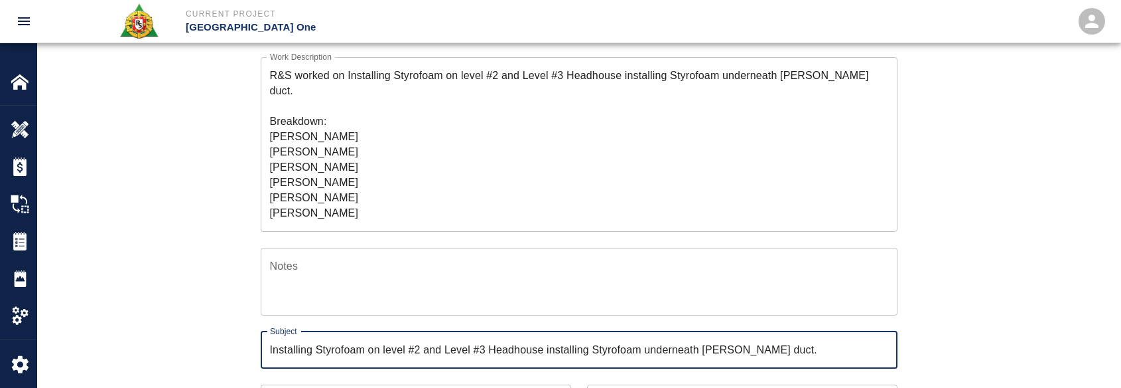
type input "Installing Styrofoam on level #2 and Level #3 Headhouse installing Styrofoam un…"
click at [230, 231] on div "Ticket Number 1444 Ticket Number PCO Number 1676 PCO Number Start Date 10/13/20…" at bounding box center [579, 254] width 717 height 638
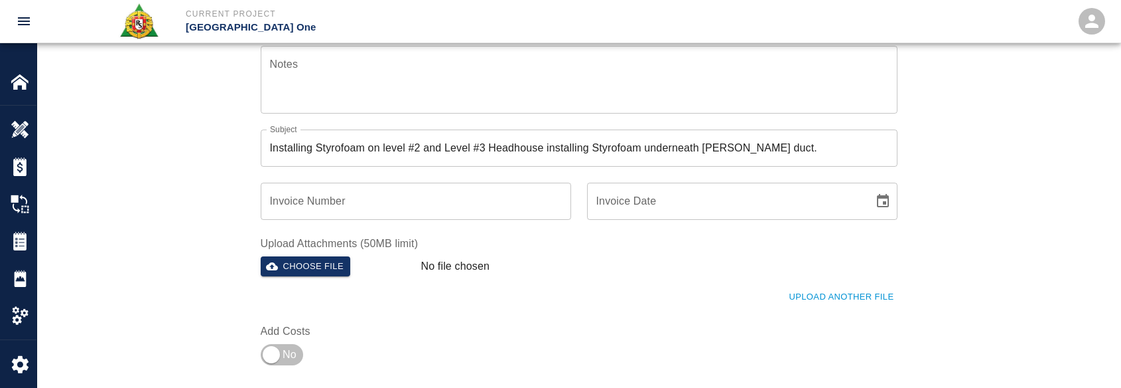
scroll to position [464, 0]
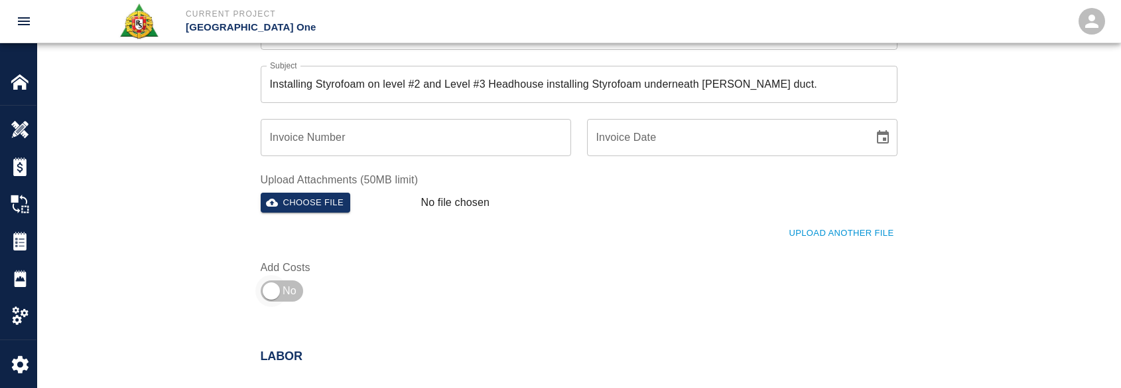
click at [262, 279] on input "checkbox" at bounding box center [272, 291] width 96 height 32
checkbox input "true"
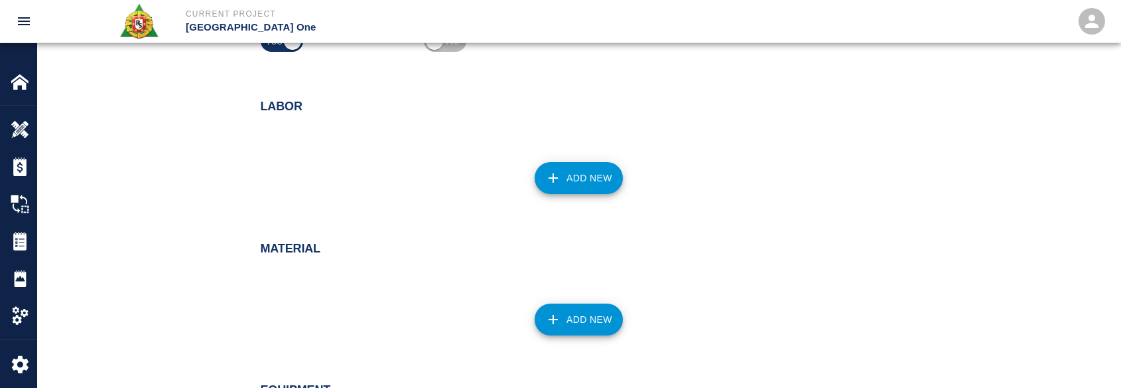
scroll to position [730, 0]
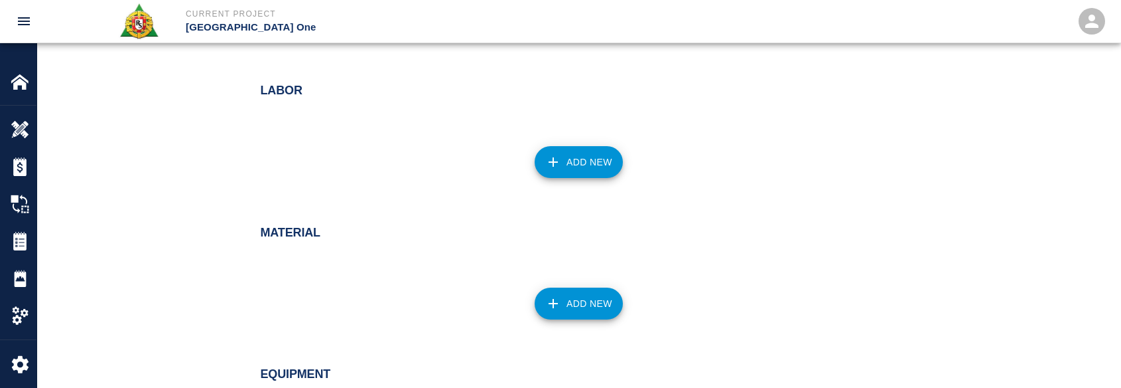
click at [593, 157] on button "Add New" at bounding box center [579, 162] width 88 height 32
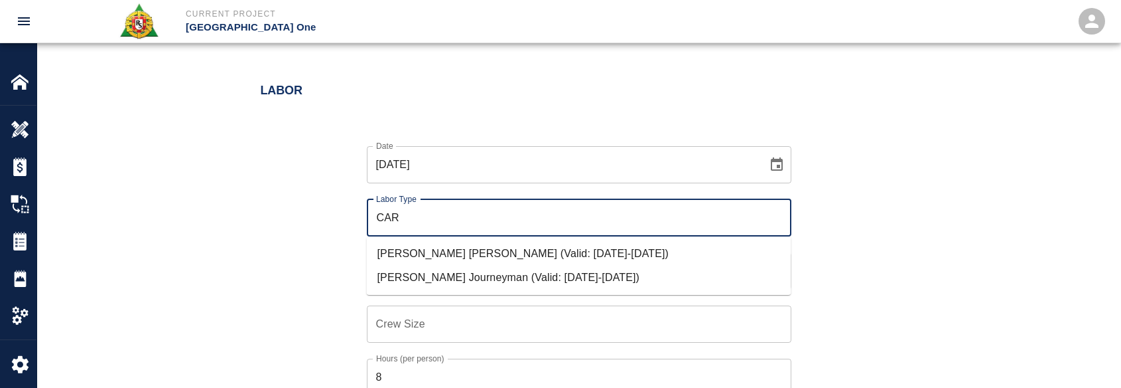
click at [462, 279] on li "Carpenter Journeyman (Valid: 07/01/2024-10/31/2025)" at bounding box center [579, 277] width 425 height 24
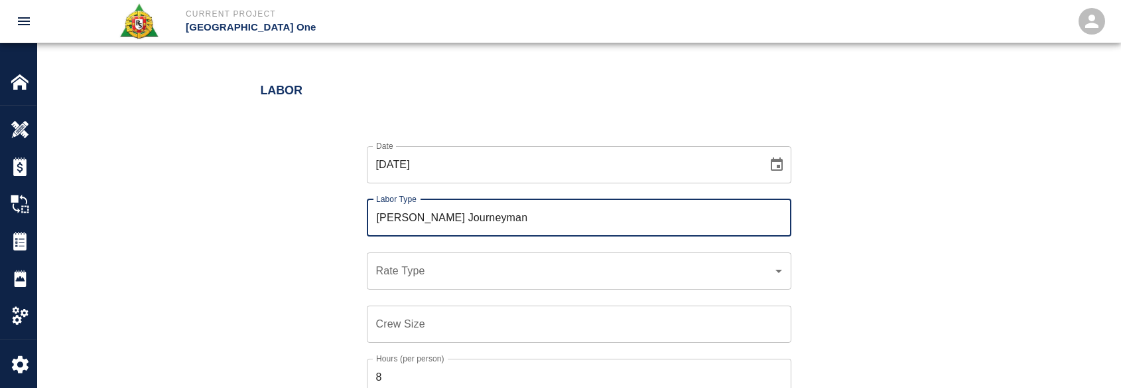
type input "Carpenter Journeyman"
click at [455, 279] on div "​ Rate Type" at bounding box center [579, 270] width 425 height 37
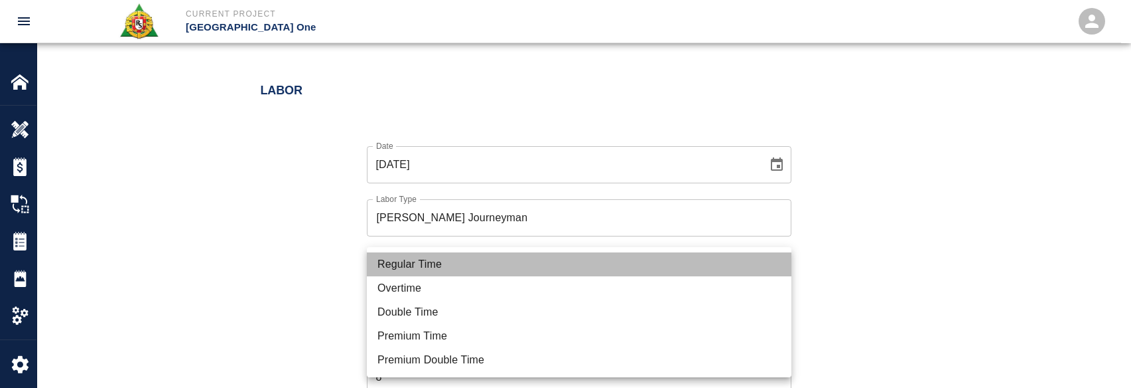
click at [428, 259] on li "Regular Time" at bounding box center [579, 264] width 425 height 24
type input "rate_rt"
type input "141.20"
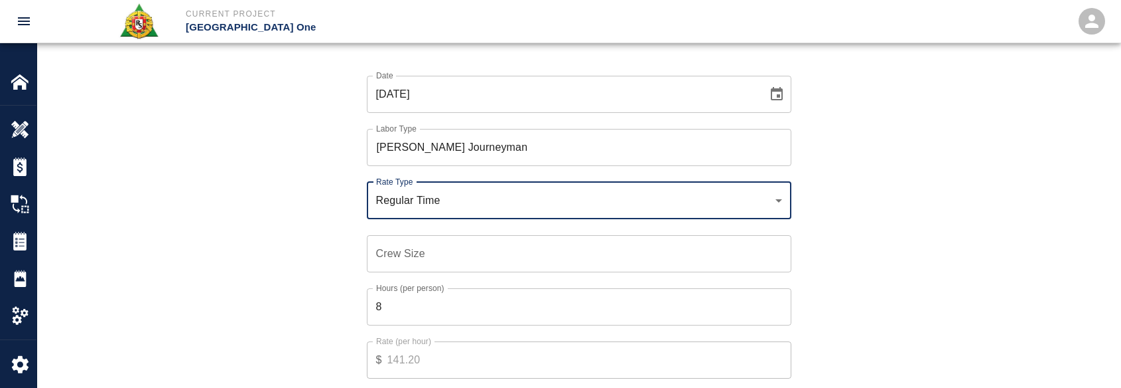
scroll to position [863, 0]
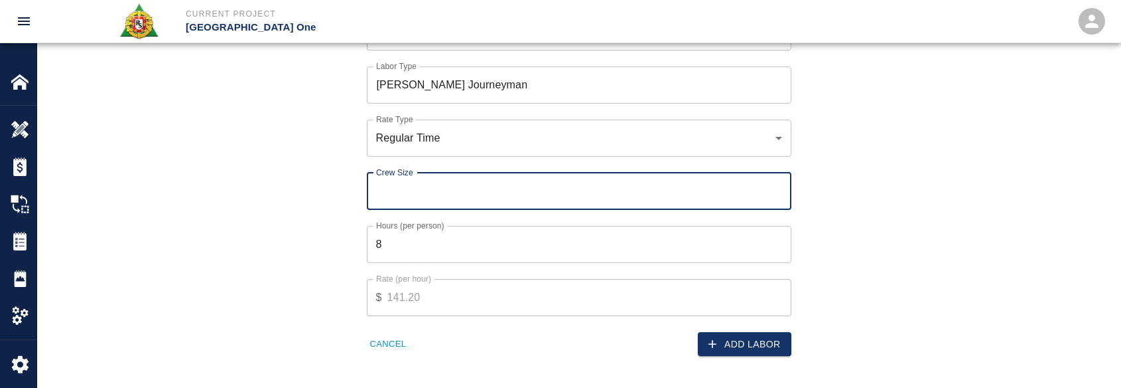
click at [445, 175] on input "Crew Size" at bounding box center [579, 191] width 425 height 37
type input "8"
click at [753, 330] on div "Add Labor" at bounding box center [681, 336] width 220 height 40
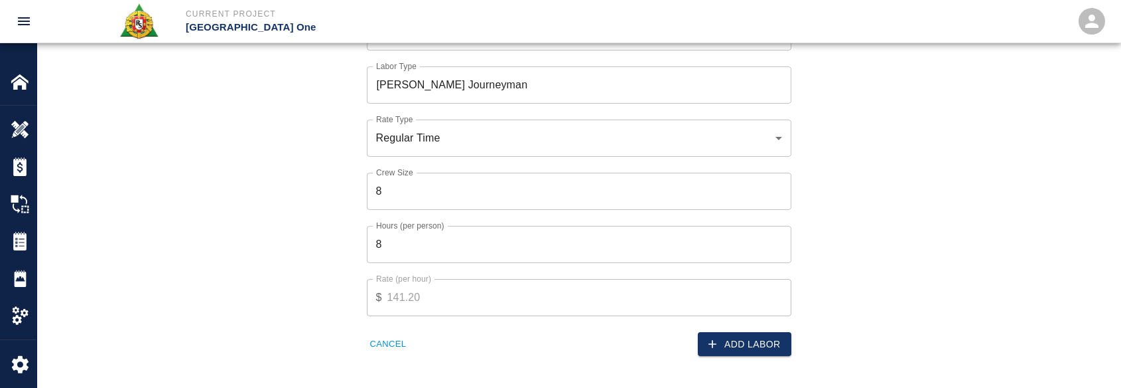
drag, startPoint x: 731, startPoint y: 349, endPoint x: 718, endPoint y: 288, distance: 62.3
click at [730, 349] on button "Add Labor" at bounding box center [745, 344] width 94 height 25
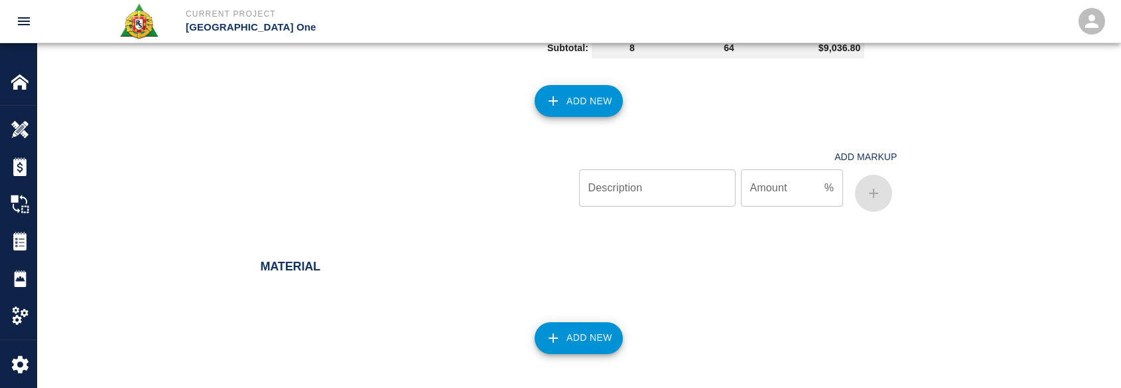
scroll to position [821, 0]
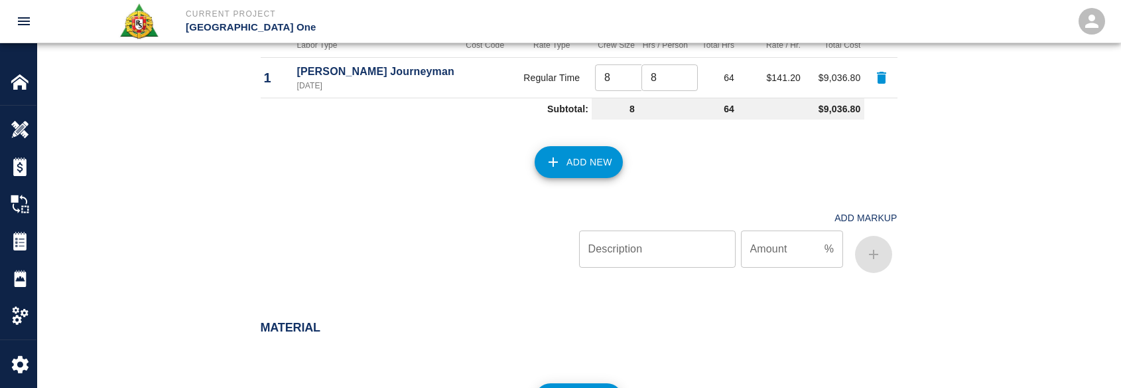
click at [601, 162] on button "Add New" at bounding box center [579, 162] width 88 height 32
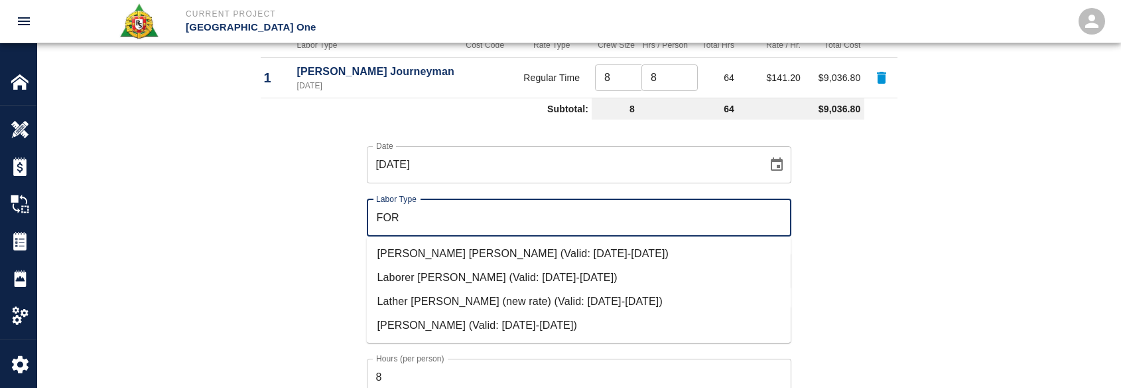
click at [466, 251] on li "Carpenter Foreman (Valid: 07/01/2024-10/31/2025)" at bounding box center [579, 254] width 425 height 24
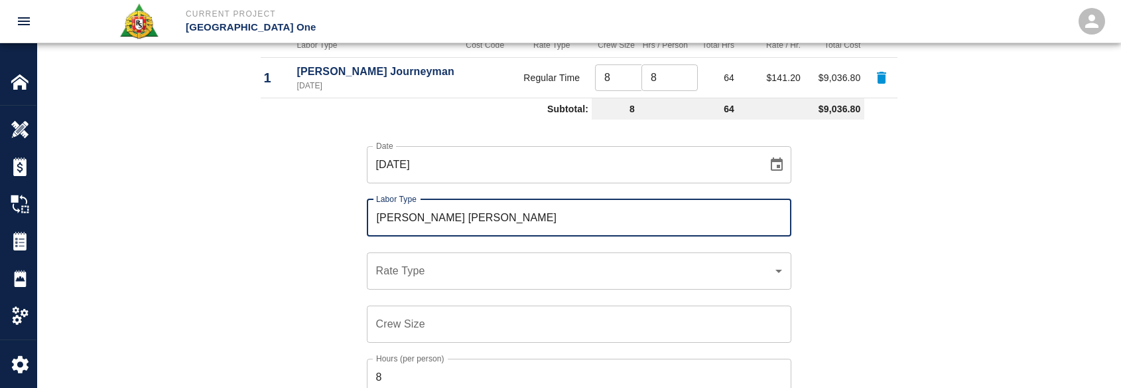
type input "Carpenter Foreman"
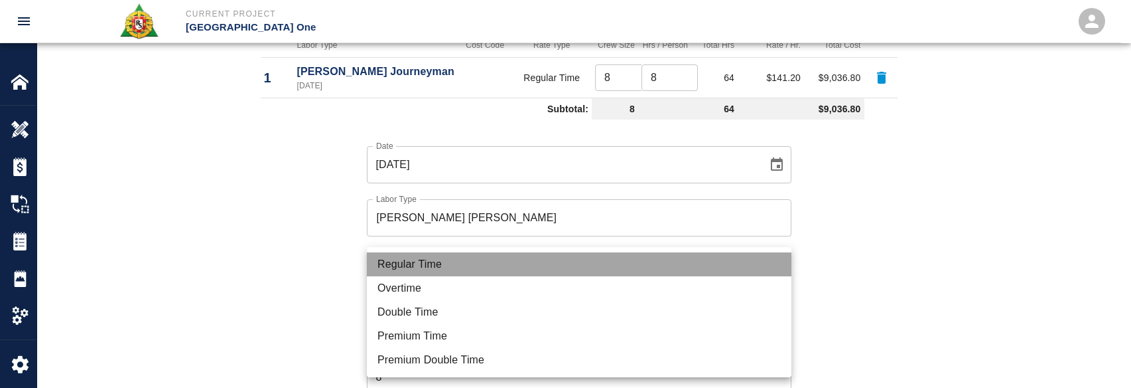
click at [417, 263] on li "Regular Time" at bounding box center [579, 264] width 425 height 24
type input "rate_rt"
type input "148.66"
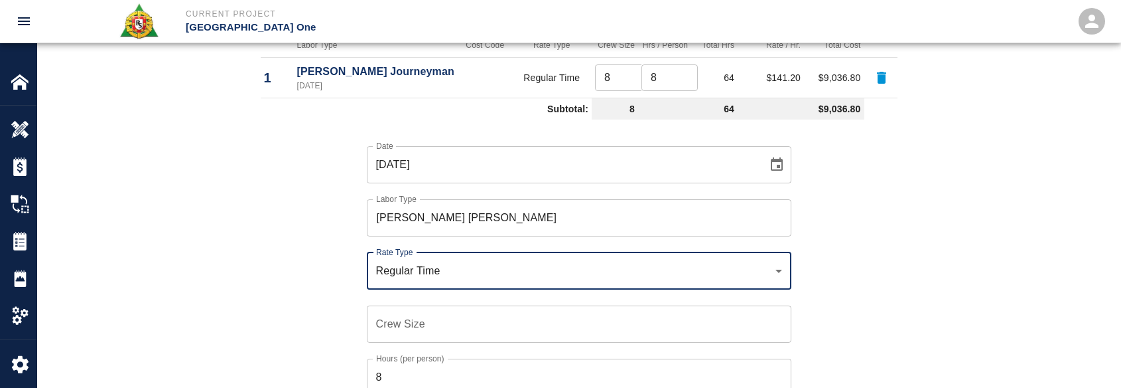
click at [414, 307] on div "Crew Size Crew Size" at bounding box center [579, 323] width 425 height 37
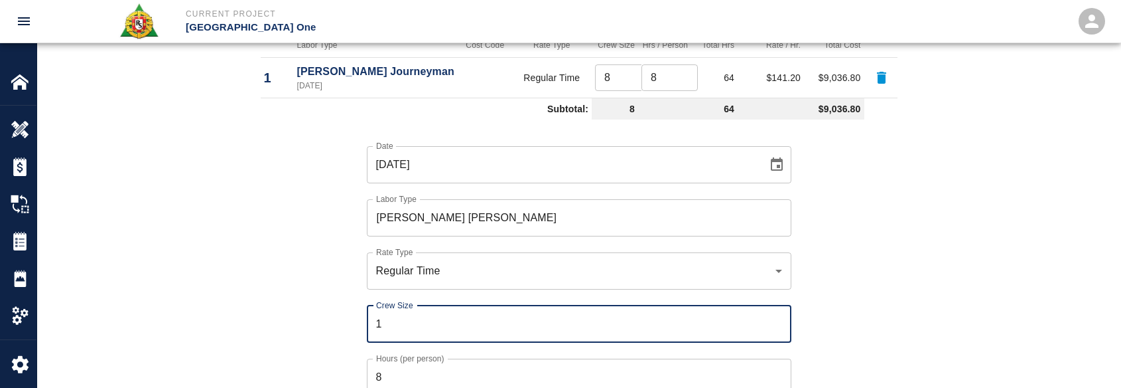
type input "1"
click at [352, 334] on div "Crew Size 1 Crew Size" at bounding box center [571, 315] width 441 height 53
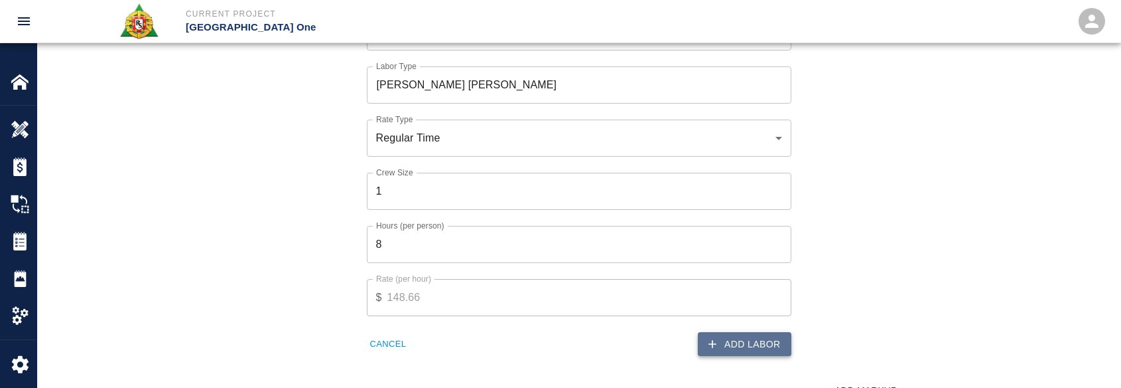
click at [752, 332] on button "Add Labor" at bounding box center [745, 344] width 94 height 25
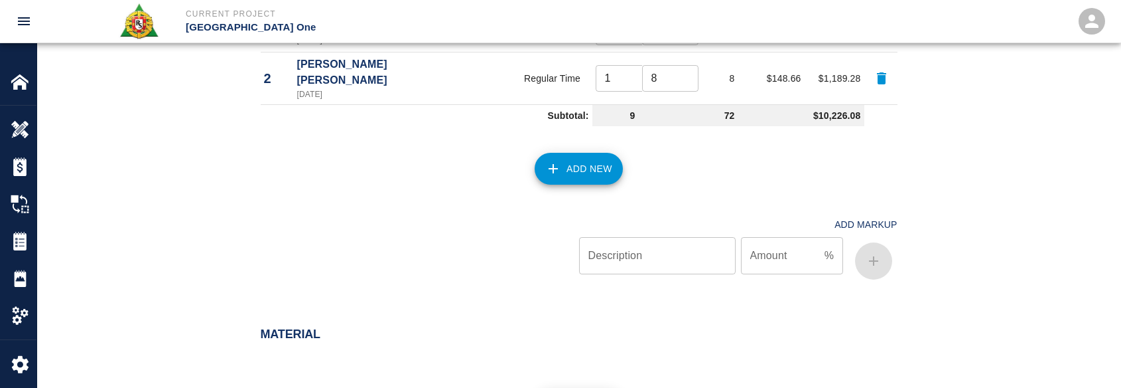
scroll to position [862, 0]
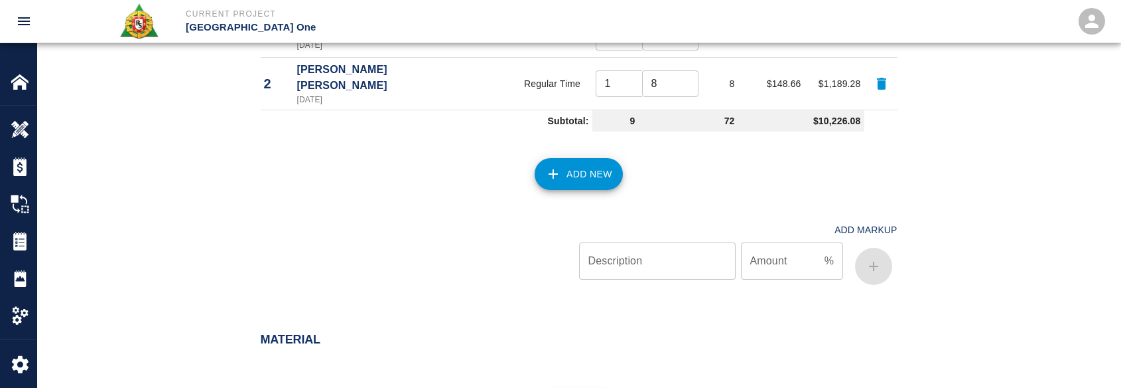
click at [597, 158] on button "Add New" at bounding box center [579, 174] width 88 height 32
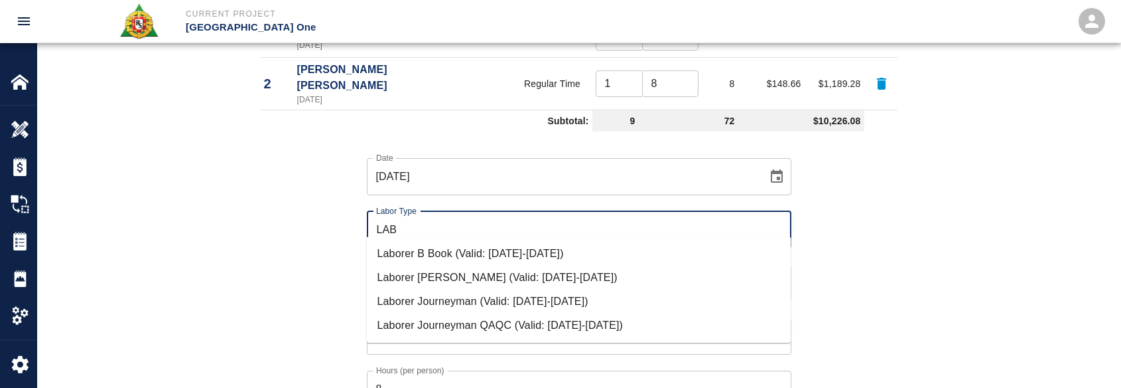
click at [462, 291] on ul "Laborer B Book (Valid: 07/01/2024-10/31/2025) Laborer Foreman (Valid: 07/01/202…" at bounding box center [579, 289] width 425 height 106
click at [456, 304] on li "Laborer Journeyman (Valid: 07/01/2024-10/31/2025)" at bounding box center [579, 301] width 425 height 24
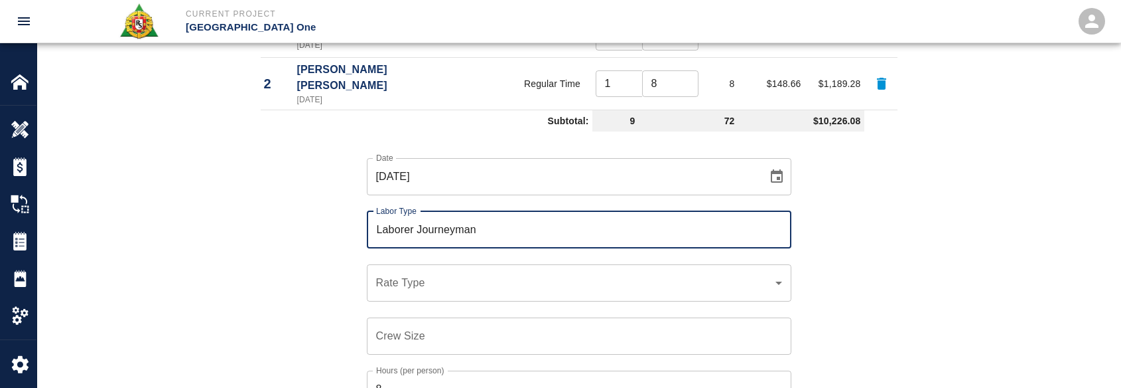
type input "Laborer Journeyman"
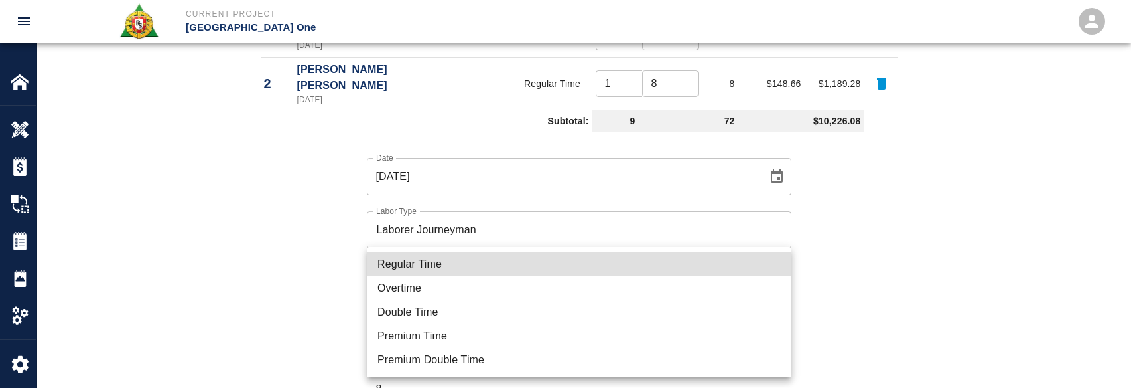
click at [435, 270] on li "Regular Time" at bounding box center [579, 264] width 425 height 24
type input "rate_rt"
type input "97.06"
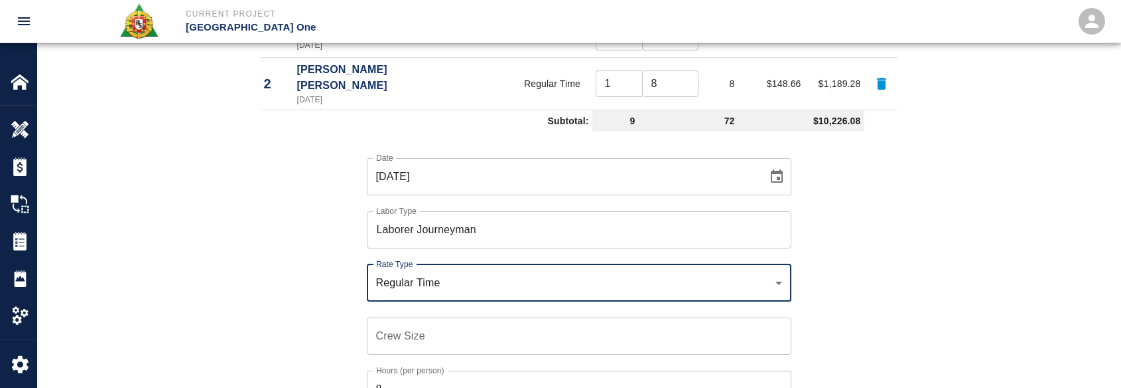
scroll to position [928, 0]
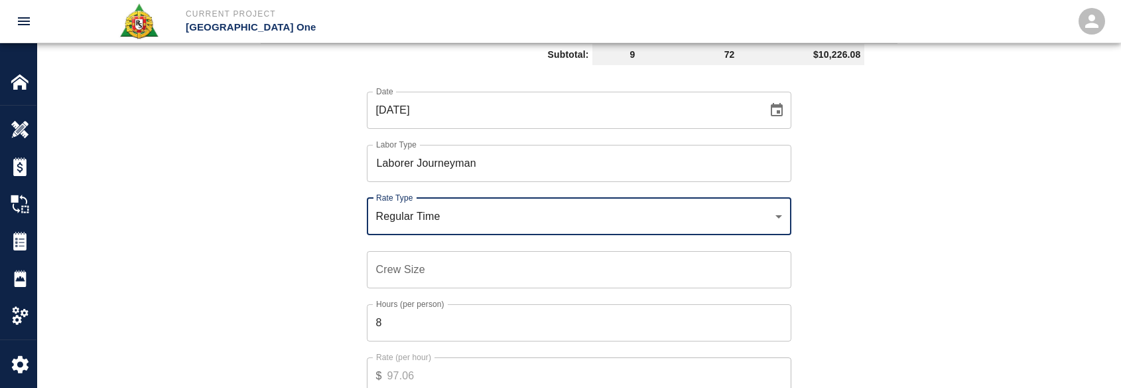
click at [433, 269] on input "Crew Size" at bounding box center [579, 269] width 425 height 37
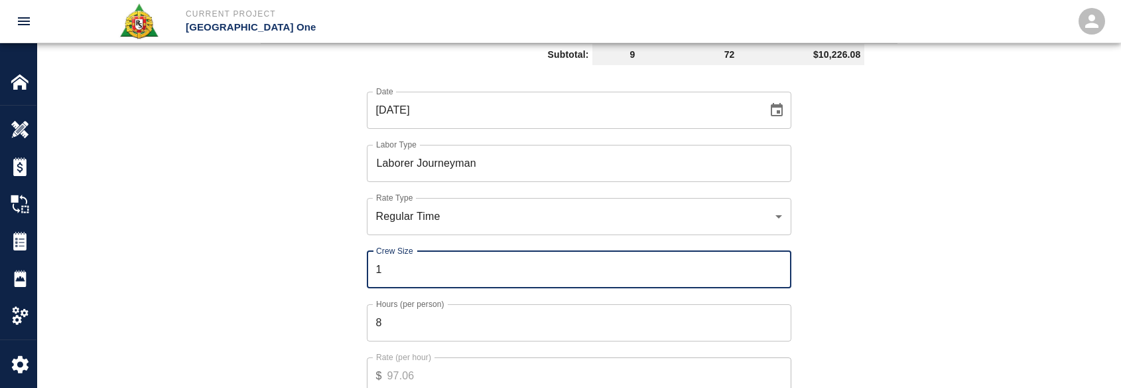
type input "1"
click at [390, 315] on input "8" at bounding box center [579, 322] width 425 height 37
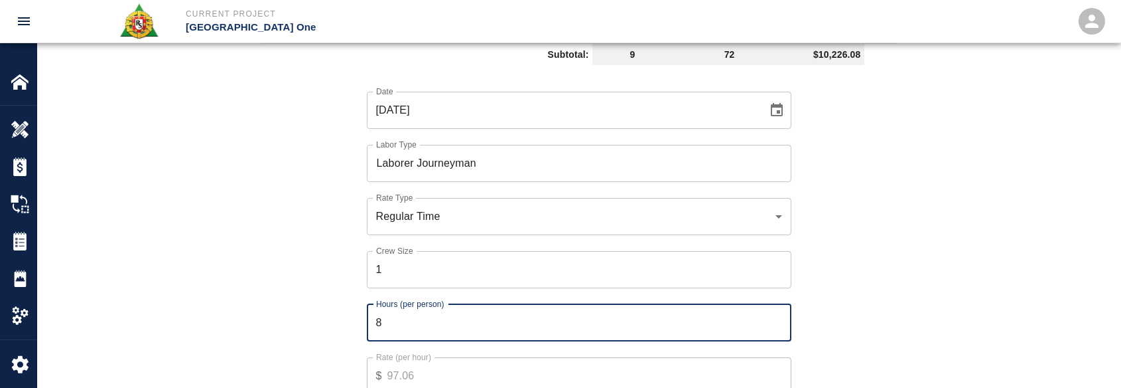
click at [334, 237] on div "Date 10/13/2025 Date Labor Type Laborer Journeyman Labor Type Rate Type Regular…" at bounding box center [571, 252] width 653 height 364
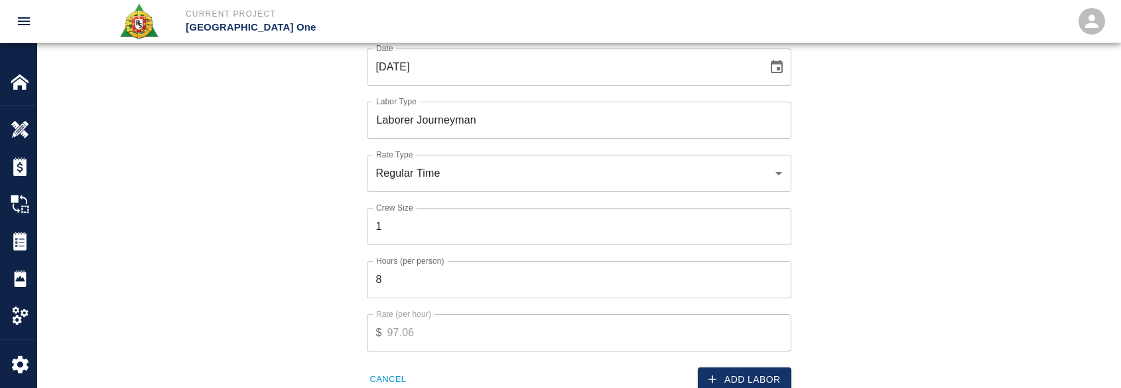
scroll to position [995, 0]
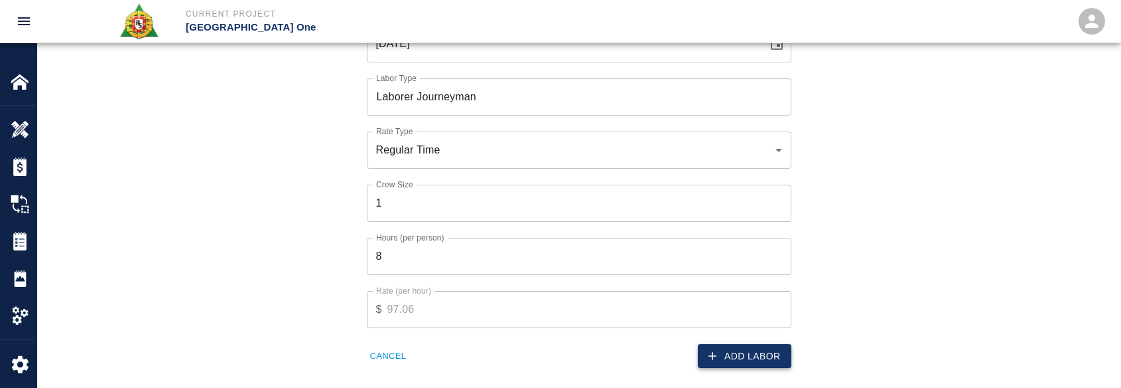
click at [726, 351] on button "Add Labor" at bounding box center [745, 356] width 94 height 25
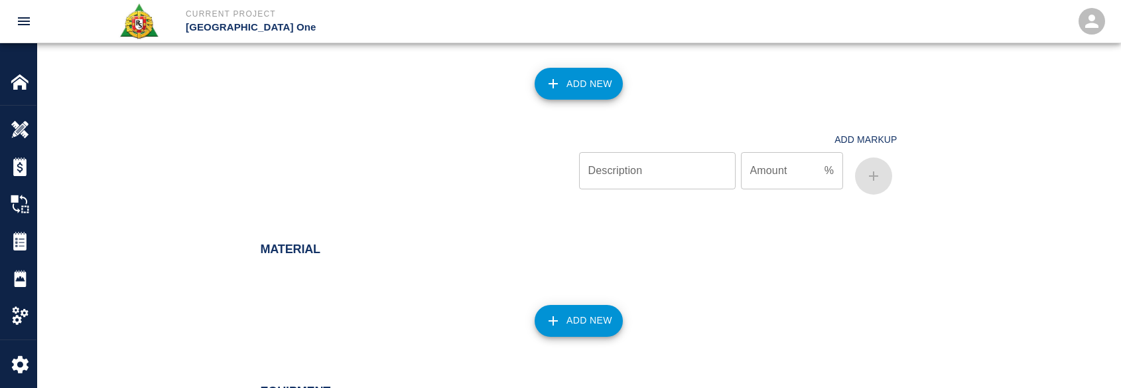
scroll to position [969, 0]
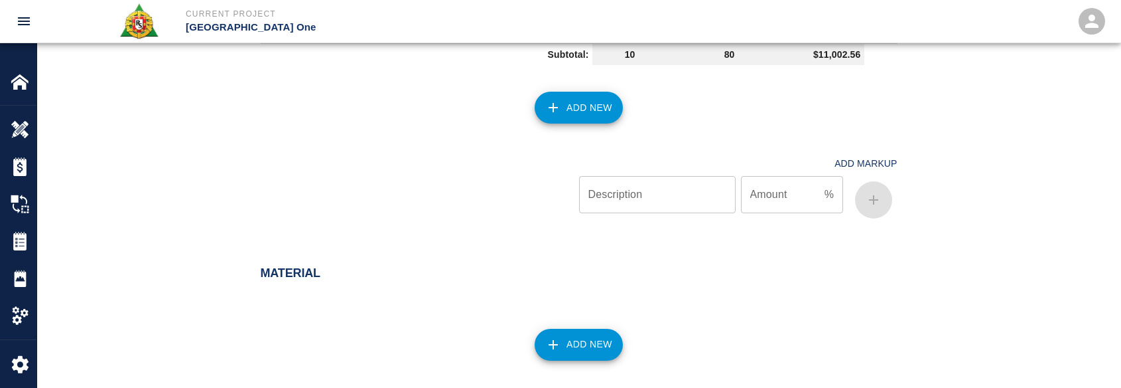
drag, startPoint x: 595, startPoint y: 98, endPoint x: 584, endPoint y: 106, distance: 13.3
click at [584, 106] on button "Add New" at bounding box center [579, 108] width 88 height 32
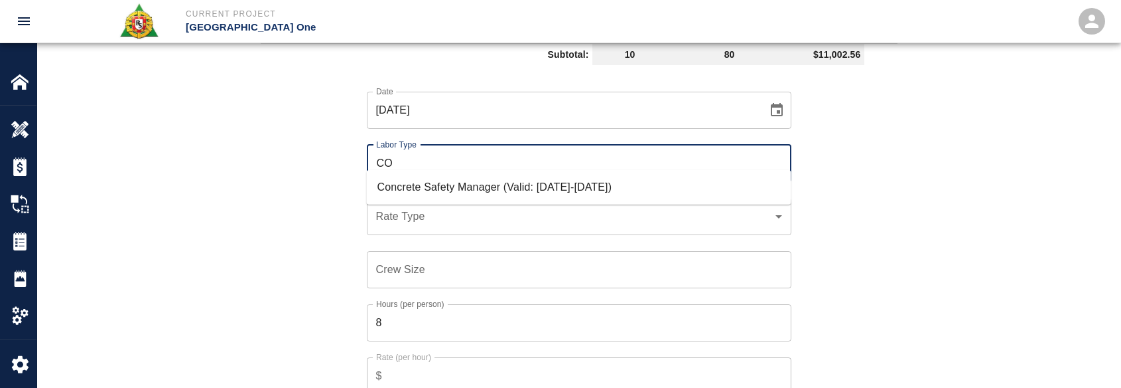
click at [512, 184] on li "Concrete Safety Manager (Valid: 01/01/2025-01/01/2026)" at bounding box center [579, 187] width 425 height 24
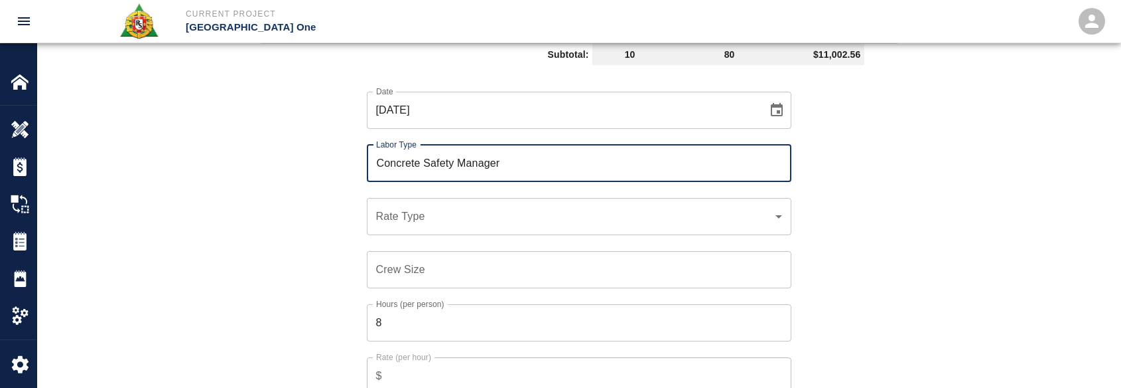
type input "Concrete Safety Manager"
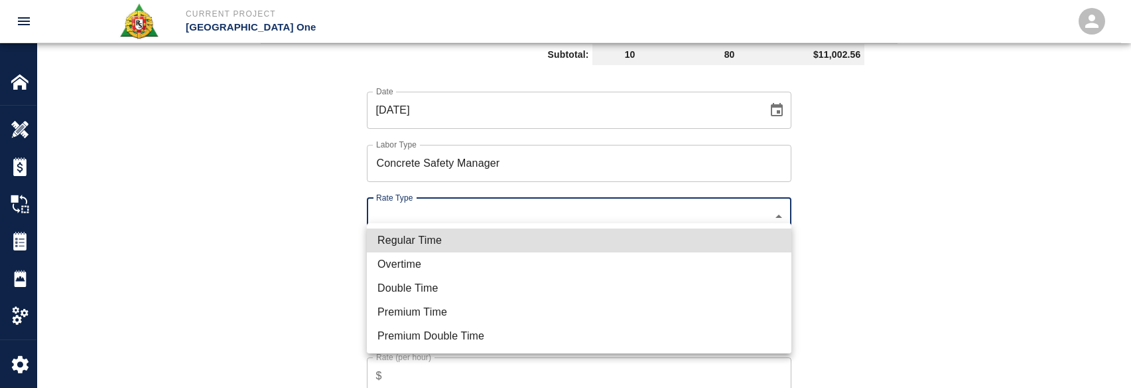
click at [425, 242] on li "Regular Time" at bounding box center [579, 240] width 425 height 24
type input "rate_rt"
type input "100.05"
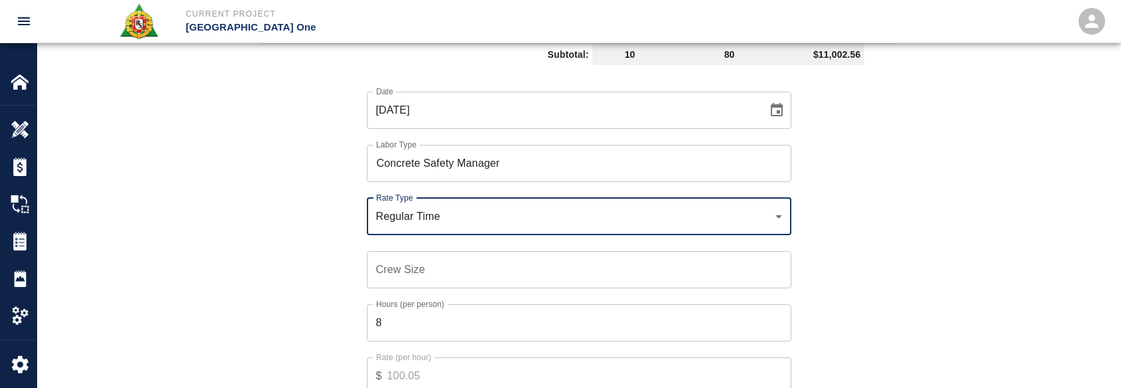
click at [422, 257] on input "Crew Size" at bounding box center [579, 269] width 425 height 37
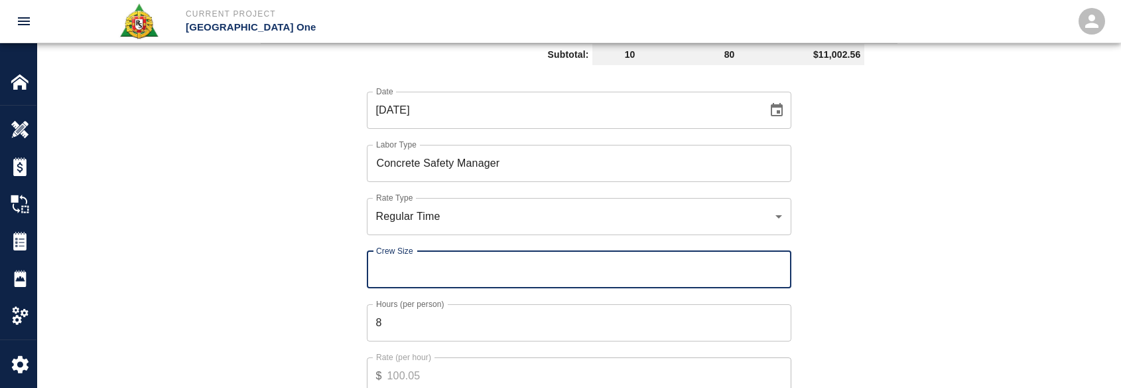
click at [379, 318] on input "8" at bounding box center [579, 322] width 425 height 37
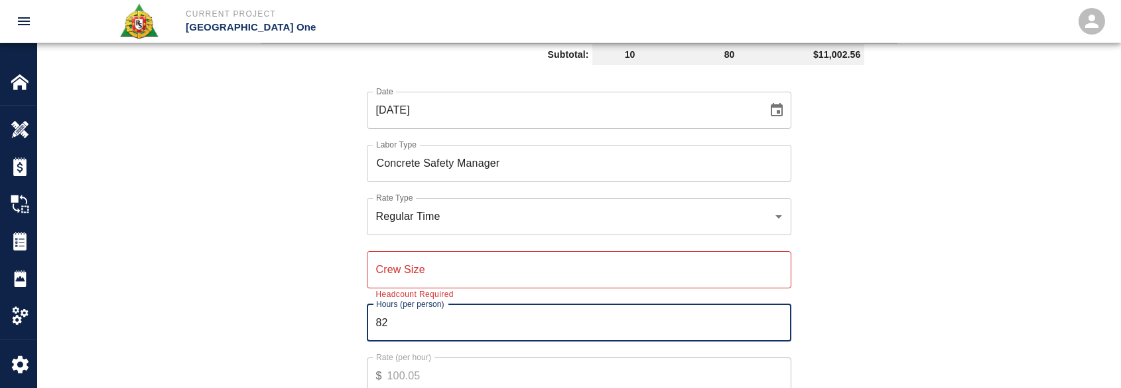
type input "8"
type input "2"
drag, startPoint x: 395, startPoint y: 240, endPoint x: 394, endPoint y: 265, distance: 24.6
click at [396, 251] on div "Crew Size Crew Size Headcount Required" at bounding box center [579, 269] width 425 height 37
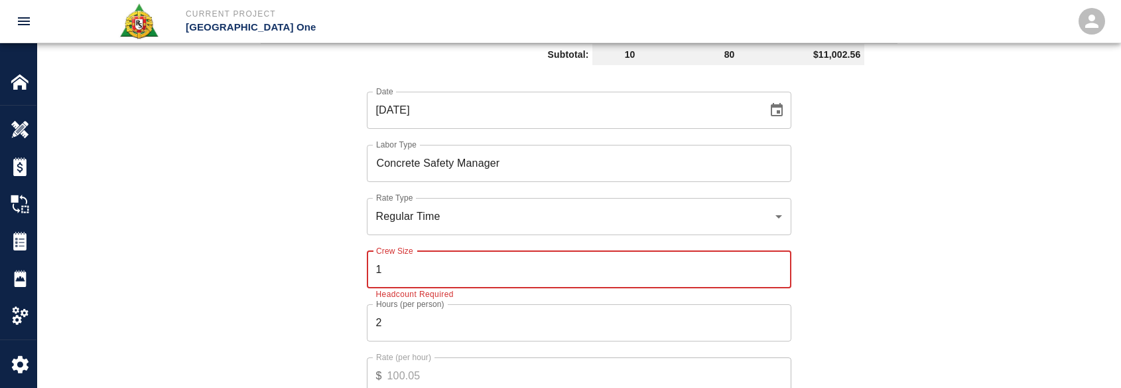
type input "1"
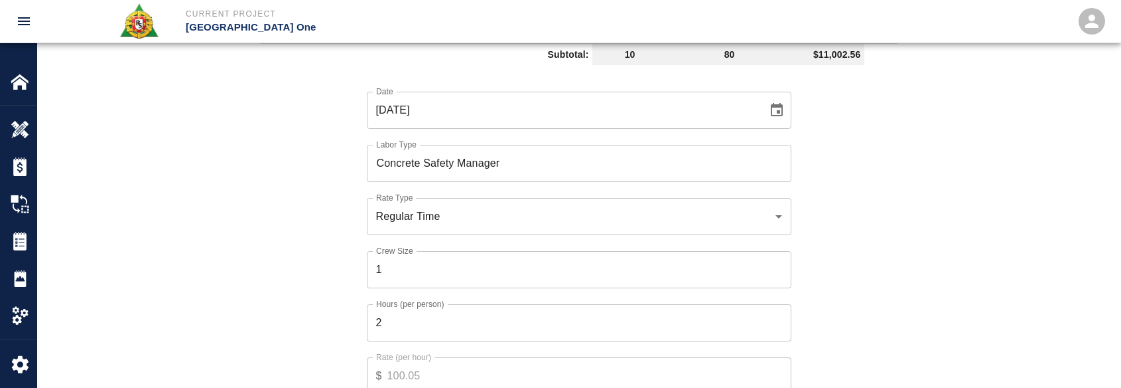
click at [321, 300] on div "Date 10/13/2025 Date Labor Type Concrete Safety Manager Labor Type Rate Type Re…" at bounding box center [571, 252] width 653 height 364
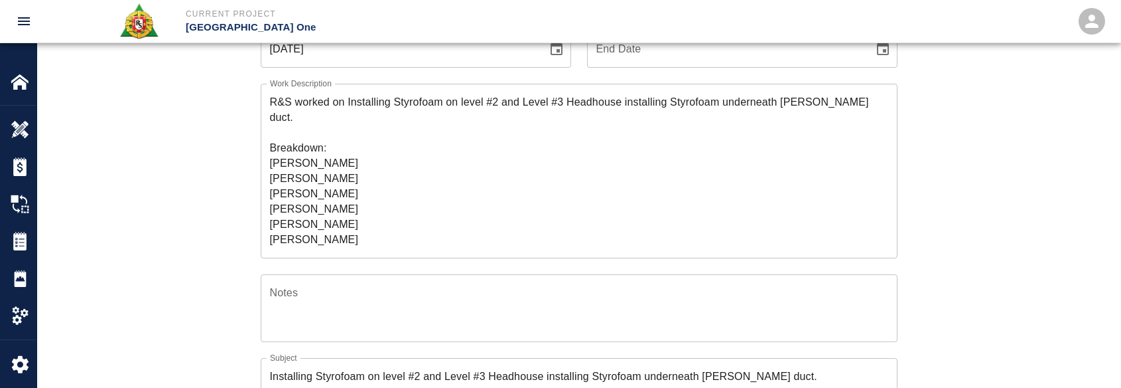
scroll to position [106, 0]
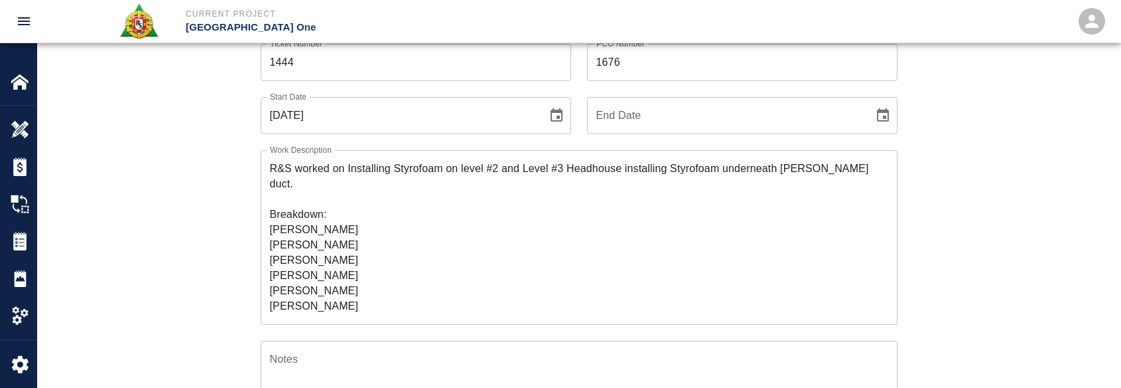
click at [376, 200] on textarea "R&S worked on Installing Styrofoam on level #2 and Level #3 Headhouse installin…" at bounding box center [579, 237] width 618 height 153
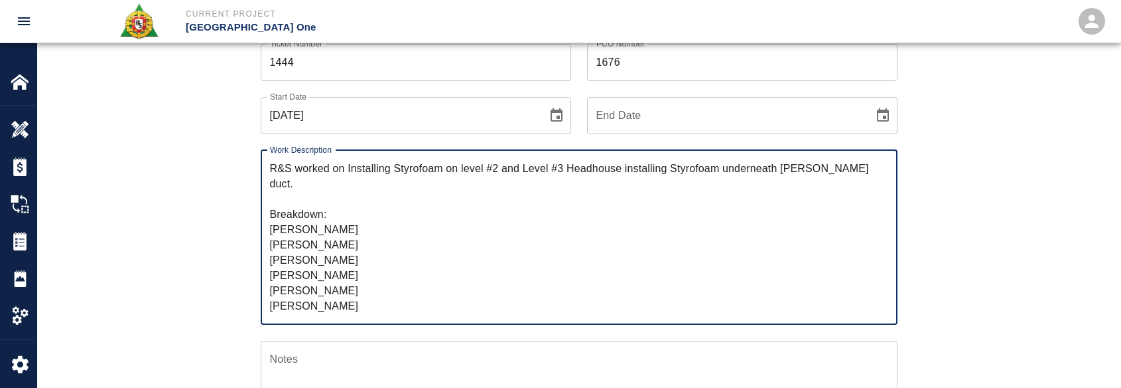
scroll to position [40, 0]
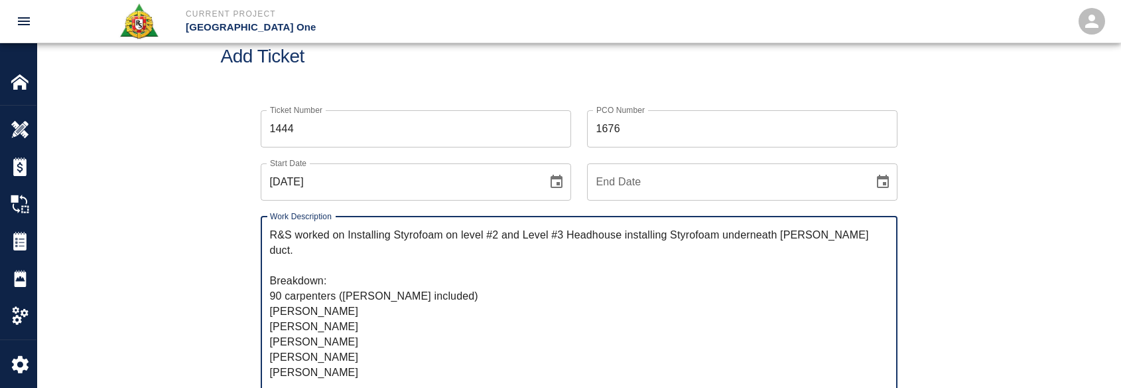
click at [282, 279] on textarea "R&S worked on Installing Styrofoam on level #2 and Level #3 Headhouse installin…" at bounding box center [579, 303] width 618 height 153
click at [333, 283] on textarea "R&S worked on Installing Styrofoam on level #2 and Level #3 Headhouse installin…" at bounding box center [579, 303] width 618 height 153
click at [484, 279] on textarea "R&S worked on Installing Styrofoam on level #2 and Level #3 Headhouse installin…" at bounding box center [579, 303] width 618 height 153
click at [479, 280] on textarea "R&S worked on Installing Styrofoam on level #2 and Level #3 Headhouse installin…" at bounding box center [579, 303] width 618 height 153
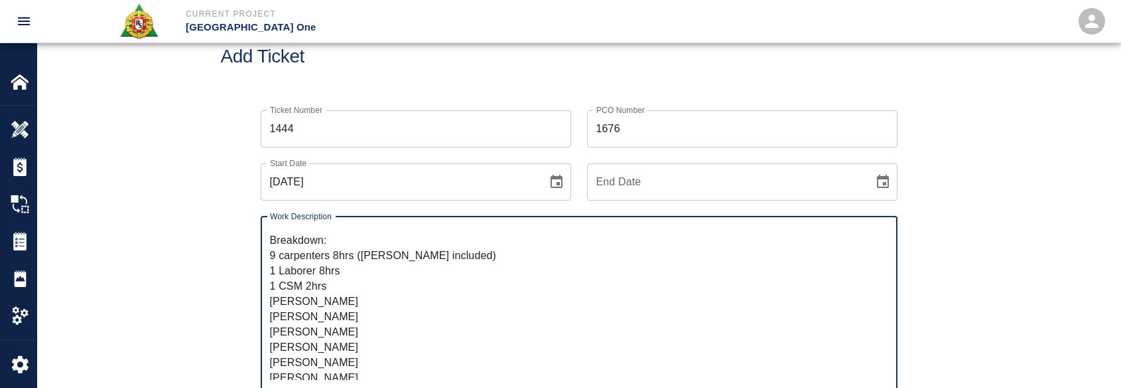
scroll to position [0, 0]
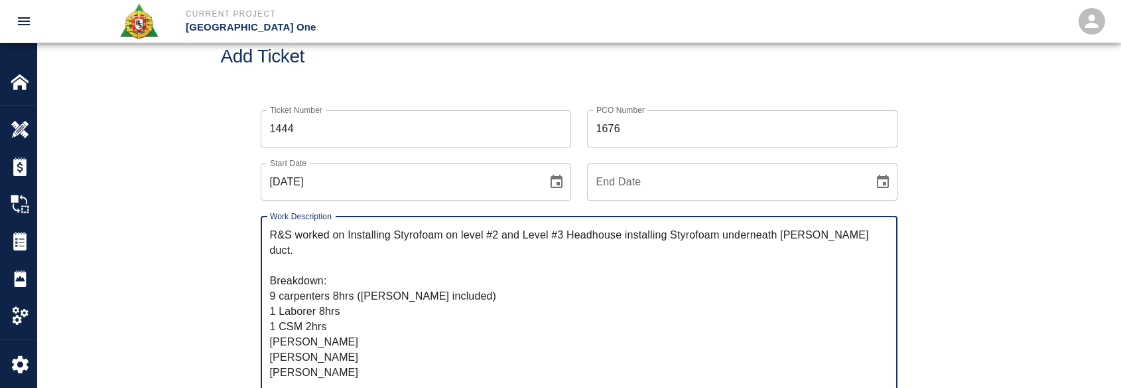
drag, startPoint x: 372, startPoint y: 313, endPoint x: 238, endPoint y: 285, distance: 137.4
click at [313, 261] on textarea "R&S worked on Installing Styrofoam on level #2 and Level #3 Headhouse installin…" at bounding box center [579, 303] width 618 height 153
click at [333, 303] on textarea "R&S worked on Installing Styrofoam on level #2 and Level #3 Headhouse installin…" at bounding box center [579, 303] width 618 height 153
click at [358, 304] on textarea "R&S worked on Installing Styrofoam on level #2 and Level #3 Headhouse installin…" at bounding box center [579, 303] width 618 height 153
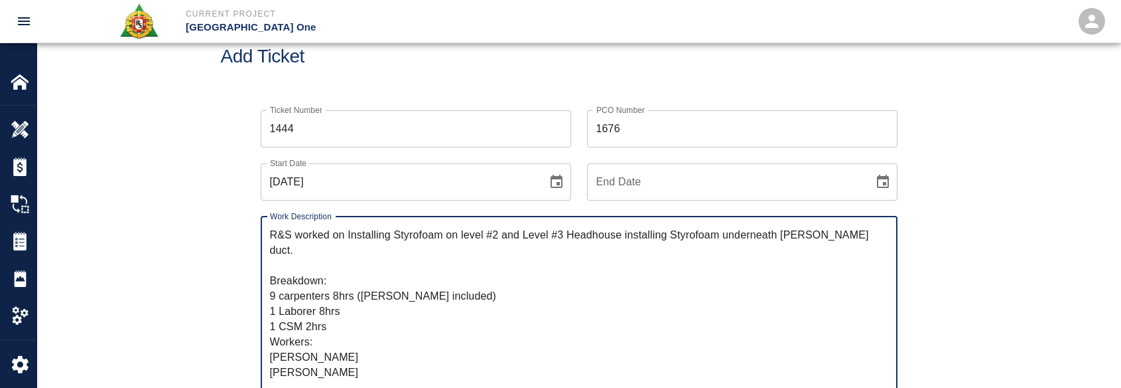
type textarea "R&S worked on Installing Styrofoam on level #2 and Level #3 Headhouse installin…"
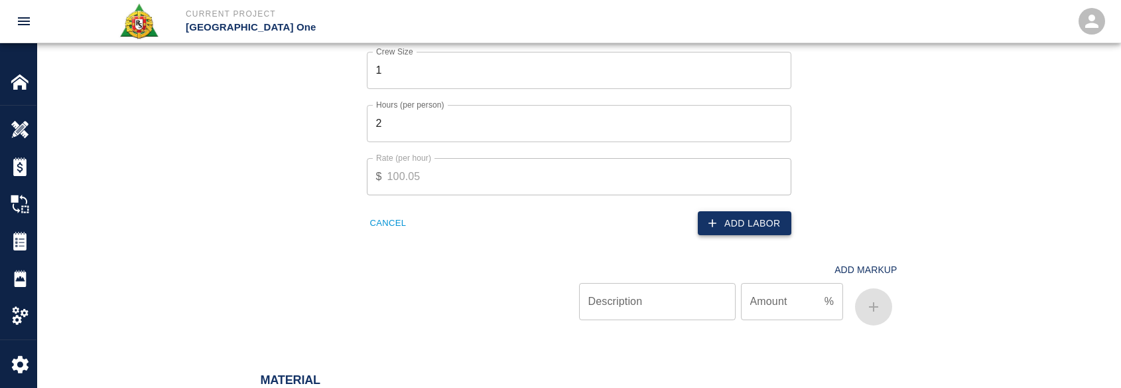
click at [786, 211] on button "Add Labor" at bounding box center [745, 223] width 94 height 25
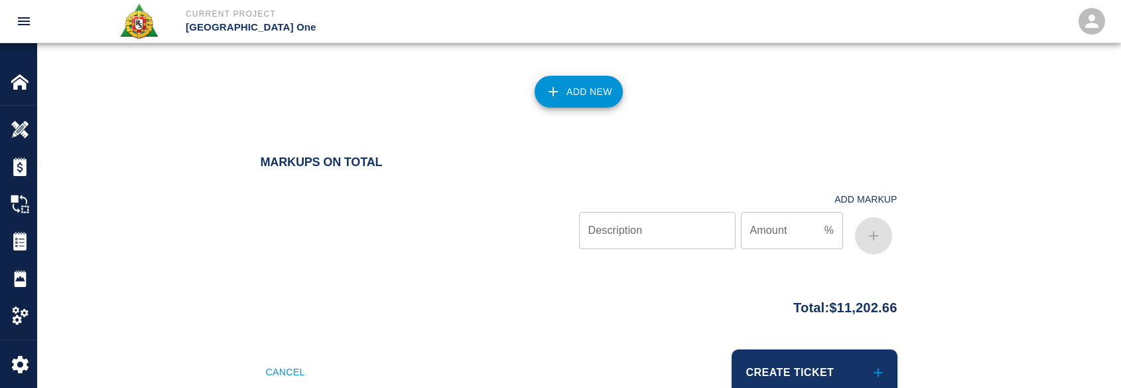
scroll to position [1431, 0]
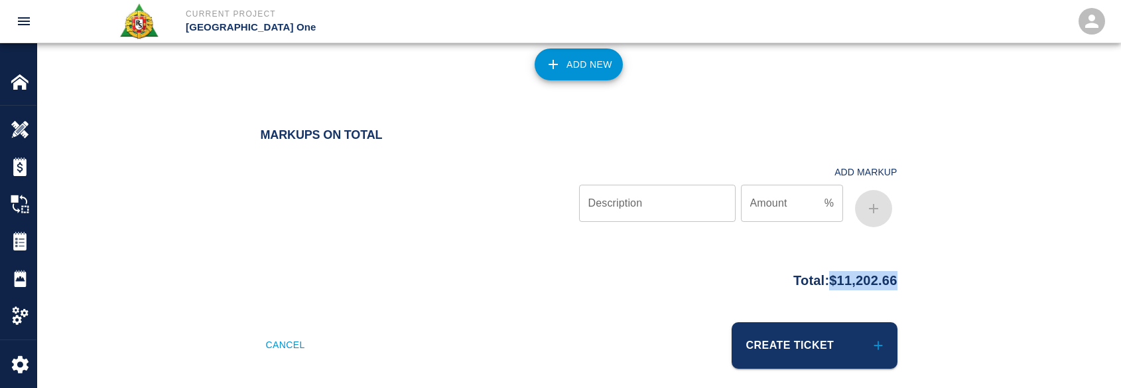
drag, startPoint x: 902, startPoint y: 276, endPoint x: 819, endPoint y: 262, distance: 84.1
click at [819, 264] on div "Total: $11,202.66" at bounding box center [579, 277] width 717 height 26
copy p "$11,202.66"
click at [659, 306] on div "Create Ticket" at bounding box center [734, 337] width 326 height 62
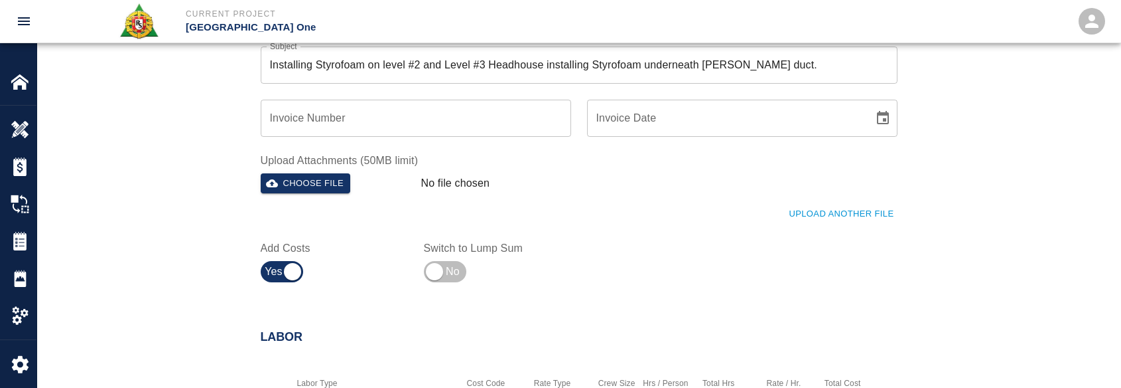
scroll to position [435, 0]
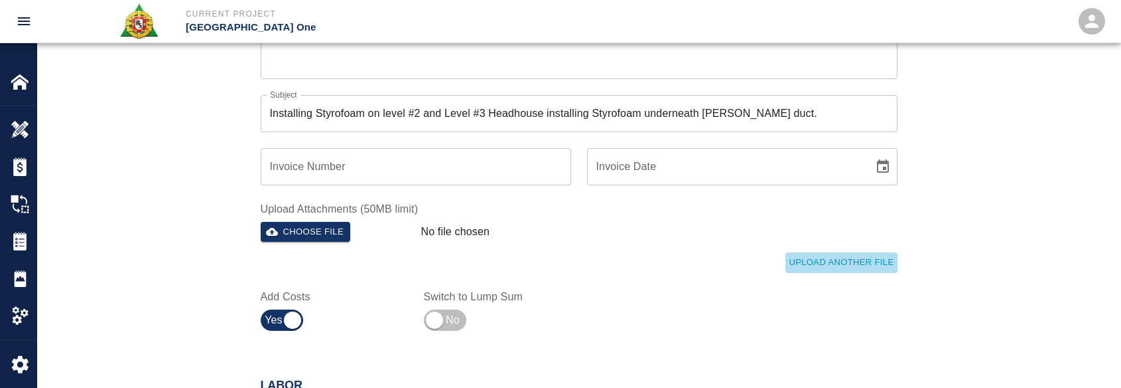
click at [837, 257] on button "Upload Another File" at bounding box center [841, 262] width 111 height 21
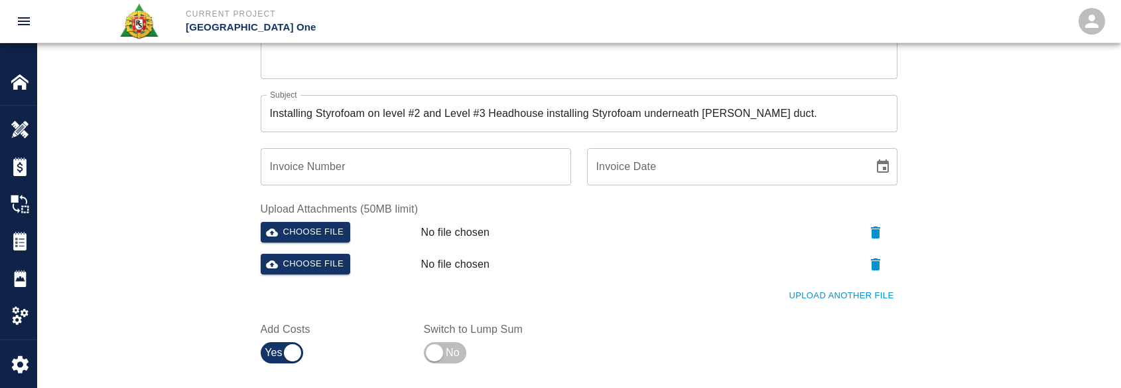
click at [829, 287] on button "Upload Another File" at bounding box center [841, 295] width 111 height 21
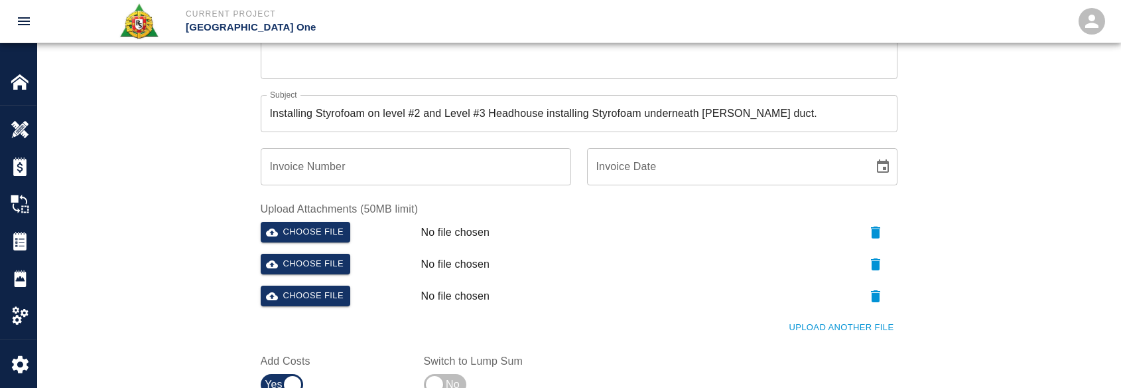
click at [791, 332] on button "Upload Another File" at bounding box center [841, 327] width 111 height 21
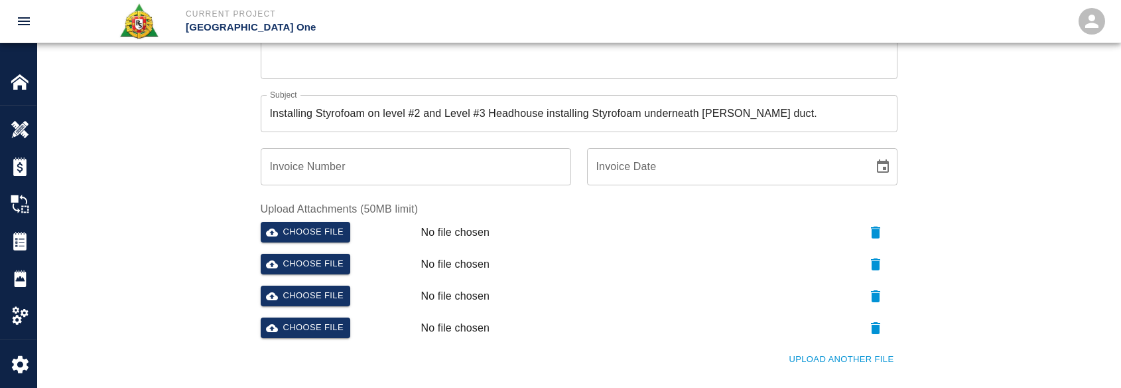
click at [796, 358] on button "Upload Another File" at bounding box center [841, 359] width 111 height 21
click at [801, 378] on div "Upload Another File" at bounding box center [571, 383] width 653 height 36
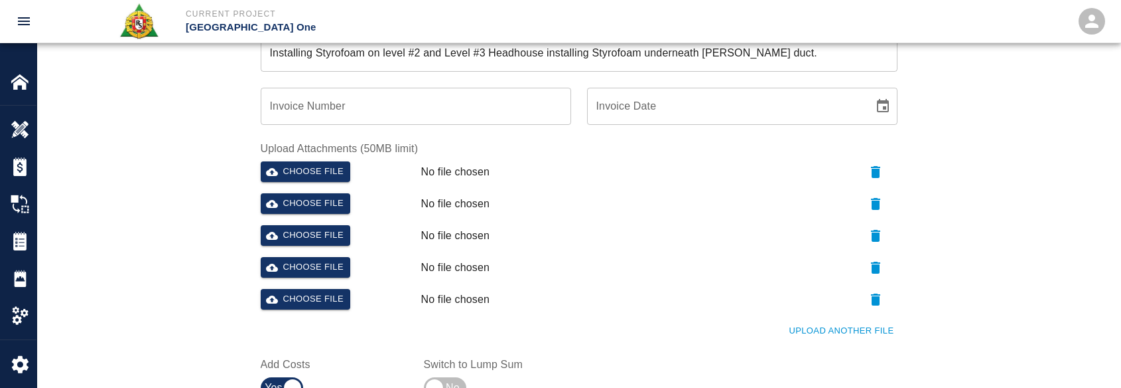
scroll to position [568, 0]
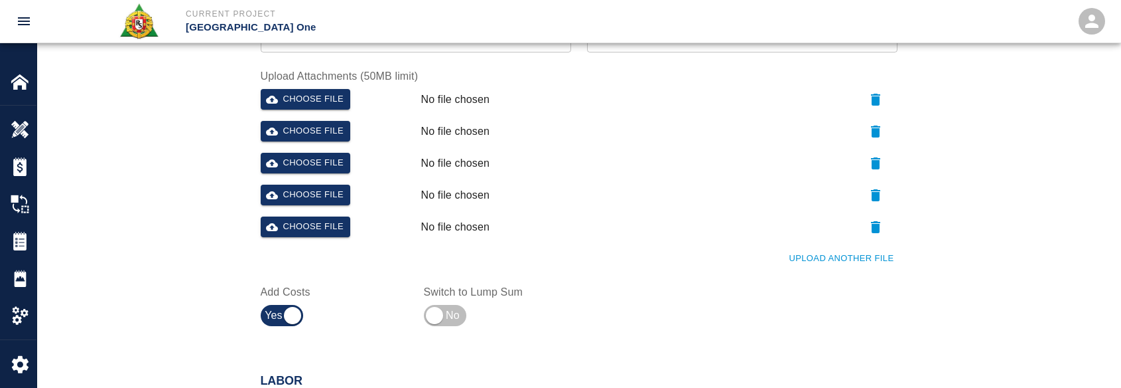
click at [829, 261] on button "Upload Another File" at bounding box center [841, 258] width 111 height 21
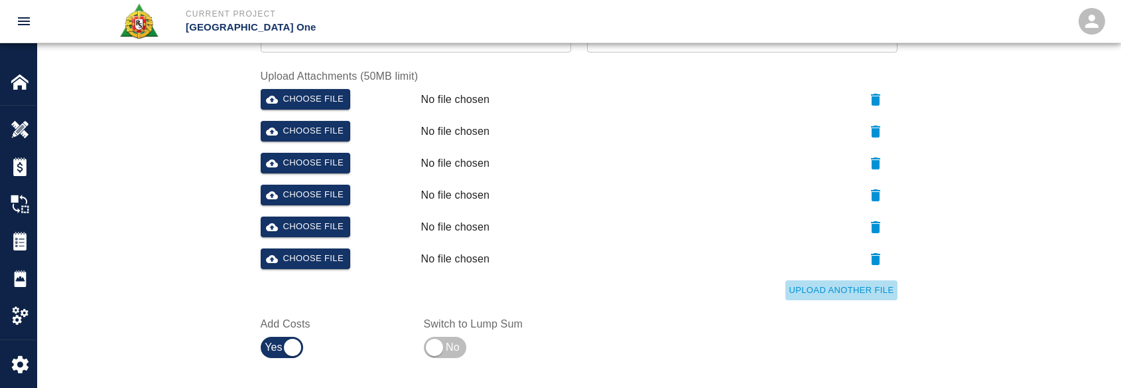
click at [812, 286] on button "Upload Another File" at bounding box center [841, 290] width 111 height 21
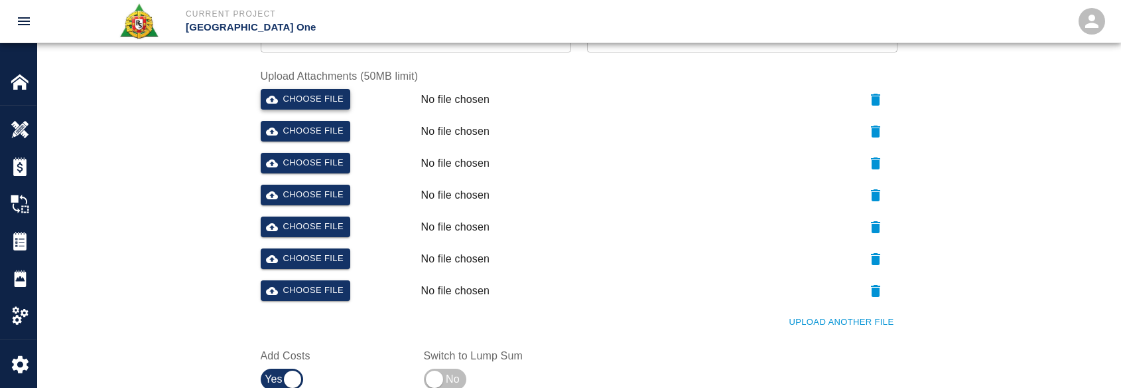
click at [332, 104] on button "Choose file" at bounding box center [306, 99] width 90 height 21
click at [313, 120] on div "Choose file" at bounding box center [335, 128] width 161 height 27
click at [317, 125] on button "Choose file" at bounding box center [306, 131] width 90 height 21
click at [322, 161] on button "Choose file" at bounding box center [306, 163] width 90 height 21
click at [311, 191] on button "Choose file" at bounding box center [306, 194] width 90 height 21
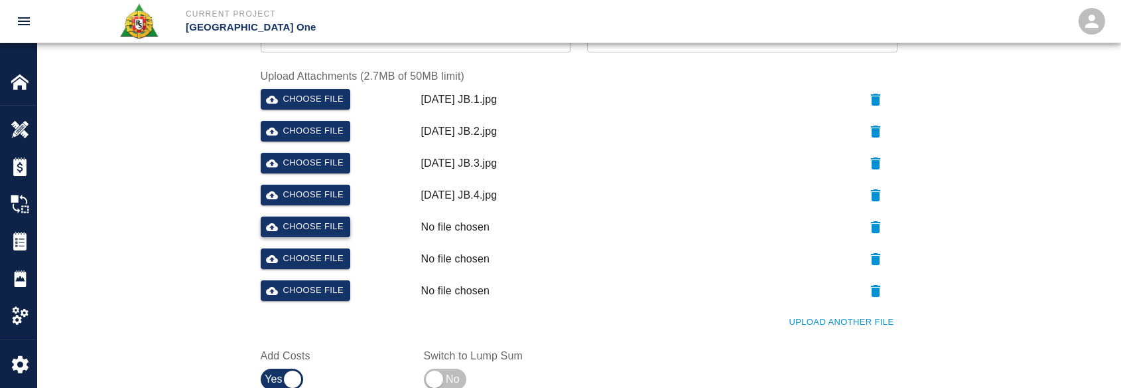
click at [313, 224] on button "Choose file" at bounding box center [306, 226] width 90 height 21
click at [317, 253] on button "Choose file" at bounding box center [306, 258] width 90 height 21
click at [837, 321] on button "Upload Another File" at bounding box center [841, 322] width 111 height 21
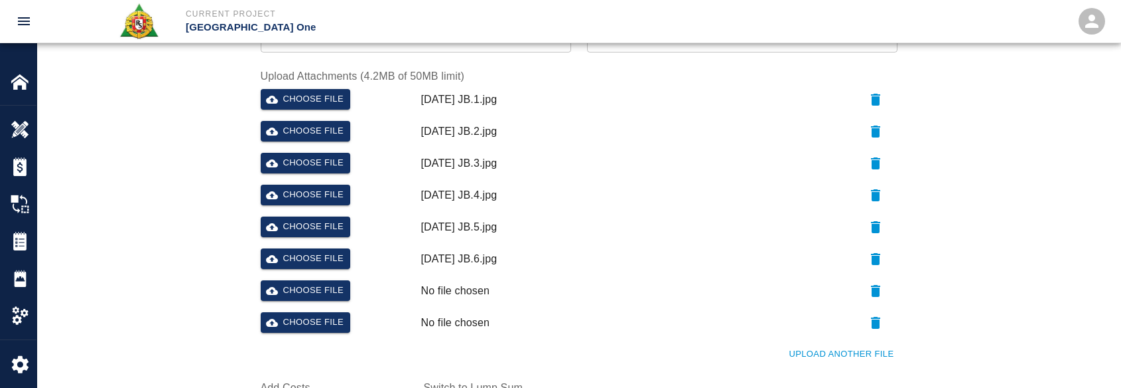
click at [820, 348] on button "Upload Another File" at bounding box center [841, 354] width 111 height 21
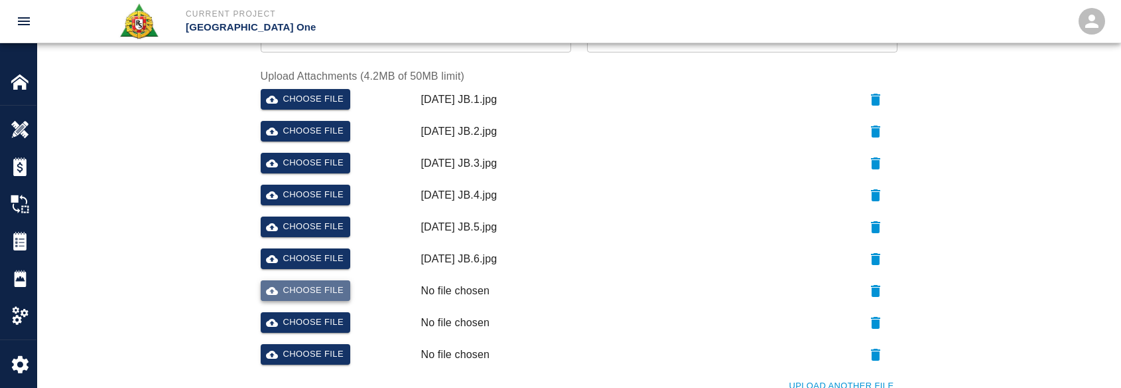
click at [340, 285] on button "Choose file" at bounding box center [306, 290] width 90 height 21
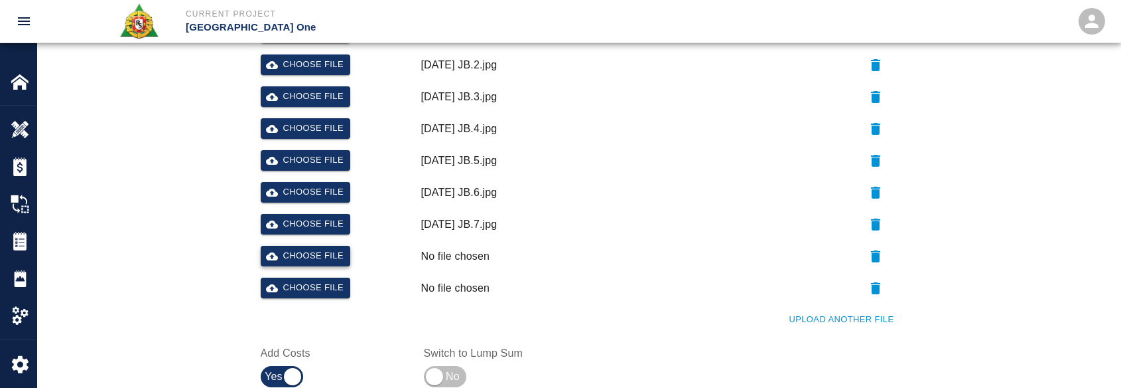
click at [297, 249] on button "Choose file" at bounding box center [306, 256] width 90 height 21
click at [303, 290] on button "Choose file" at bounding box center [306, 287] width 90 height 21
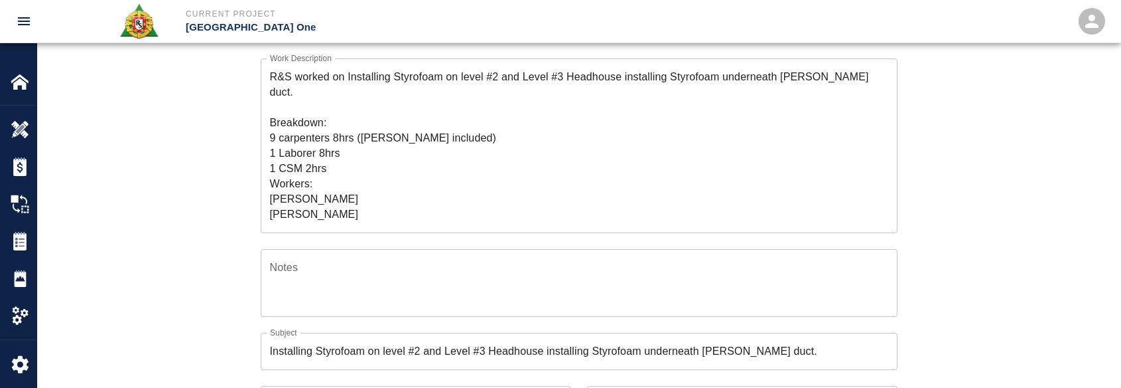
scroll to position [0, 0]
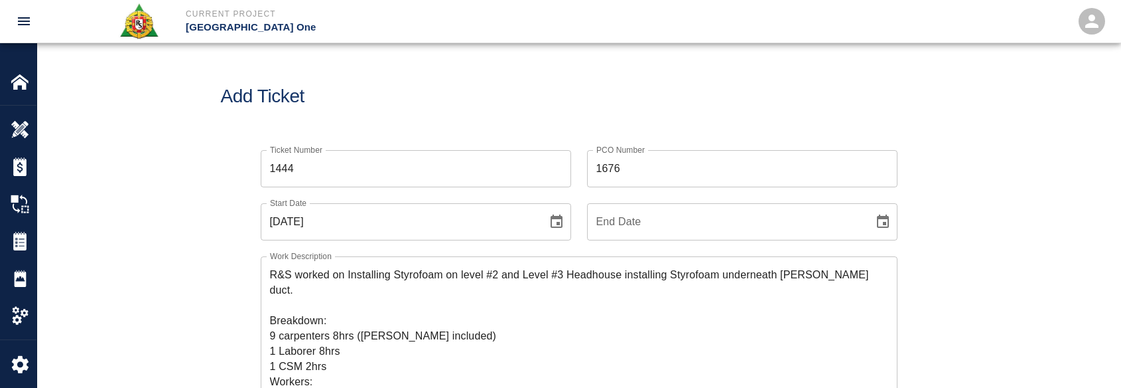
click at [364, 133] on div "Add Ticket" at bounding box center [579, 96] width 1084 height 107
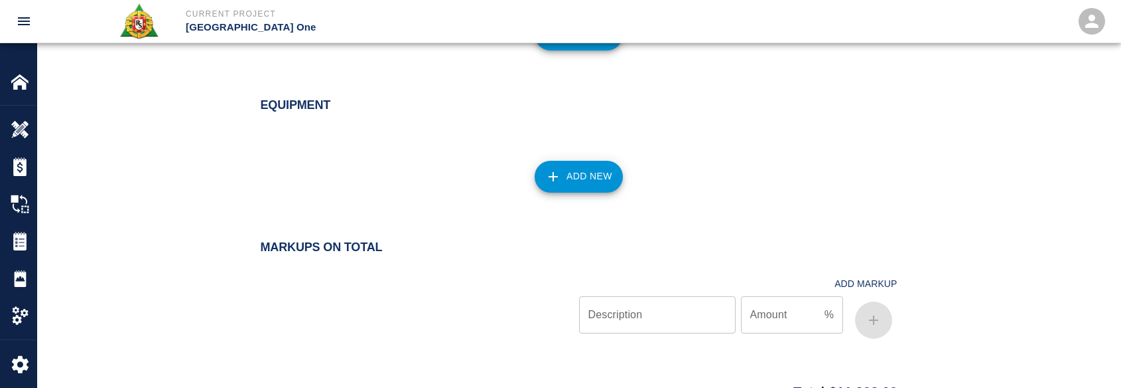
scroll to position [1687, 0]
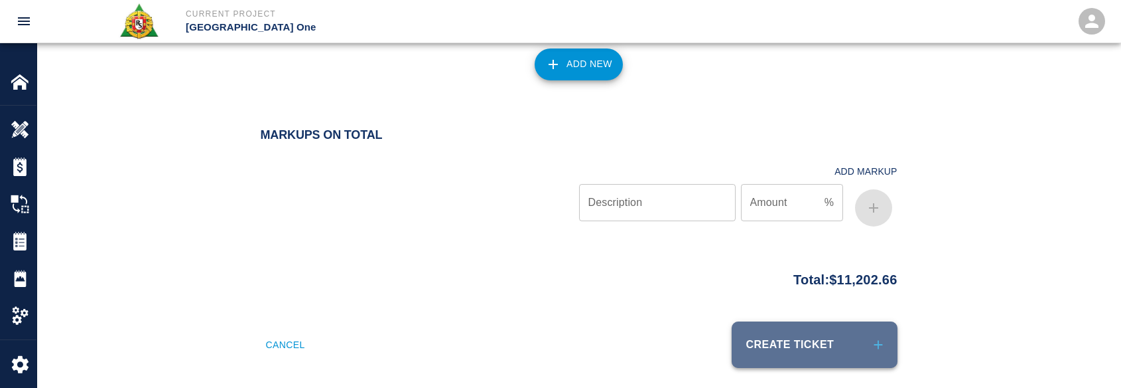
click at [819, 321] on button "Create Ticket" at bounding box center [815, 344] width 166 height 46
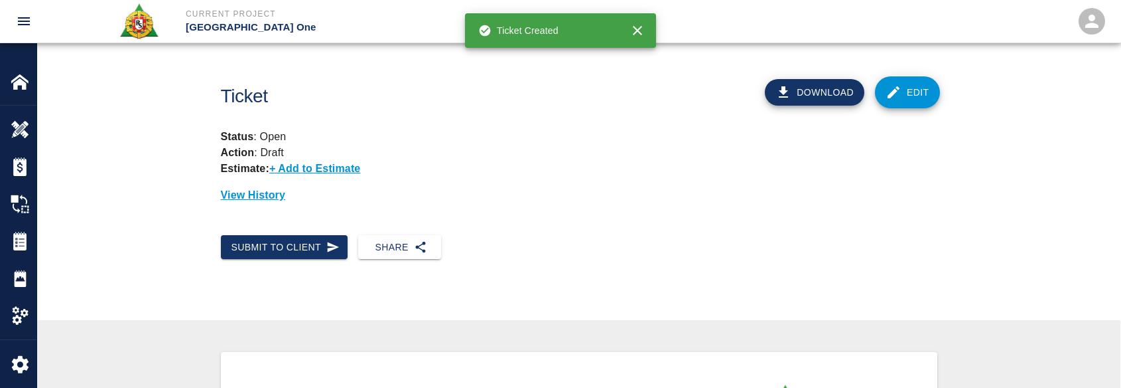
click at [837, 211] on div "Ticket Download Edit Status : Open Action : Draft Estimate: + Add to Estimate V…" at bounding box center [579, 139] width 1084 height 192
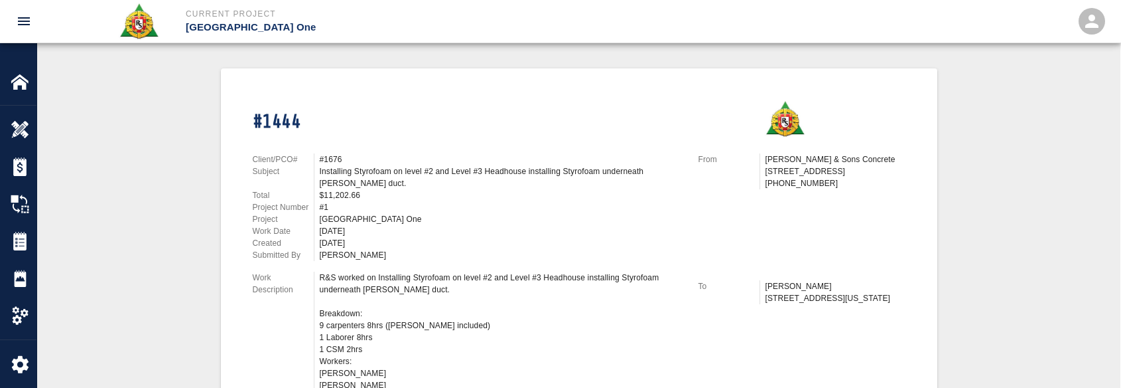
scroll to position [150, 0]
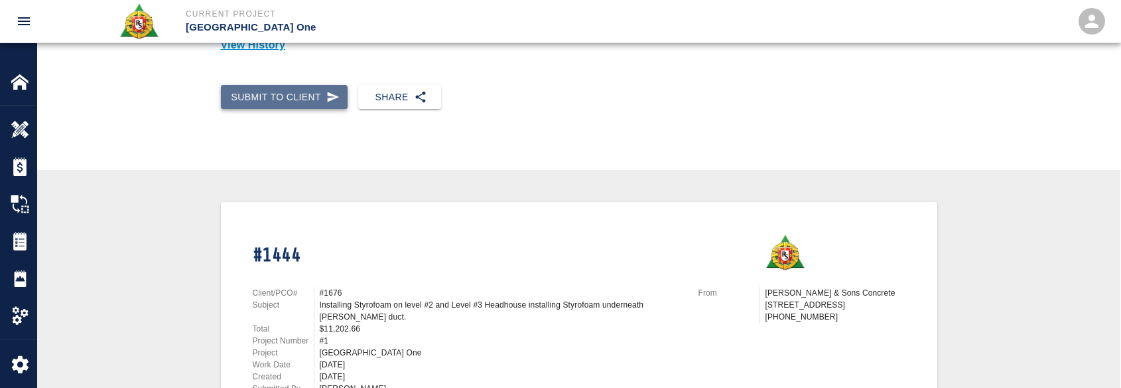
click at [324, 92] on button "Submit to Client" at bounding box center [284, 97] width 127 height 25
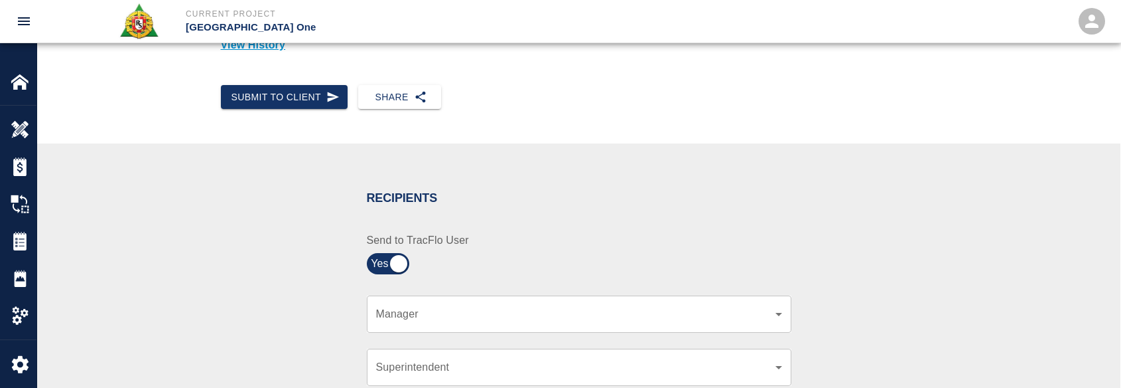
scroll to position [283, 0]
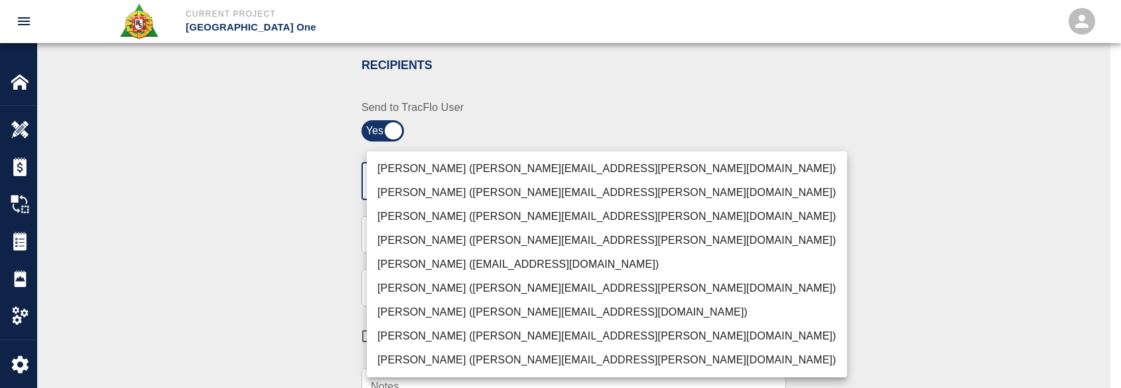
click at [458, 161] on li "[PERSON_NAME] ([PERSON_NAME][EMAIL_ADDRESS][PERSON_NAME][DOMAIN_NAME])" at bounding box center [607, 169] width 480 height 24
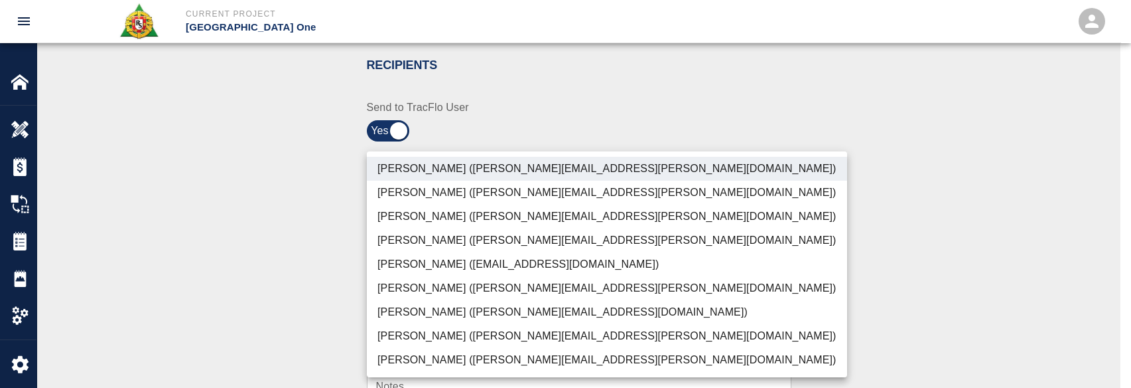
click at [438, 216] on li "[PERSON_NAME] ([PERSON_NAME][EMAIL_ADDRESS][PERSON_NAME][DOMAIN_NAME])" at bounding box center [607, 216] width 480 height 24
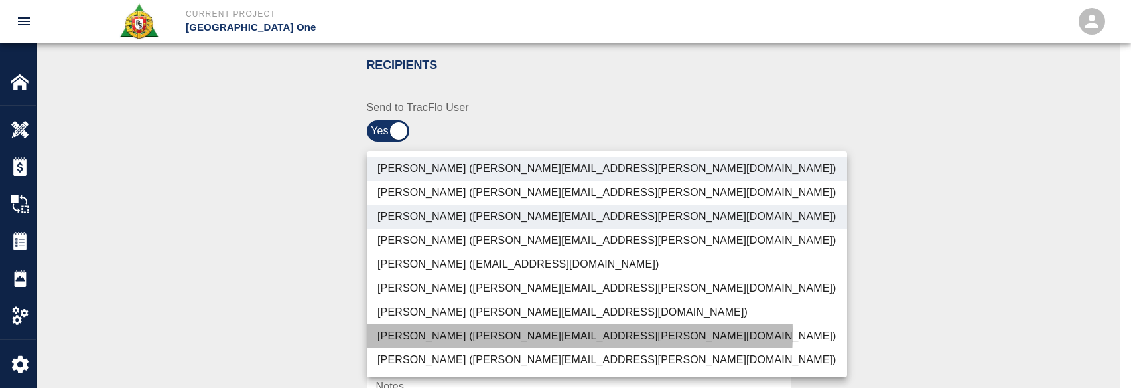
click at [427, 332] on li "[PERSON_NAME] ([PERSON_NAME][EMAIL_ADDRESS][PERSON_NAME][DOMAIN_NAME])" at bounding box center [607, 336] width 480 height 24
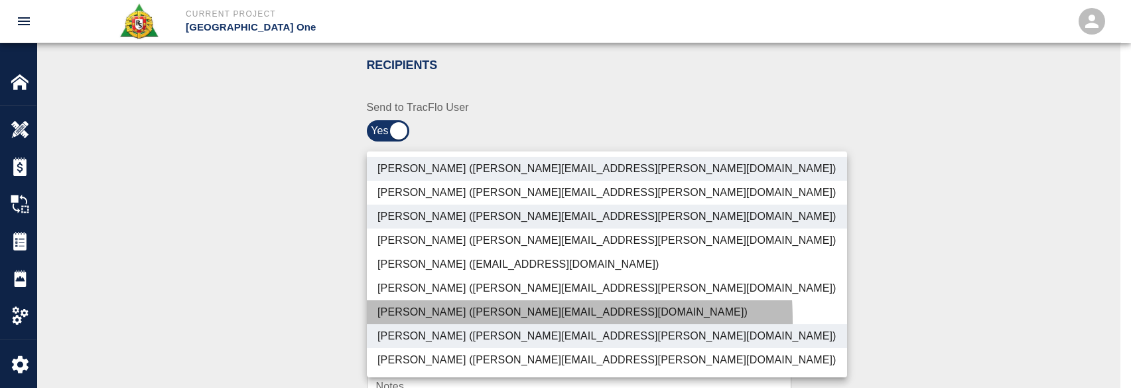
click at [424, 321] on li "[PERSON_NAME] ([PERSON_NAME][EMAIL_ADDRESS][DOMAIN_NAME])" at bounding box center [607, 312] width 480 height 24
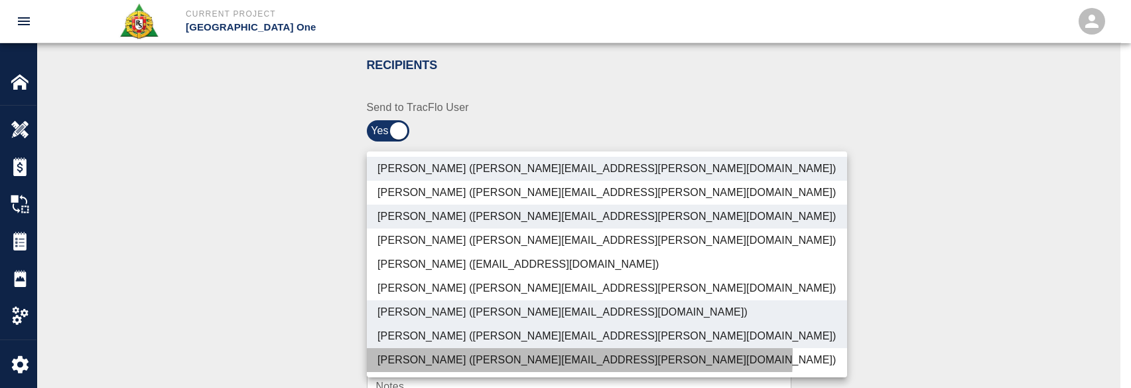
click at [417, 354] on li "[PERSON_NAME] ([PERSON_NAME][EMAIL_ADDRESS][PERSON_NAME][DOMAIN_NAME])" at bounding box center [607, 360] width 480 height 24
type input "ede96749-2565-4a65-a76c-ac2c5448e16e,69d78ca4-8a93-4c72-a988-7271956ccf0b,b38a7…"
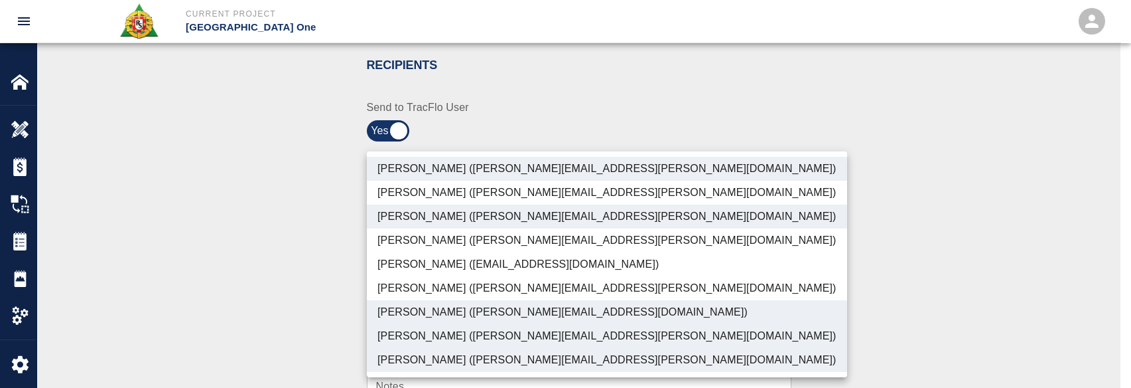
click at [307, 333] on div at bounding box center [565, 194] width 1131 height 388
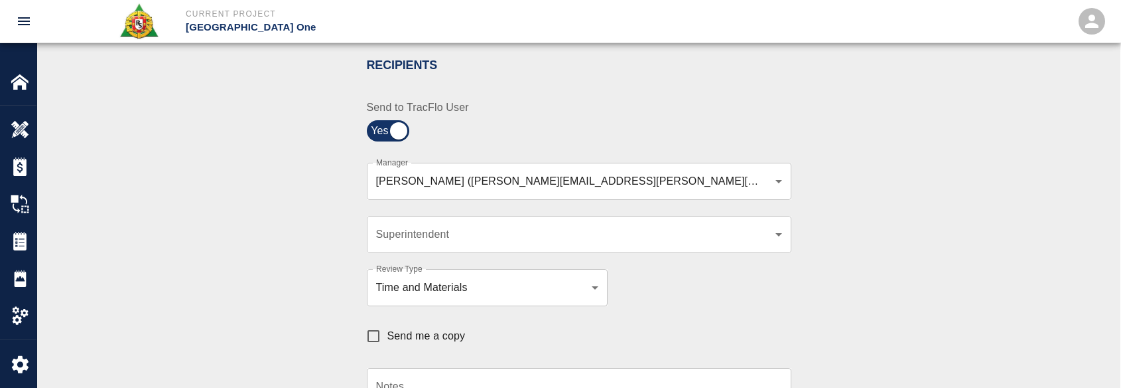
click at [405, 340] on span "Send me a copy" at bounding box center [427, 336] width 78 height 16
click at [388, 340] on input "Send me a copy" at bounding box center [374, 336] width 28 height 28
checkbox input "true"
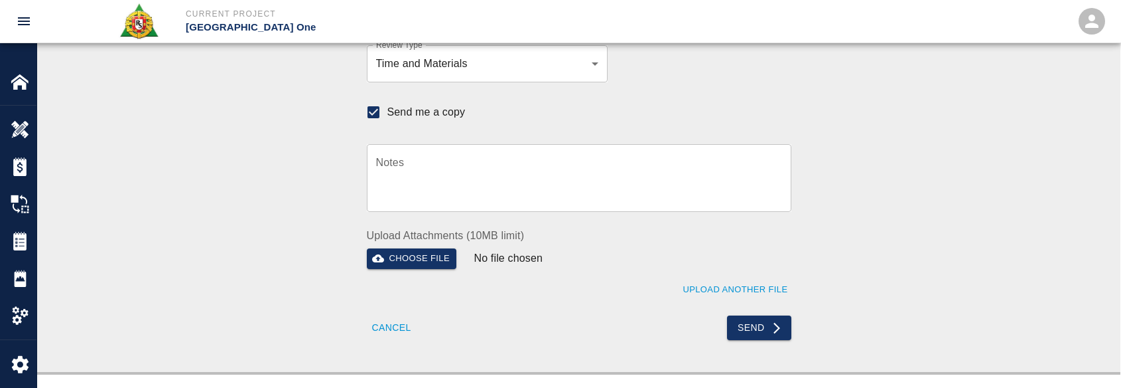
scroll to position [482, 0]
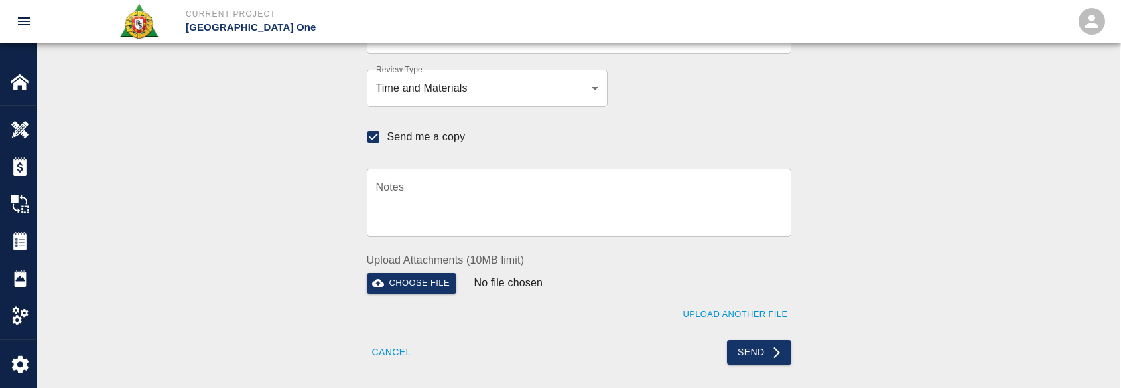
click at [754, 352] on button "Send" at bounding box center [759, 352] width 64 height 25
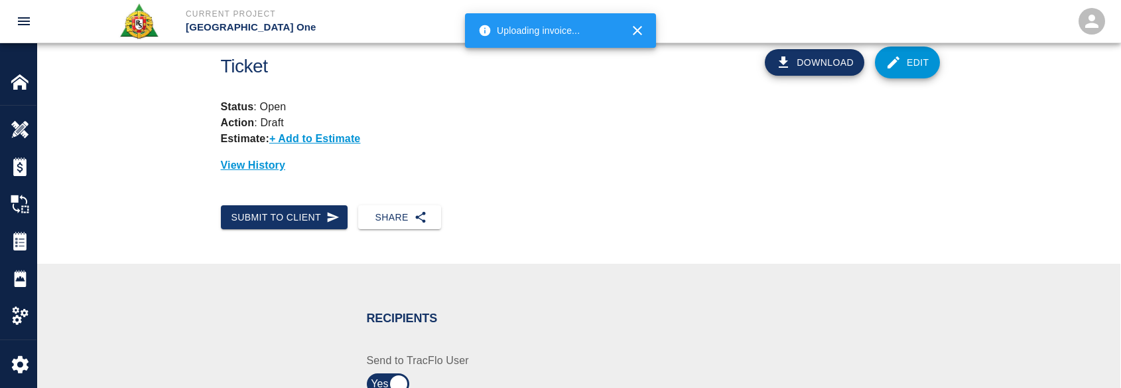
scroll to position [0, 0]
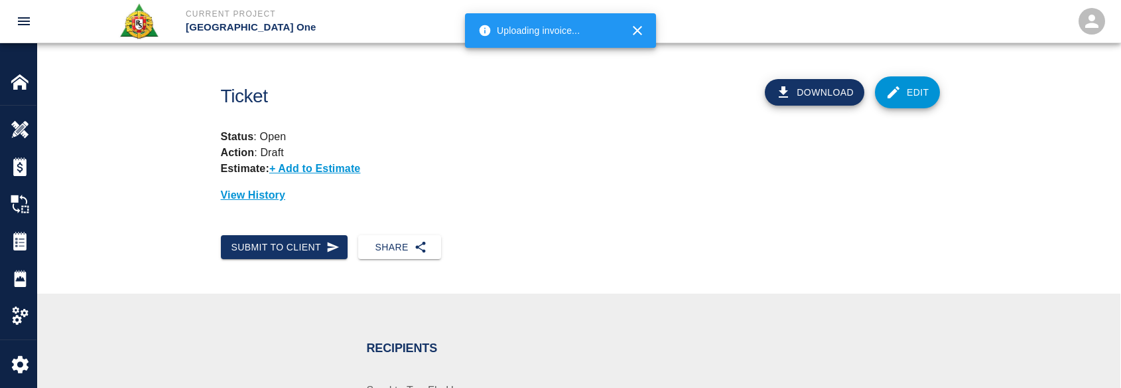
checkbox input "false"
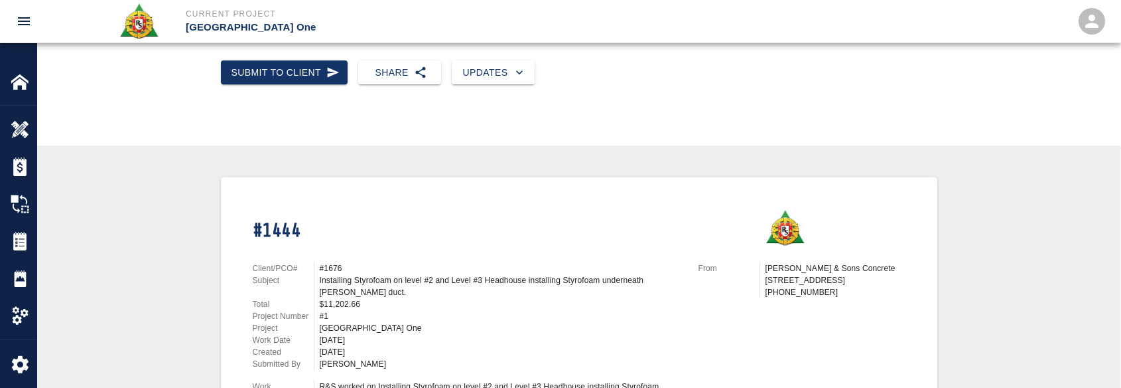
scroll to position [133, 0]
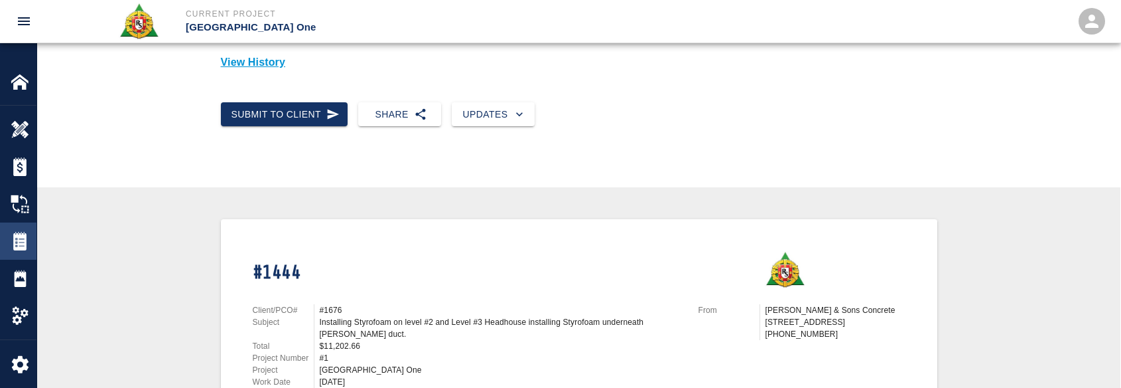
click at [23, 248] on img at bounding box center [20, 241] width 19 height 19
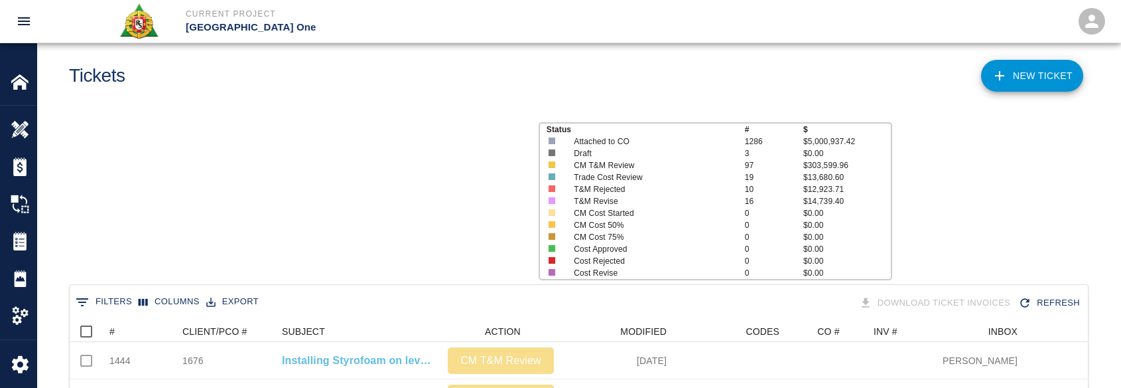
scroll to position [764, 1009]
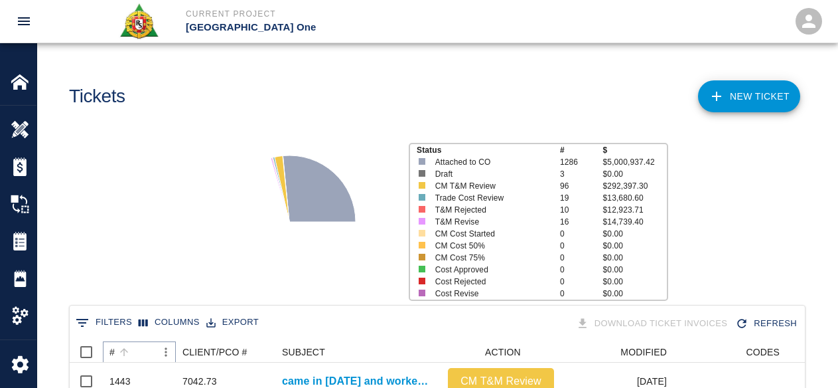
click at [129, 348] on icon "Sort" at bounding box center [124, 352] width 12 height 12
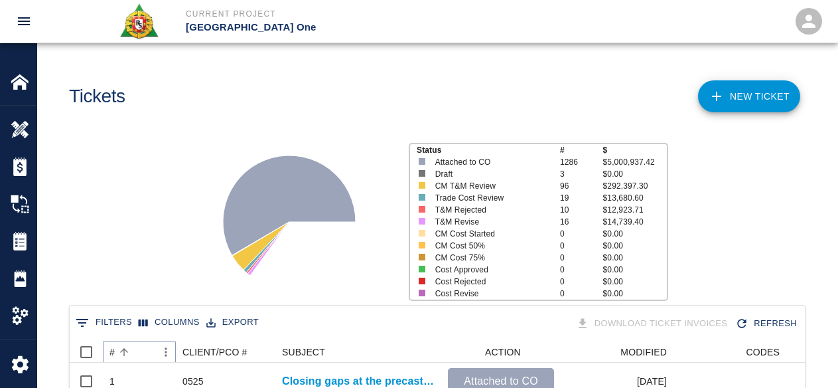
click at [129, 348] on icon "Sort" at bounding box center [124, 352] width 12 height 12
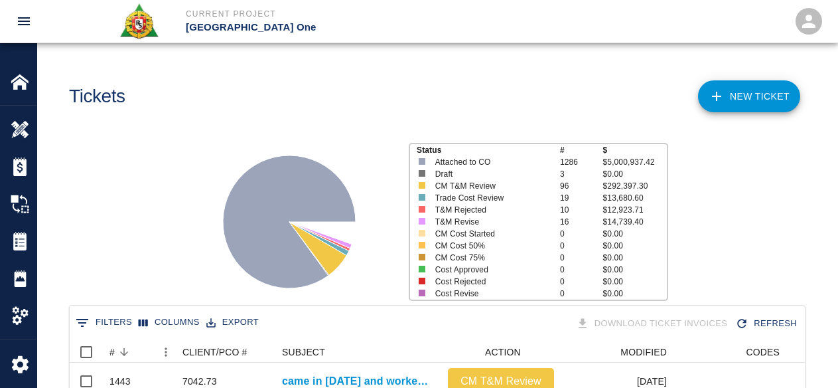
click at [168, 239] on div "Status # $ Attached to CO 1286 $5,000,937.42 Draft 3 $0.00 CM T&M Review 96 $29…" at bounding box center [432, 216] width 811 height 177
click at [764, 226] on div "Status # $ Attached to CO 1286 $5,000,937.42 Draft 3 $0.00 CM T&M Review 96 $29…" at bounding box center [432, 216] width 811 height 177
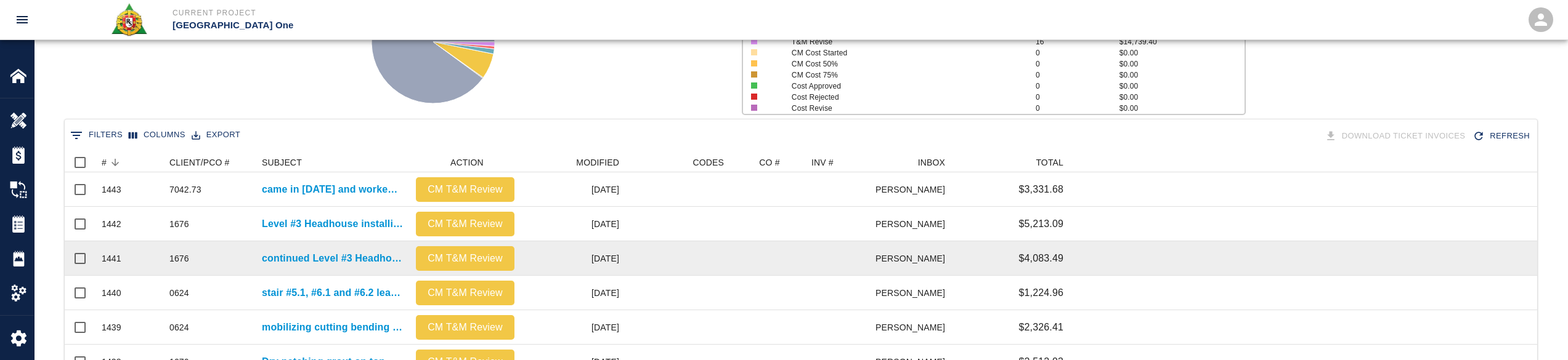
scroll to position [185, 0]
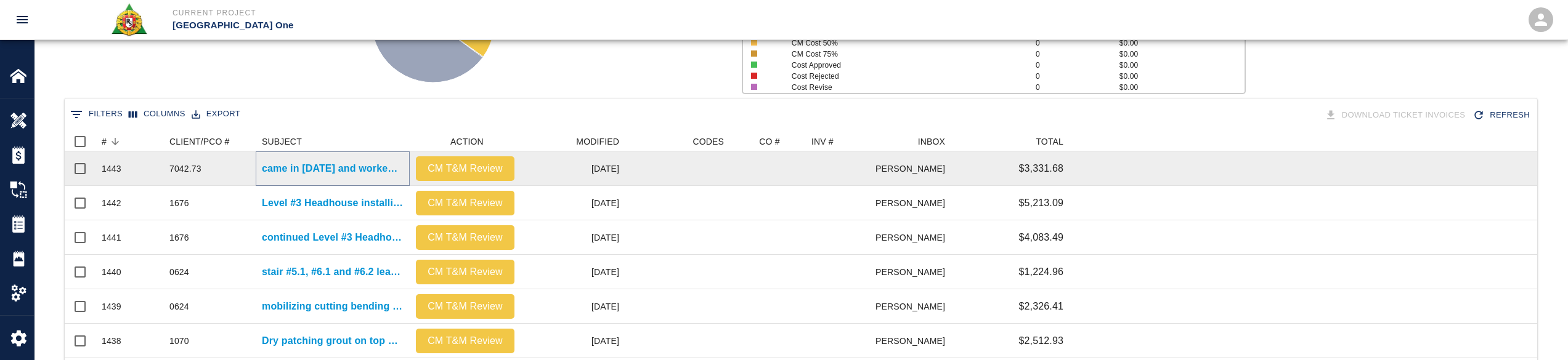
click at [330, 165] on p "came in [DATE] and worked on Level #3 Headhouse installing Styrofoam underneath…" at bounding box center [332, 169] width 142 height 15
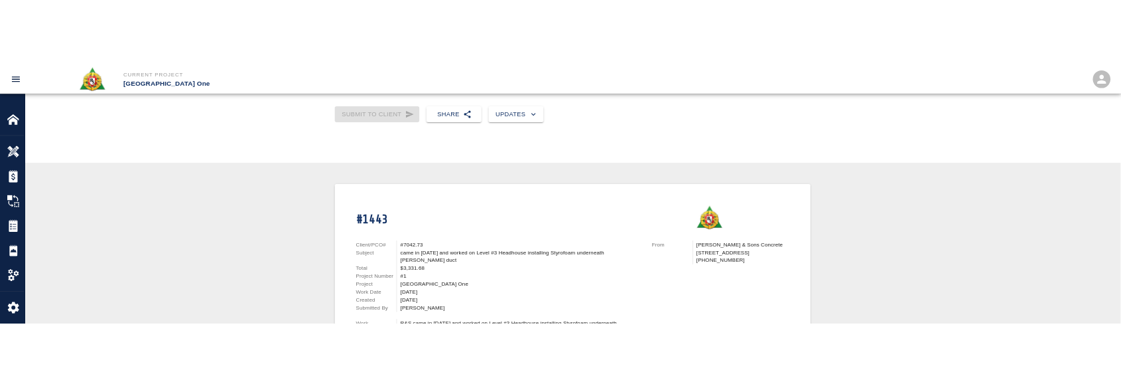
scroll to position [199, 0]
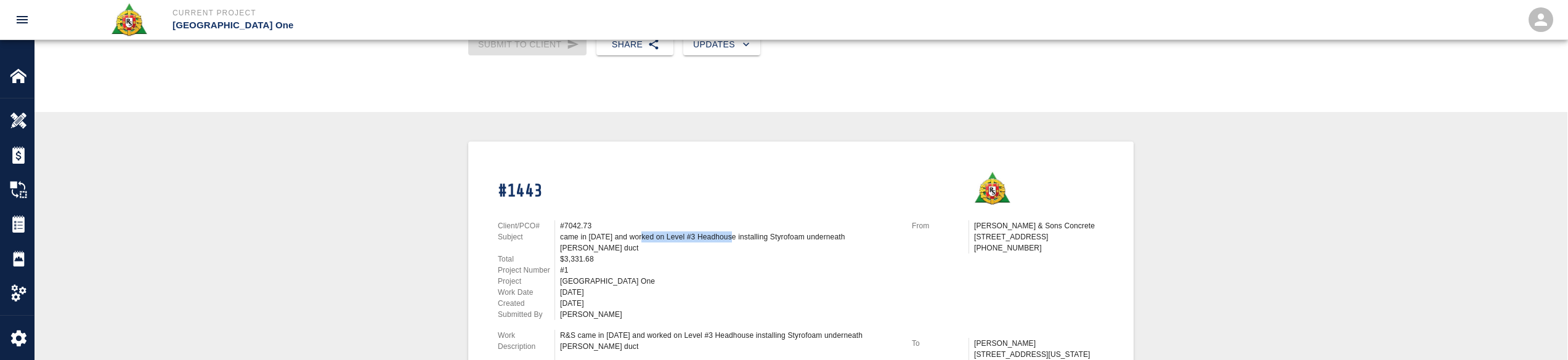
drag, startPoint x: 641, startPoint y: 242, endPoint x: 728, endPoint y: 237, distance: 87.1
click at [728, 235] on div "came in [DATE] and worked on Level #3 Headhouse installing Styrofoam underneath…" at bounding box center [728, 242] width 337 height 22
click at [730, 259] on div "$3,331.68" at bounding box center [728, 259] width 337 height 11
click at [706, 242] on div "came in [DATE] and worked on Level #3 Headhouse installing Styrofoam underneath…" at bounding box center [728, 242] width 337 height 22
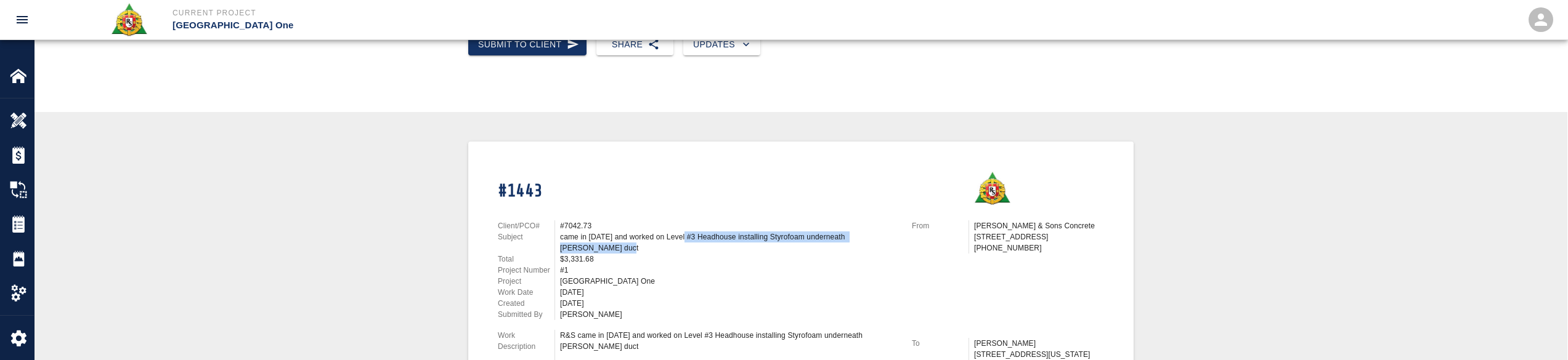
drag, startPoint x: 691, startPoint y: 250, endPoint x: 682, endPoint y: 239, distance: 14.2
click at [682, 239] on div "came in [DATE] and worked on Level #3 Headhouse installing Styrofoam underneath…" at bounding box center [728, 242] width 337 height 22
copy div "Level #3 Headhouse installing Styrofoam underneath [PERSON_NAME] duct"
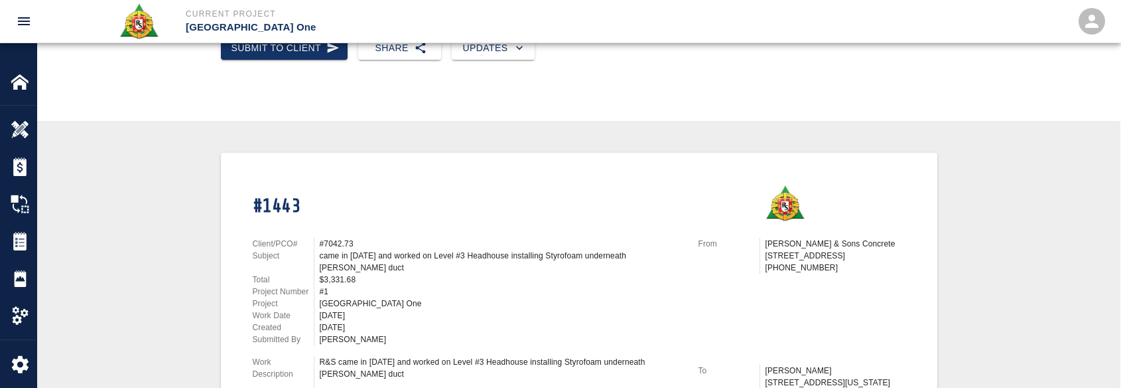
click at [316, 179] on div "#1443" at bounding box center [460, 195] width 446 height 53
click at [26, 242] on img at bounding box center [20, 241] width 19 height 19
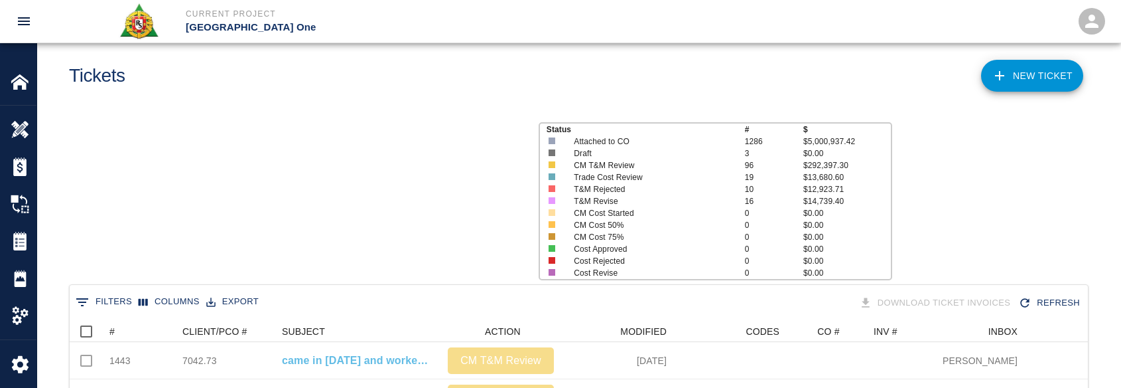
scroll to position [764, 1009]
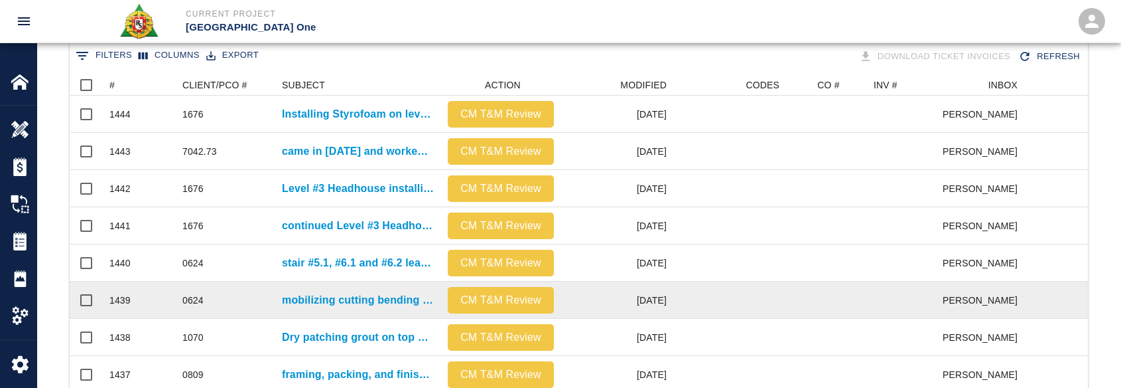
scroll to position [286, 0]
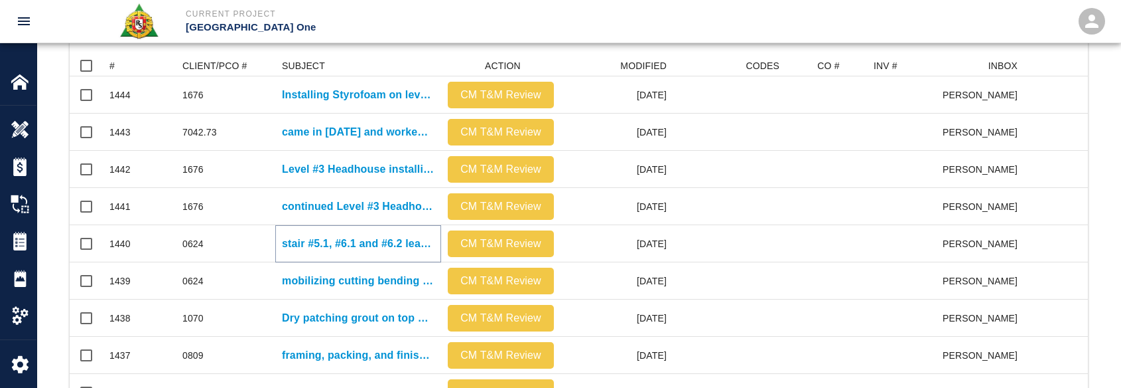
click at [287, 245] on p "stair #5.1, #6.1 and #6.2 leave outs on Level #2 mobilizing concrete via motor …" at bounding box center [358, 244] width 153 height 16
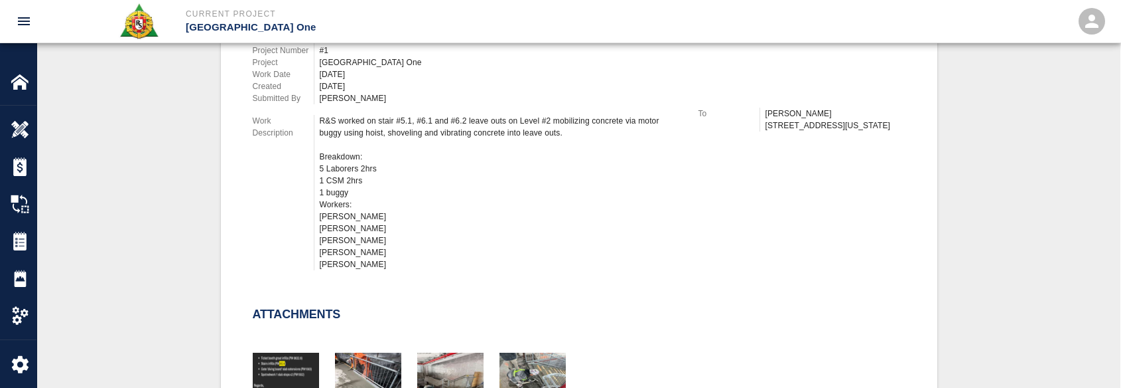
scroll to position [464, 0]
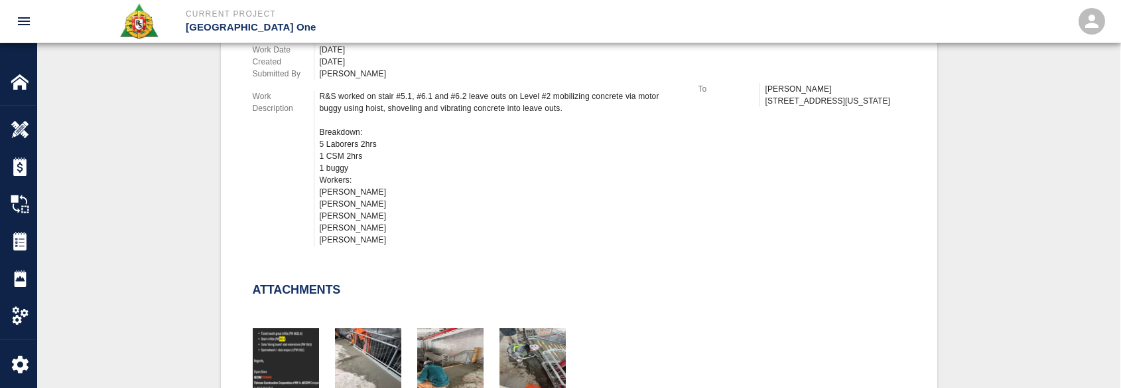
drag, startPoint x: 390, startPoint y: 240, endPoint x: 321, endPoint y: 88, distance: 166.3
click at [321, 88] on div "Client/PCO# #0624 Subject stair #5.1, #6.1 and #6.2 leave outs on Level #2 mobi…" at bounding box center [460, 106] width 446 height 300
copy div "R&S worked on stair #5.1, #6.1 and #6.2 leave outs on Level #2 mobilizing concr…"
drag, startPoint x: 237, startPoint y: 173, endPoint x: 244, endPoint y: 169, distance: 7.4
click at [237, 173] on div "Client/PCO# #0624 Subject stair #5.1, #6.1 and #6.2 leave outs on Level #2 mobi…" at bounding box center [460, 106] width 446 height 300
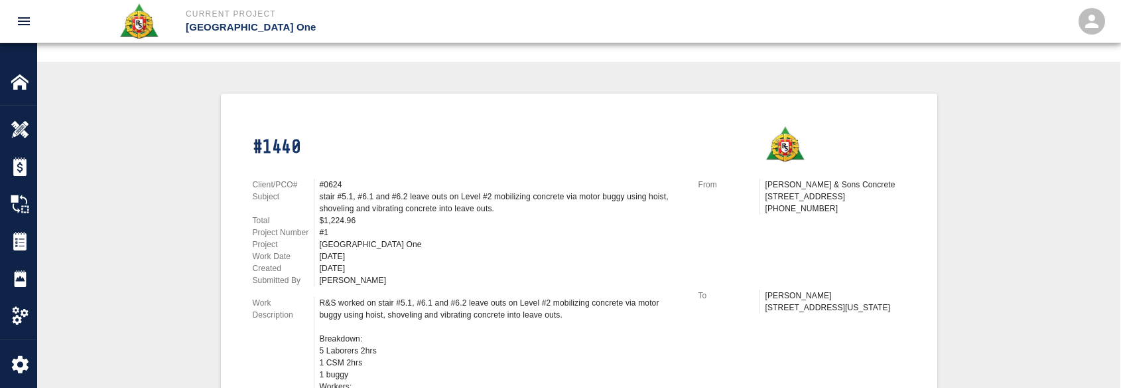
scroll to position [133, 0]
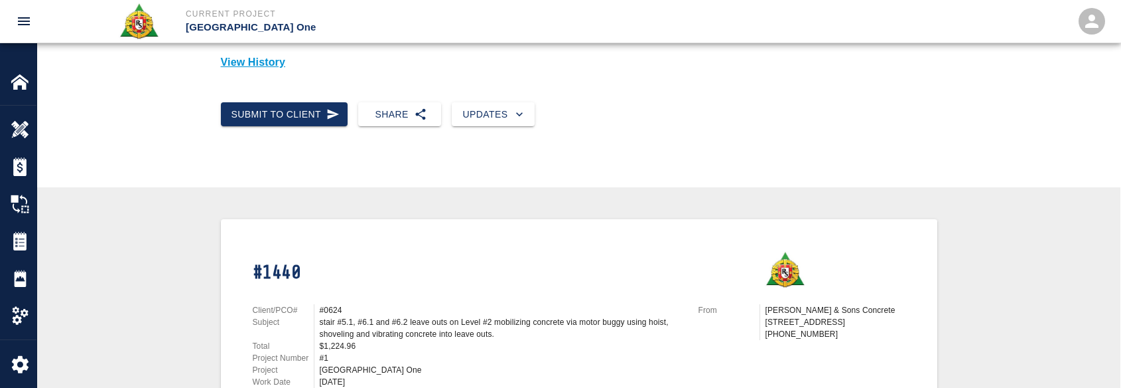
click at [459, 357] on div "#1" at bounding box center [501, 358] width 363 height 12
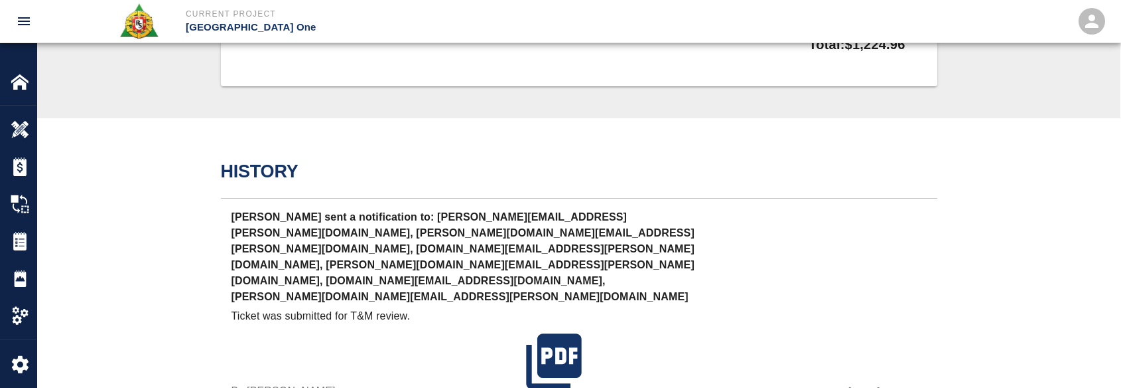
scroll to position [1079, 0]
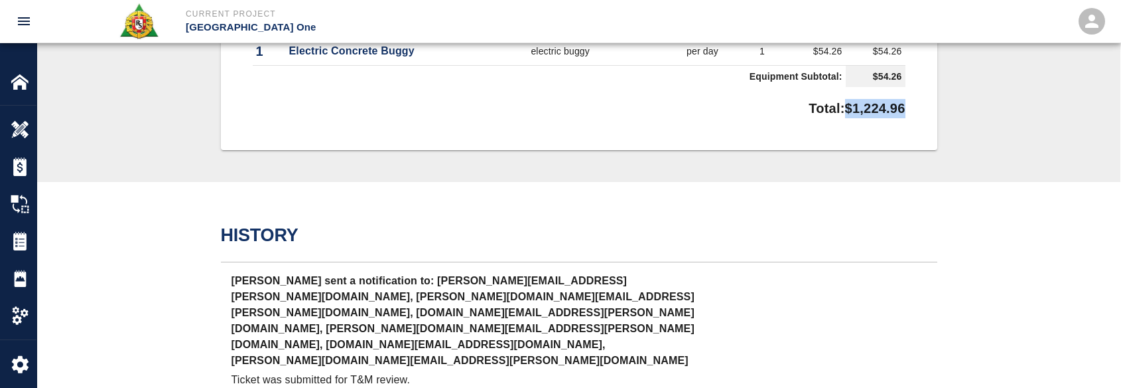
drag, startPoint x: 918, startPoint y: 111, endPoint x: 837, endPoint y: 115, distance: 81.1
copy p "$1,224.96"
click at [19, 234] on img at bounding box center [20, 241] width 19 height 19
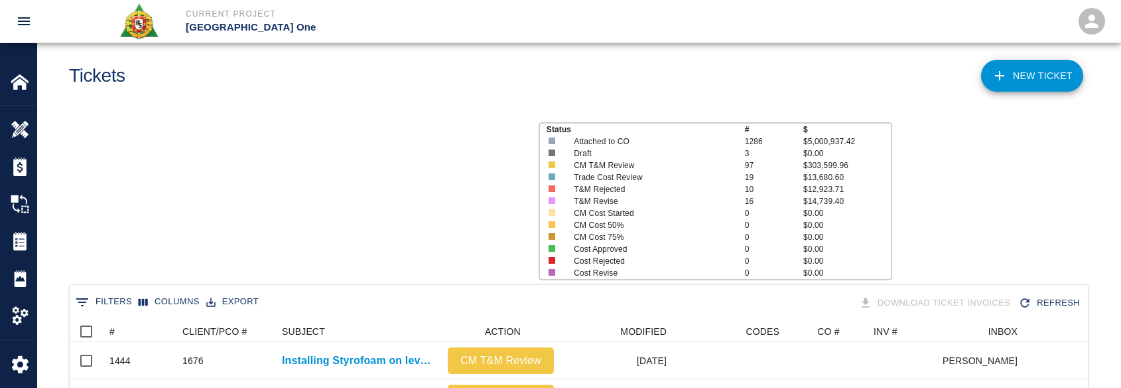
scroll to position [764, 1009]
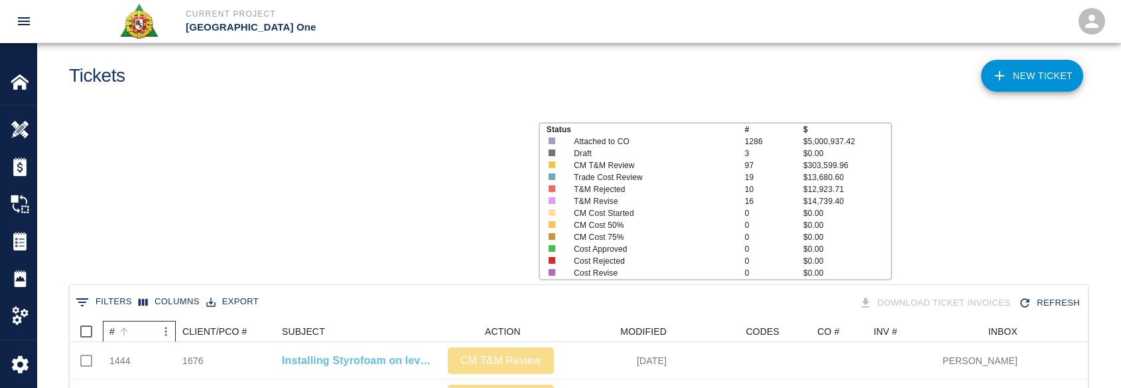
scroll to position [764, 1009]
click at [141, 334] on div "#" at bounding box center [132, 331] width 46 height 21
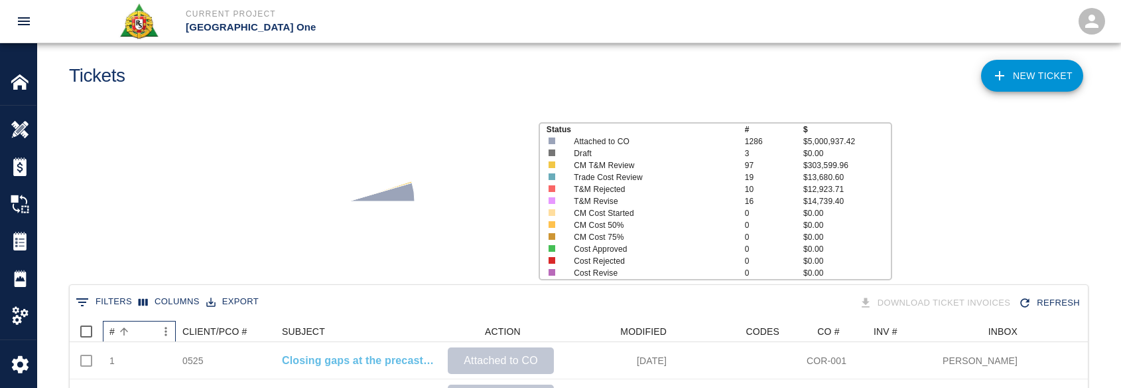
scroll to position [0, 0]
click at [141, 334] on div "#" at bounding box center [132, 331] width 46 height 21
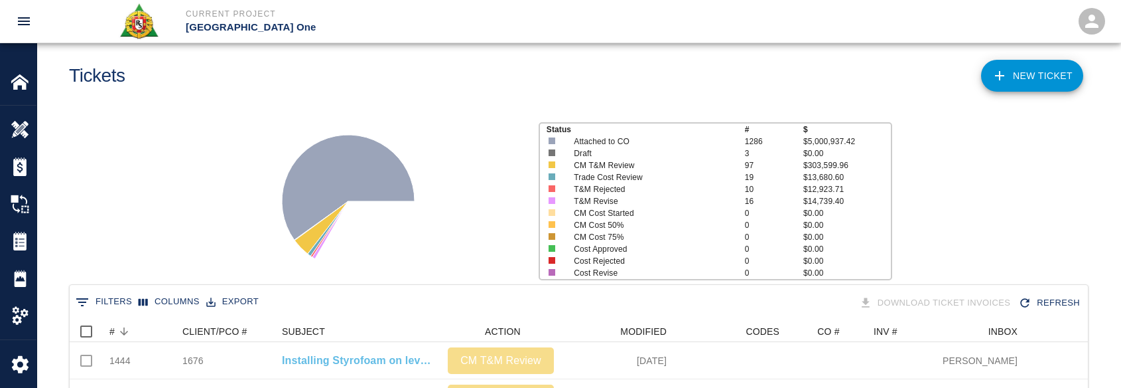
click at [206, 226] on div "Status # $ Attached to CO 1286 $5,000,937.42 Draft 3 $0.00 CM T&M Review 97 $30…" at bounding box center [574, 195] width 1094 height 177
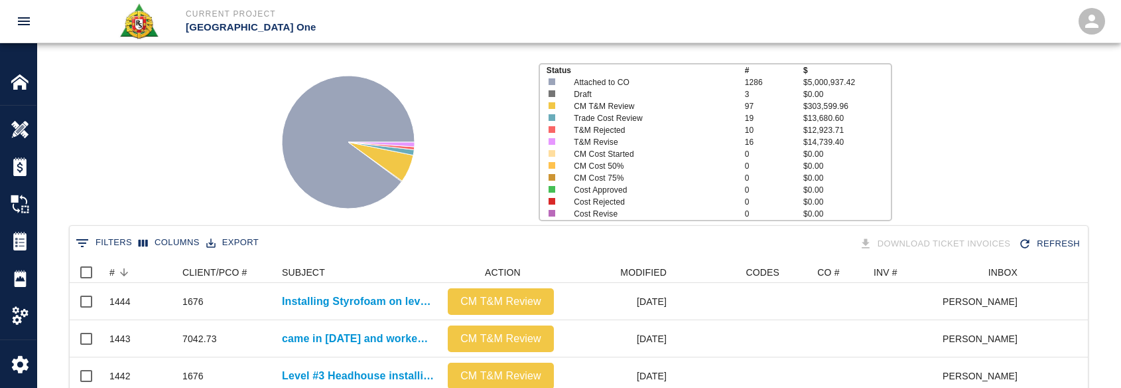
scroll to position [21, 0]
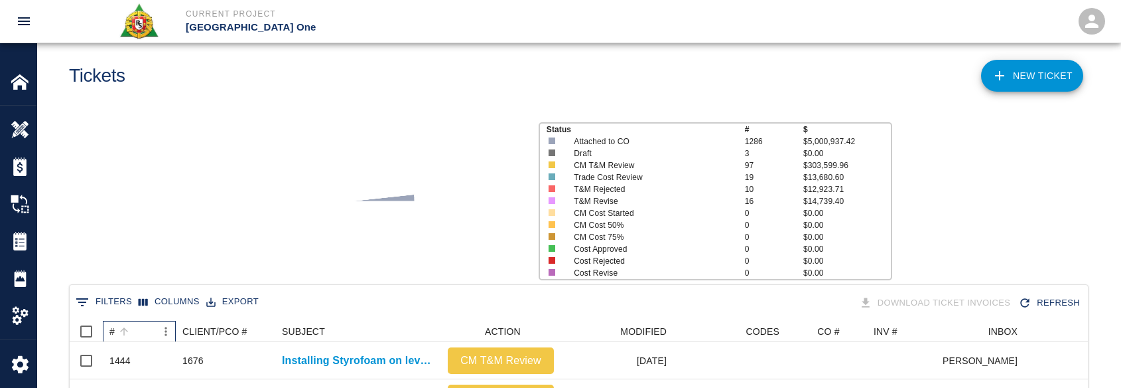
click at [134, 329] on div "#" at bounding box center [132, 331] width 46 height 21
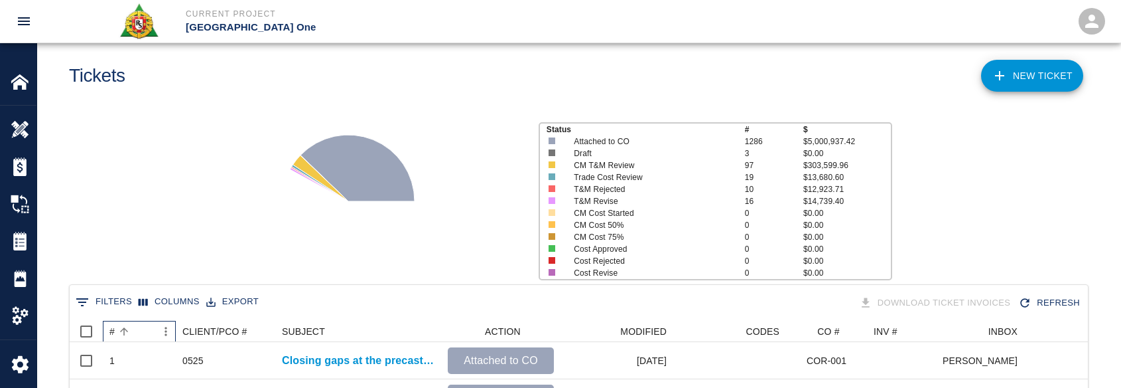
click at [134, 329] on div "#" at bounding box center [132, 331] width 46 height 21
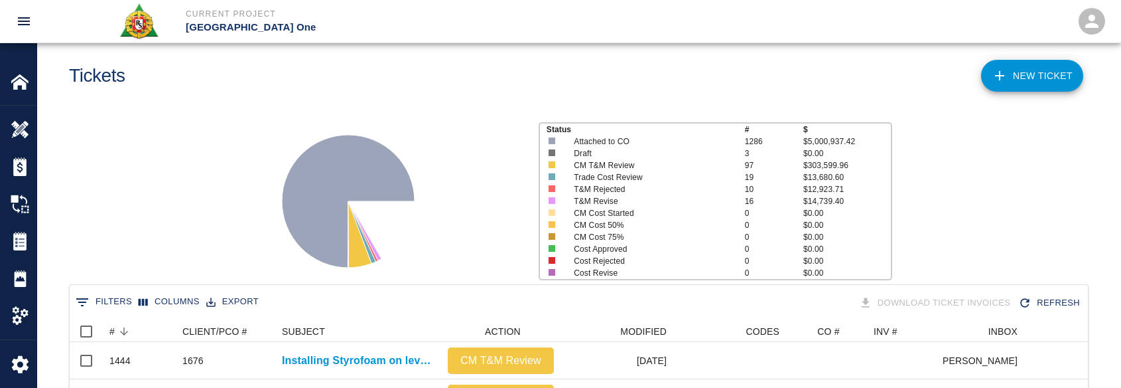
click at [165, 253] on div "Status # $ Attached to CO 1286 $5,000,937.42 Draft 3 $0.00 CM T&M Review 97 $30…" at bounding box center [574, 195] width 1094 height 177
click at [605, 80] on div "NEW TICKET" at bounding box center [832, 71] width 516 height 54
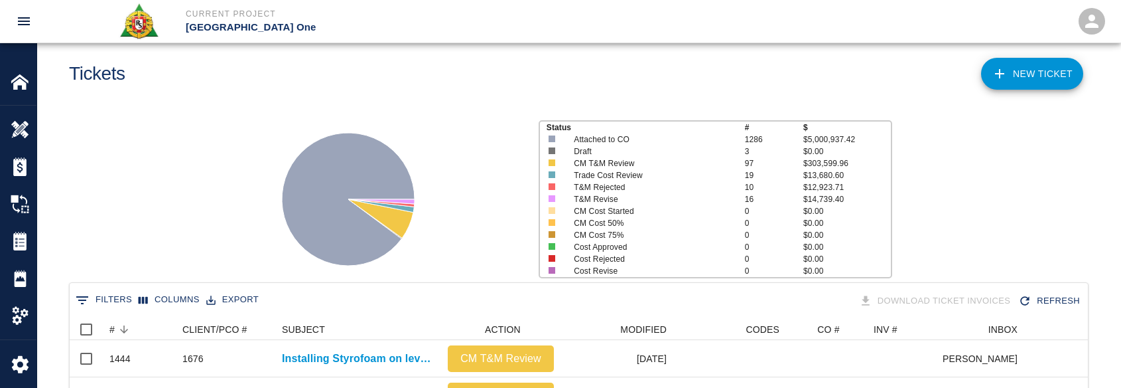
scroll to position [133, 0]
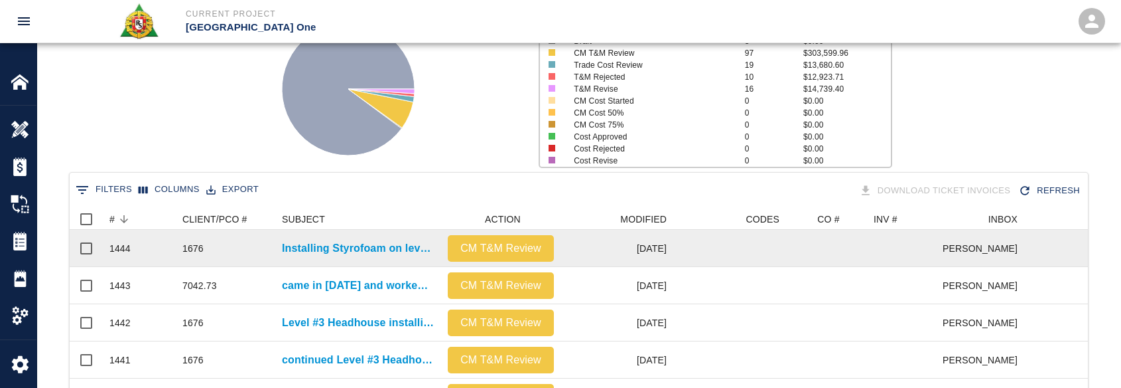
click at [330, 237] on div "Installing Styrofoam on level #2 and Level #3 Headhouse installing Styrofoam un…" at bounding box center [358, 248] width 166 height 37
click at [330, 247] on p "Installing Styrofoam on level #2 and Level #3 Headhouse installing Styrofoam un…" at bounding box center [358, 248] width 153 height 16
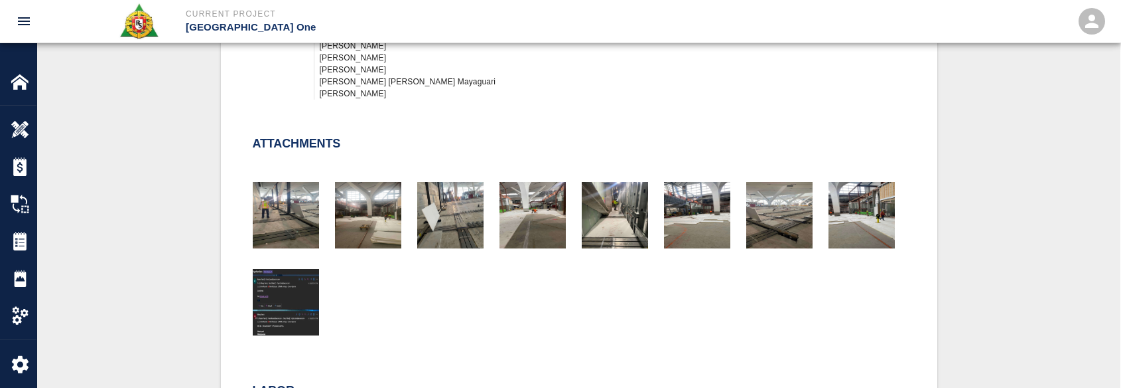
scroll to position [664, 0]
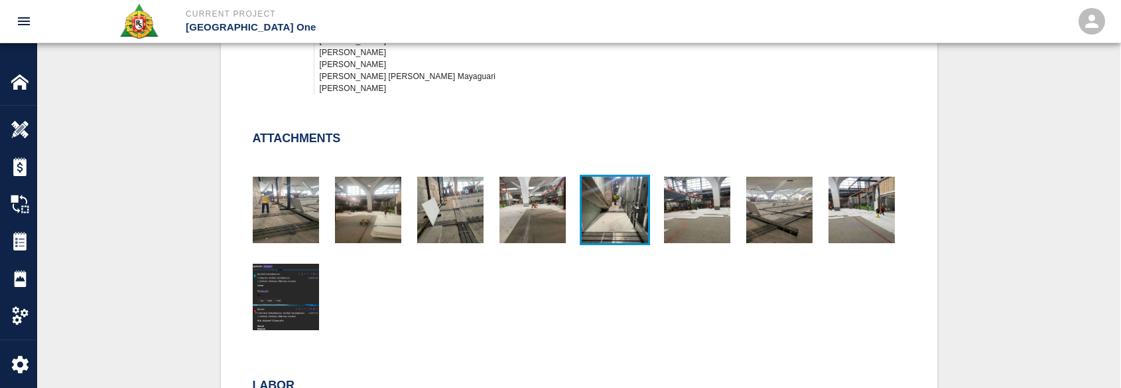
click at [614, 241] on img "button" at bounding box center [615, 210] width 66 height 66
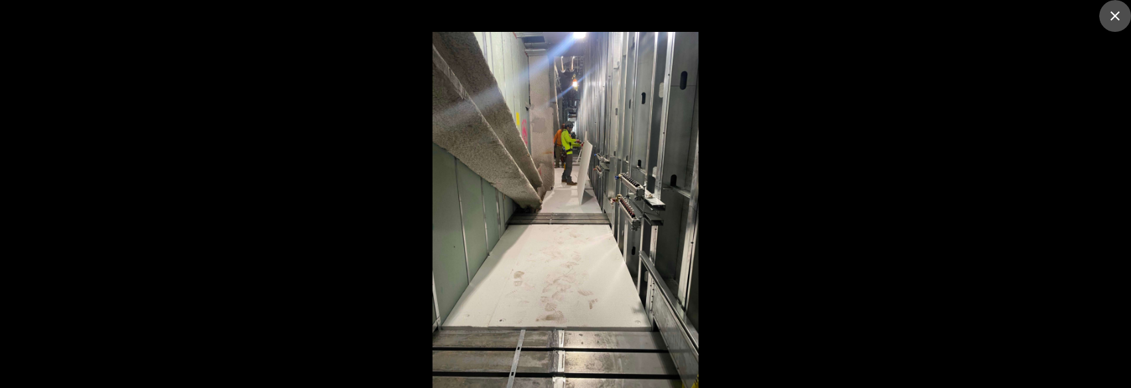
click at [1118, 11] on icon "close" at bounding box center [1115, 16] width 16 height 16
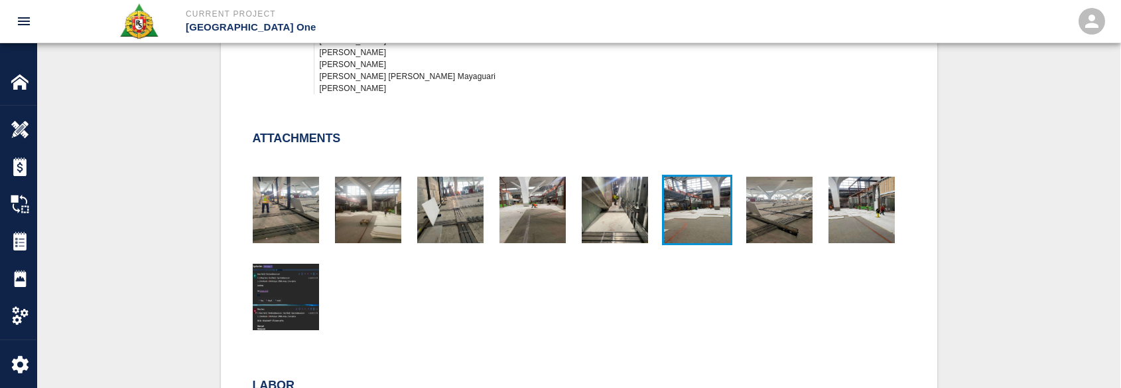
click at [719, 233] on img "button" at bounding box center [697, 210] width 66 height 66
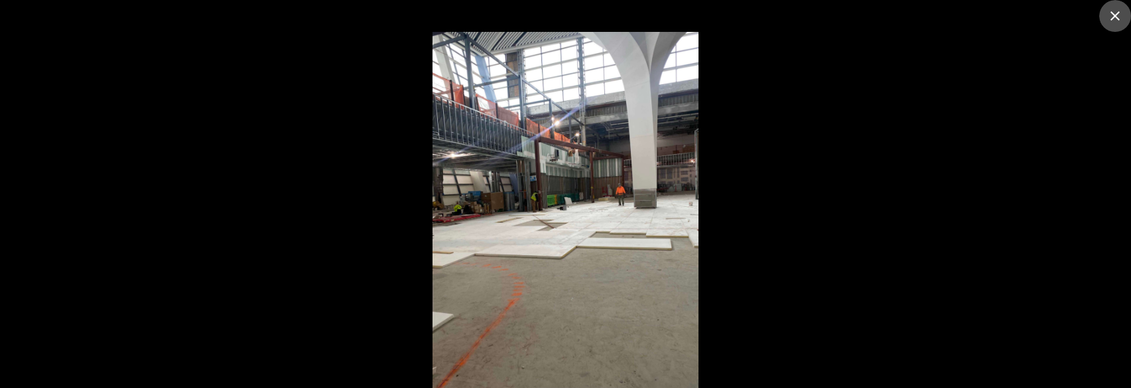
click at [1111, 14] on icon "close" at bounding box center [1115, 16] width 16 height 16
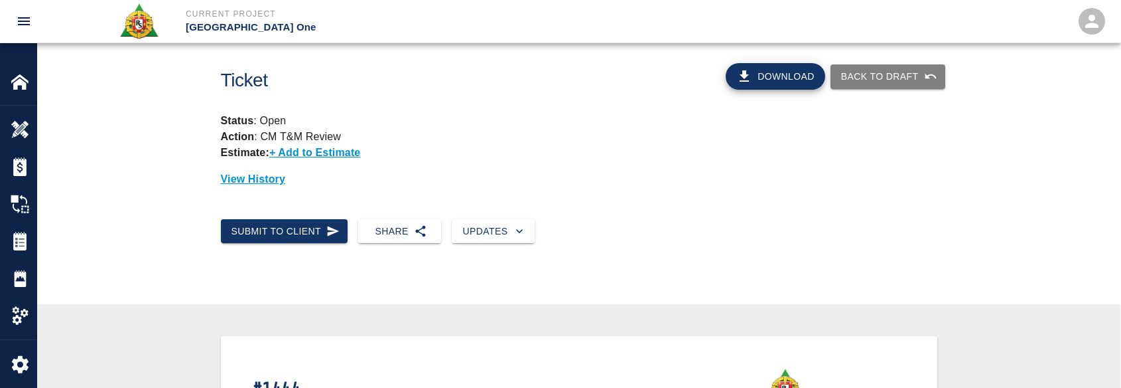
scroll to position [0, 0]
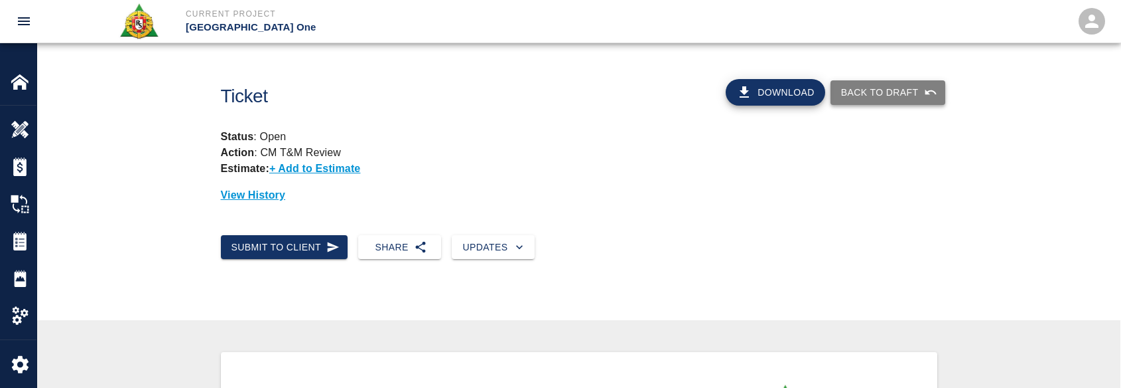
click at [865, 97] on button "Back to Draft" at bounding box center [888, 92] width 115 height 25
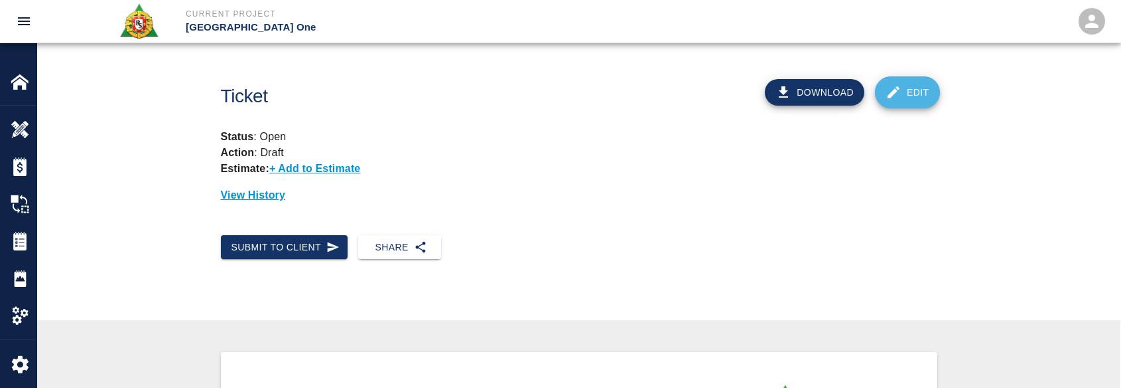
click at [902, 95] on link "Edit" at bounding box center [907, 92] width 65 height 32
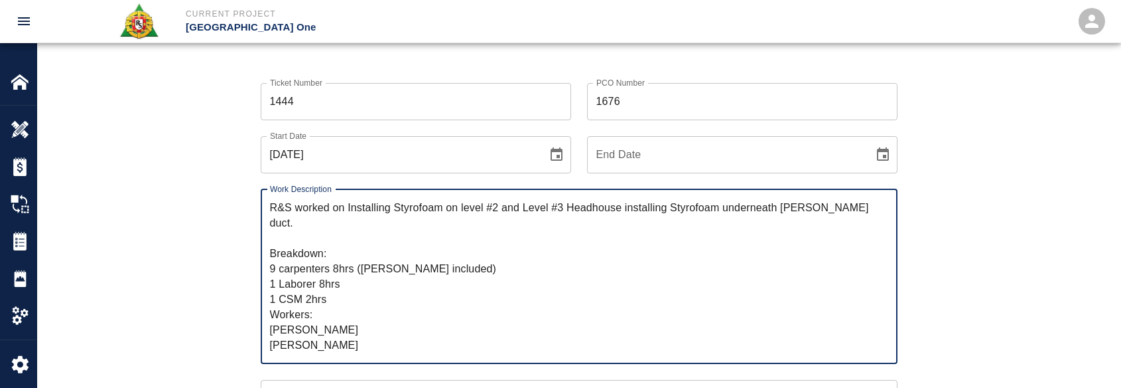
scroll to position [199, 0]
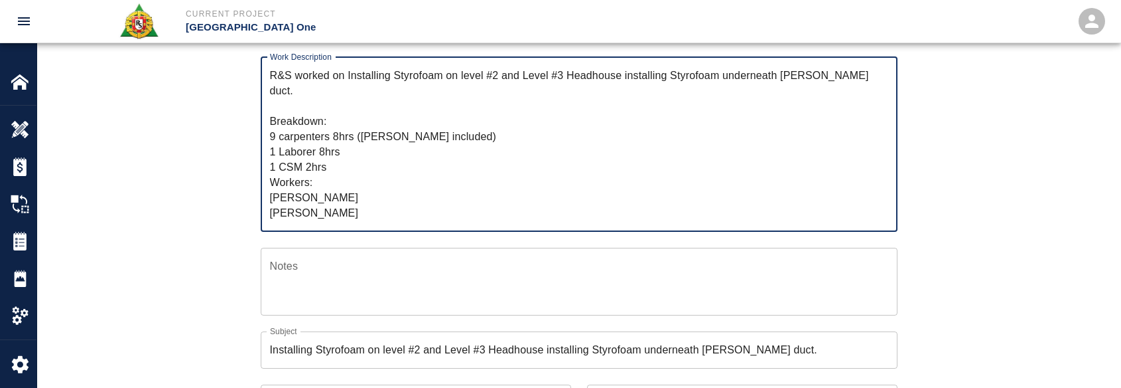
click at [522, 76] on textarea "R&S worked on Installing Styrofoam on level #2 and Level #3 Headhouse installin…" at bounding box center [579, 144] width 618 height 153
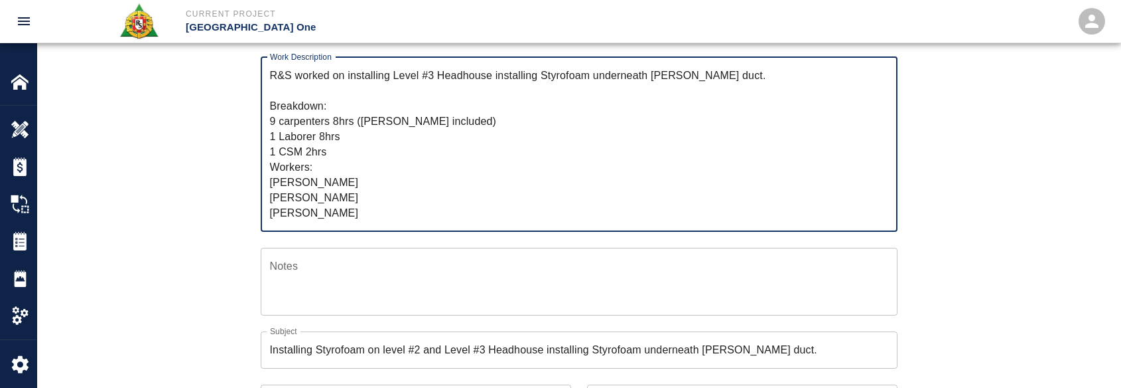
click at [277, 121] on textarea "R&S worked on installing Level #3 Headhouse installing Styrofoam underneath wal…" at bounding box center [579, 144] width 618 height 153
click at [323, 125] on textarea "R&S worked on installing Level #3 Headhouse installing Styrofoam underneath wal…" at bounding box center [579, 144] width 618 height 153
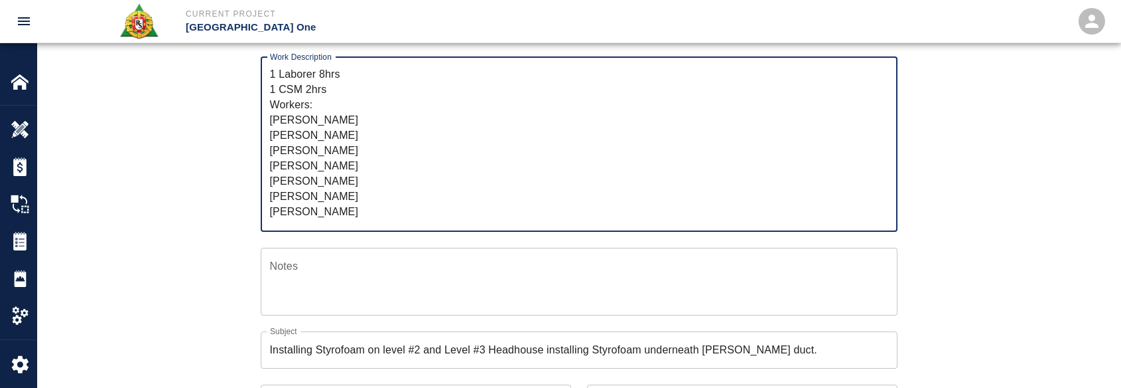
scroll to position [40, 0]
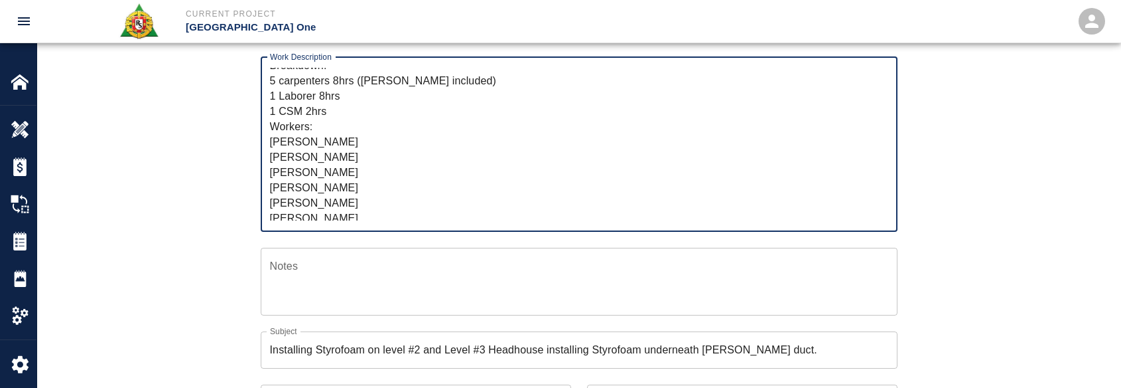
click at [366, 143] on textarea "R&S worked on installing Level #3 Headhouse installing Styrofoam underneath wal…" at bounding box center [579, 144] width 618 height 153
click at [362, 154] on textarea "R&S worked on installing Level #3 Headhouse installing Styrofoam underneath wal…" at bounding box center [579, 144] width 618 height 153
click at [352, 143] on textarea "R&S worked on installing Level #3 Headhouse installing Styrofoam underneath wal…" at bounding box center [579, 144] width 618 height 153
click at [349, 157] on textarea "R&S worked on installing Level #3 Headhouse installing Styrofoam underneath wal…" at bounding box center [579, 144] width 618 height 153
click at [336, 175] on textarea "R&S worked on installing Level #3 Headhouse installing Styrofoam underneath wal…" at bounding box center [579, 144] width 618 height 153
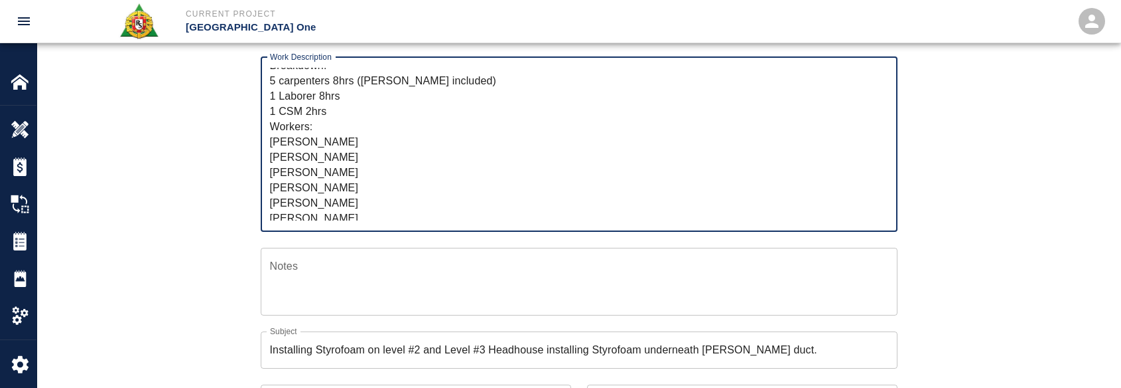
click at [338, 188] on textarea "R&S worked on installing Level #3 Headhouse installing Styrofoam underneath wal…" at bounding box center [579, 144] width 618 height 153
click at [339, 202] on textarea "R&S worked on installing Level #3 Headhouse installing Styrofoam underneath wal…" at bounding box center [579, 144] width 618 height 153
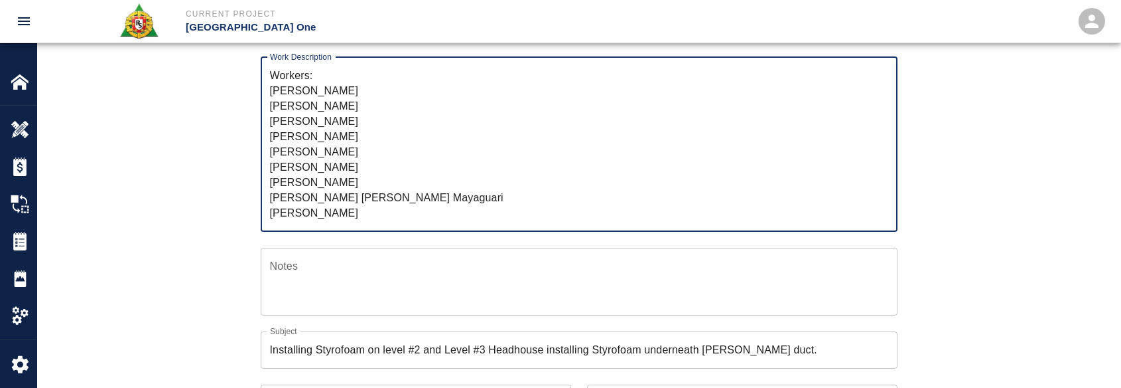
click at [353, 157] on textarea "R&S worked on installing Level #3 Headhouse installing Styrofoam underneath wal…" at bounding box center [579, 144] width 618 height 153
click at [353, 161] on textarea "R&S worked on installing Level #3 Headhouse installing Styrofoam underneath wal…" at bounding box center [579, 144] width 618 height 153
drag, startPoint x: 362, startPoint y: 197, endPoint x: 265, endPoint y: 159, distance: 104.0
click at [265, 159] on div "R&S worked on installing Level #3 Headhouse installing Styrofoam underneath wal…" at bounding box center [579, 144] width 637 height 175
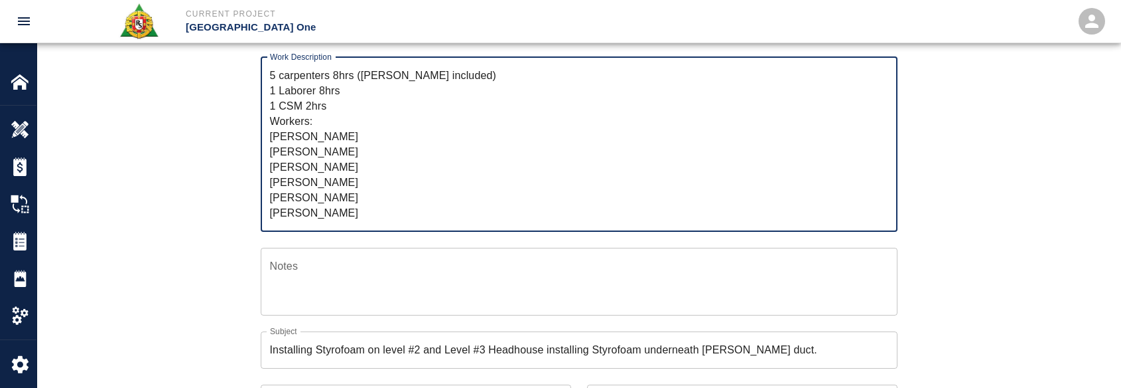
scroll to position [46, 0]
drag, startPoint x: 332, startPoint y: 137, endPoint x: 322, endPoint y: 134, distance: 10.5
click at [332, 137] on textarea "R&S worked on installing Level #3 Headhouse installing Styrofoam underneath wal…" at bounding box center [579, 144] width 618 height 153
click at [319, 147] on textarea "R&S worked on installing Level #3 Headhouse installing Styrofoam underneath wal…" at bounding box center [579, 144] width 618 height 153
click at [326, 165] on textarea "R&S worked on installing Level #3 Headhouse installing Styrofoam underneath wal…" at bounding box center [579, 144] width 618 height 153
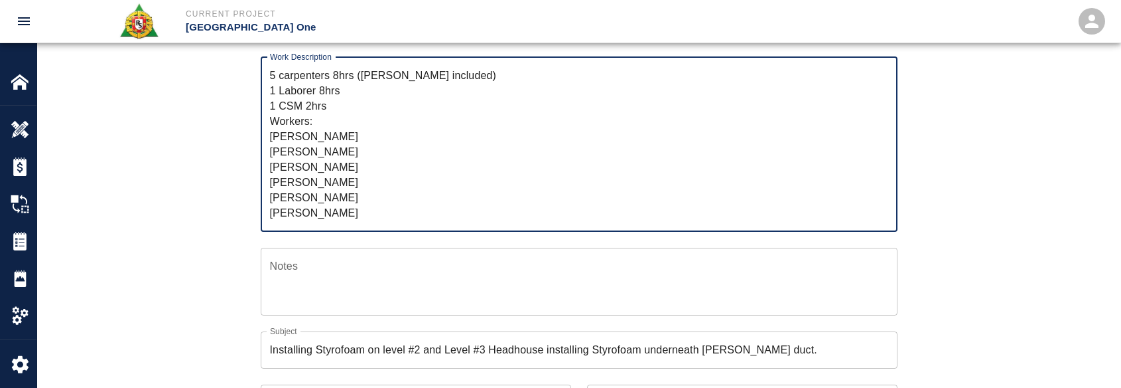
click at [327, 180] on textarea "R&S worked on installing Level #3 Headhouse installing Styrofoam underneath wal…" at bounding box center [579, 144] width 618 height 153
click at [322, 193] on textarea "R&S worked on installing Level #3 Headhouse installing Styrofoam underneath wal…" at bounding box center [579, 144] width 618 height 153
click at [314, 214] on textarea "R&S worked on installing Level #3 Headhouse installing Styrofoam underneath wal…" at bounding box center [579, 144] width 618 height 153
click at [305, 141] on textarea "R&S worked on installing Level #3 Headhouse installing Styrofoam underneath wal…" at bounding box center [579, 144] width 618 height 153
click at [305, 159] on textarea "R&S worked on installing Level #3 Headhouse installing Styrofoam underneath wal…" at bounding box center [579, 144] width 618 height 153
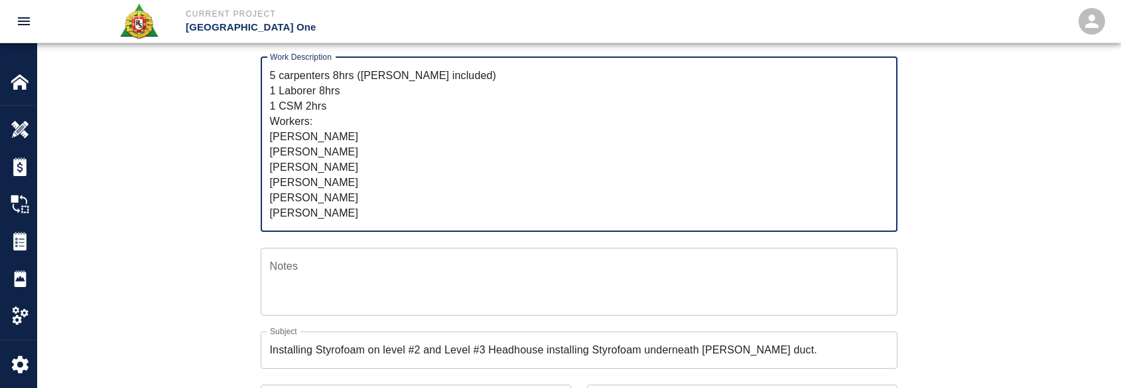
click at [305, 168] on textarea "R&S worked on installing Level #3 Headhouse installing Styrofoam underneath wal…" at bounding box center [579, 144] width 618 height 153
click at [305, 184] on textarea "R&S worked on installing Level #3 Headhouse installing Styrofoam underneath wal…" at bounding box center [579, 144] width 618 height 153
click at [305, 196] on textarea "R&S worked on installing Level #3 Headhouse installing Styrofoam underneath wal…" at bounding box center [579, 144] width 618 height 153
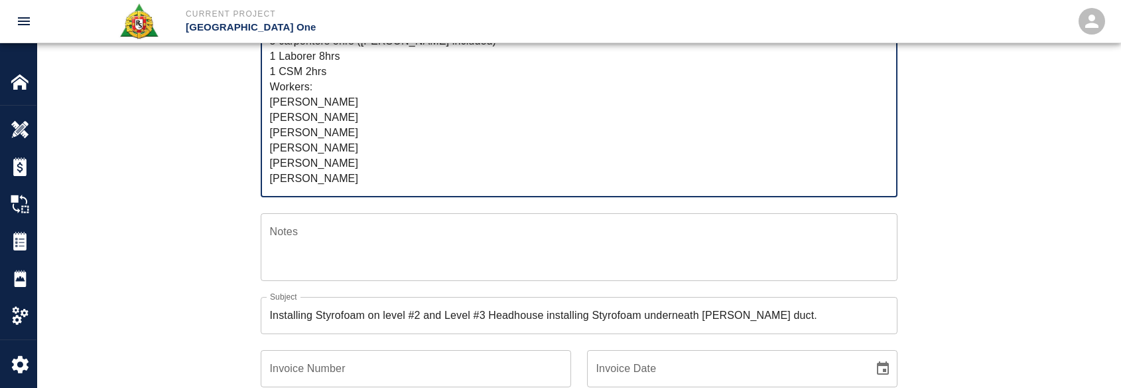
scroll to position [133, 0]
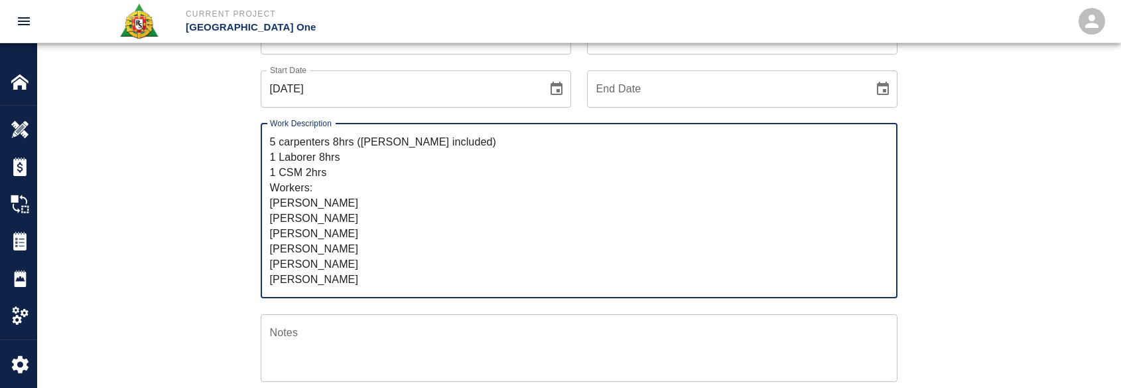
type textarea "R&S worked on installing Level #3 Headhouse installing Styrofoam underneath wal…"
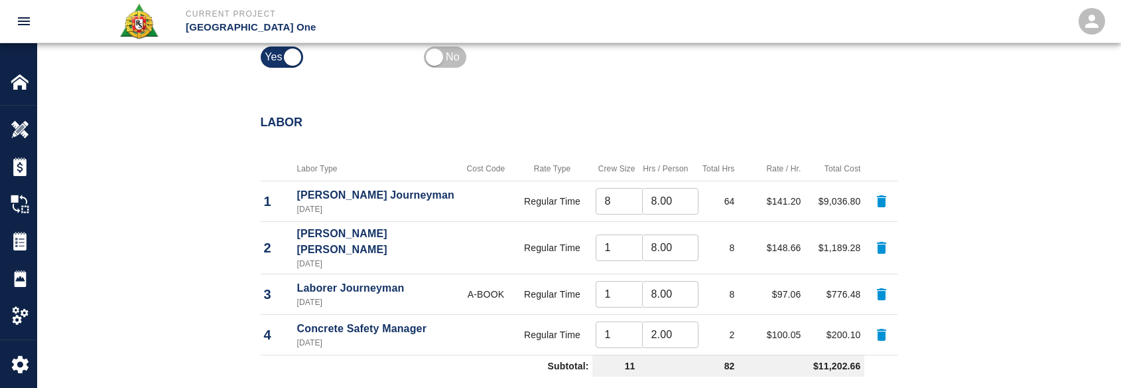
scroll to position [995, 0]
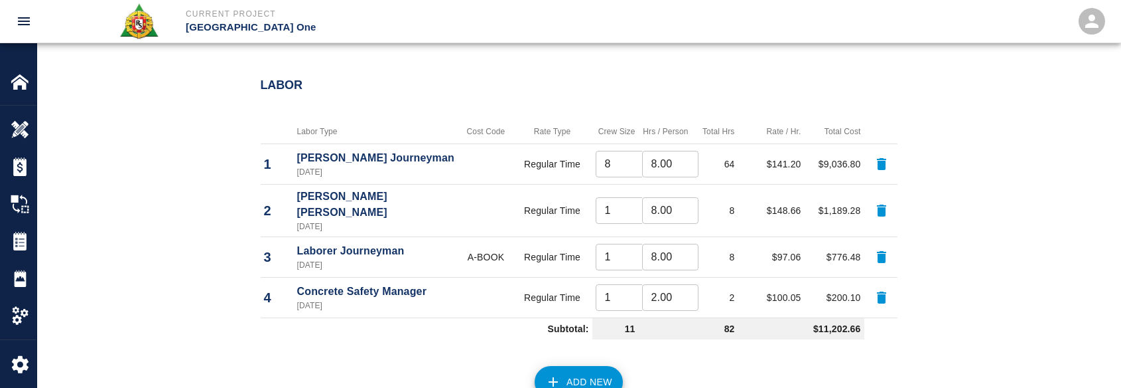
click at [603, 170] on input "8" at bounding box center [624, 164] width 56 height 27
type input "4"
click at [566, 99] on div "Labor" at bounding box center [571, 78] width 653 height 52
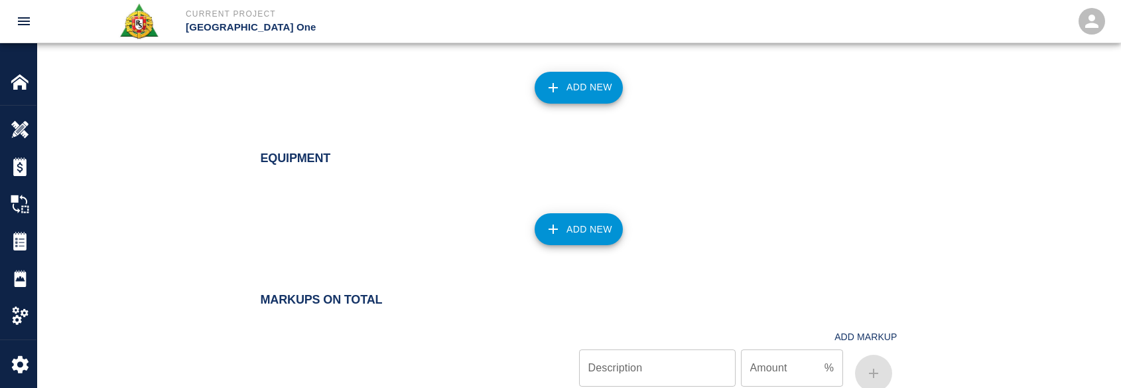
scroll to position [1690, 0]
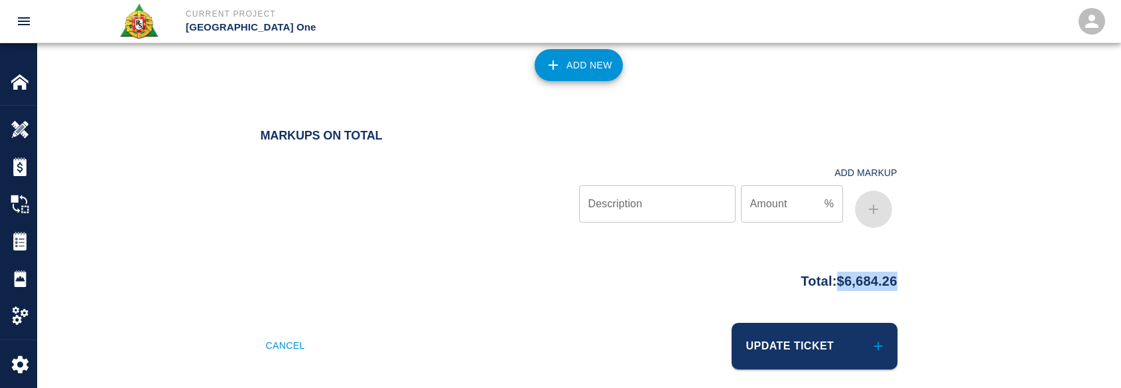
drag, startPoint x: 963, startPoint y: 257, endPoint x: 825, endPoint y: 275, distance: 138.5
click at [825, 275] on div "Total: $6,684.26" at bounding box center [579, 294] width 1084 height 58
copy p "$6,684.26"
click at [371, 265] on div "Total: $6,684.26" at bounding box center [579, 278] width 637 height 26
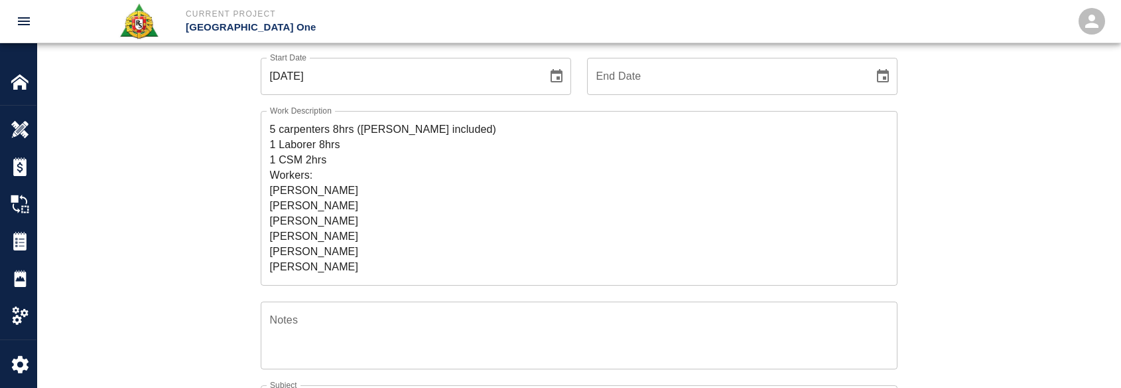
scroll to position [344, 0]
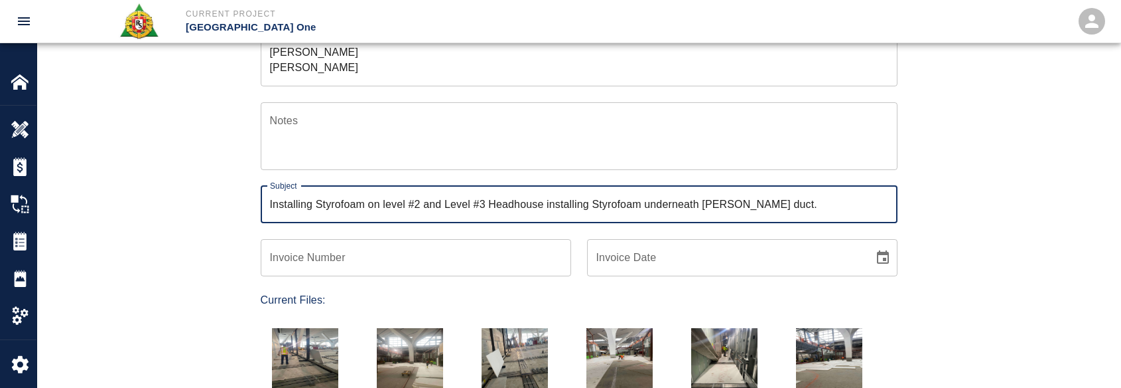
drag, startPoint x: 443, startPoint y: 202, endPoint x: 123, endPoint y: 218, distance: 320.9
click at [123, 217] on div "Ticket Number 1444 Ticket Number PCO Number 1676 PCO Number Start Date 10/13/20…" at bounding box center [579, 255] width 1084 height 930
type input "Level #3 Headhouse installing Styrofoam underneath [PERSON_NAME] duct."
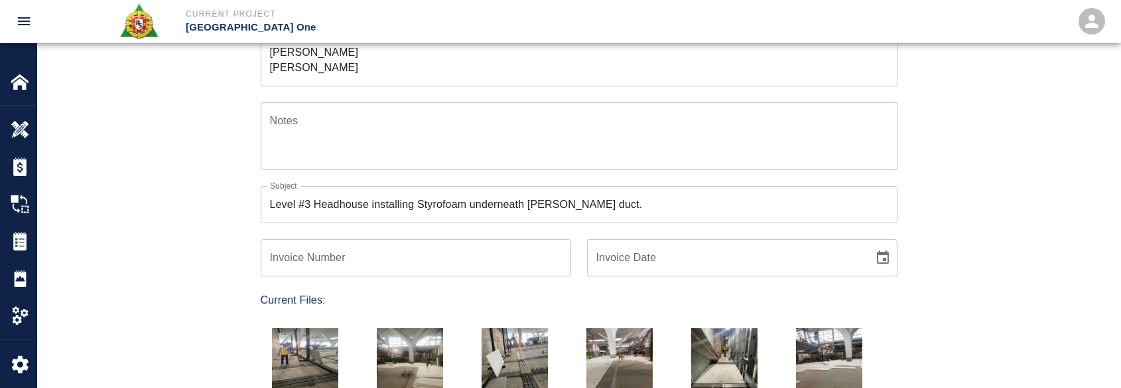
click at [255, 164] on div "Notes x Notes" at bounding box center [571, 128] width 653 height 84
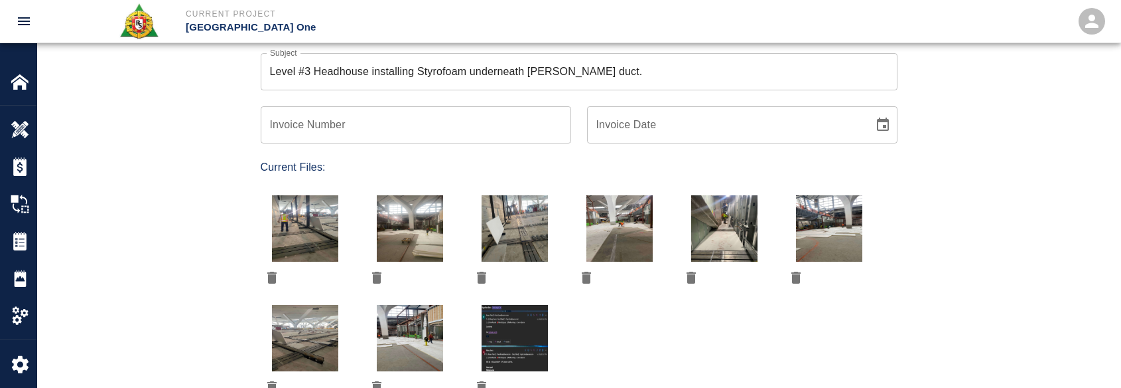
click at [380, 272] on icon "delete" at bounding box center [376, 277] width 9 height 12
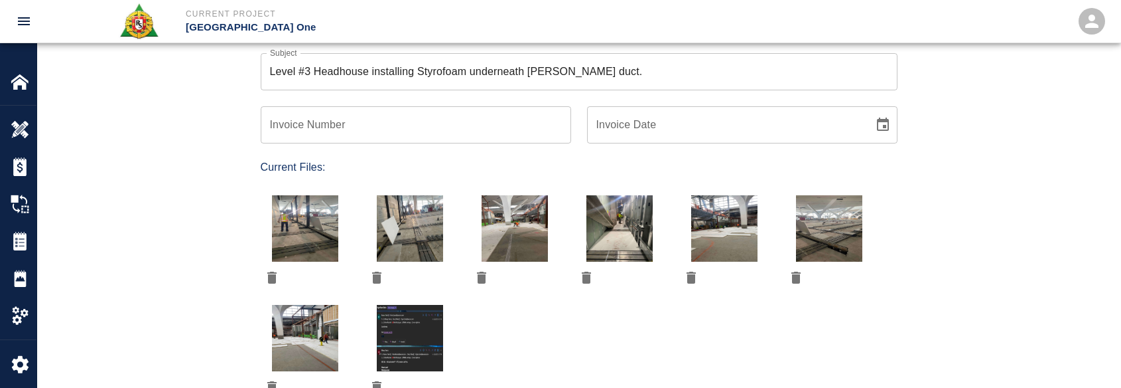
click at [487, 276] on icon "delete" at bounding box center [482, 277] width 16 height 16
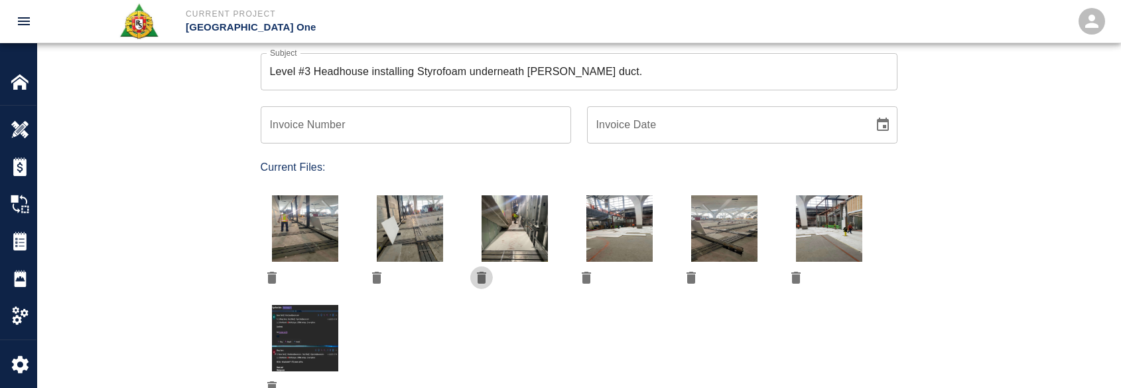
click at [482, 276] on icon "delete" at bounding box center [481, 277] width 9 height 12
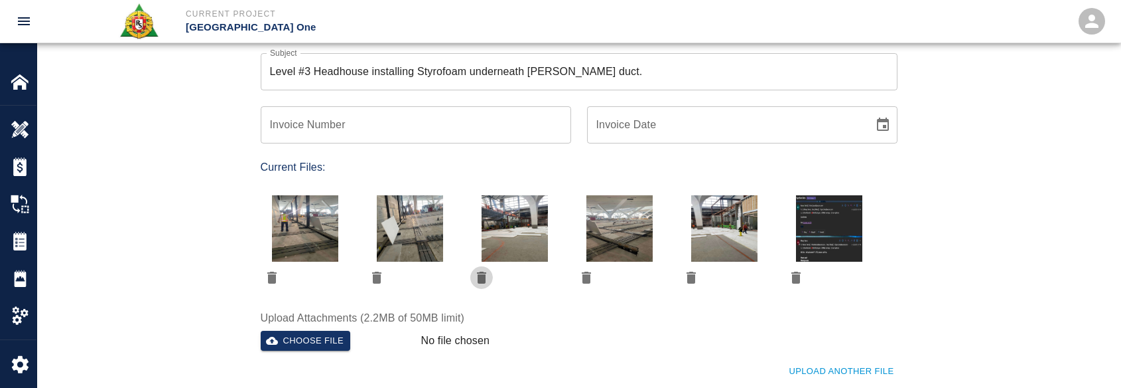
click at [482, 281] on icon "delete" at bounding box center [481, 277] width 9 height 12
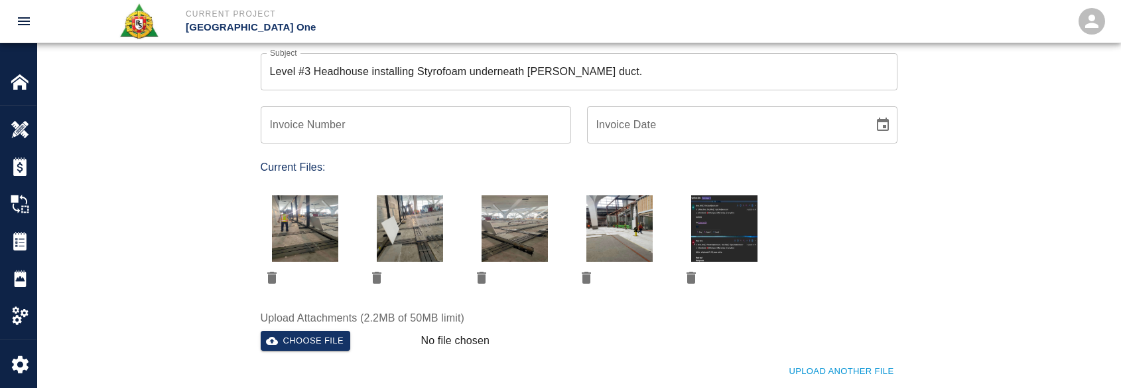
click at [595, 273] on button "delete" at bounding box center [586, 277] width 23 height 23
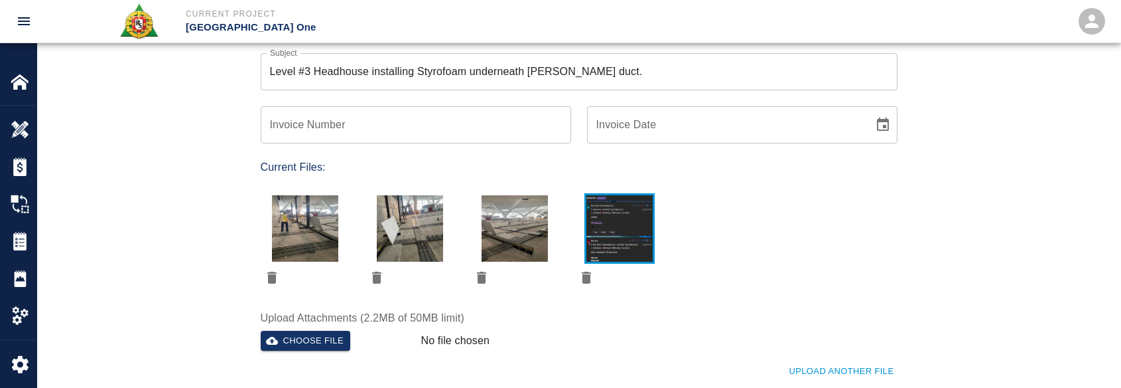
click at [614, 226] on img "button" at bounding box center [620, 228] width 66 height 66
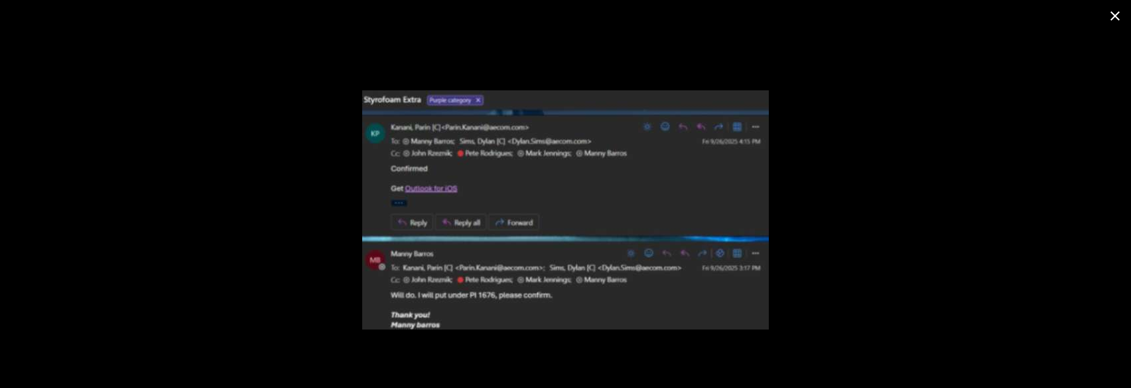
click at [1121, 15] on icon "close" at bounding box center [1115, 16] width 16 height 16
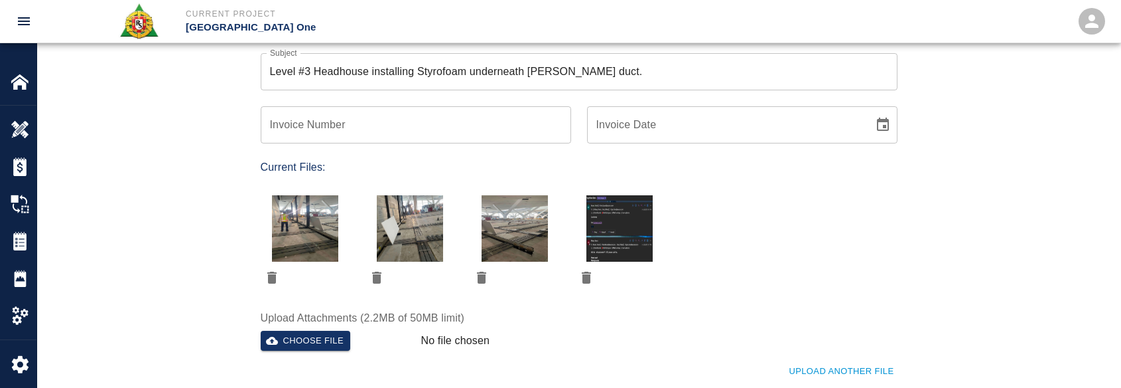
click at [734, 218] on div at bounding box center [571, 223] width 653 height 129
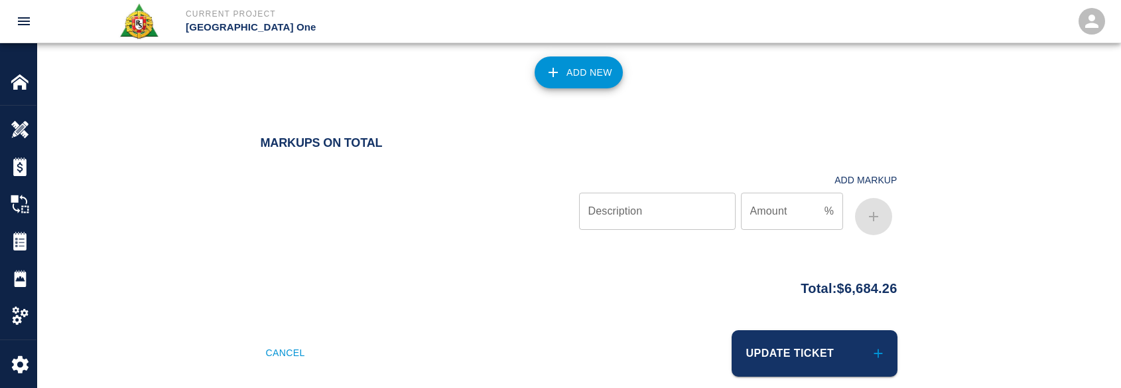
scroll to position [1581, 0]
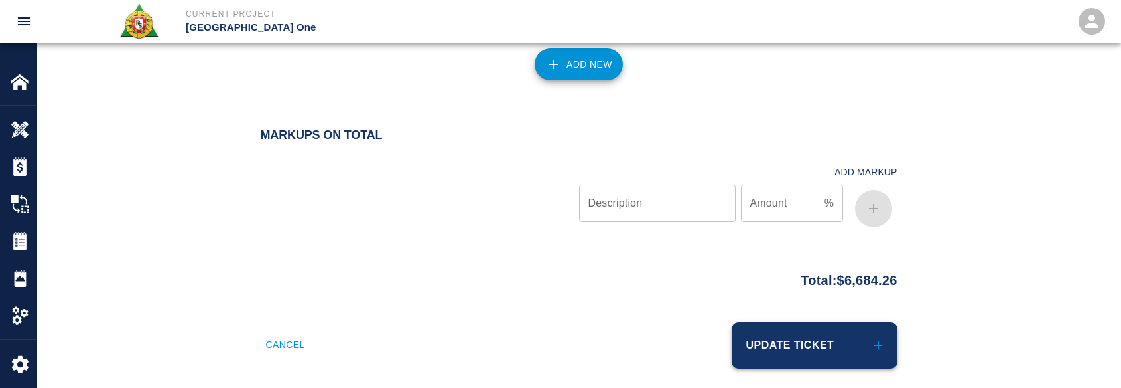
click at [791, 346] on button "Update Ticket" at bounding box center [815, 345] width 166 height 46
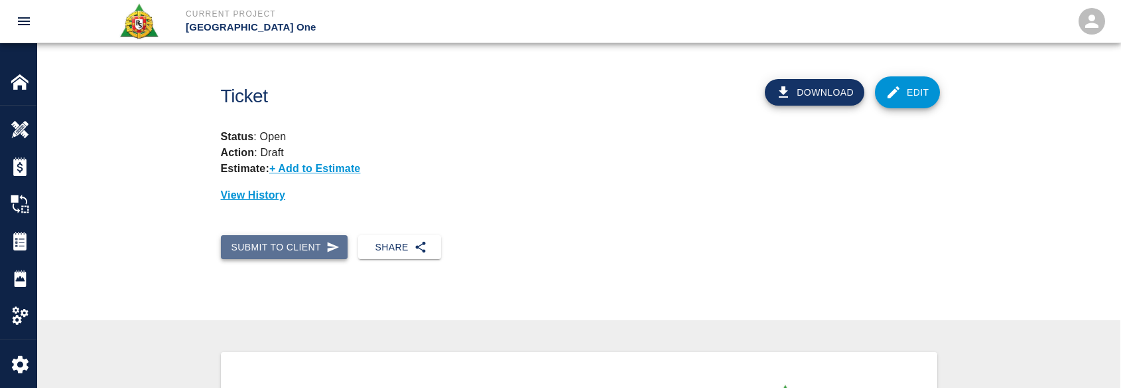
click at [319, 248] on button "Submit to Client" at bounding box center [284, 247] width 127 height 25
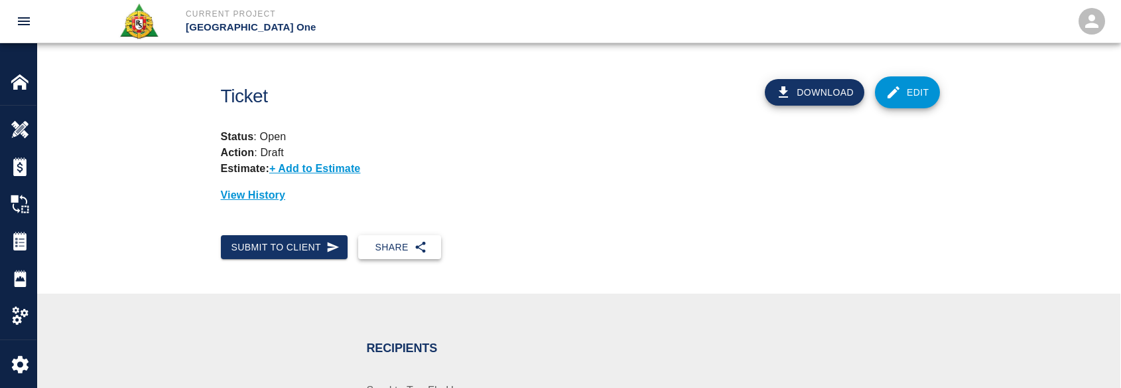
scroll to position [133, 0]
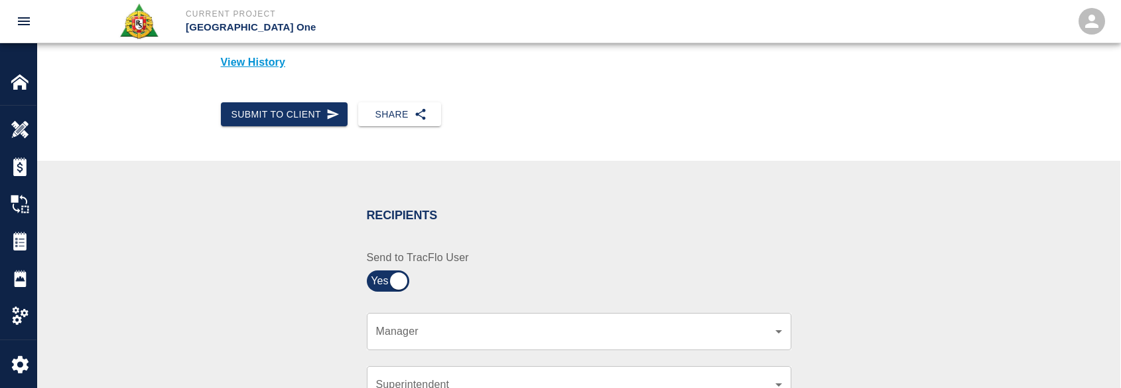
click at [410, 354] on div "Superintendent ​ Superintendent" at bounding box center [571, 376] width 441 height 53
click at [407, 317] on div "​ Manager" at bounding box center [579, 331] width 425 height 37
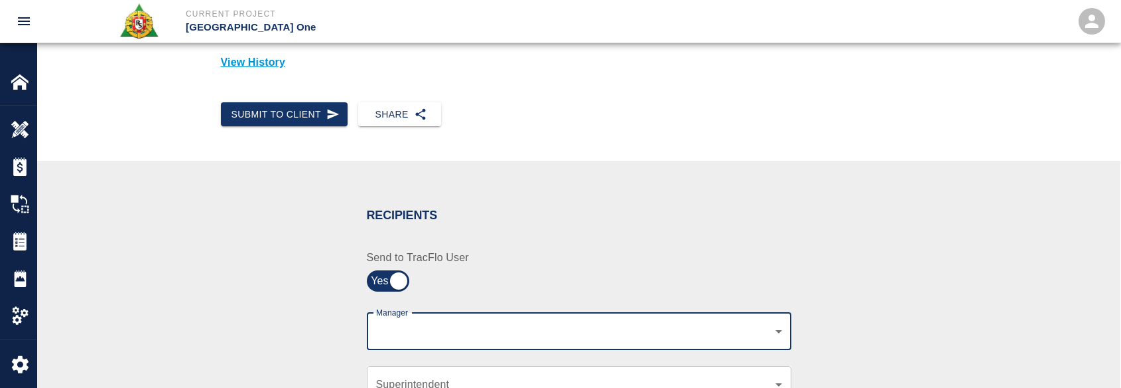
click at [407, 322] on div "​ Manager" at bounding box center [579, 331] width 425 height 37
click at [413, 255] on body "Current Project JFK Terminal One Home JFK Terminal One Overview Estimates Chang…" at bounding box center [560, 61] width 1121 height 388
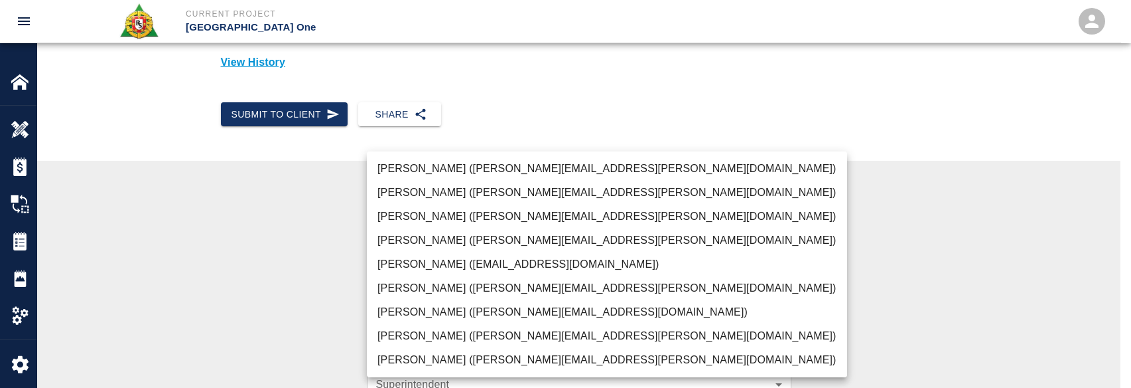
click at [447, 162] on li "Peter Hardecker (peter.hardecker@aecom.com)" at bounding box center [607, 169] width 480 height 24
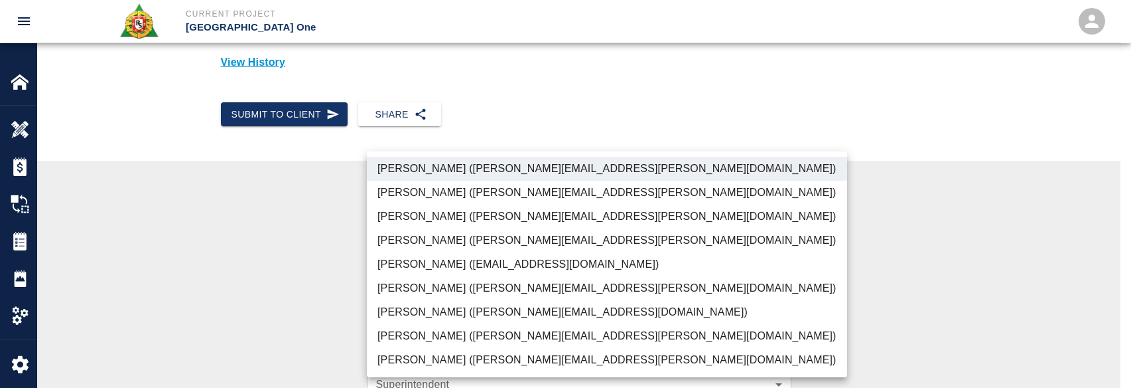
click at [420, 223] on li "Parin Kanani (parin.kanani@aecom.com)" at bounding box center [607, 216] width 480 height 24
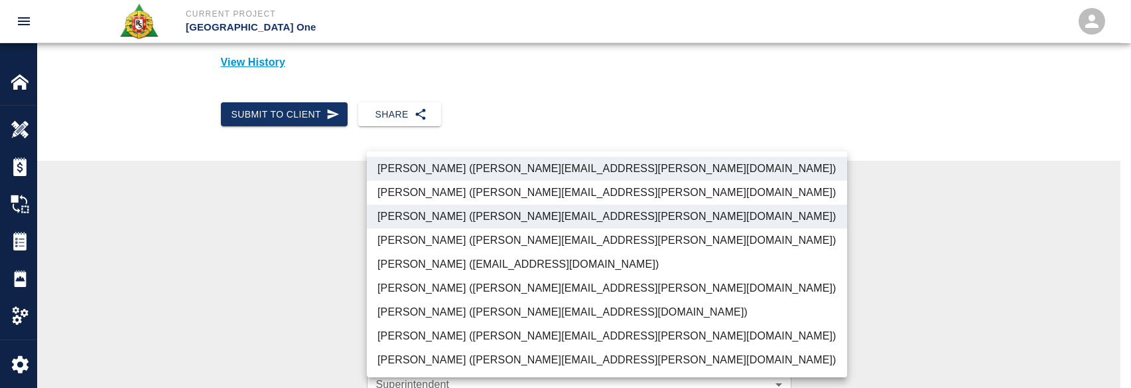
click at [433, 352] on li "Shane Lamay (shane.lamay@aecom.com)" at bounding box center [607, 360] width 480 height 24
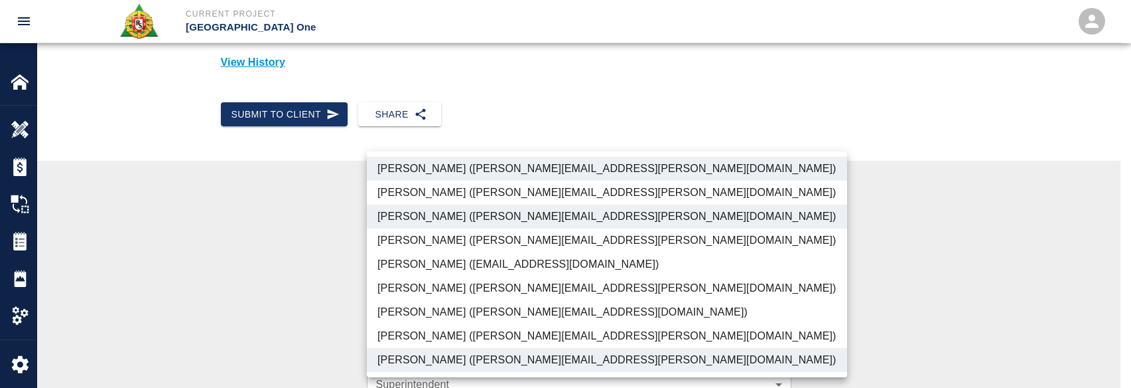
click at [435, 300] on li "Patrick Testino (patrick.testino@aecom.com)" at bounding box center [607, 312] width 480 height 24
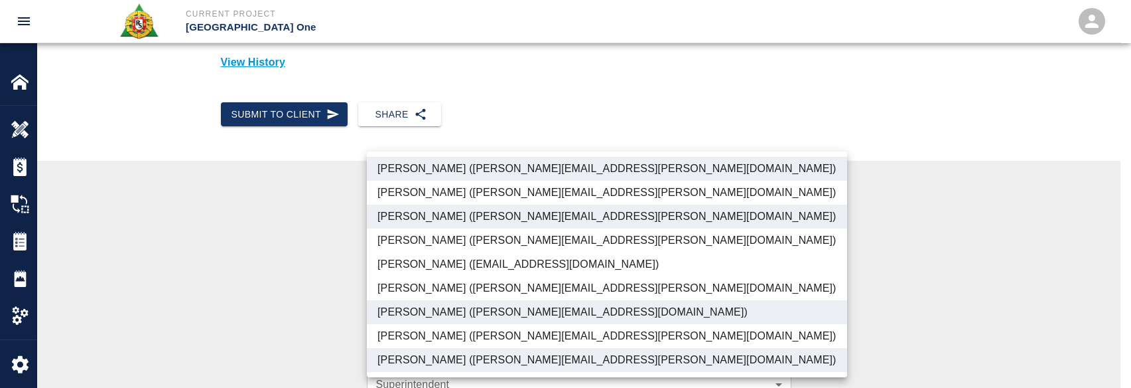
click at [423, 334] on li "Dylan Sims (dylan.sims@aecom.com)" at bounding box center [607, 336] width 480 height 24
type input "ede96749-2565-4a65-a76c-ac2c5448e16e,69d78ca4-8a93-4c72-a988-7271956ccf0b,c39cc…"
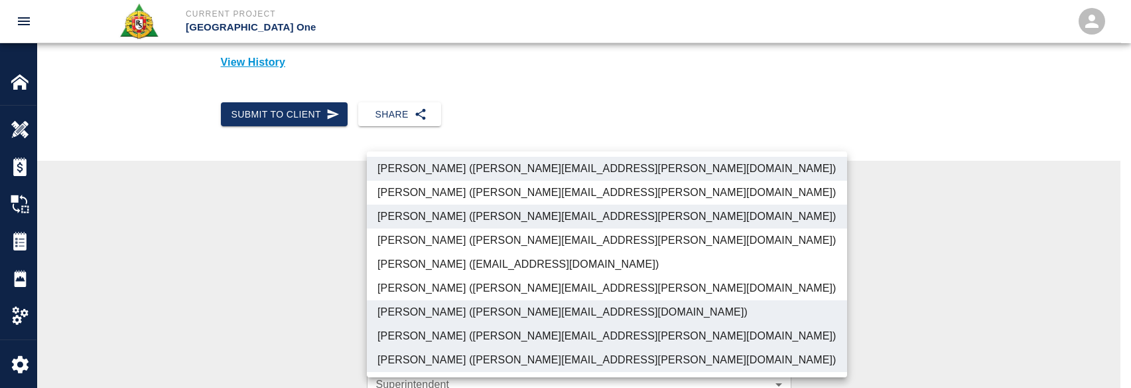
click at [270, 320] on div at bounding box center [565, 194] width 1131 height 388
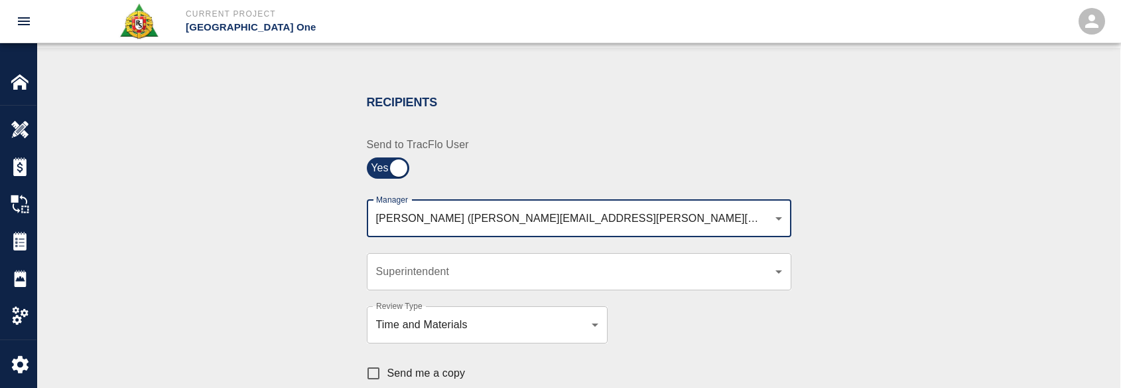
scroll to position [265, 0]
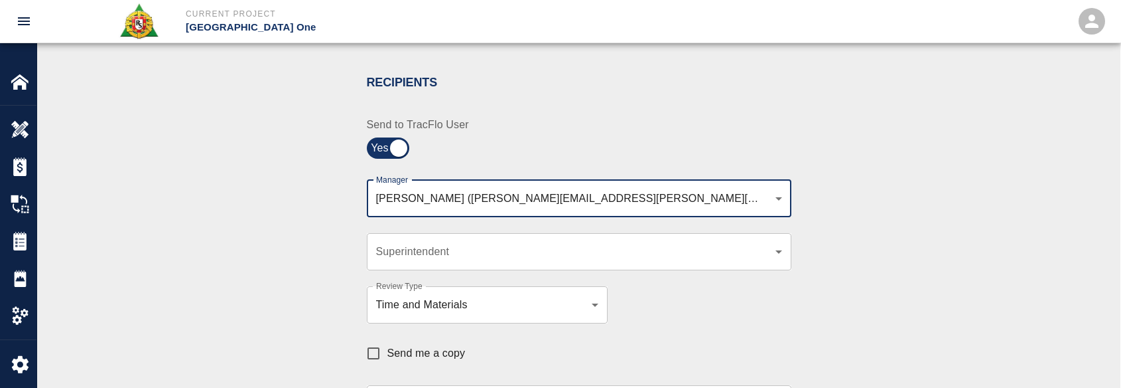
click at [378, 344] on input "Send me a copy" at bounding box center [374, 353] width 28 height 28
checkbox input "true"
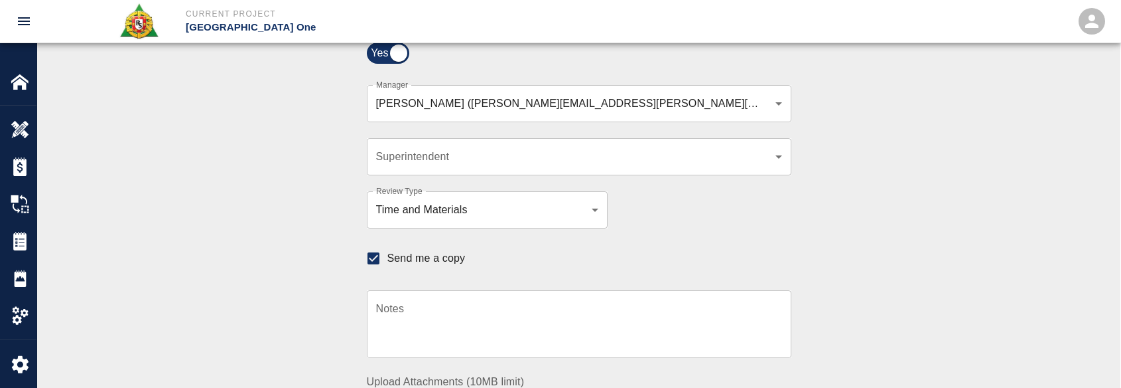
scroll to position [464, 0]
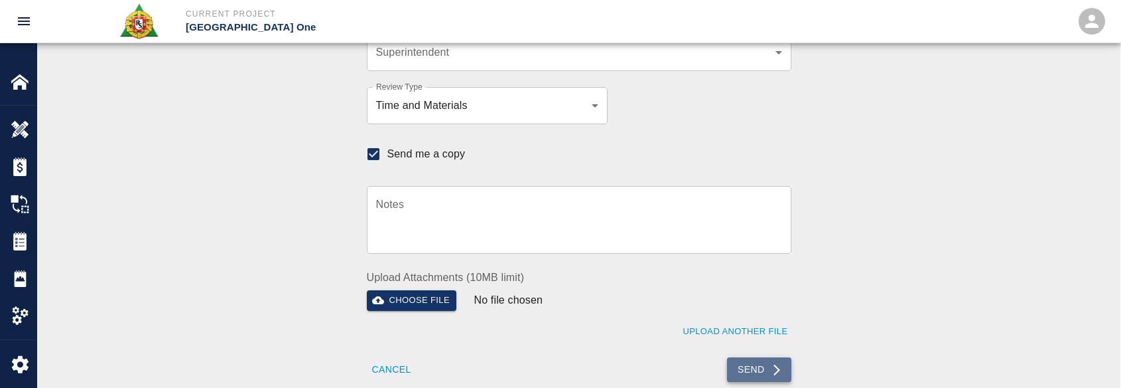
click at [735, 359] on button "Send" at bounding box center [759, 369] width 64 height 25
checkbox input "false"
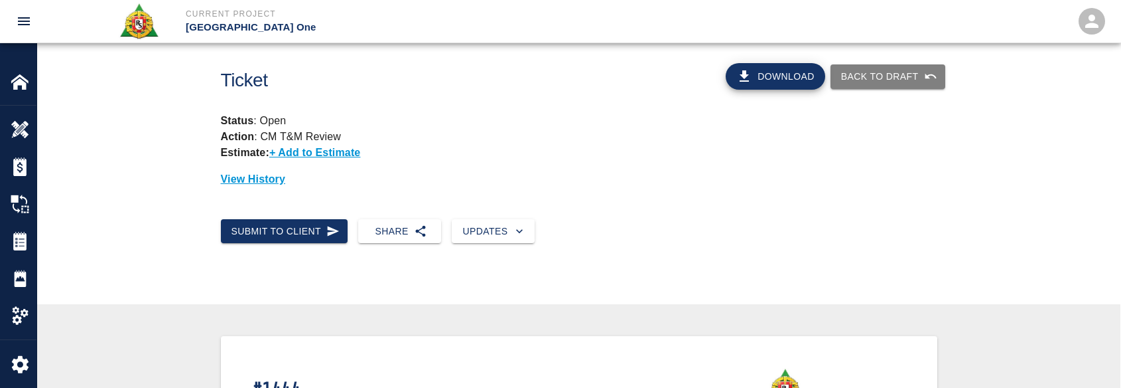
scroll to position [0, 0]
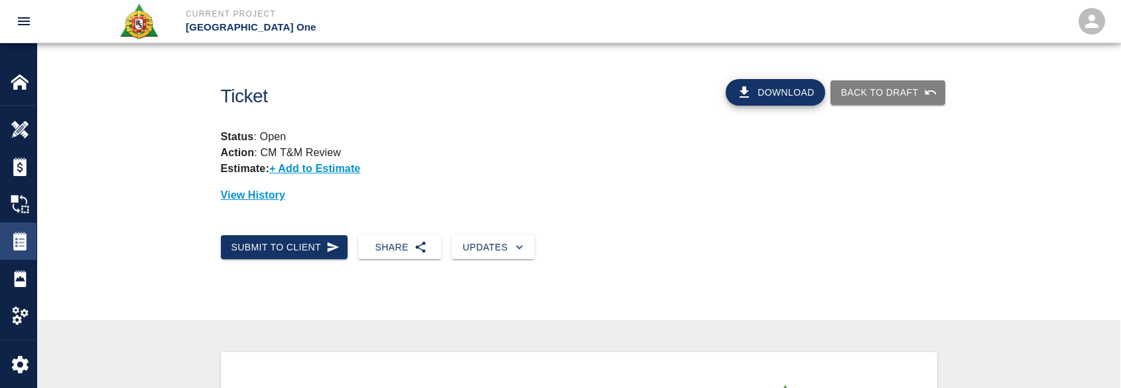
click at [23, 232] on img at bounding box center [20, 241] width 19 height 19
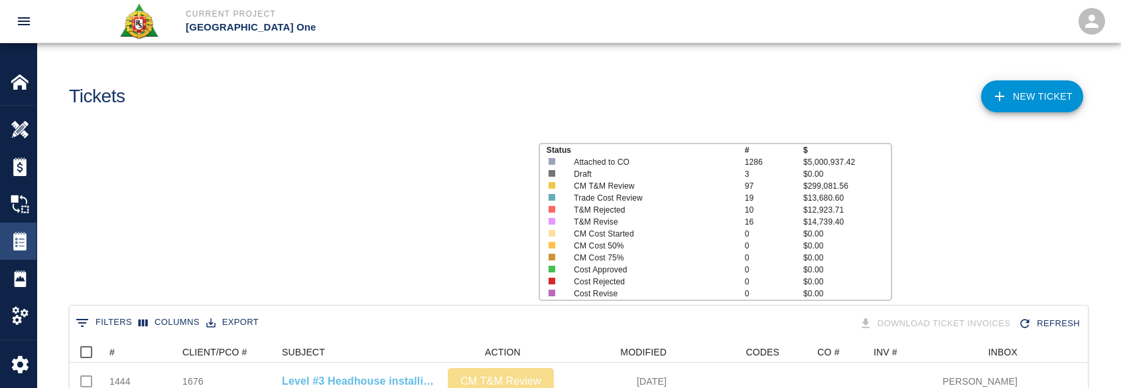
scroll to position [764, 1009]
